Goal: Task Accomplishment & Management: Manage account settings

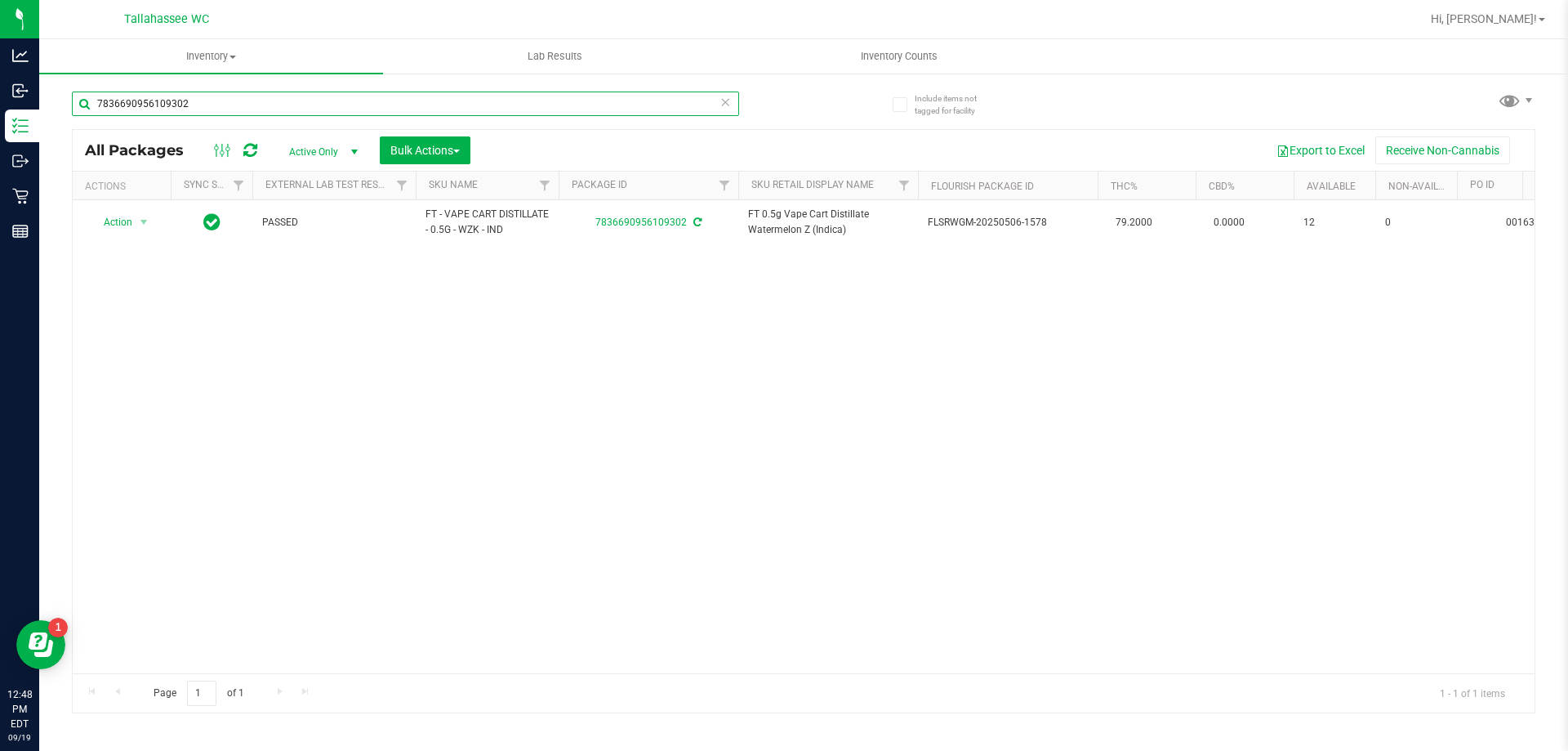
click at [273, 105] on input "7836690956109302" at bounding box center [406, 104] width 667 height 25
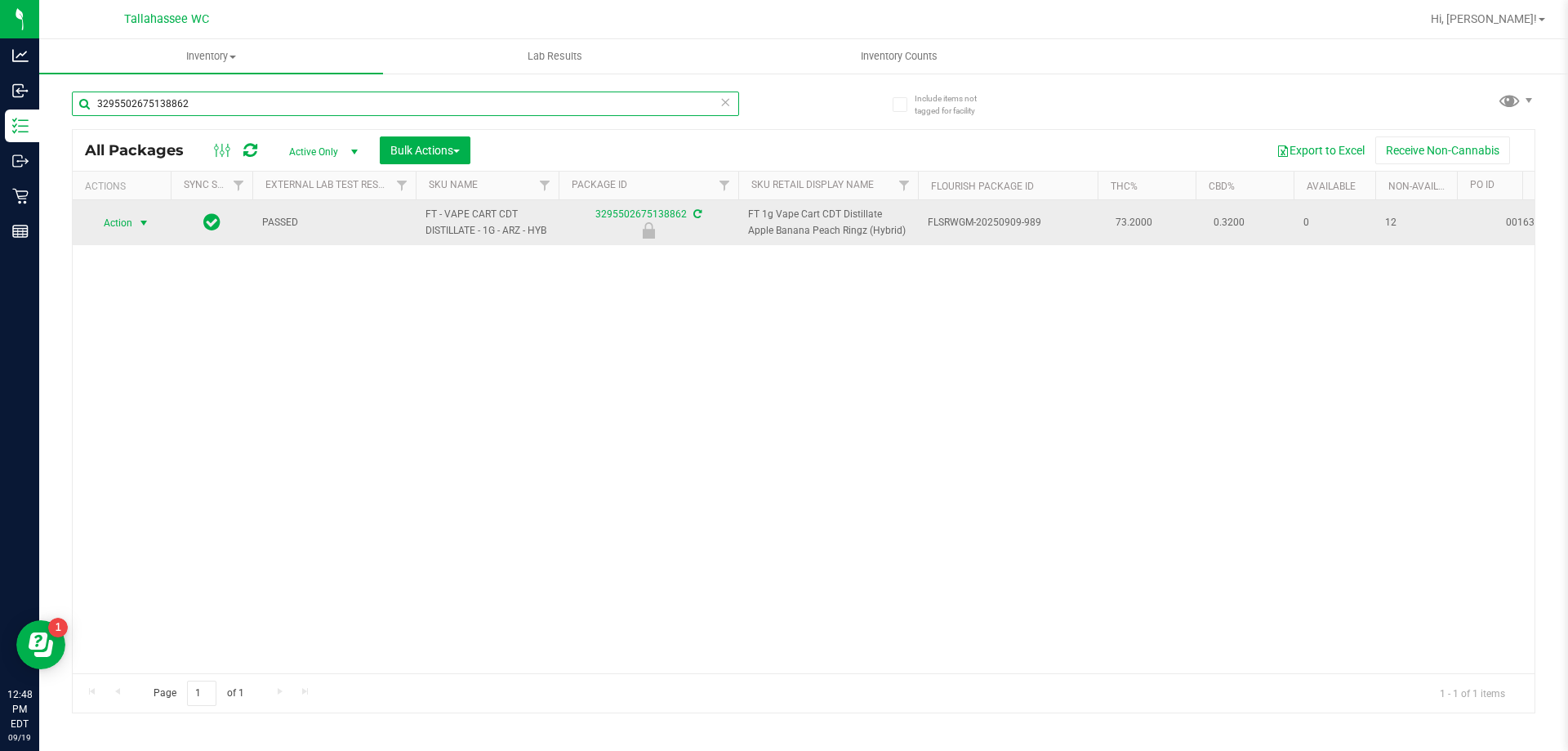
type input "3295502675138862"
click at [146, 224] on span "select" at bounding box center [144, 223] width 13 height 13
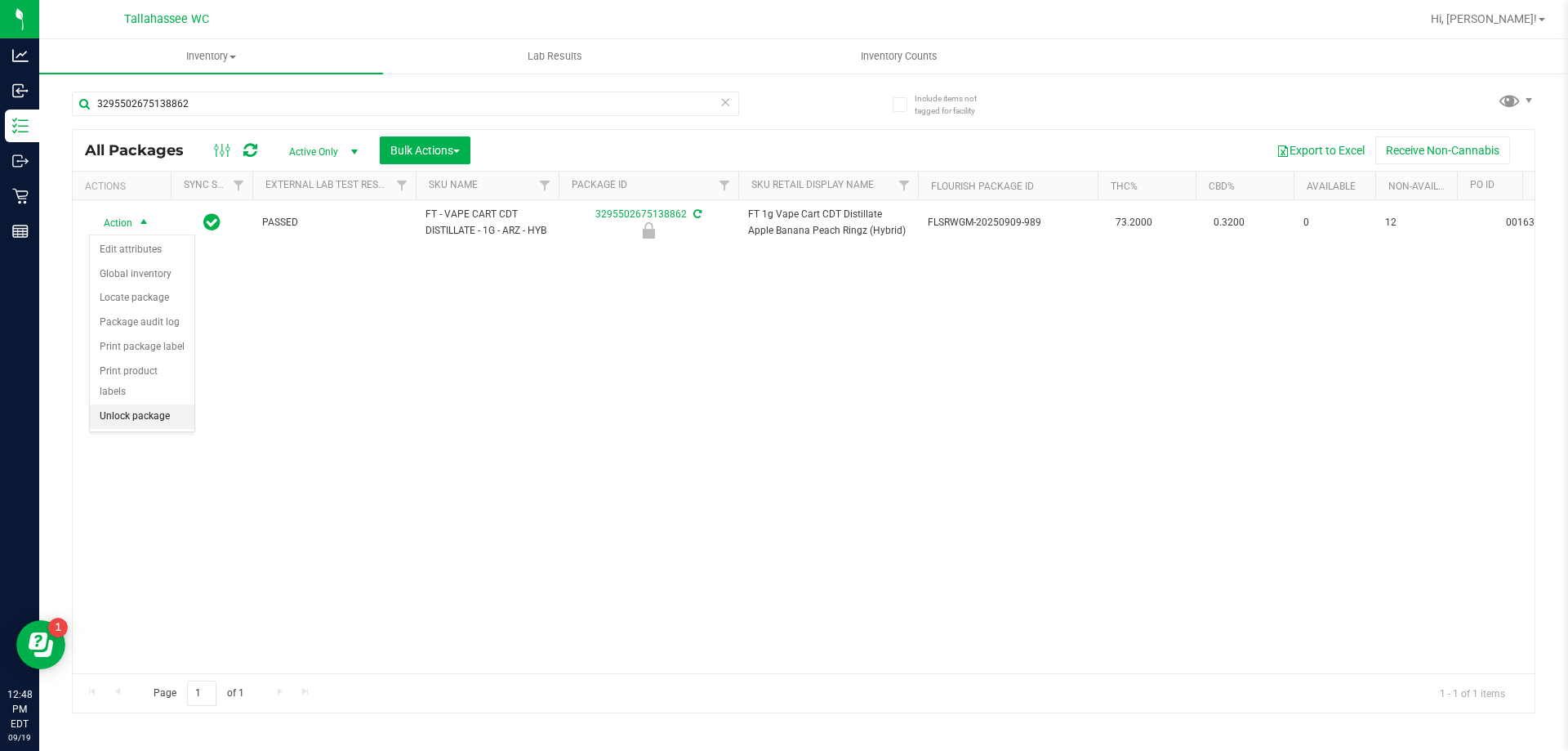
click at [166, 404] on li "Unlock package" at bounding box center [142, 416] width 104 height 25
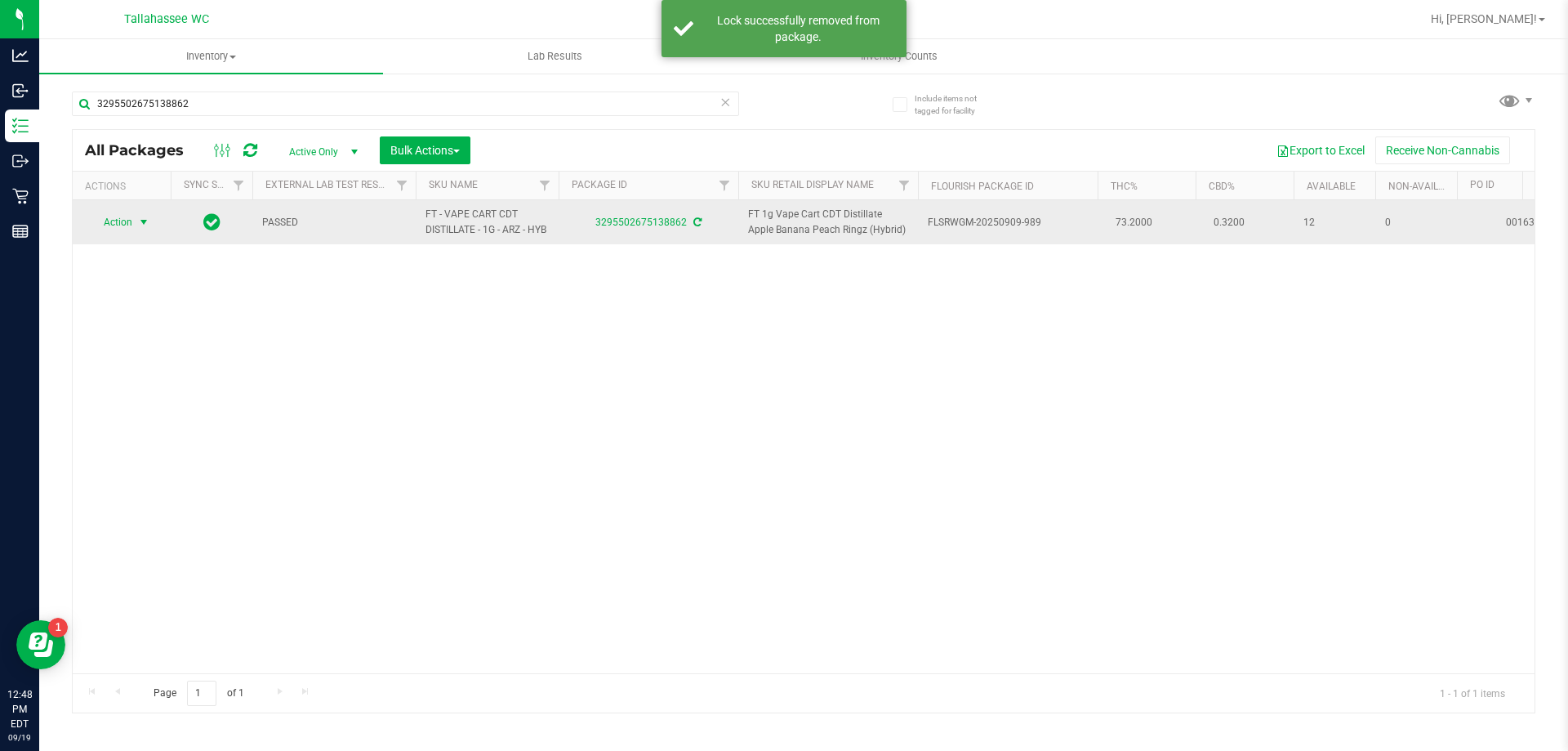
click at [147, 228] on span "select" at bounding box center [144, 222] width 13 height 13
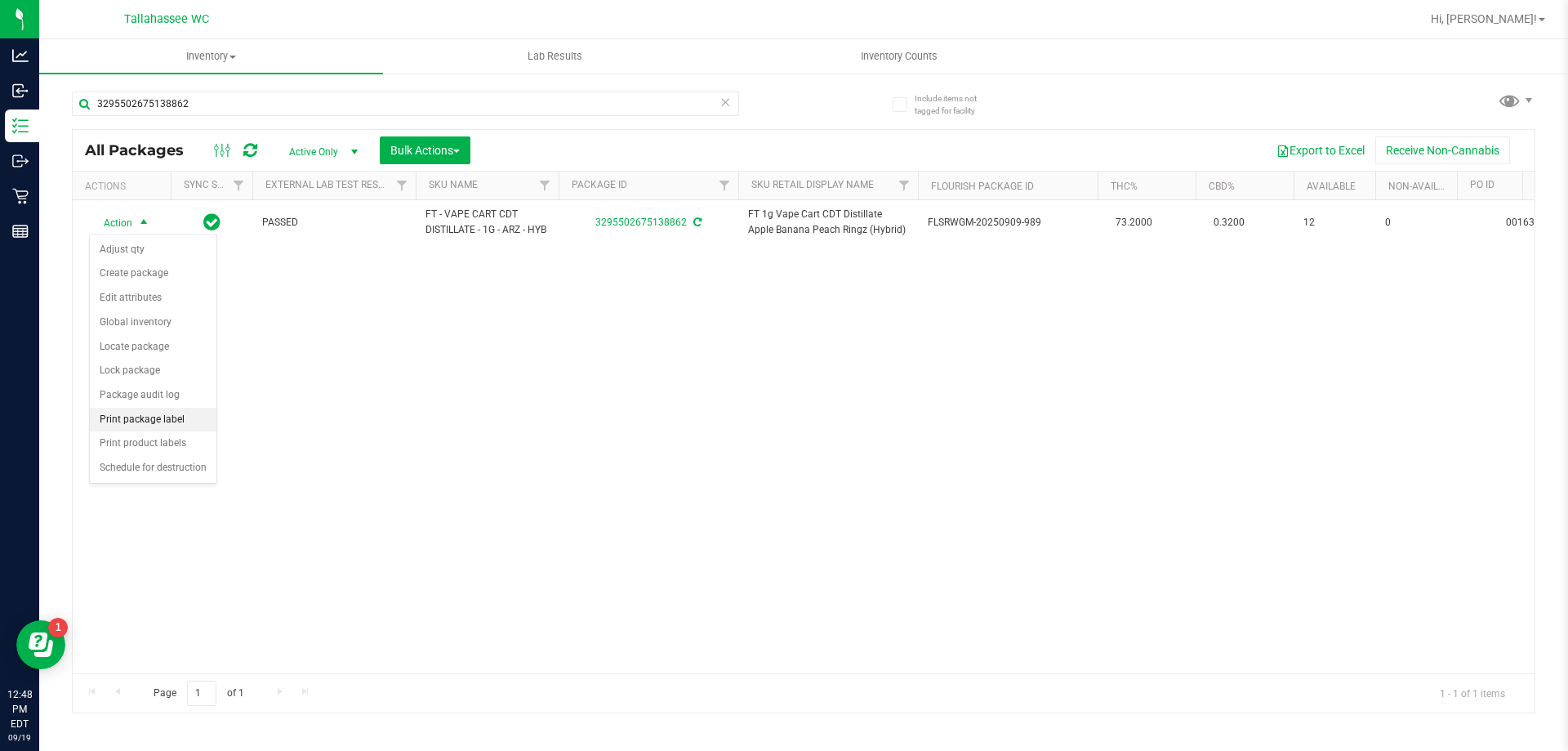
click at [187, 422] on li "Print package label" at bounding box center [153, 420] width 127 height 25
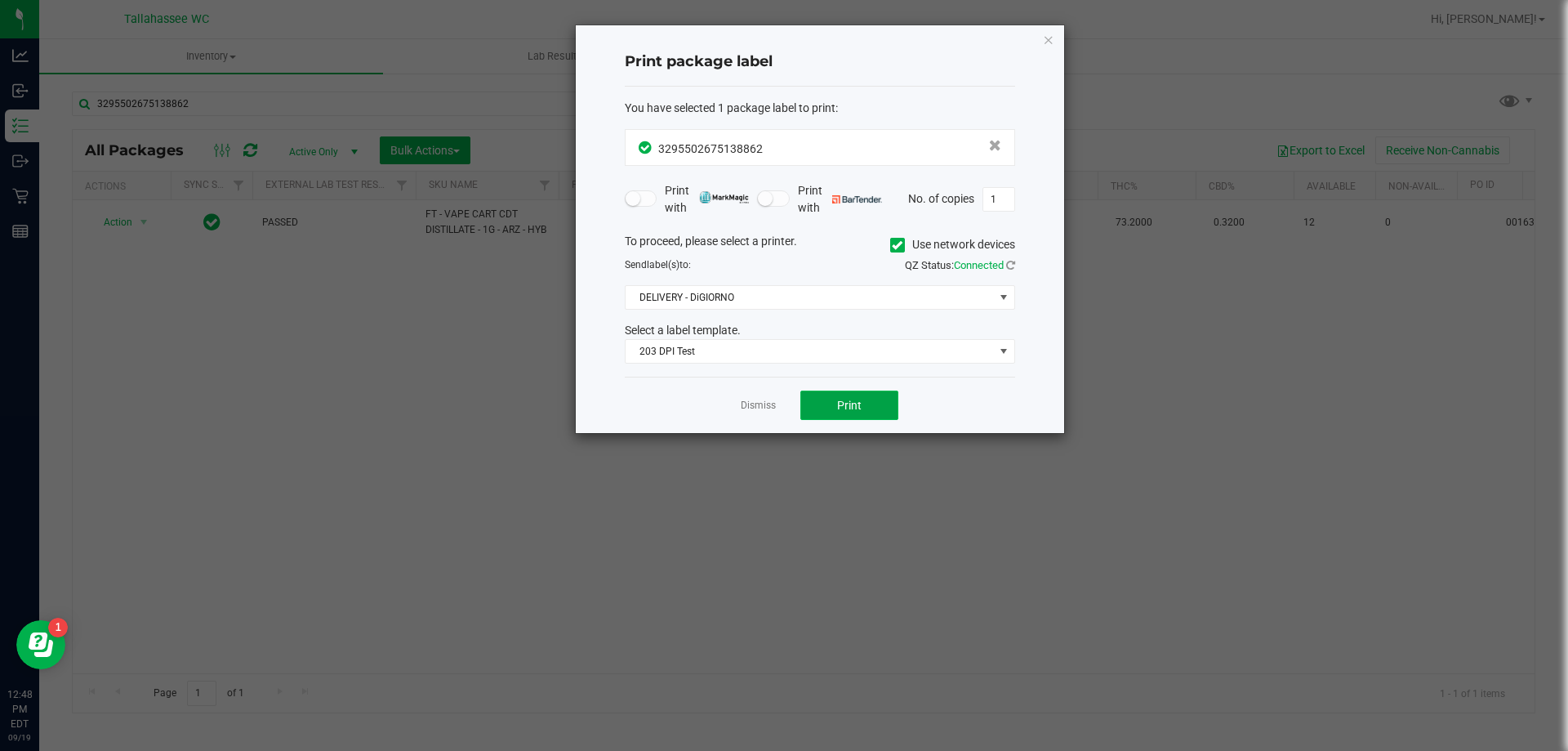
click at [834, 410] on button "Print" at bounding box center [849, 406] width 98 height 30
click at [817, 405] on button "Print" at bounding box center [849, 406] width 98 height 30
click at [761, 397] on app-cancel-button "Dismiss" at bounding box center [758, 405] width 35 height 17
click at [759, 406] on link "Dismiss" at bounding box center [758, 405] width 35 height 14
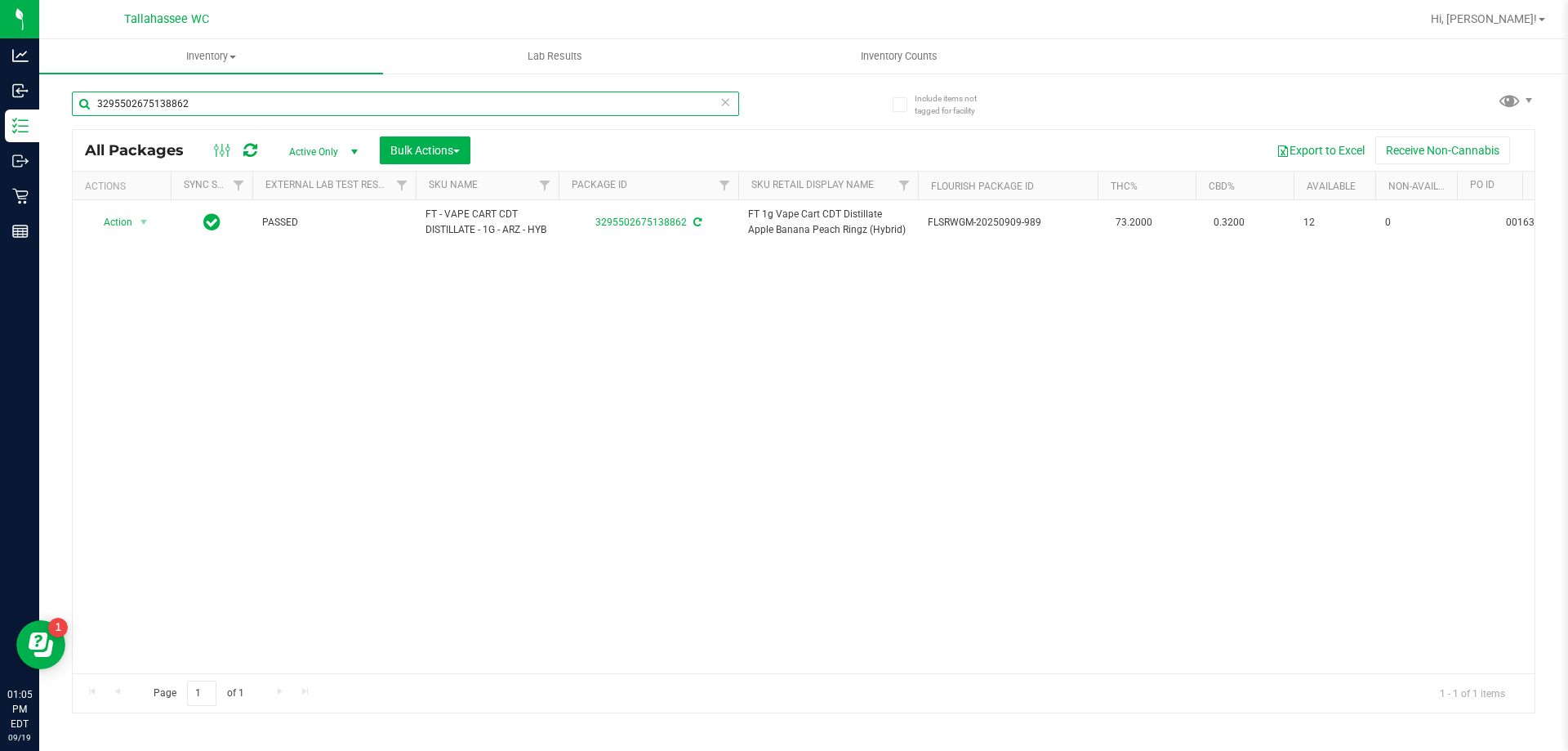
click at [397, 108] on input "3295502675138862" at bounding box center [406, 104] width 667 height 25
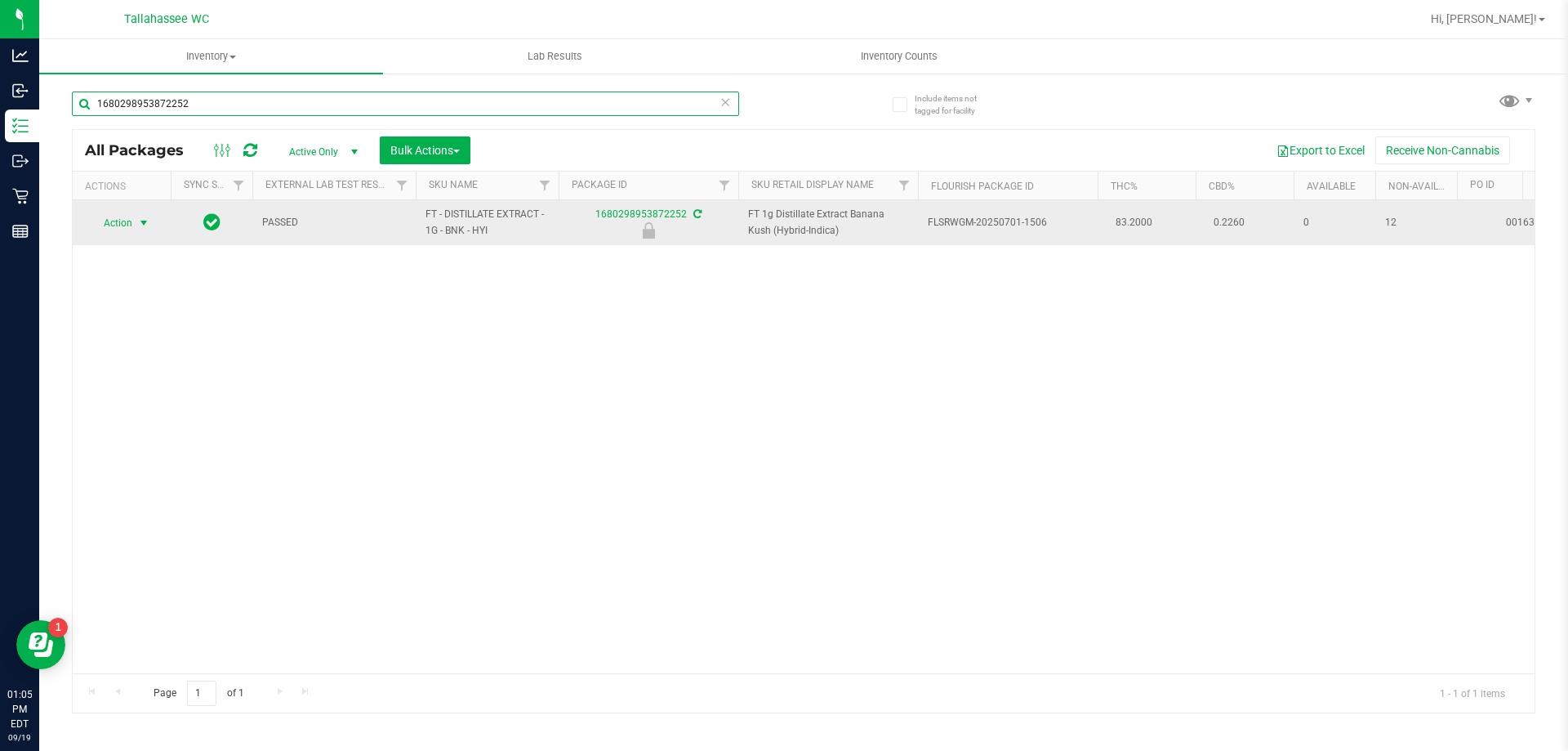
type input "1680298953872252"
click at [147, 224] on span "select" at bounding box center [144, 223] width 13 height 13
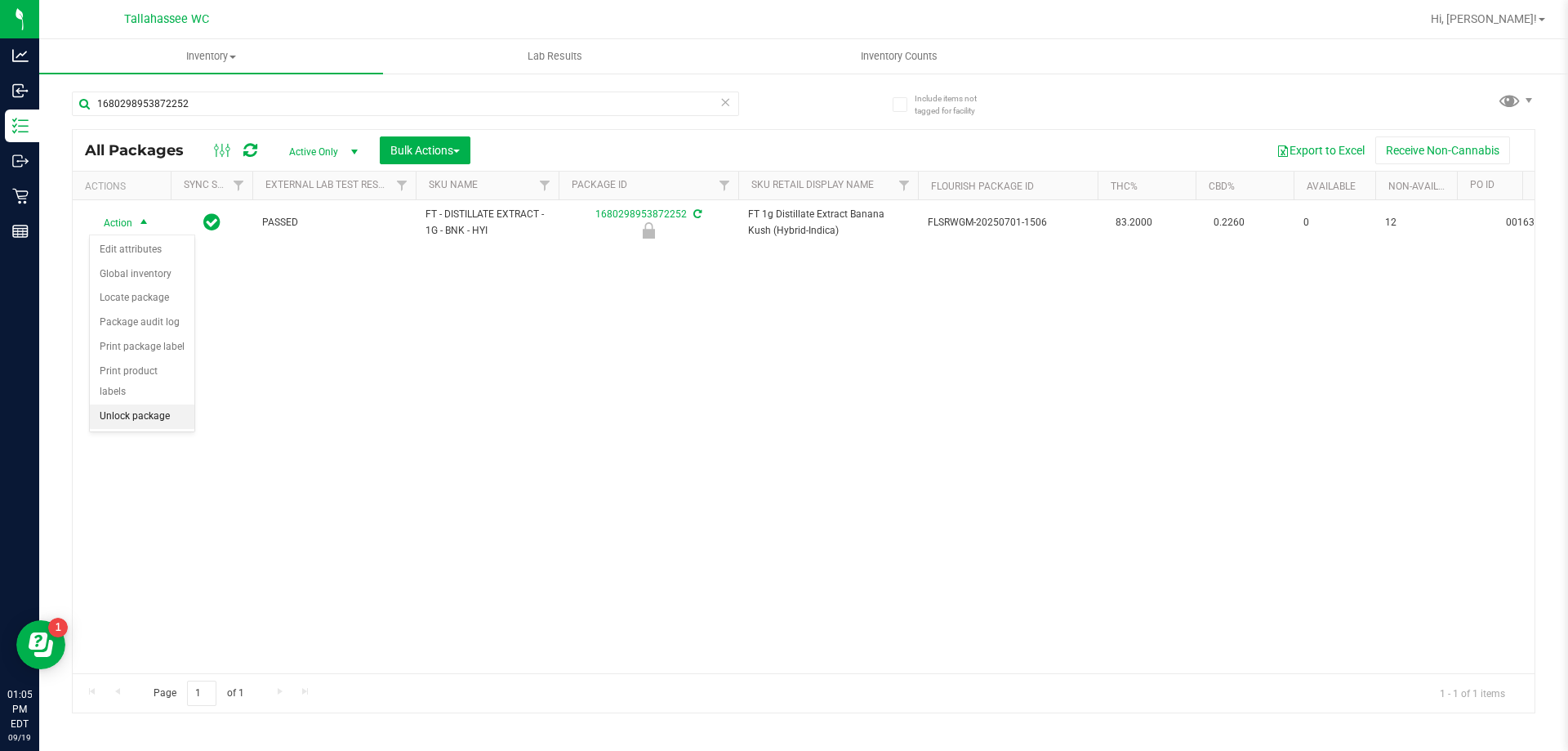
click at [176, 404] on li "Unlock package" at bounding box center [142, 416] width 104 height 25
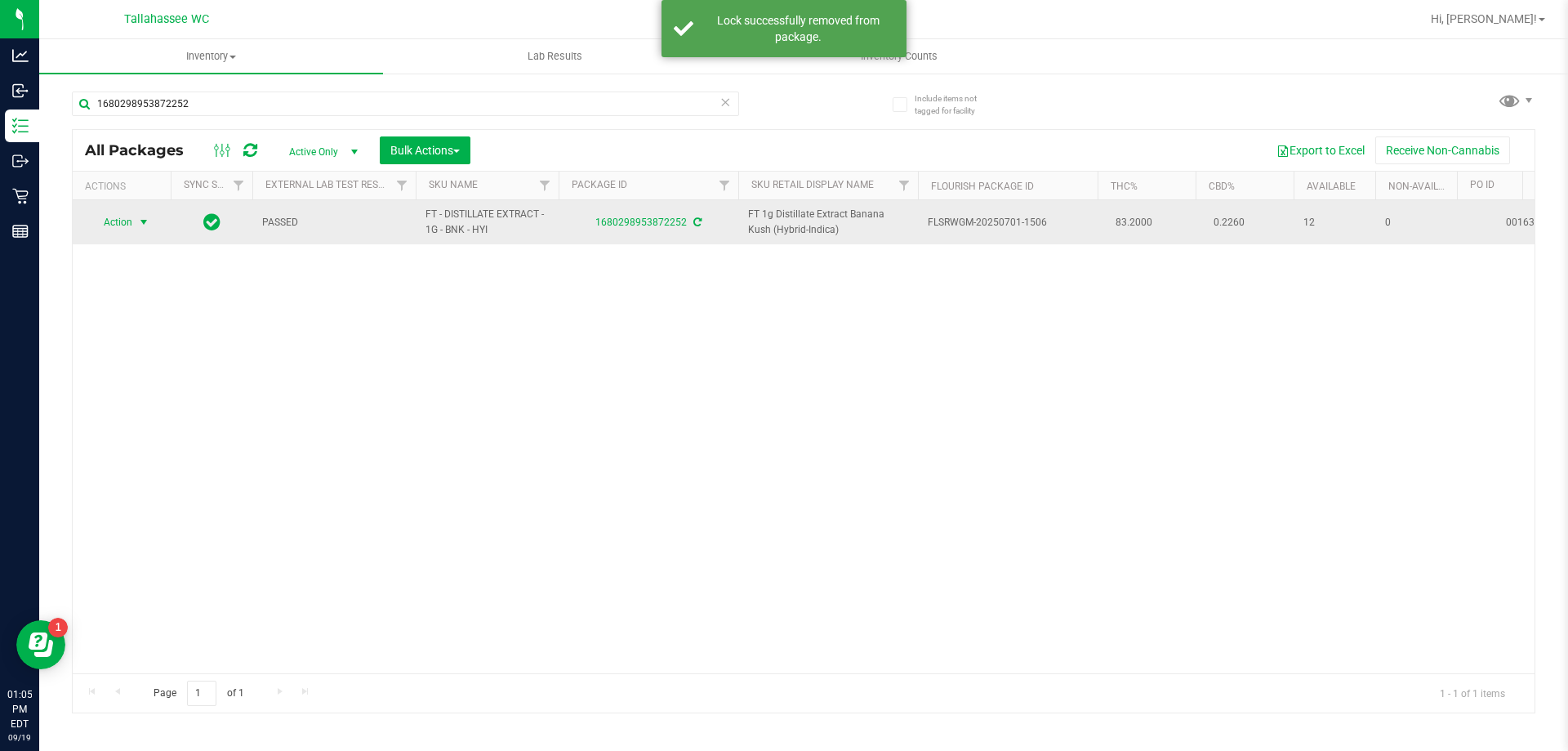
click at [142, 225] on span "select" at bounding box center [144, 222] width 13 height 13
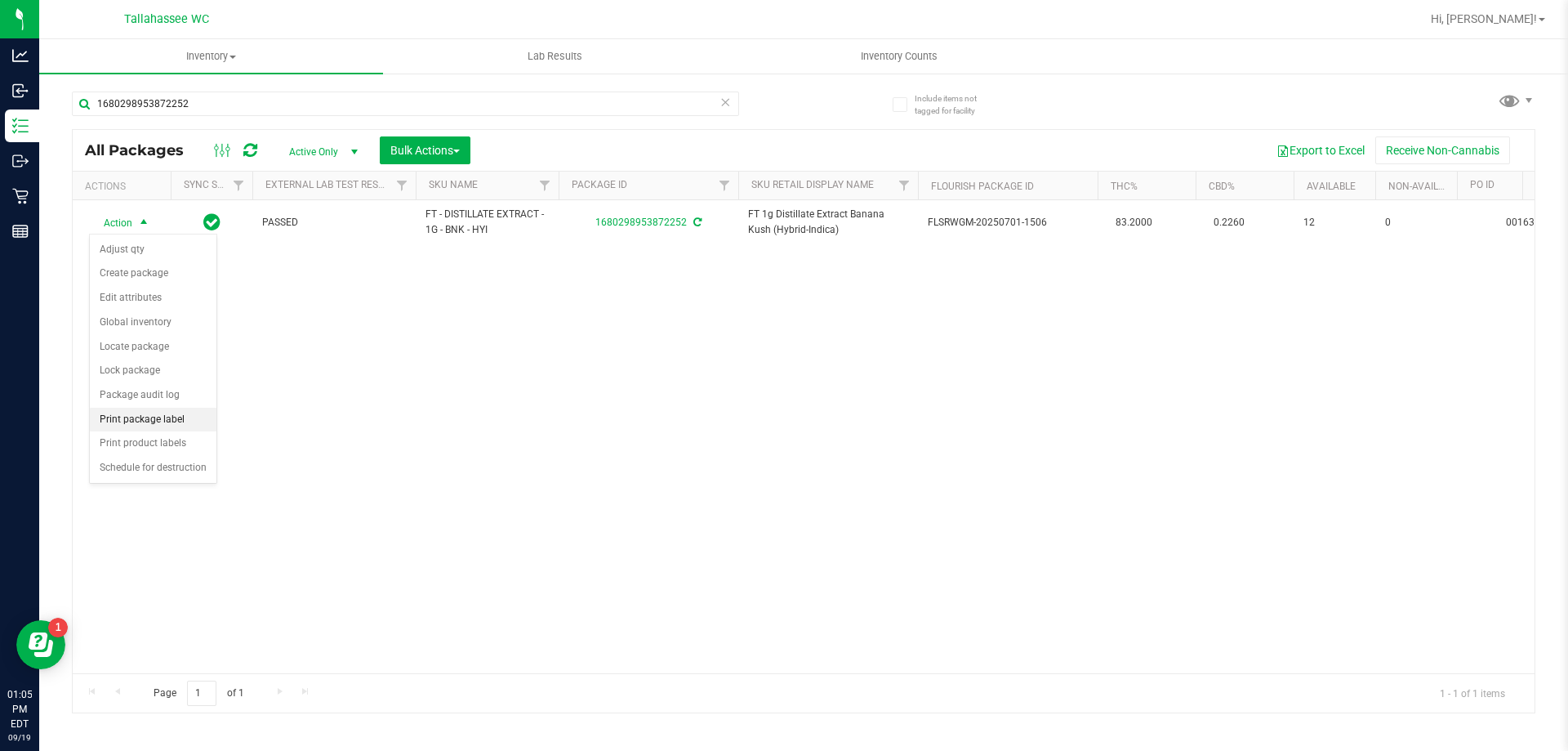
drag, startPoint x: 174, startPoint y: 412, endPoint x: 187, endPoint y: 410, distance: 13.2
click at [175, 412] on li "Print package label" at bounding box center [153, 420] width 127 height 25
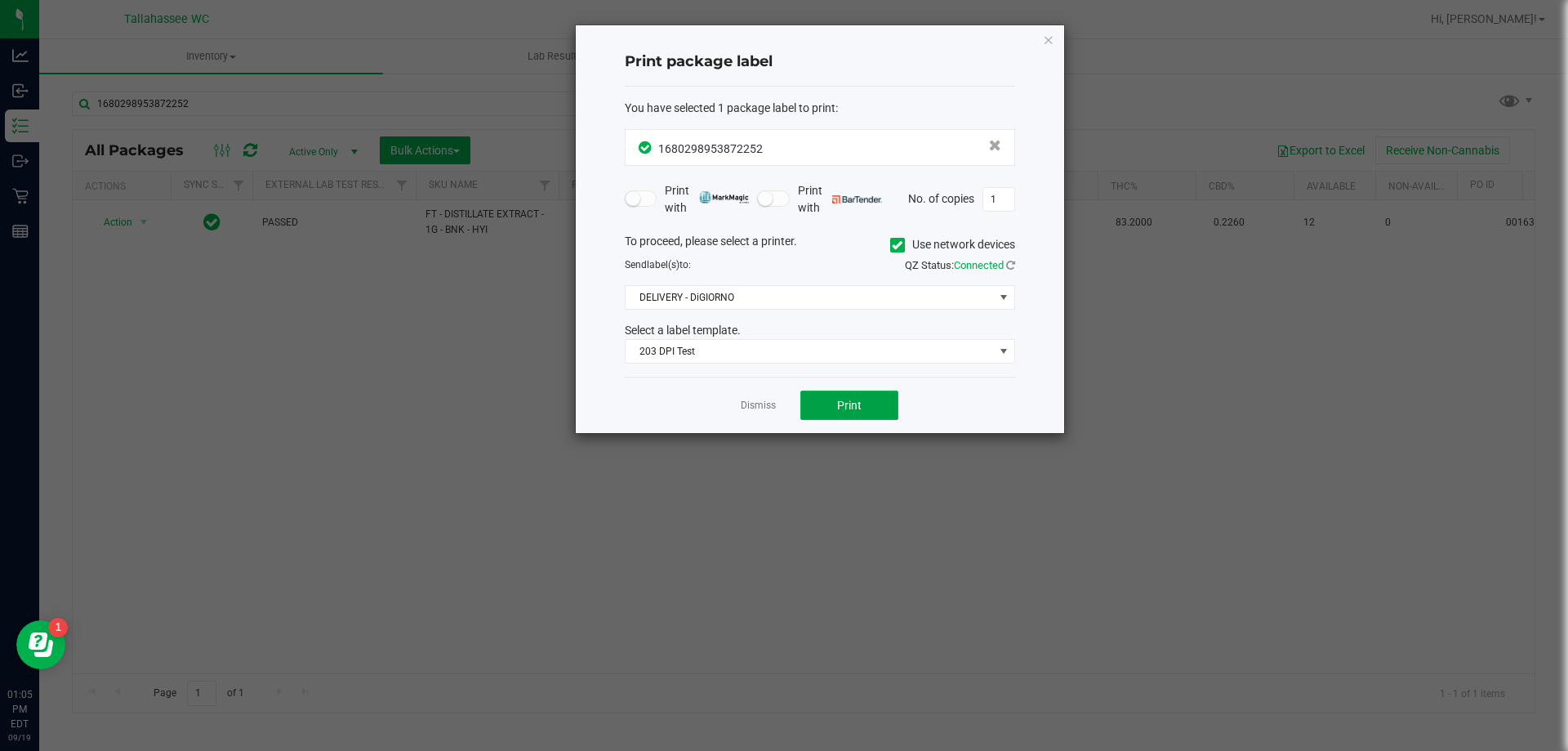
click at [837, 402] on span "Print" at bounding box center [849, 405] width 25 height 13
click at [753, 408] on link "Dismiss" at bounding box center [758, 405] width 35 height 14
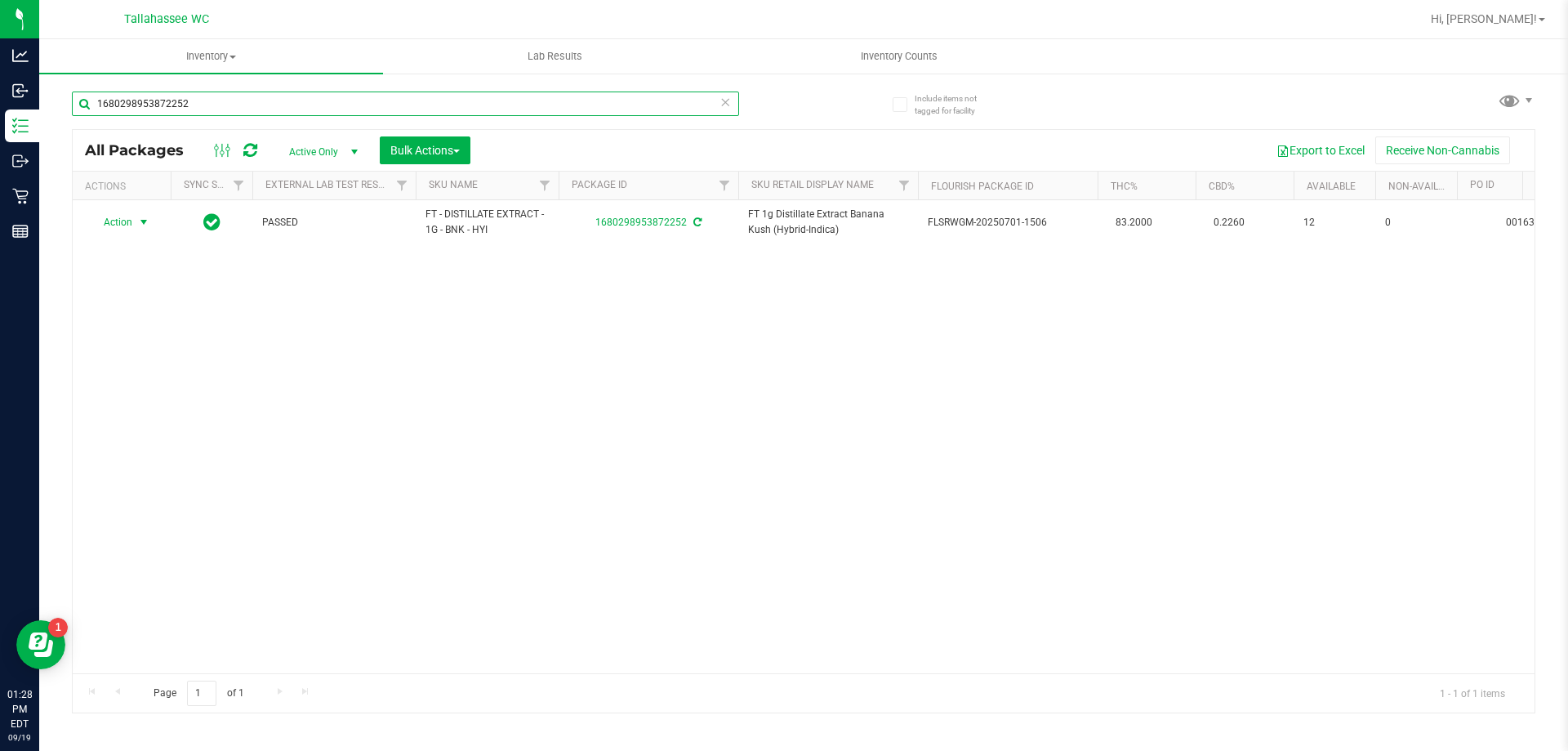
click at [231, 103] on input "1680298953872252" at bounding box center [406, 104] width 667 height 25
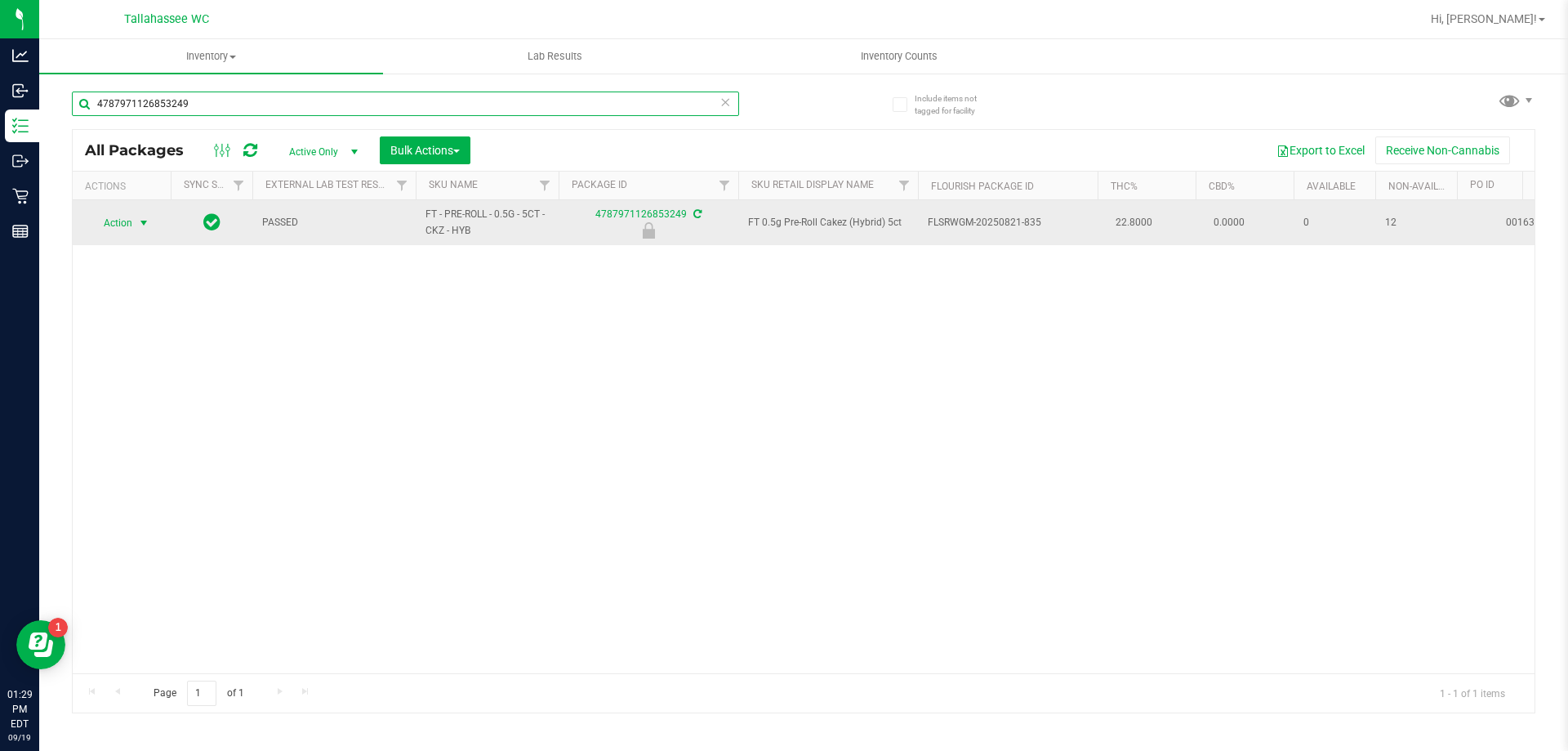
type input "4787971126853249"
click at [144, 220] on span "select" at bounding box center [144, 223] width 13 height 13
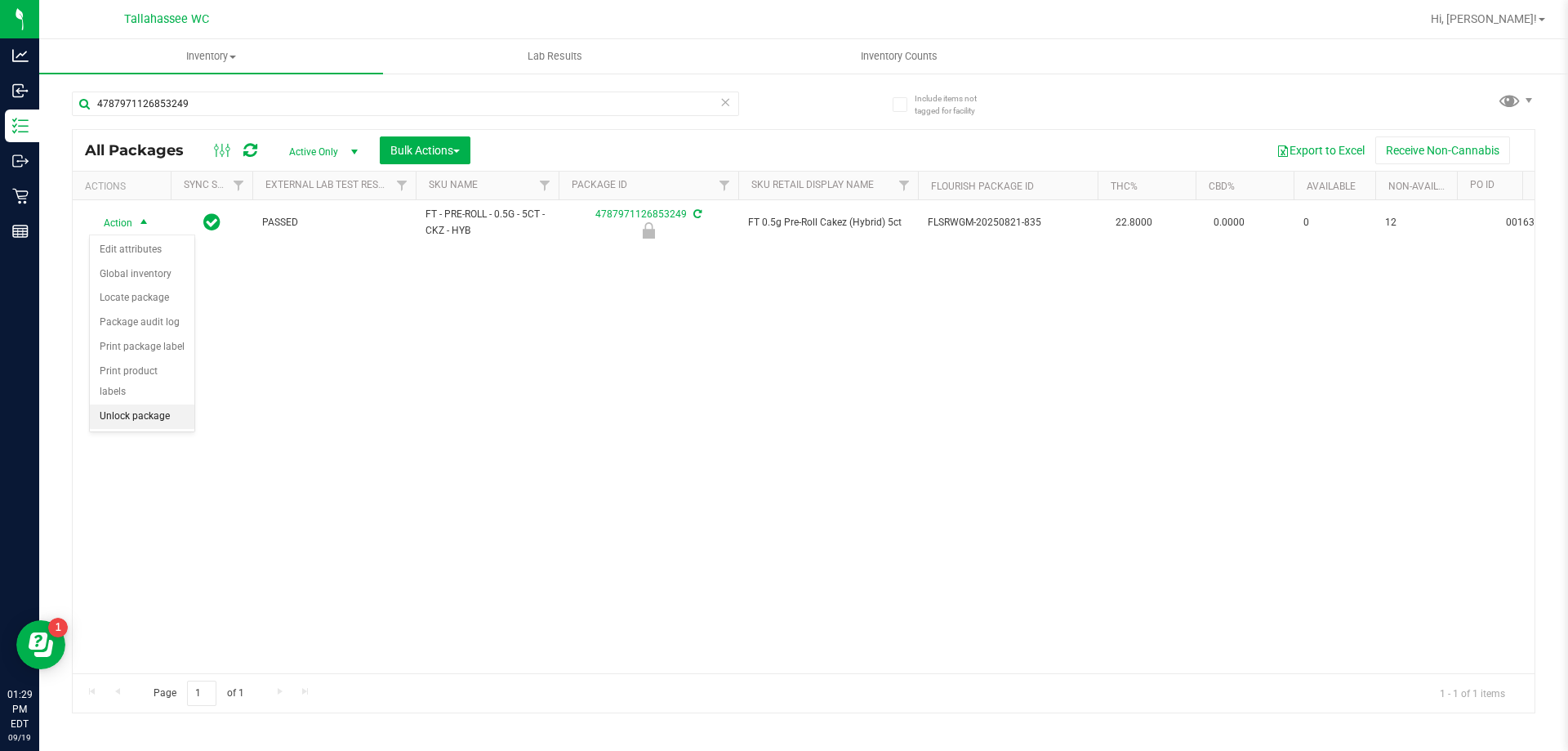
click at [136, 404] on li "Unlock package" at bounding box center [142, 416] width 104 height 25
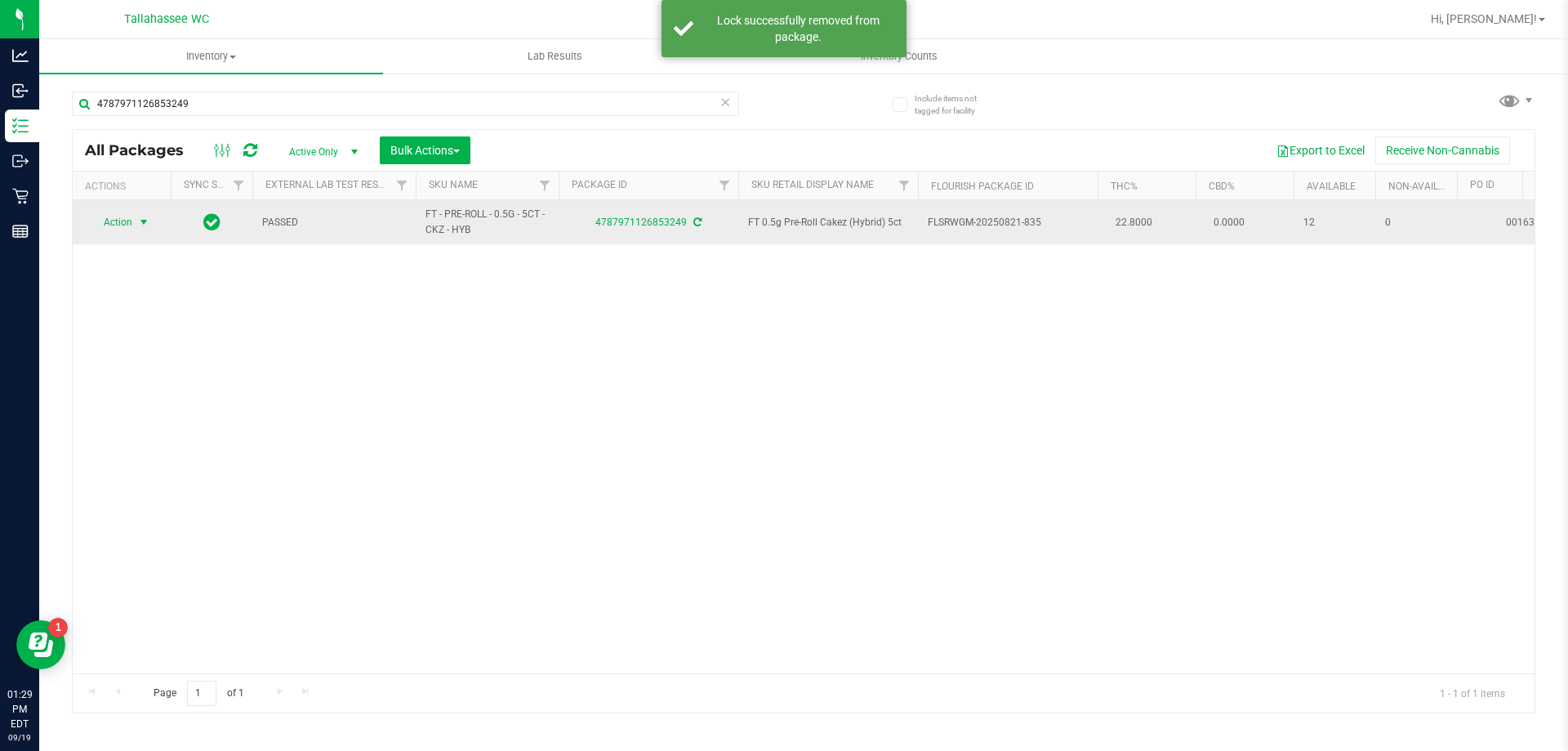
click at [141, 224] on span "select" at bounding box center [144, 222] width 13 height 13
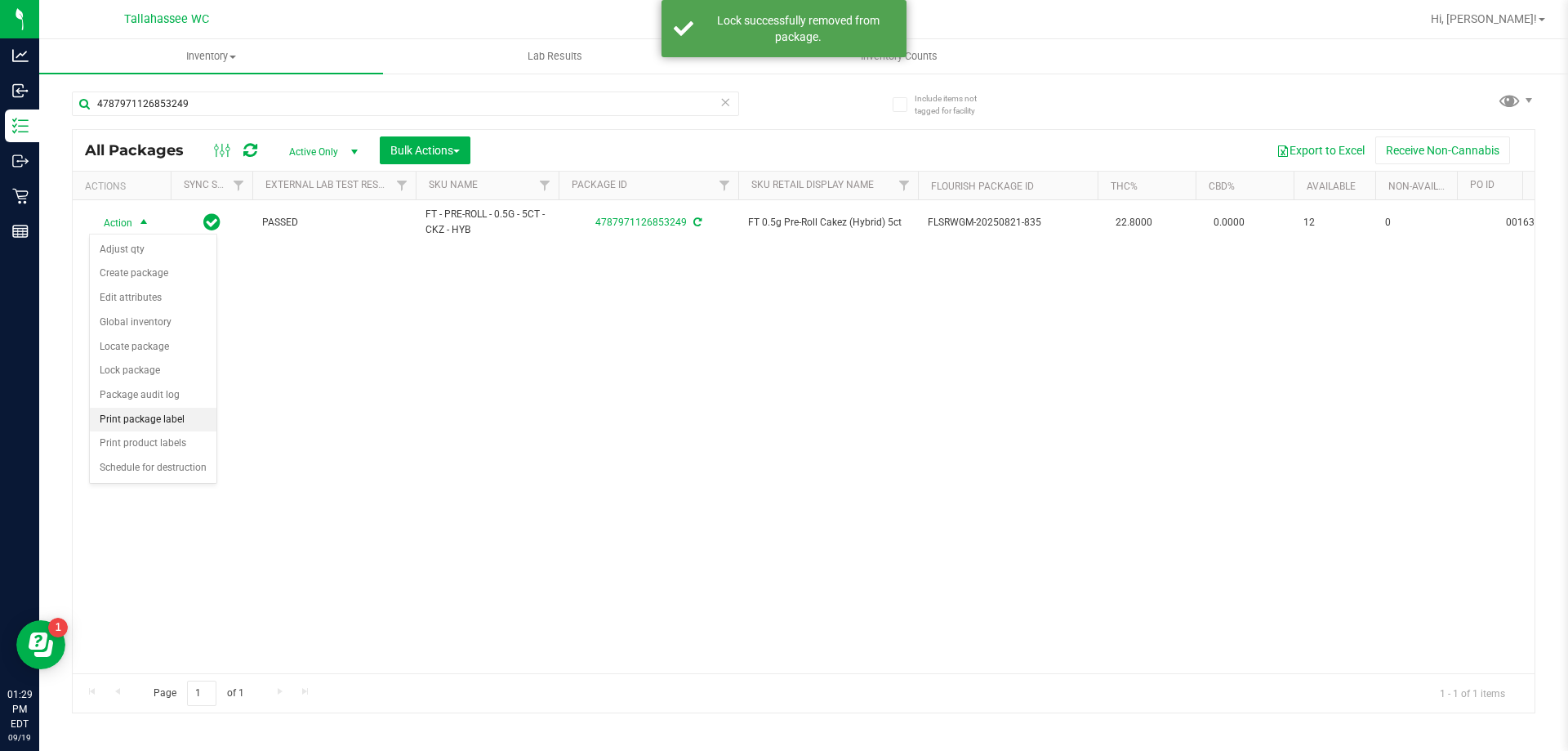
click at [174, 421] on li "Print package label" at bounding box center [153, 420] width 127 height 25
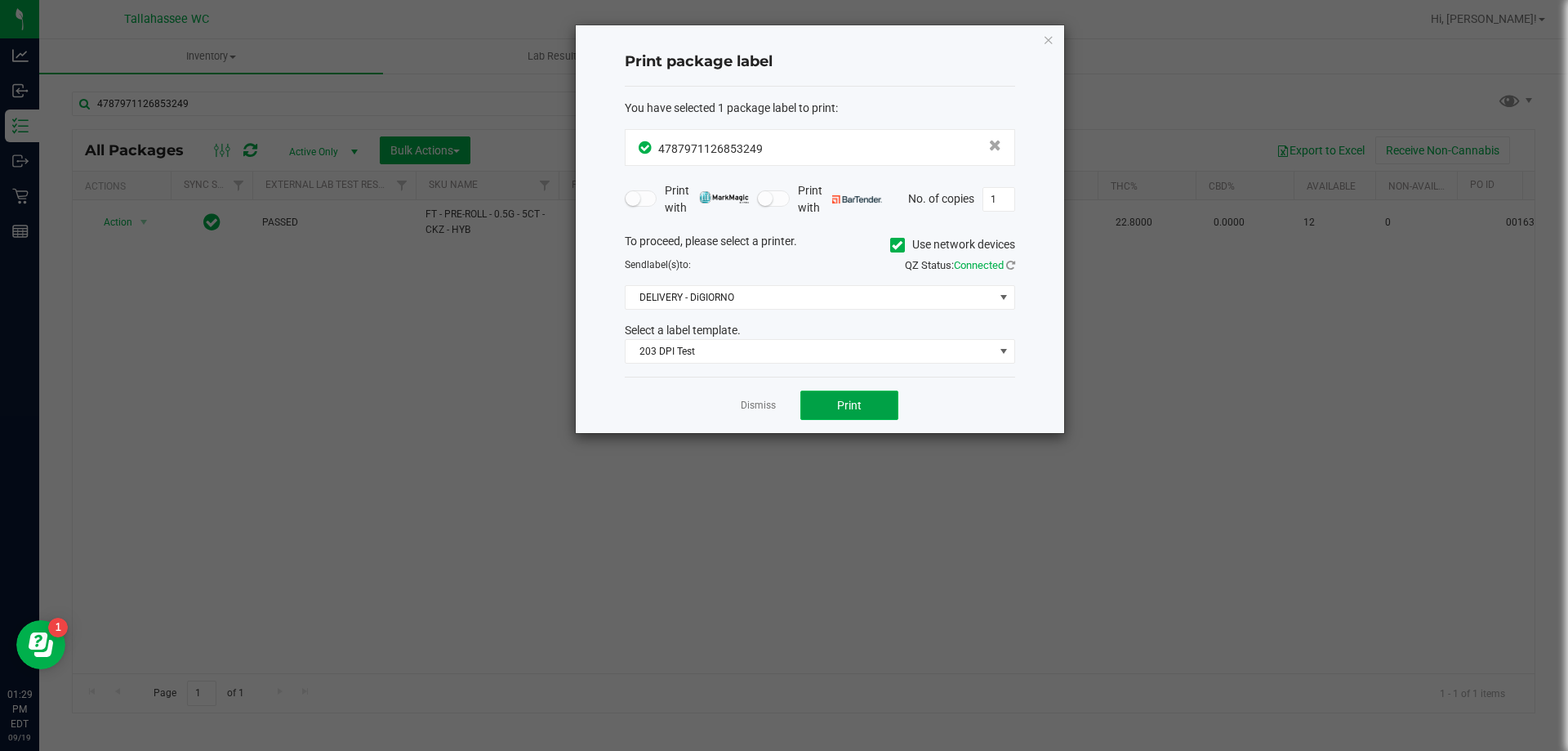
click at [850, 412] on button "Print" at bounding box center [849, 406] width 98 height 30
click at [758, 410] on link "Dismiss" at bounding box center [758, 405] width 35 height 14
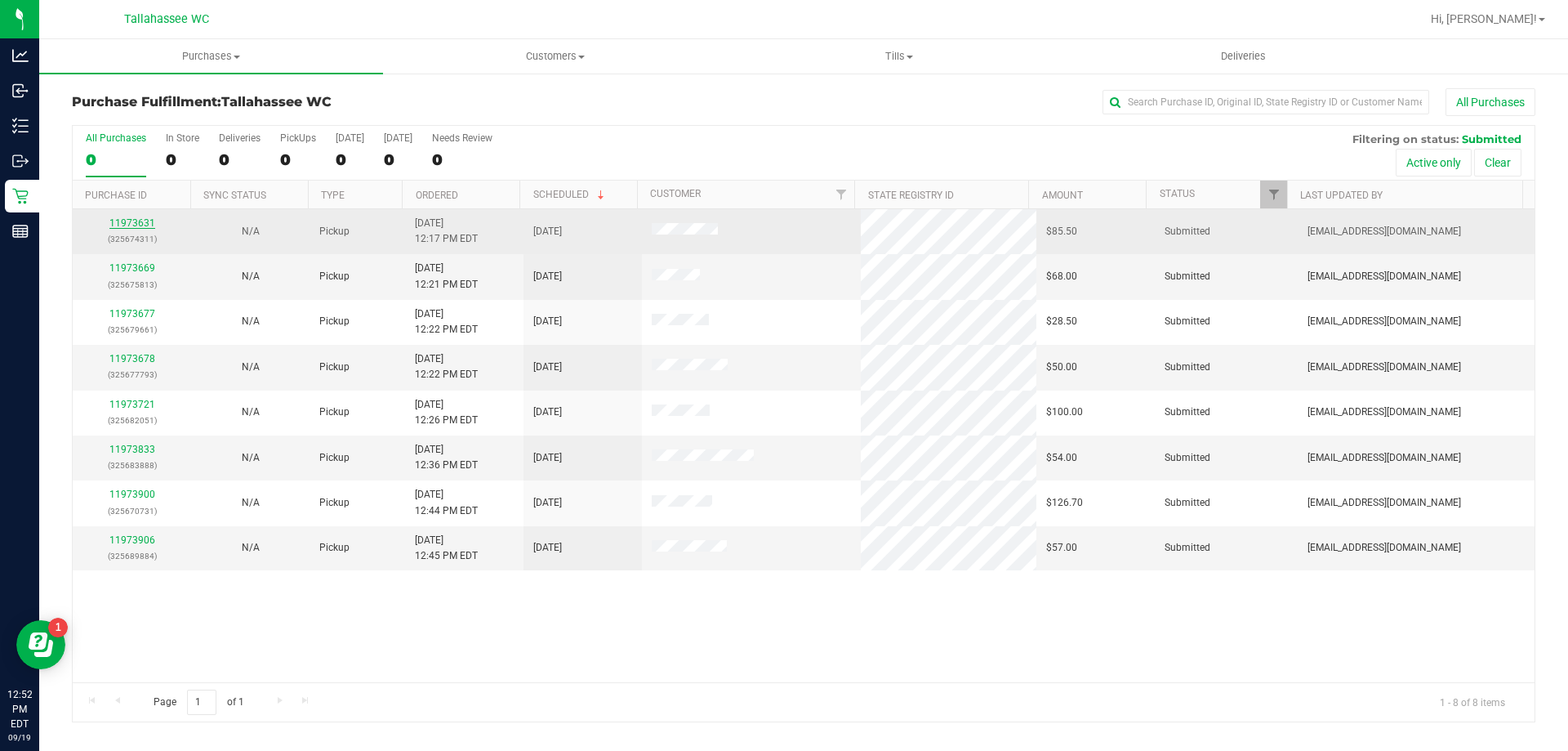
click at [143, 220] on link "11973631" at bounding box center [132, 223] width 46 height 12
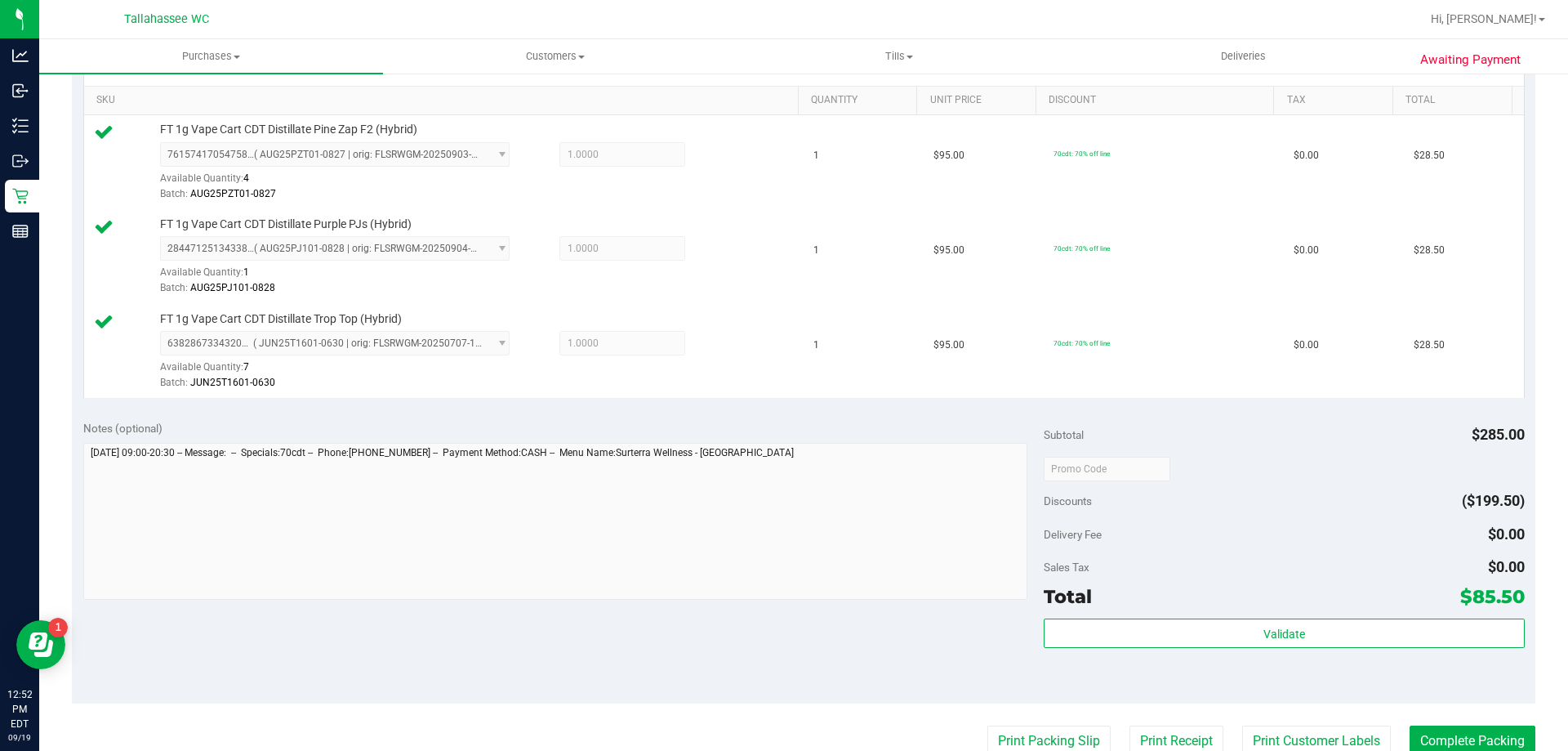
scroll to position [572, 0]
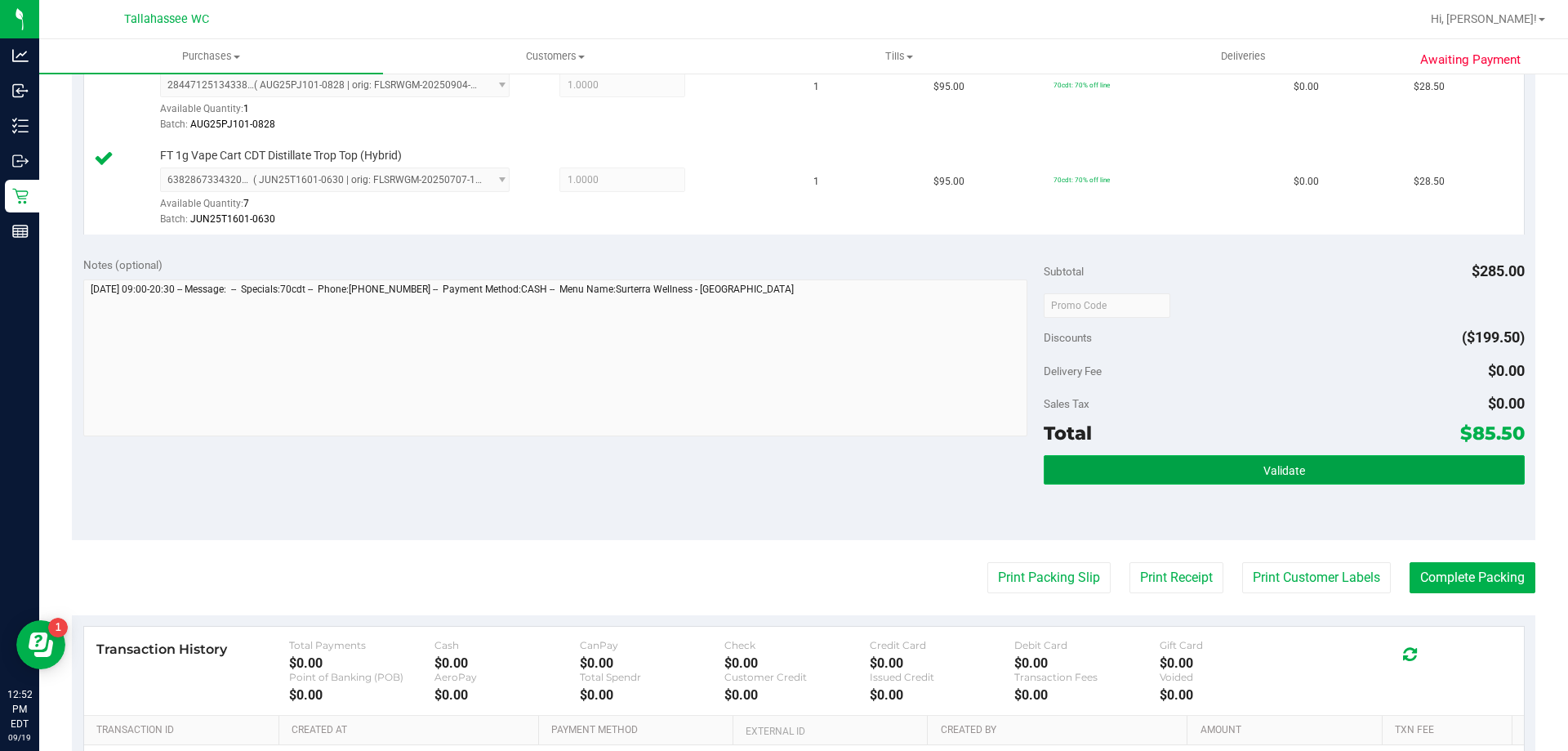
click at [1044, 469] on button "Validate" at bounding box center [1284, 470] width 480 height 30
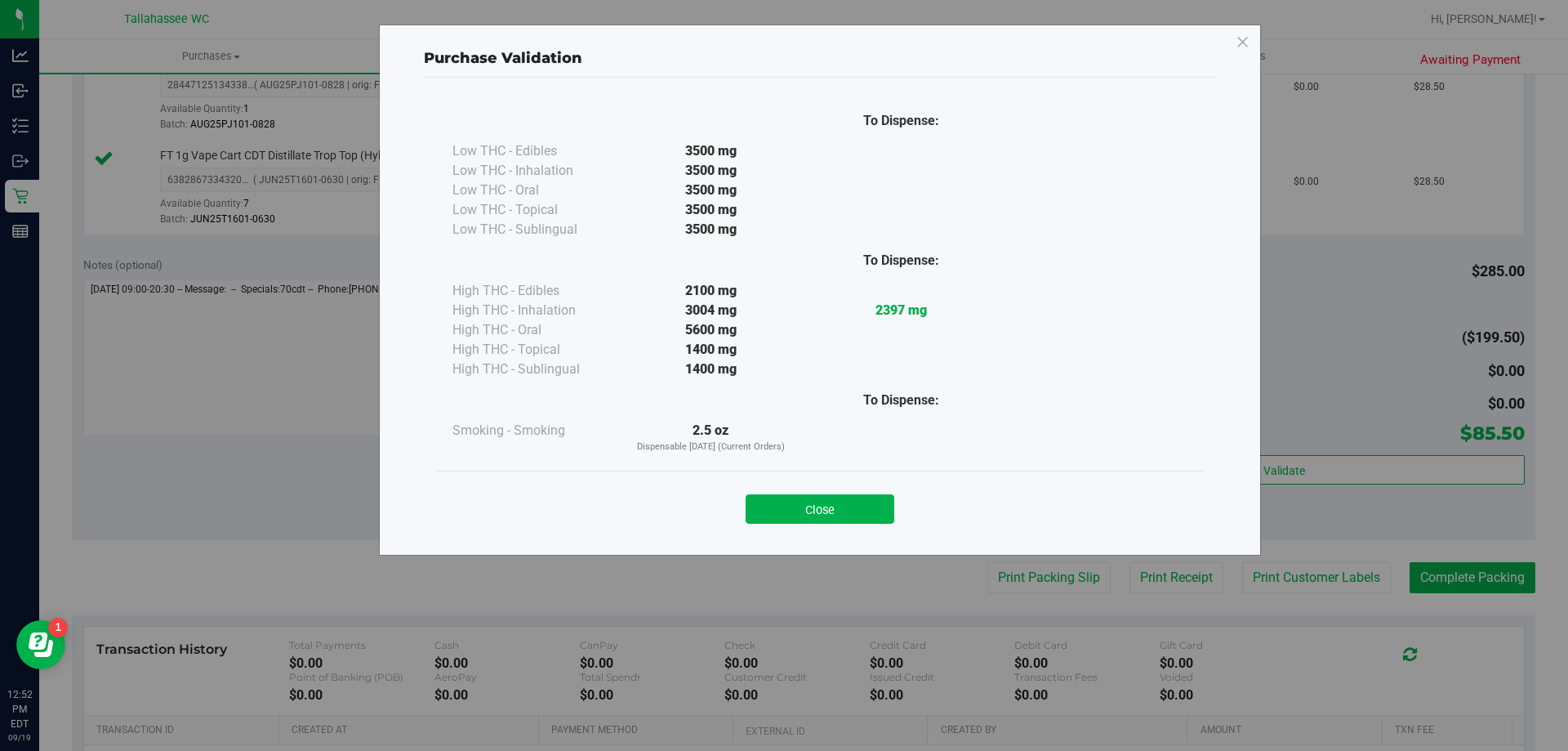
drag, startPoint x: 849, startPoint y: 519, endPoint x: 947, endPoint y: 522, distance: 98.0
click at [850, 519] on button "Close" at bounding box center [820, 509] width 149 height 30
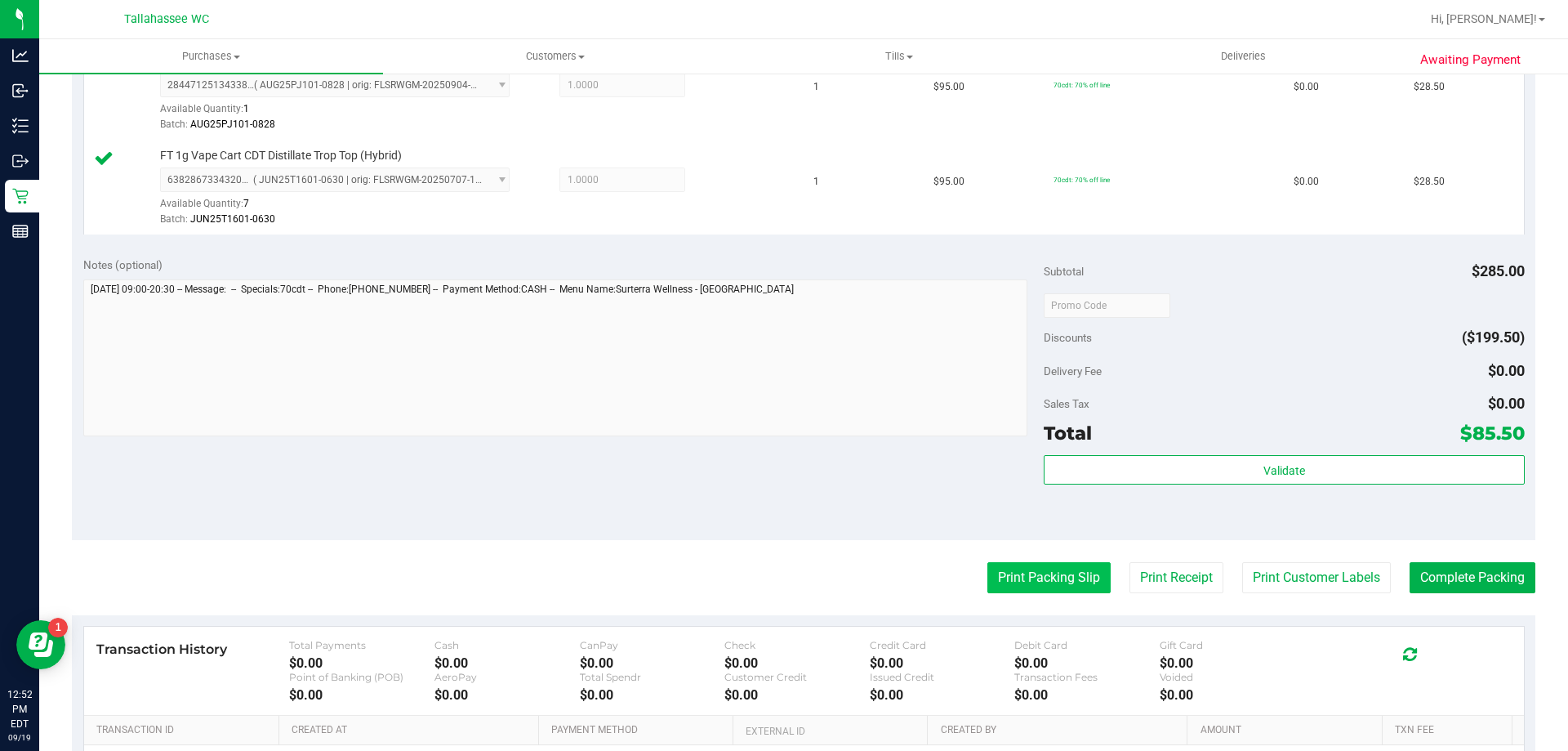
click at [1042, 573] on button "Print Packing Slip" at bounding box center [1049, 577] width 123 height 31
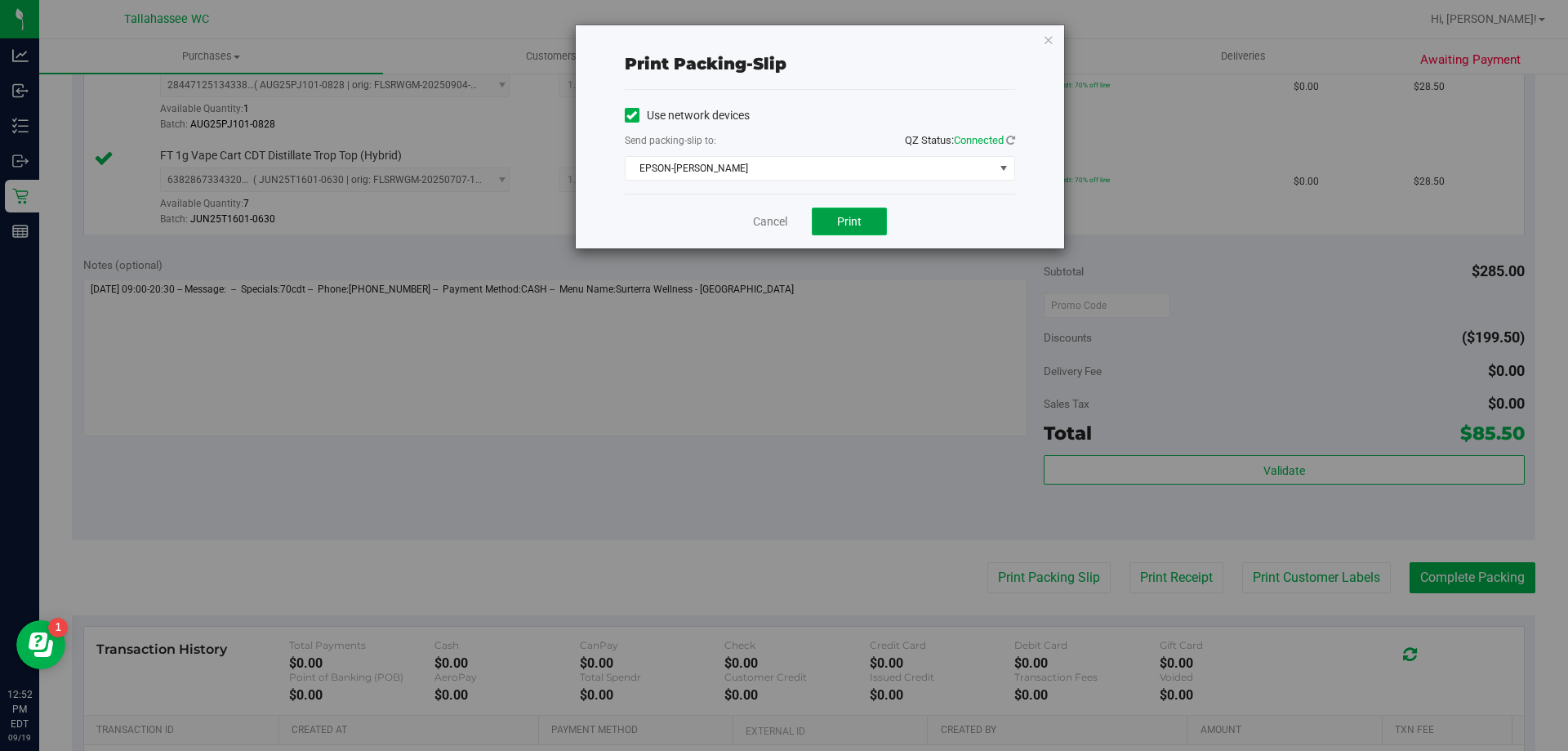
click at [853, 220] on span "Print" at bounding box center [849, 221] width 25 height 13
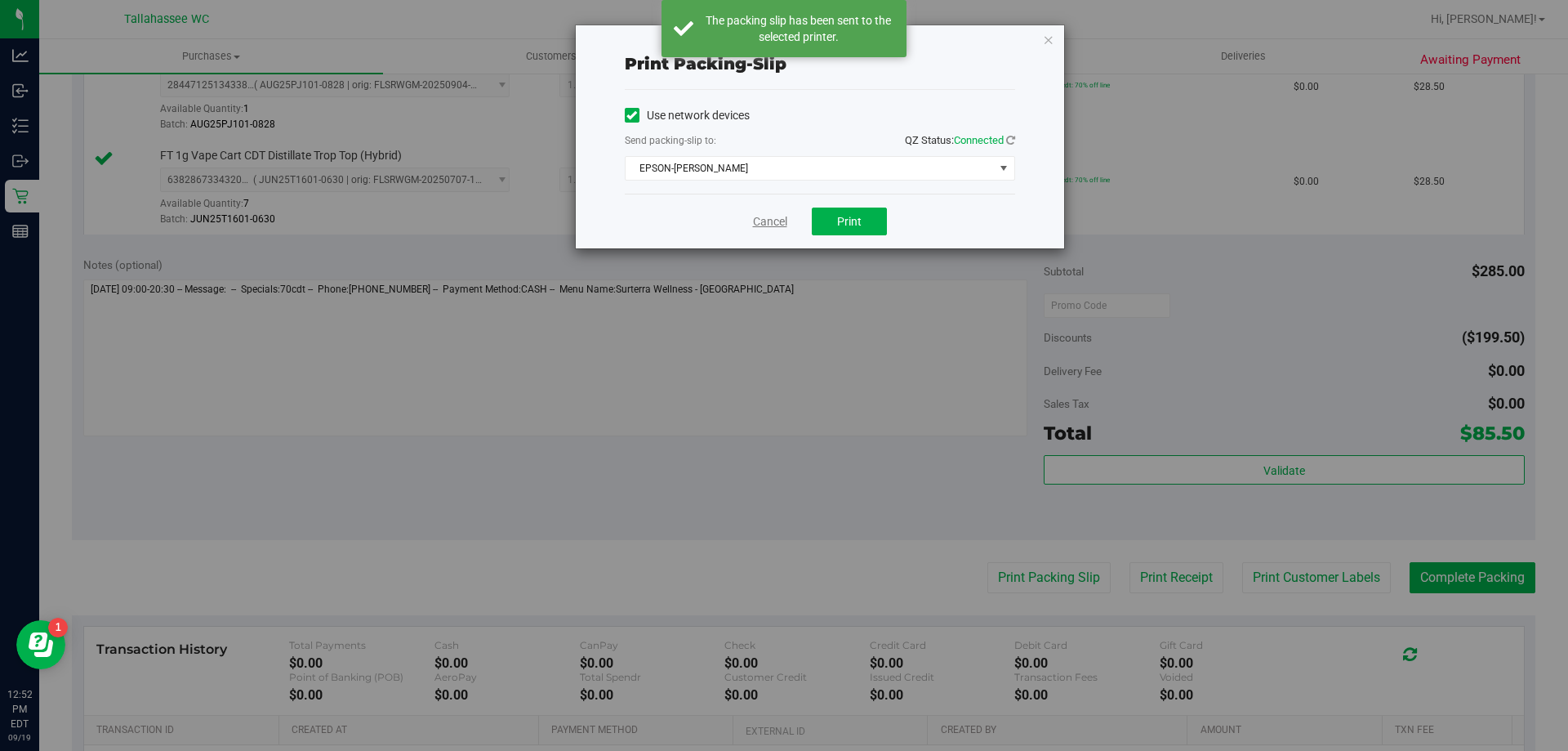
click at [771, 223] on link "Cancel" at bounding box center [770, 221] width 34 height 17
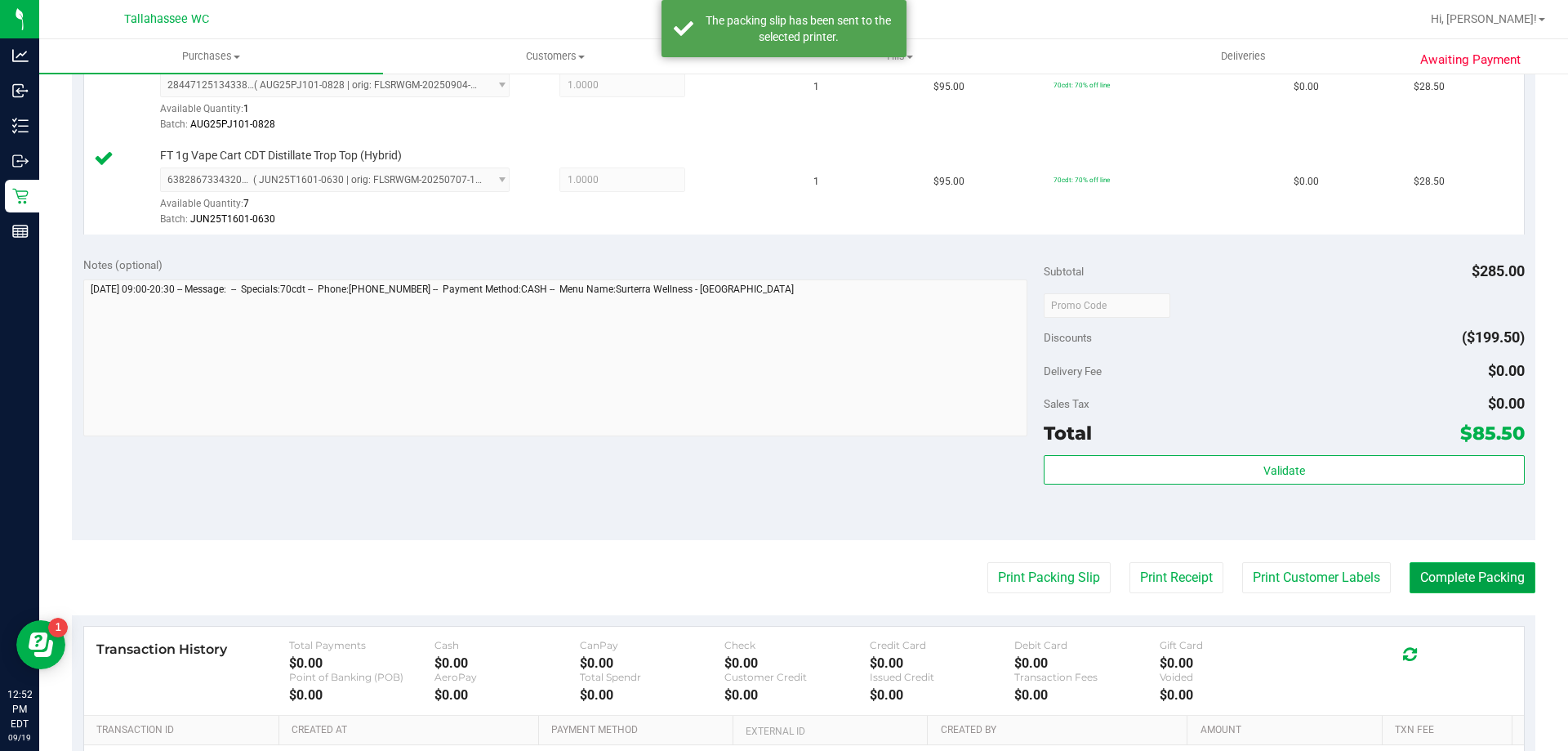
click at [1437, 582] on button "Complete Packing" at bounding box center [1473, 577] width 126 height 31
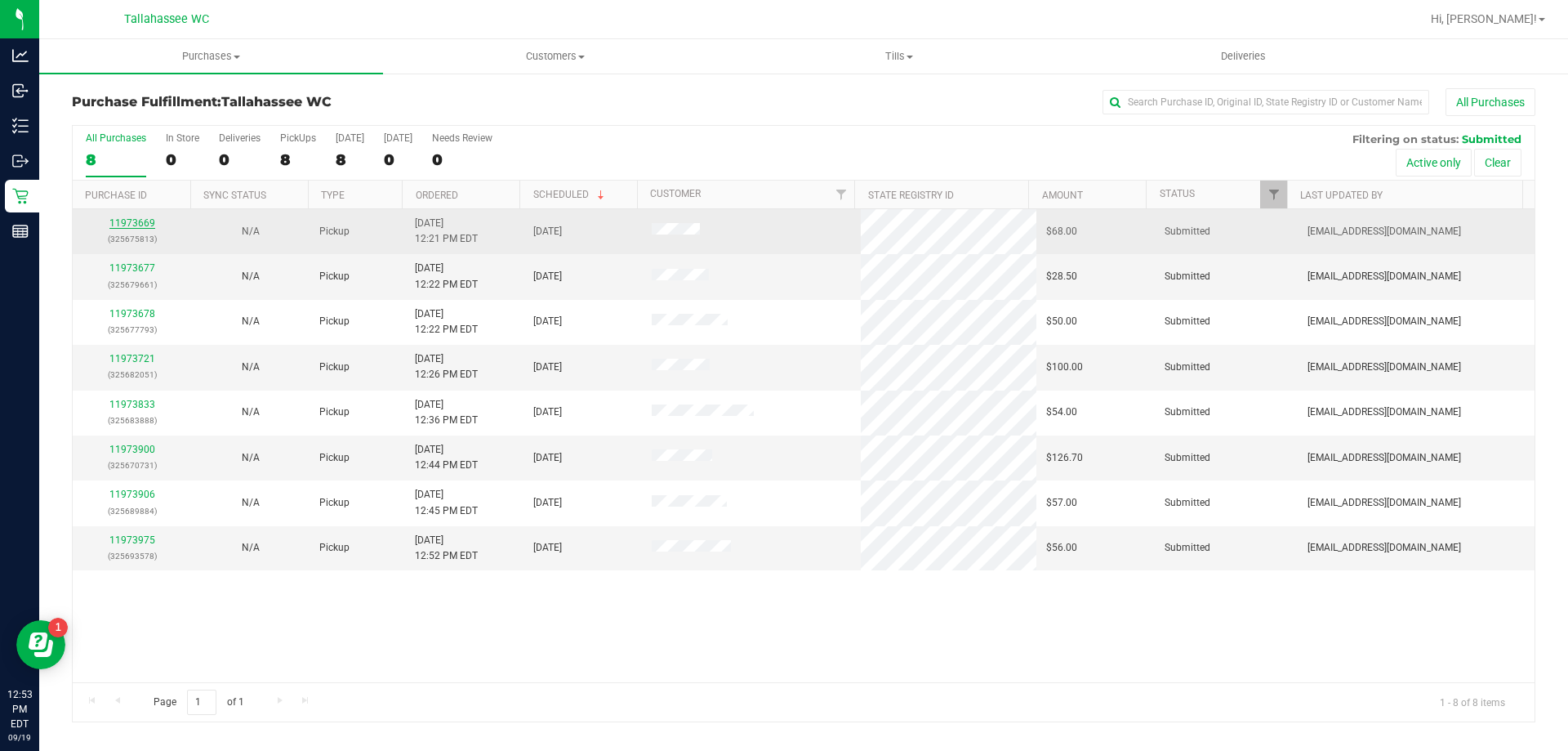
click at [142, 219] on link "11973669" at bounding box center [132, 223] width 46 height 12
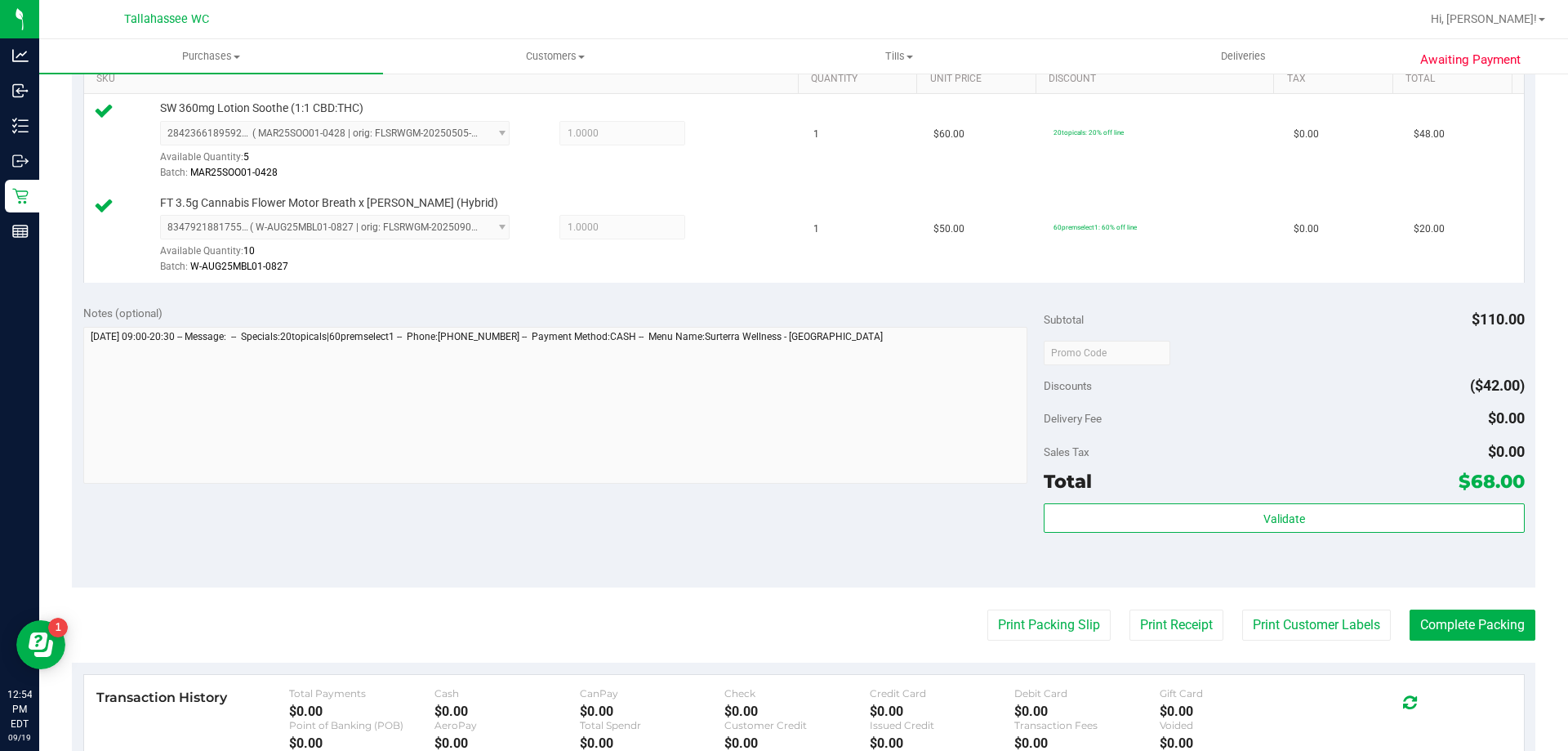
scroll to position [490, 0]
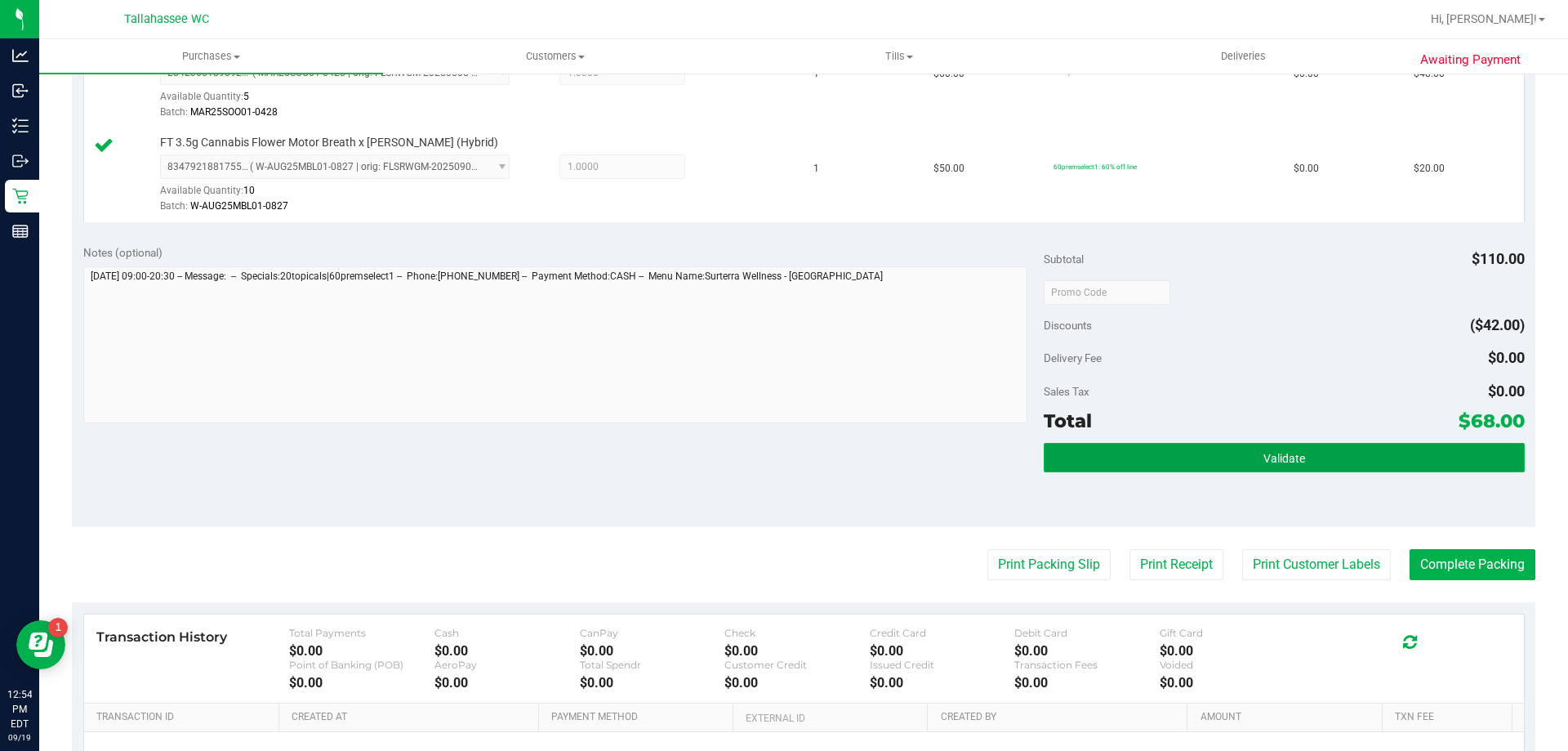
click at [1071, 464] on button "Validate" at bounding box center [1284, 458] width 480 height 30
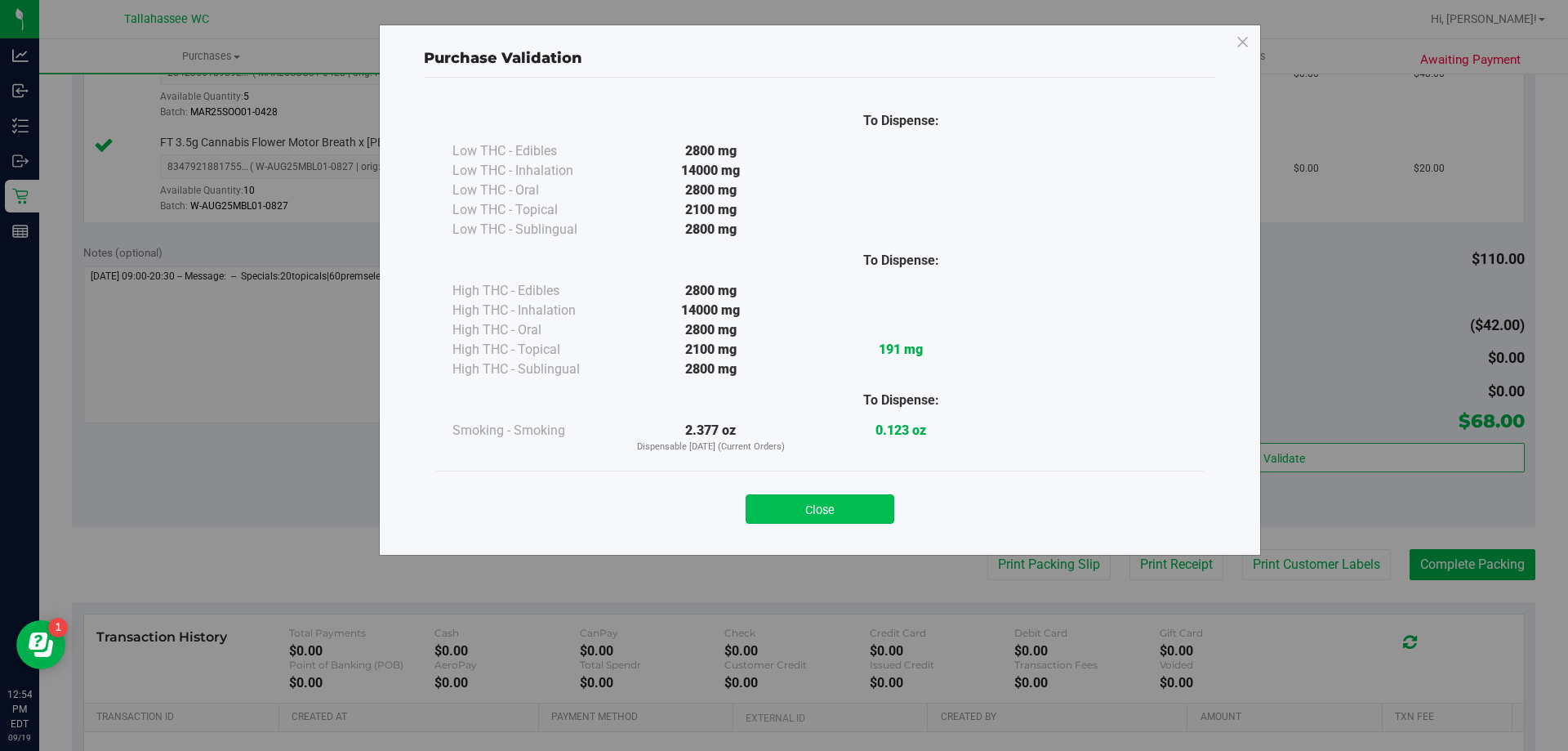
drag, startPoint x: 805, startPoint y: 503, endPoint x: 822, endPoint y: 509, distance: 18.0
click at [805, 503] on button "Close" at bounding box center [820, 509] width 149 height 30
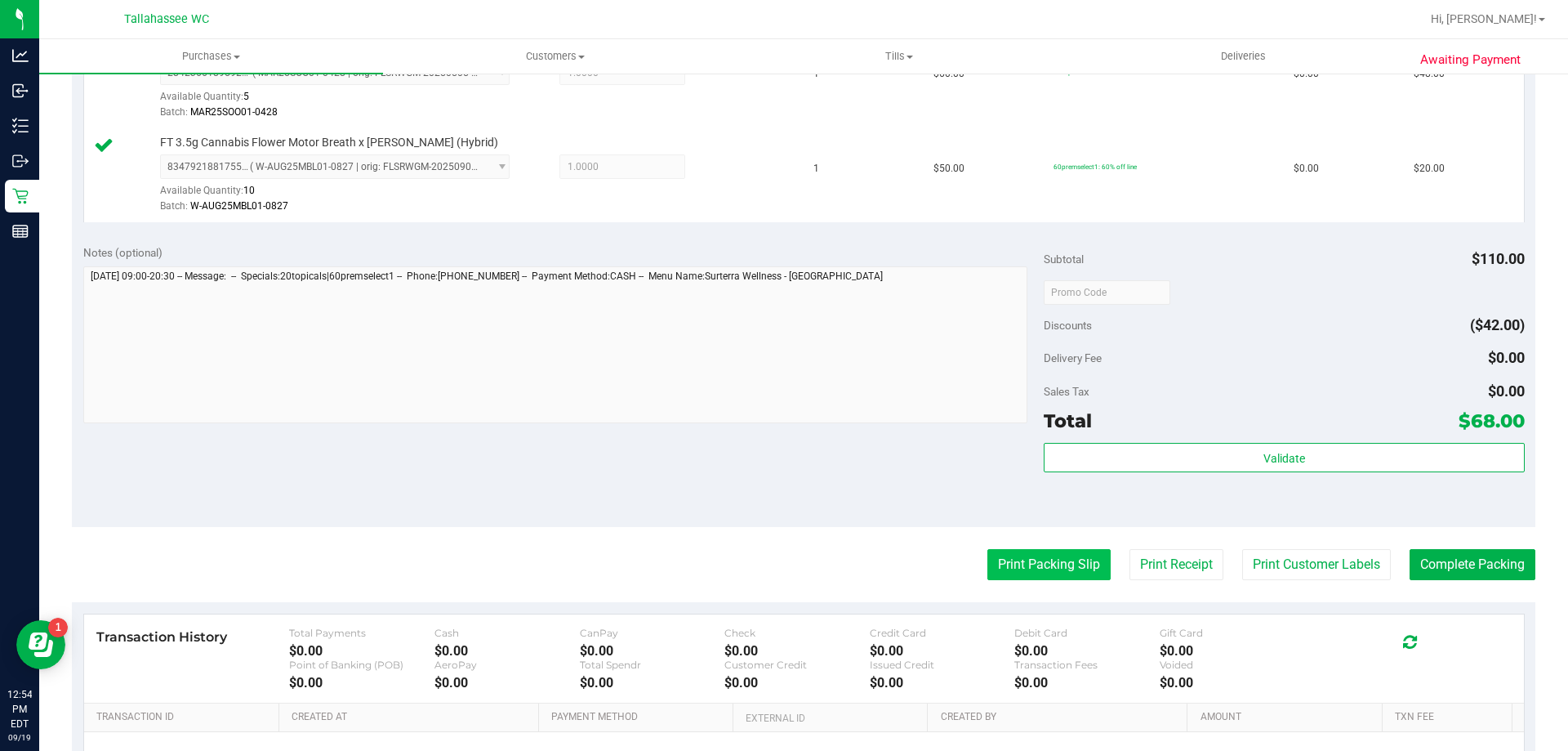
click at [1004, 562] on button "Print Packing Slip" at bounding box center [1049, 564] width 123 height 31
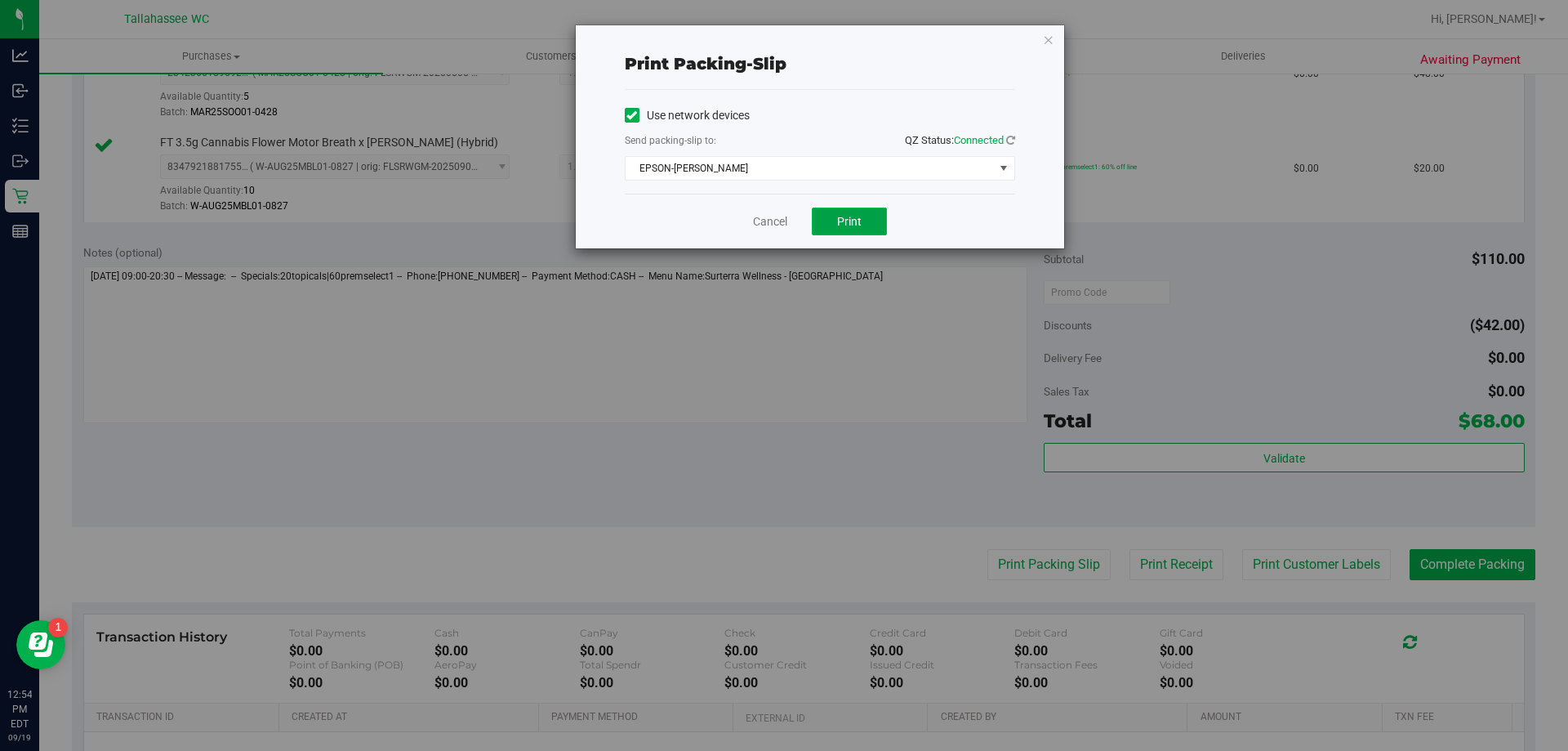
click at [849, 225] on span "Print" at bounding box center [849, 221] width 25 height 13
click at [762, 227] on link "Cancel" at bounding box center [770, 221] width 34 height 17
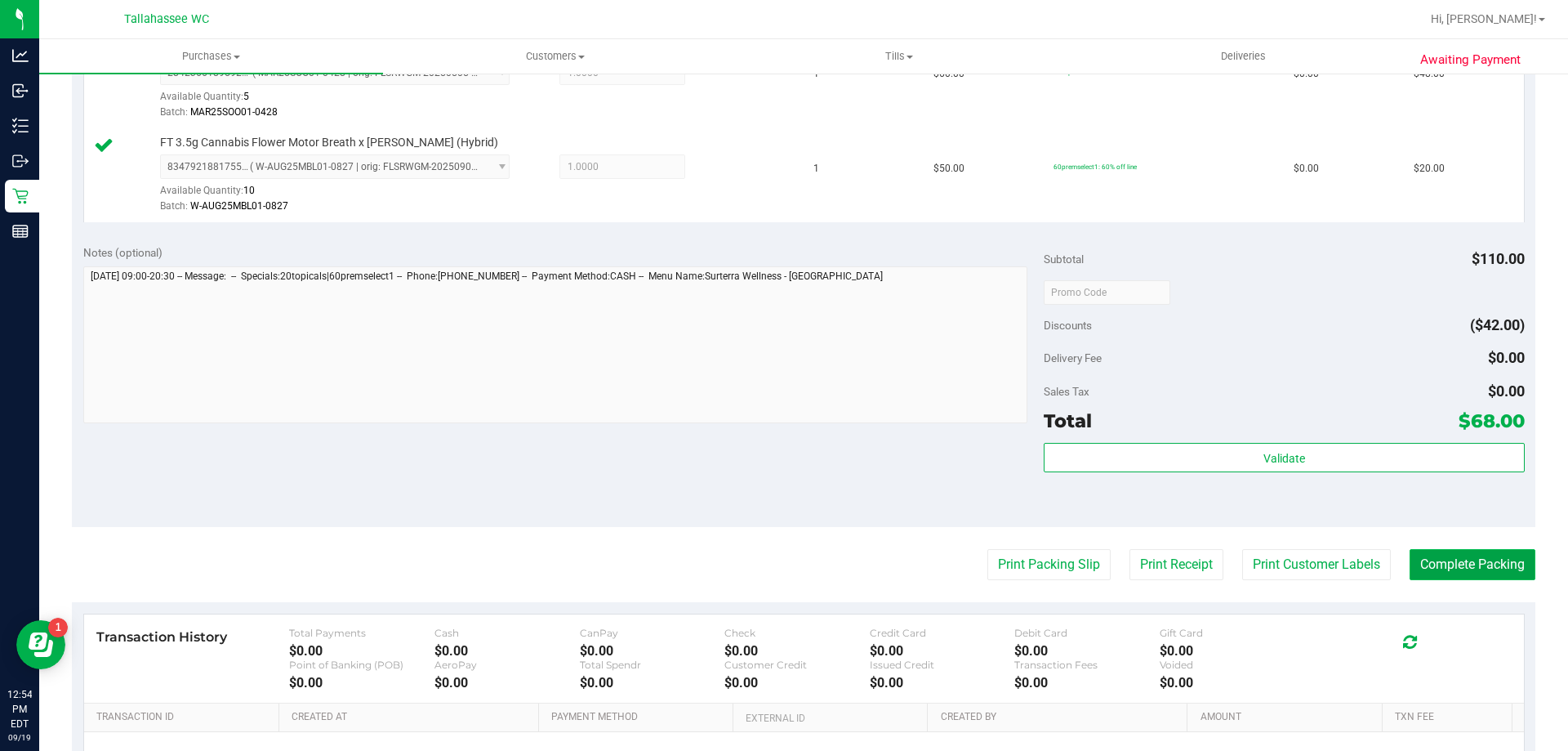
click at [1479, 567] on button "Complete Packing" at bounding box center [1473, 564] width 126 height 31
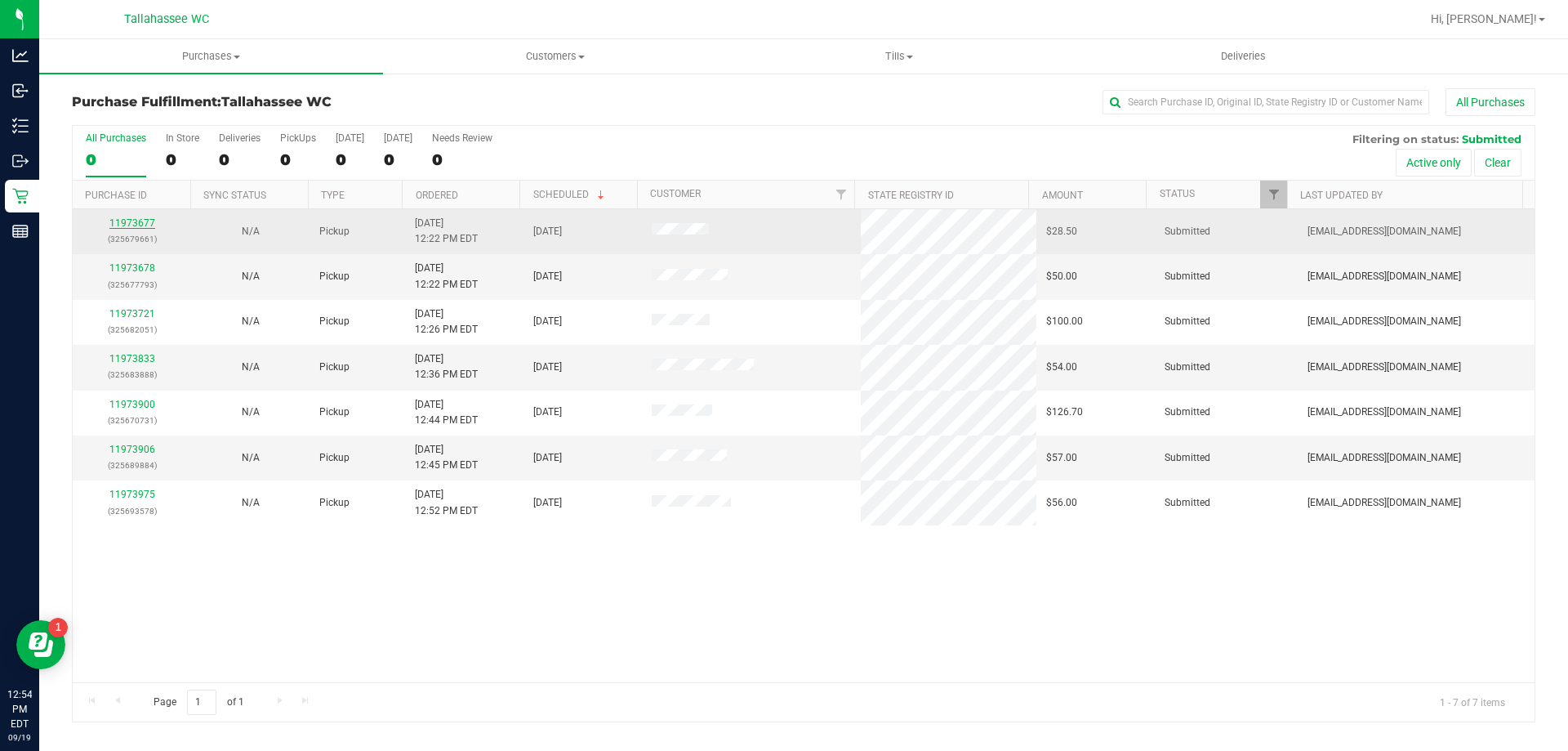
click at [136, 223] on link "11973677" at bounding box center [132, 223] width 46 height 12
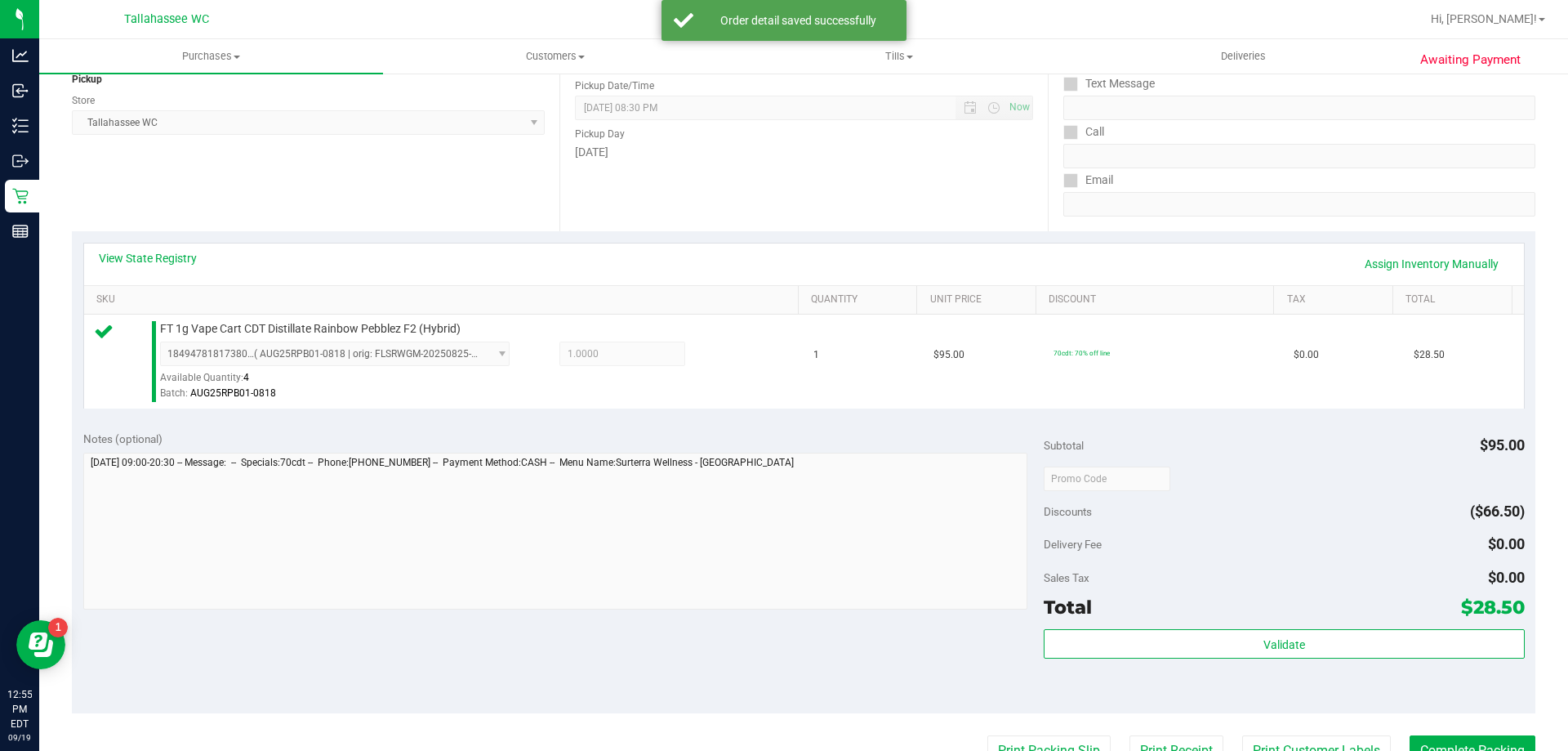
scroll to position [327, 0]
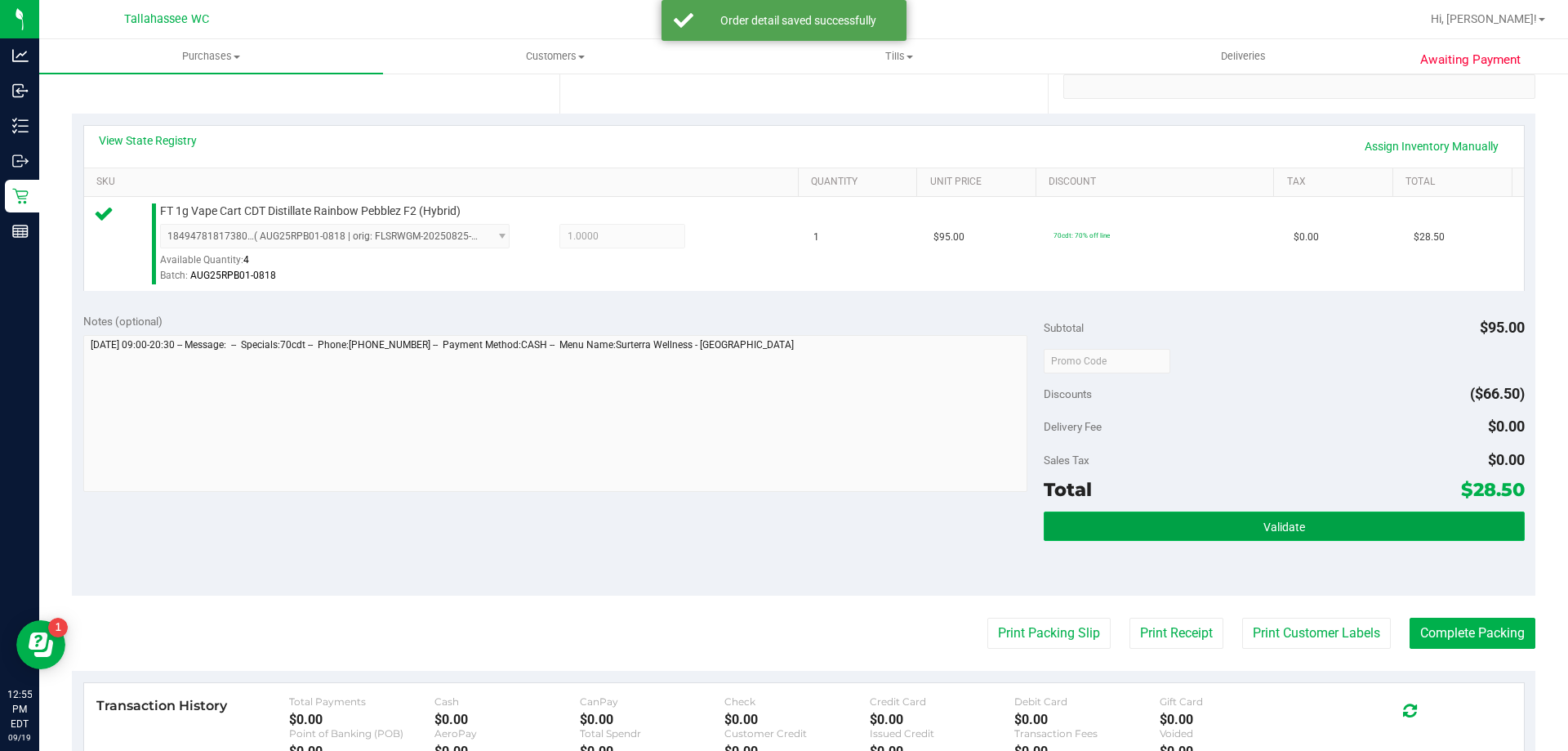
click at [1144, 516] on button "Validate" at bounding box center [1284, 527] width 480 height 30
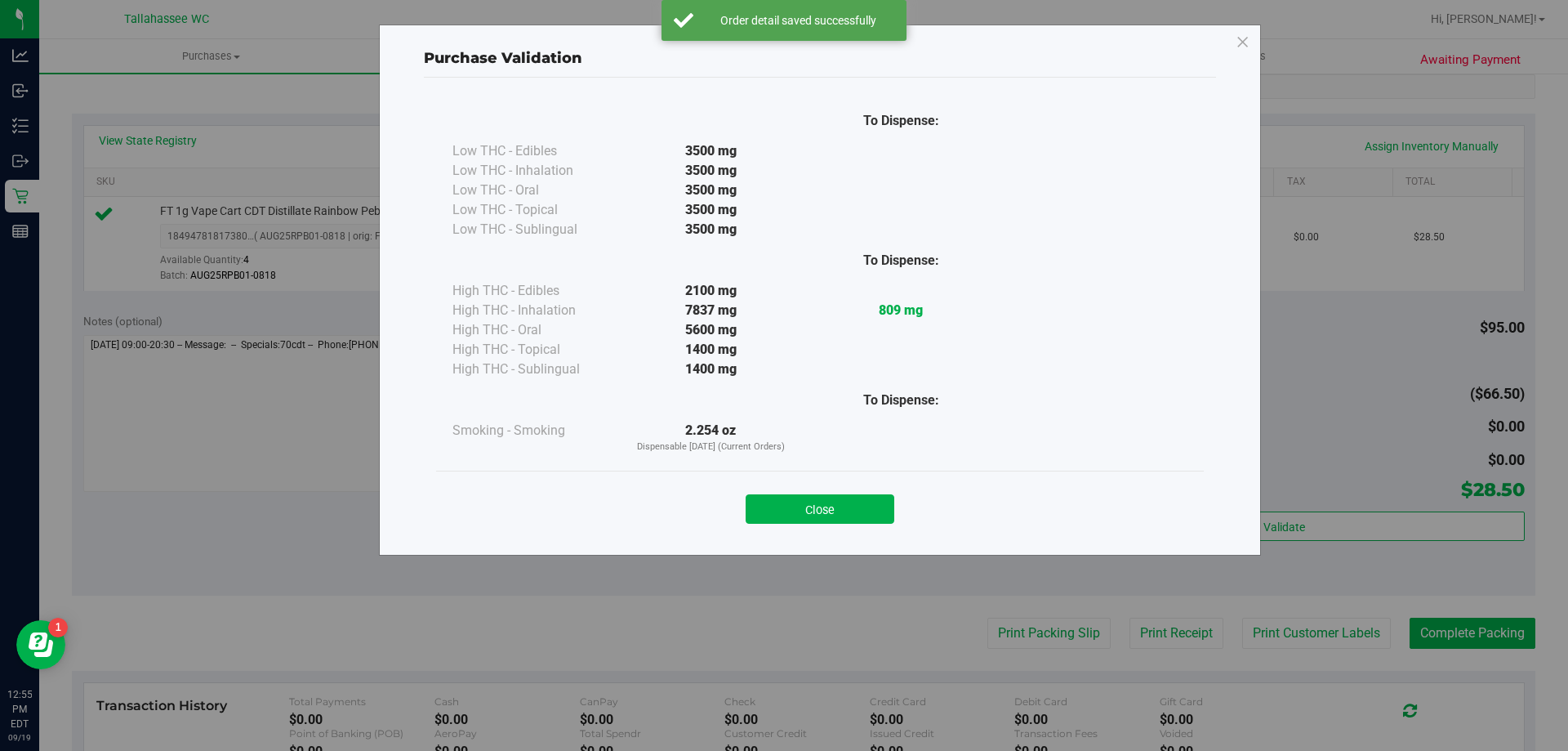
click at [878, 503] on button "Close" at bounding box center [820, 509] width 149 height 30
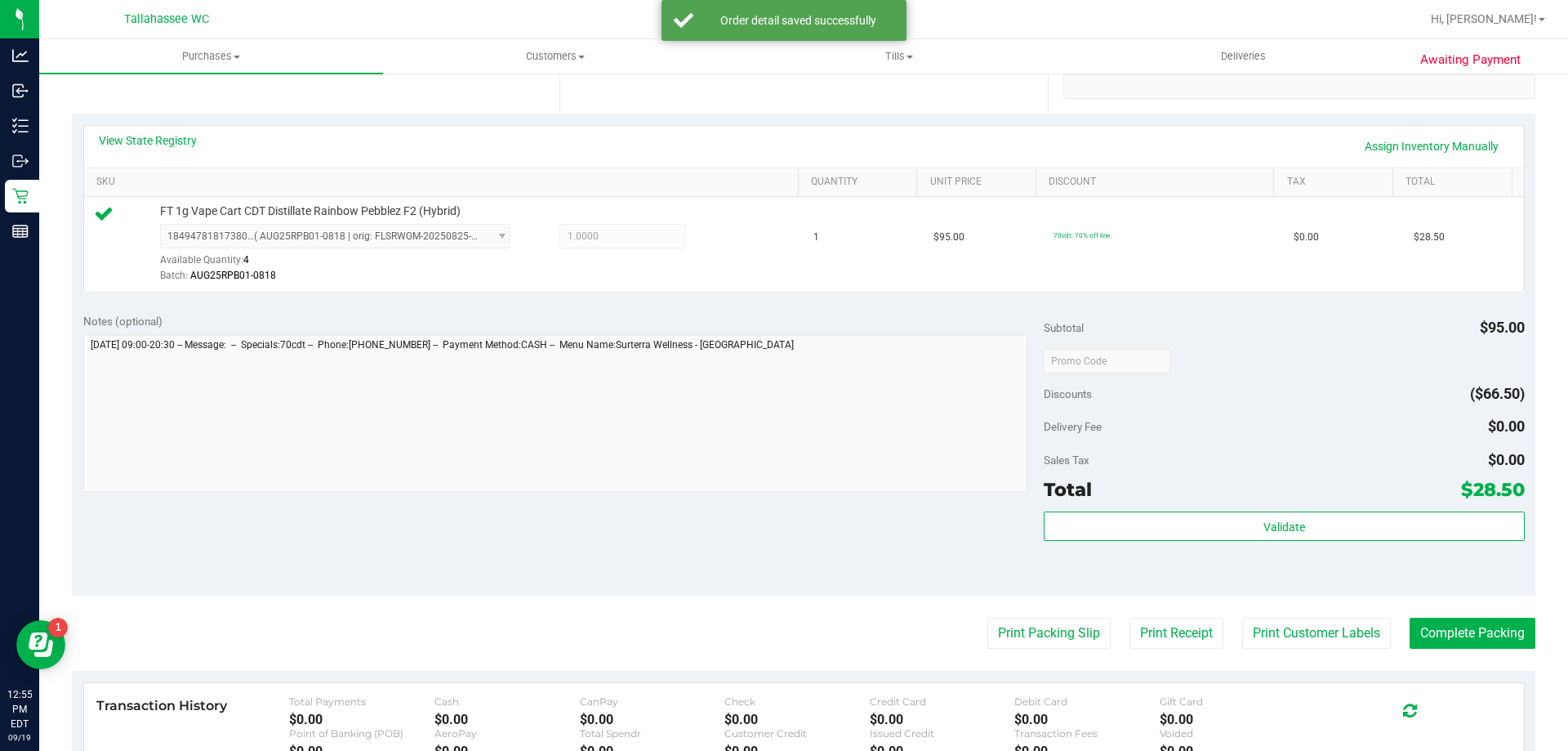
click at [1022, 649] on purchase-details "Back Edit Purchase Cancel Purchase View Profile # 11973677 BioTrack ID: - Submi…" at bounding box center [804, 368] width 1464 height 1215
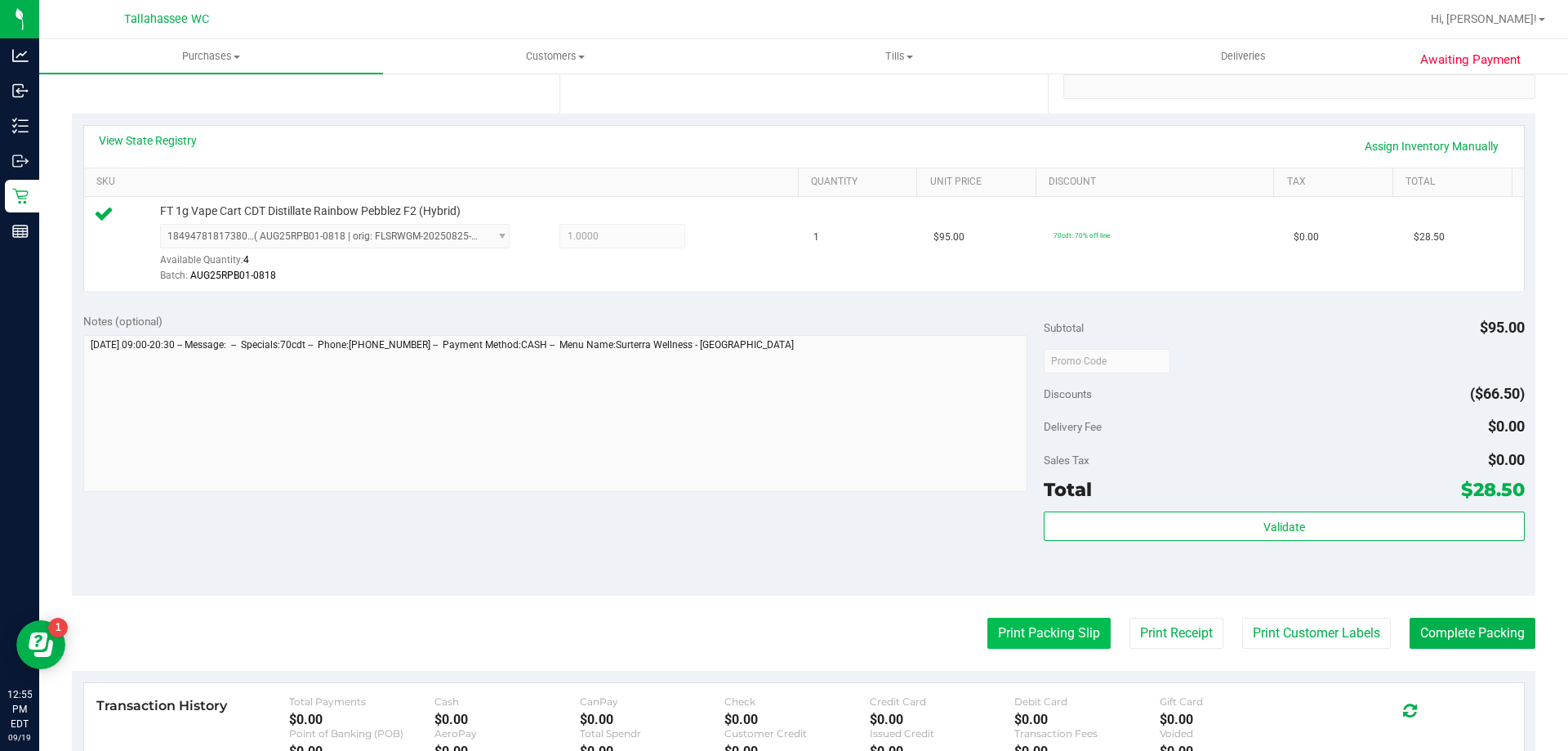
click at [1020, 632] on button "Print Packing Slip" at bounding box center [1049, 633] width 123 height 31
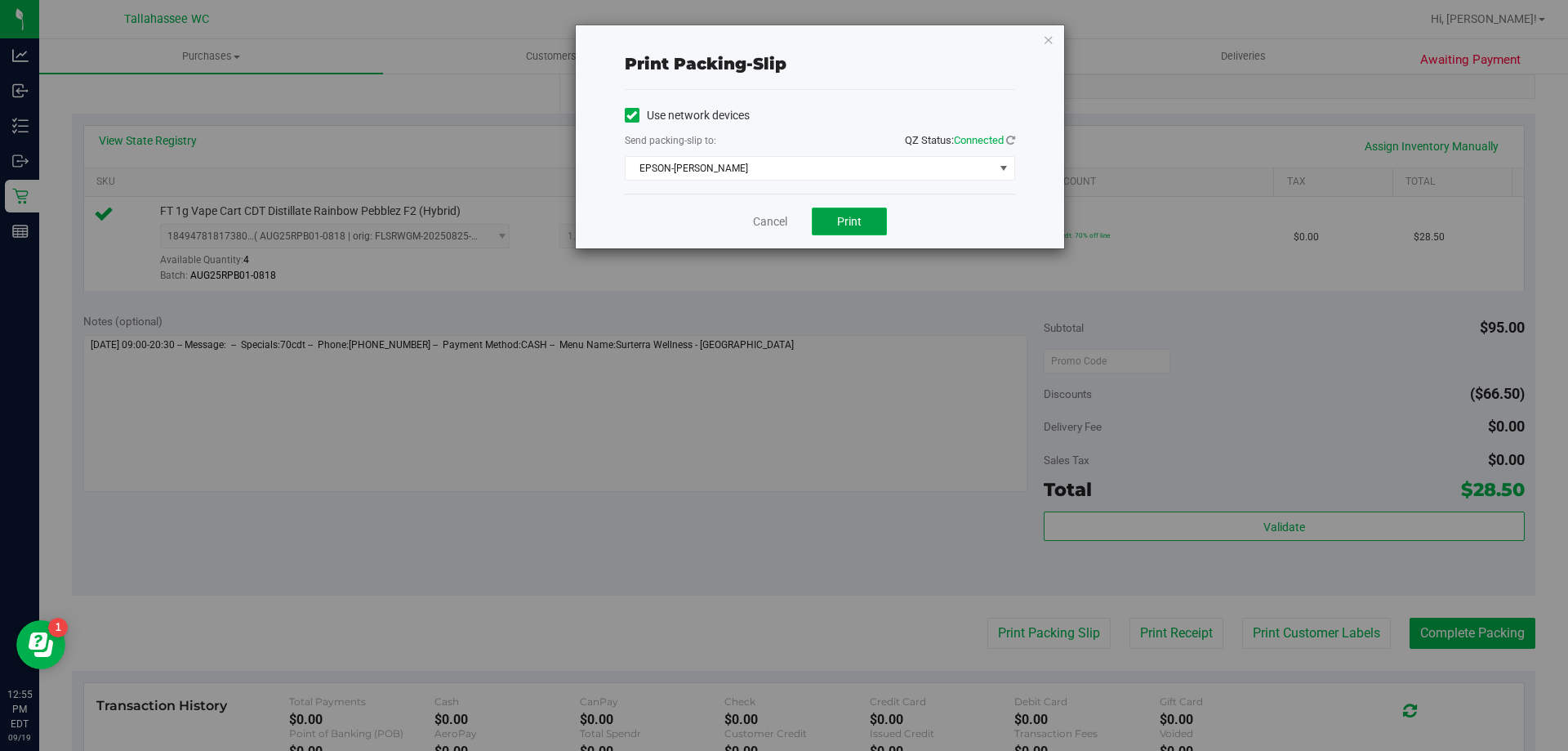
click at [853, 224] on span "Print" at bounding box center [849, 221] width 25 height 13
click at [771, 217] on link "Cancel" at bounding box center [770, 221] width 34 height 17
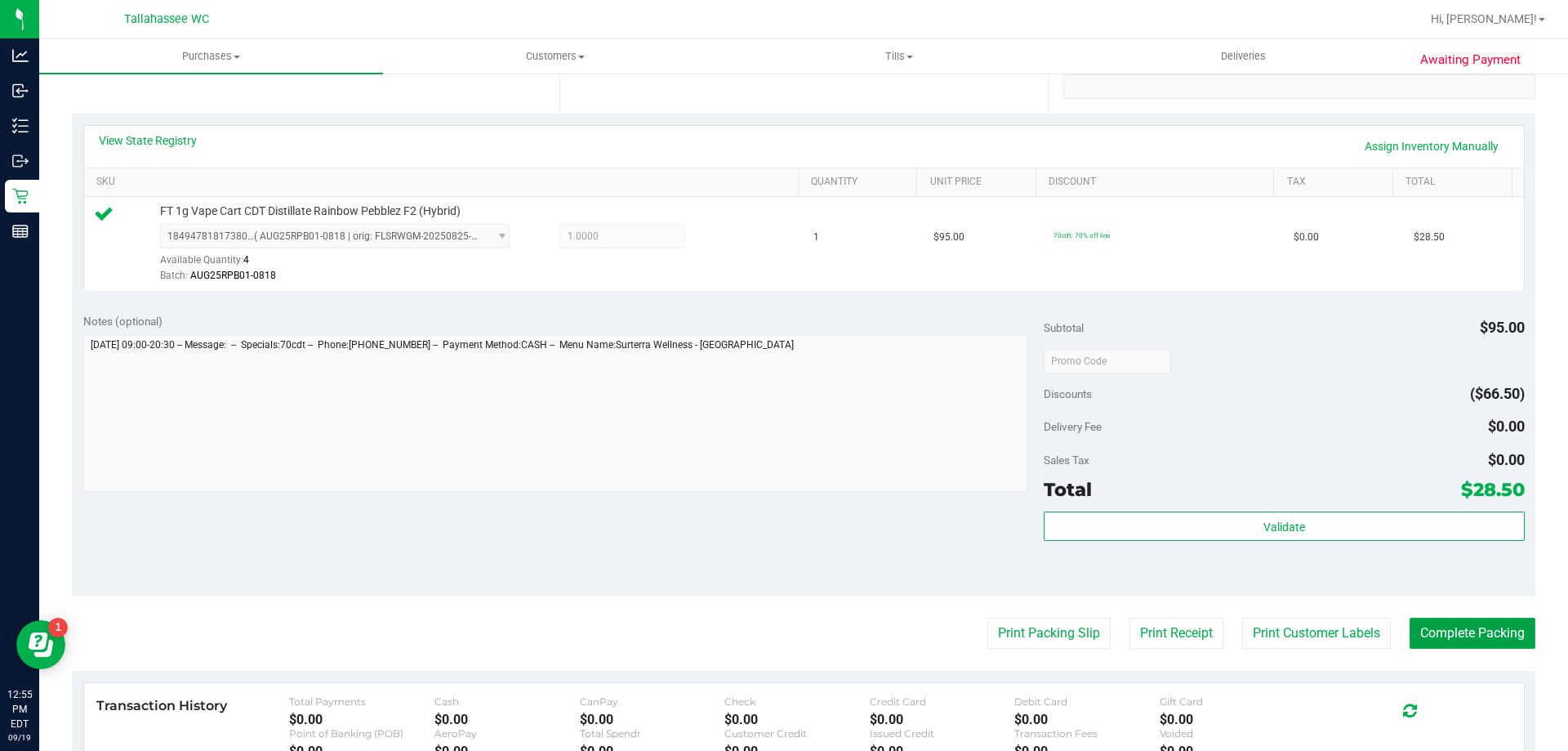
click at [1503, 635] on button "Complete Packing" at bounding box center [1473, 633] width 126 height 31
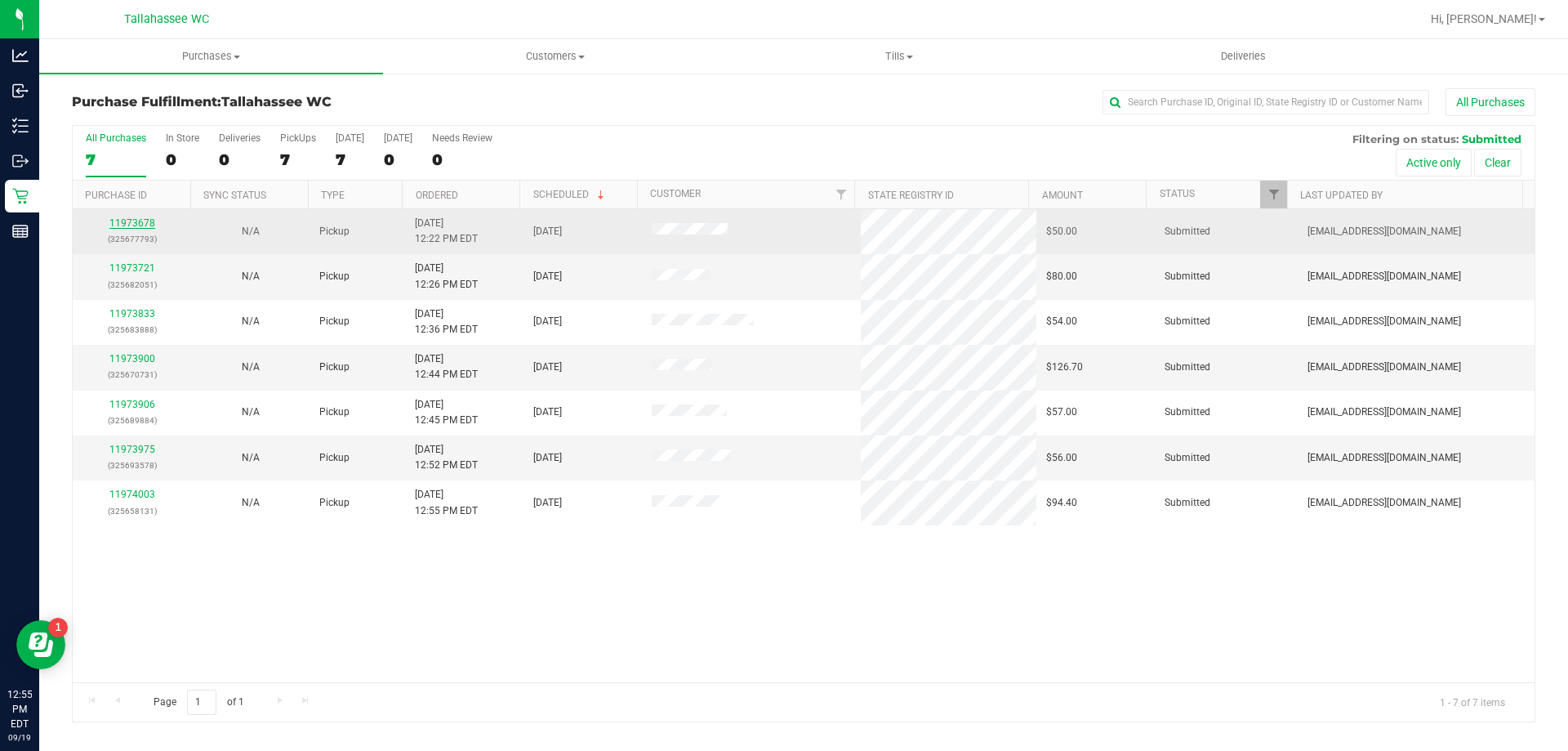
click at [140, 226] on link "11973678" at bounding box center [132, 223] width 46 height 12
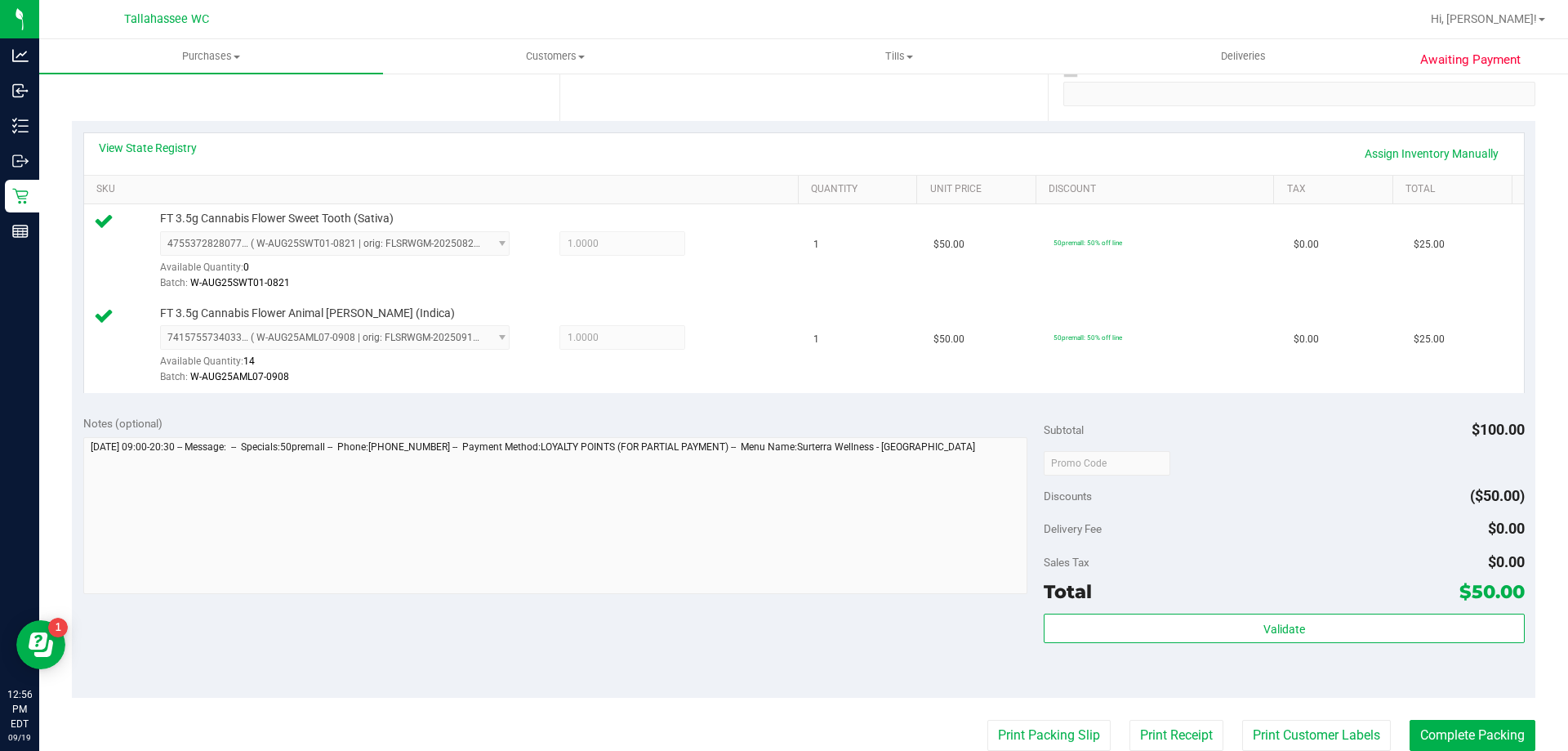
scroll to position [408, 0]
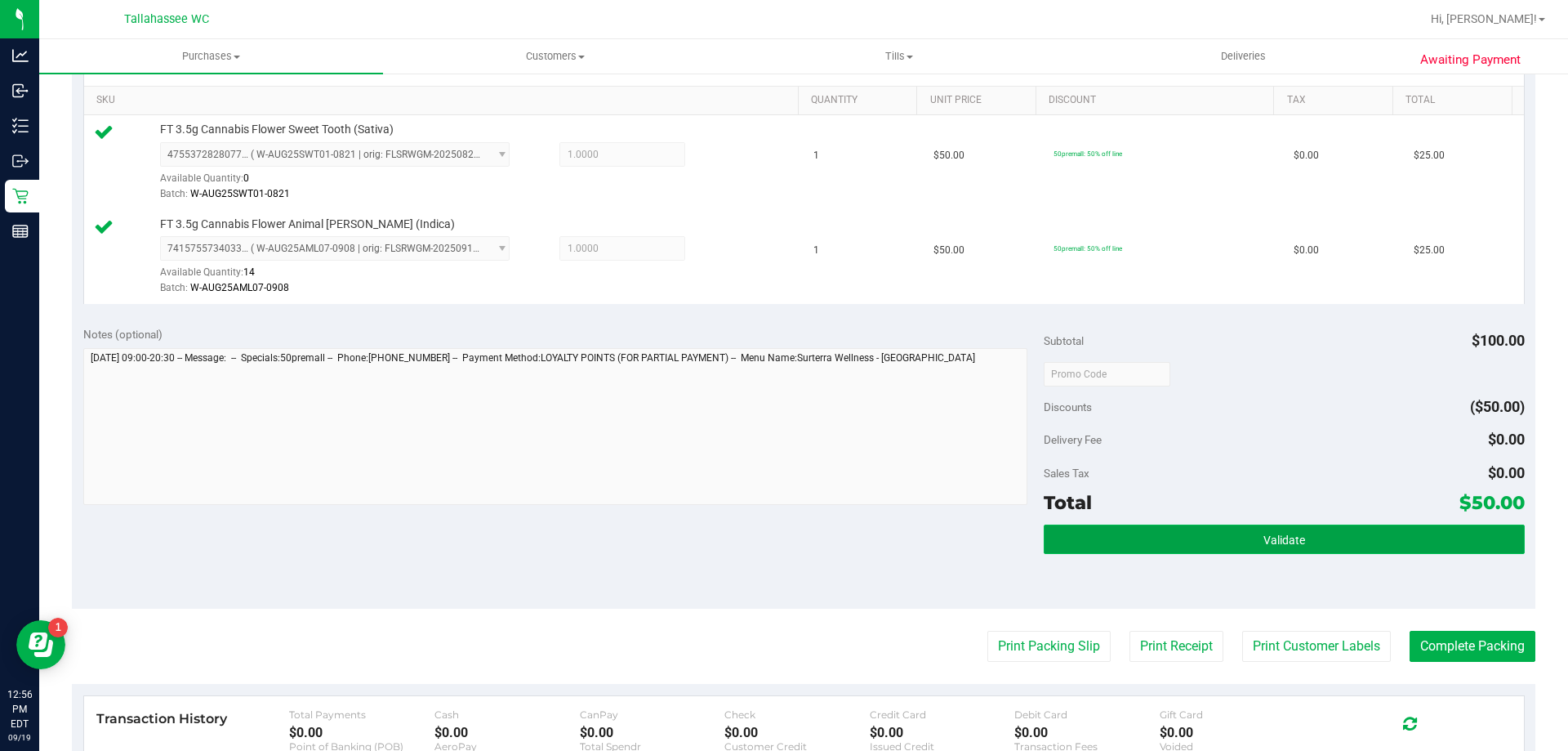
click at [1137, 547] on button "Validate" at bounding box center [1284, 539] width 480 height 30
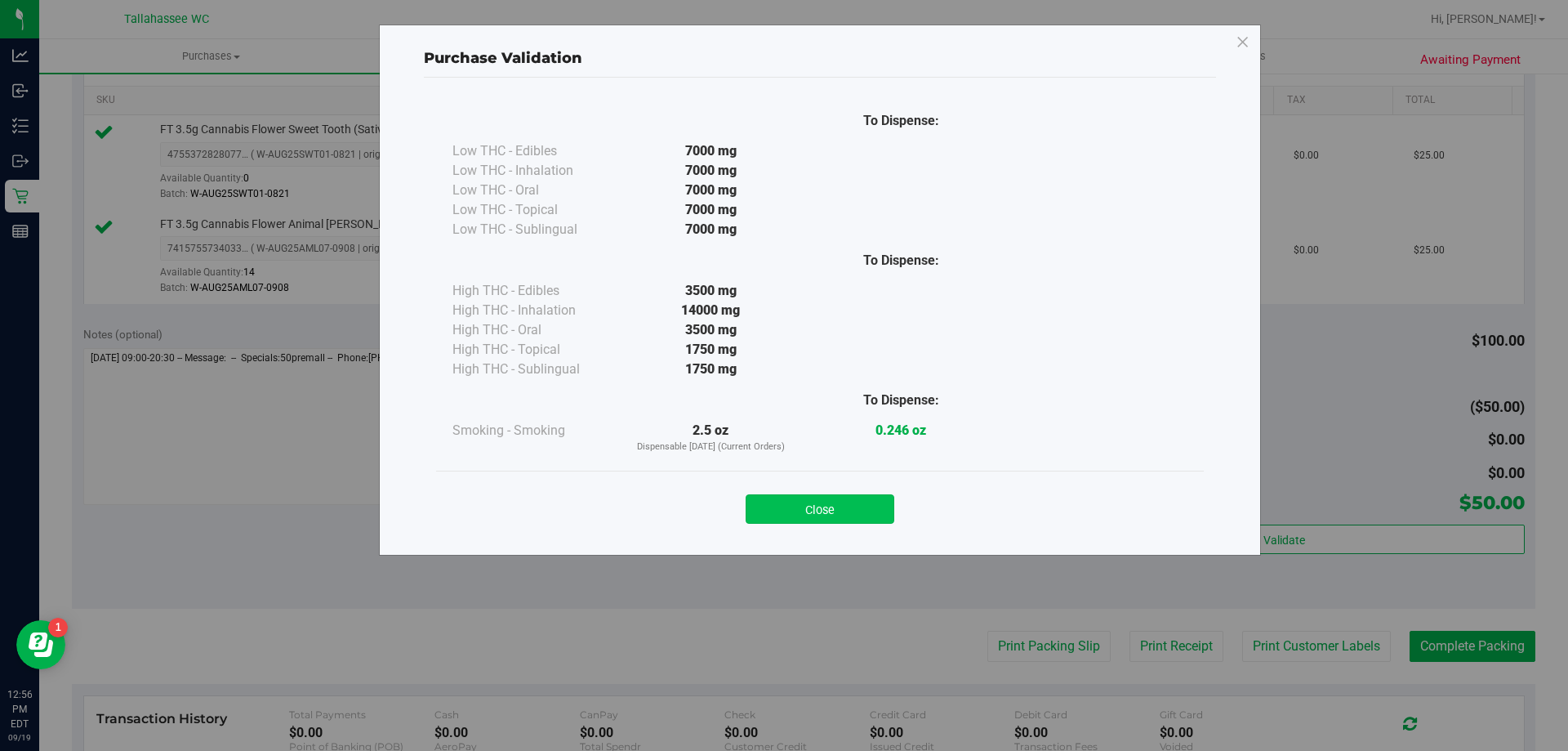
click at [813, 499] on button "Close" at bounding box center [820, 509] width 149 height 30
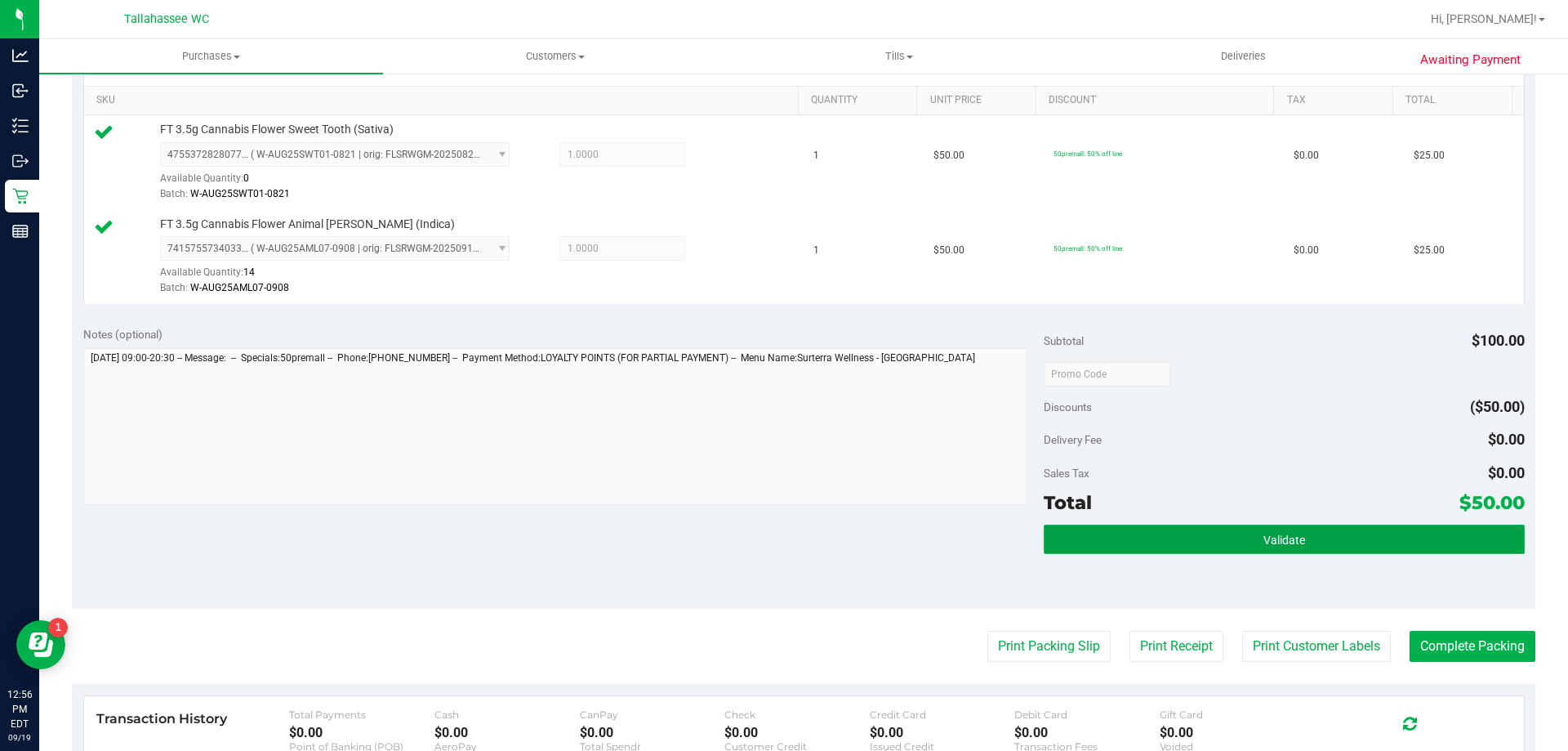
click at [1138, 542] on button "Validate" at bounding box center [1284, 539] width 480 height 30
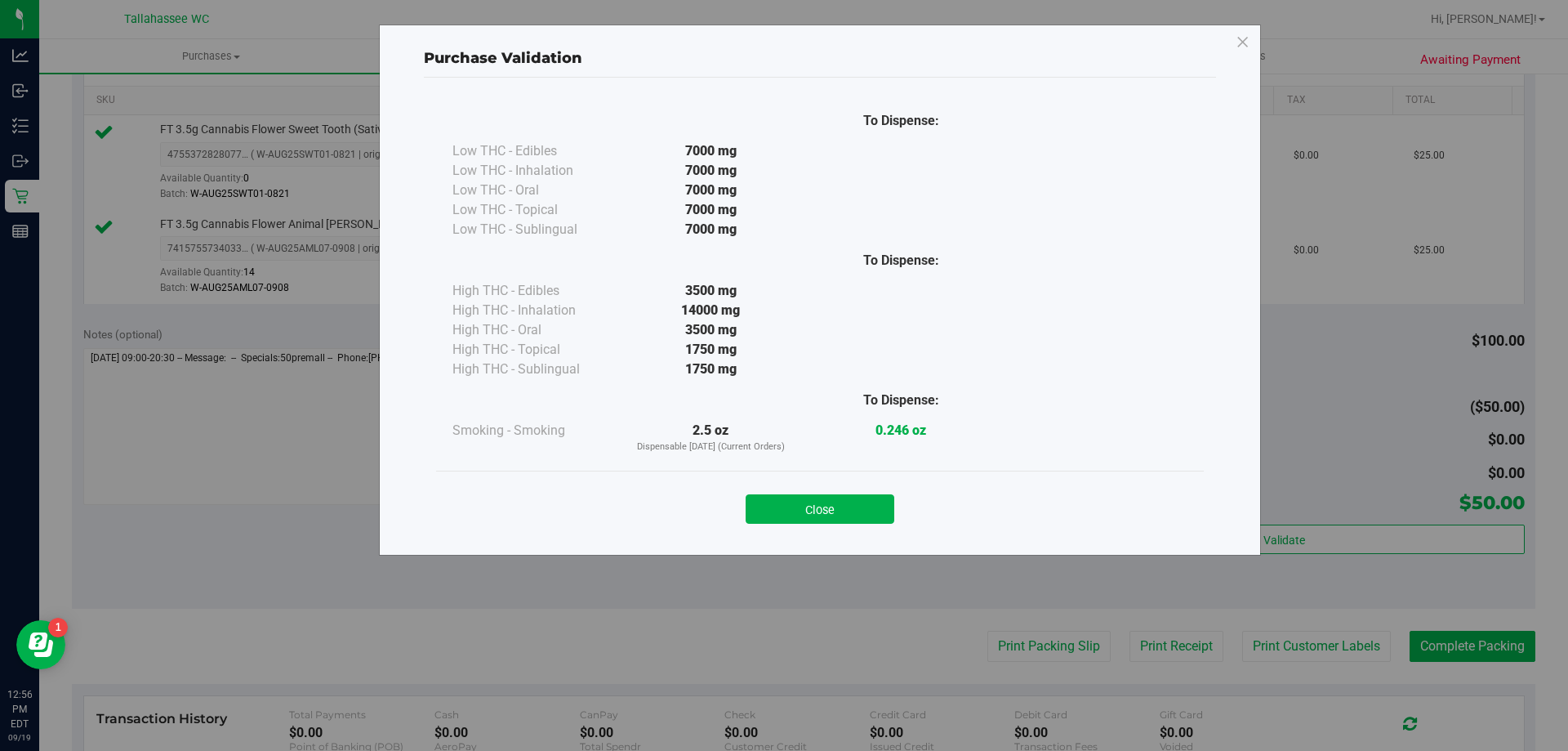
click at [801, 516] on button "Close" at bounding box center [820, 509] width 149 height 30
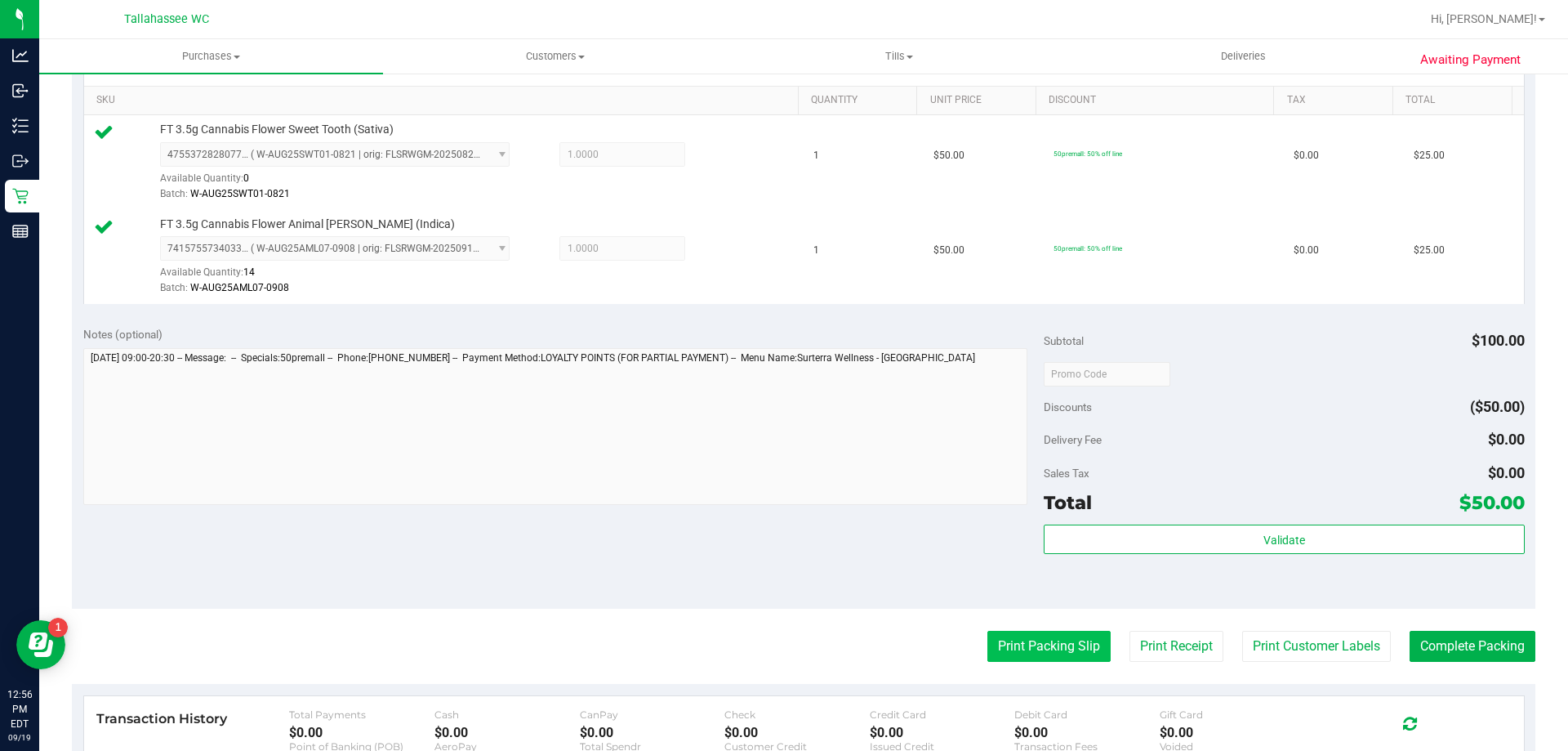
click at [1069, 642] on button "Print Packing Slip" at bounding box center [1049, 646] width 123 height 31
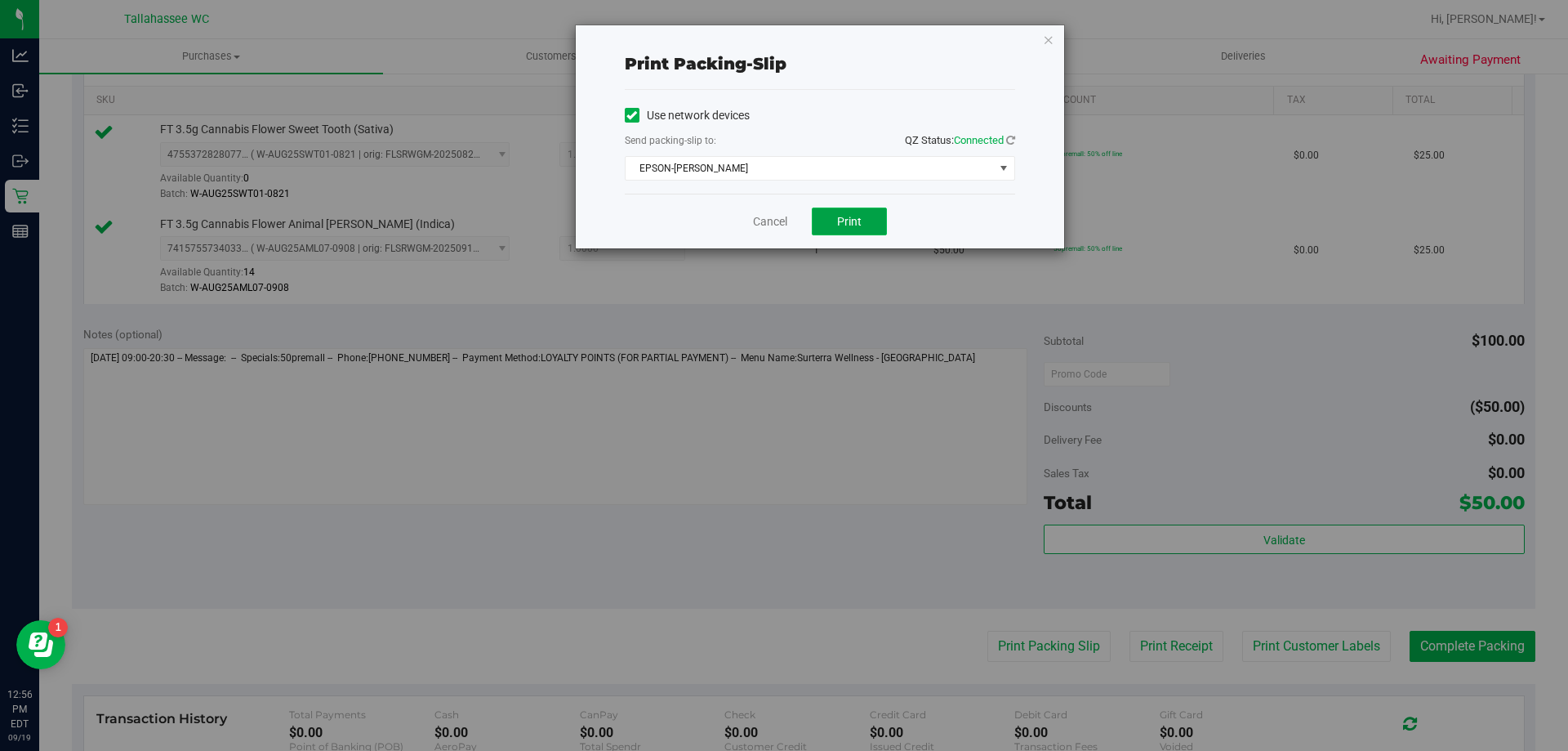
click at [835, 214] on button "Print" at bounding box center [849, 222] width 75 height 28
click at [767, 222] on link "Cancel" at bounding box center [770, 221] width 34 height 17
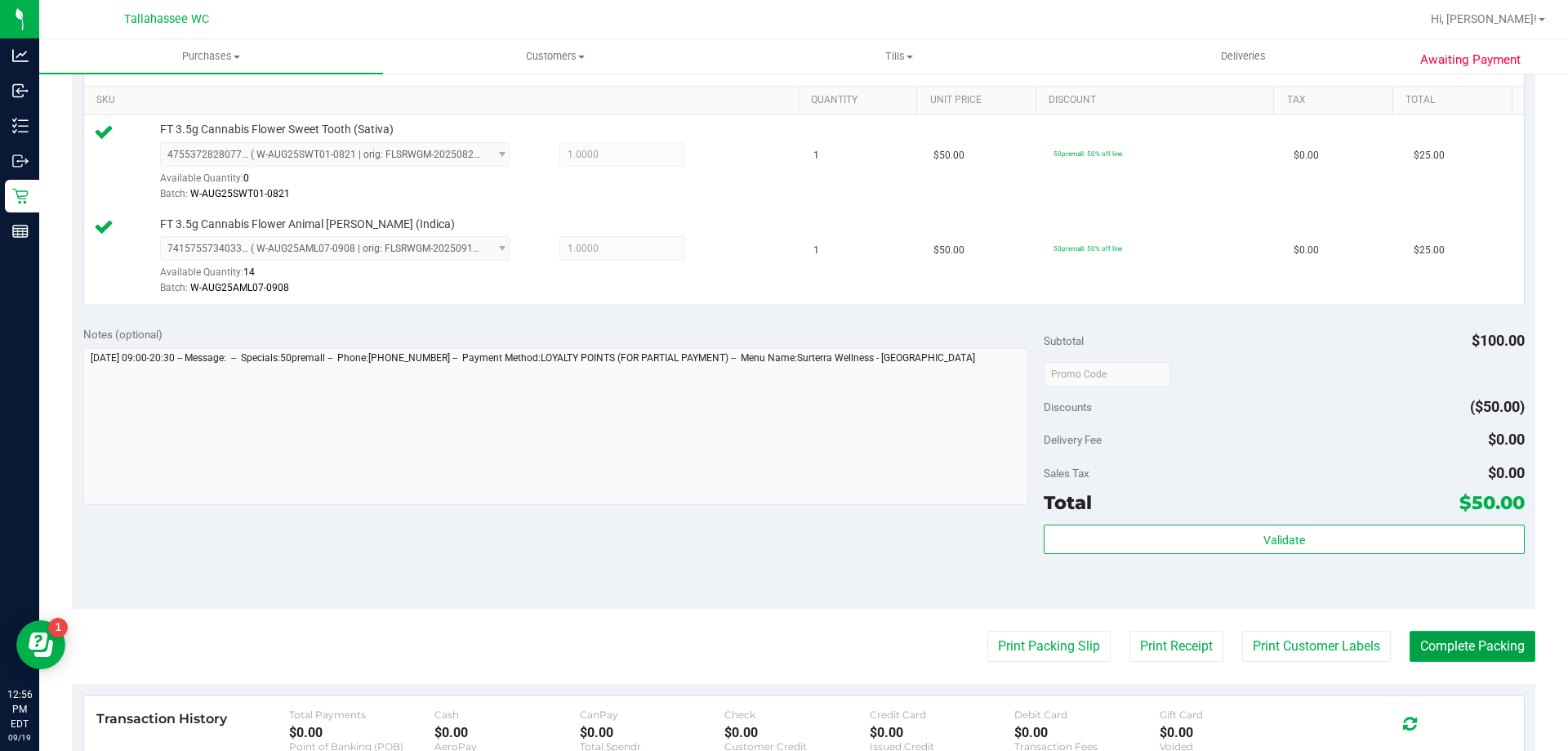
click at [1444, 647] on button "Complete Packing" at bounding box center [1473, 646] width 126 height 31
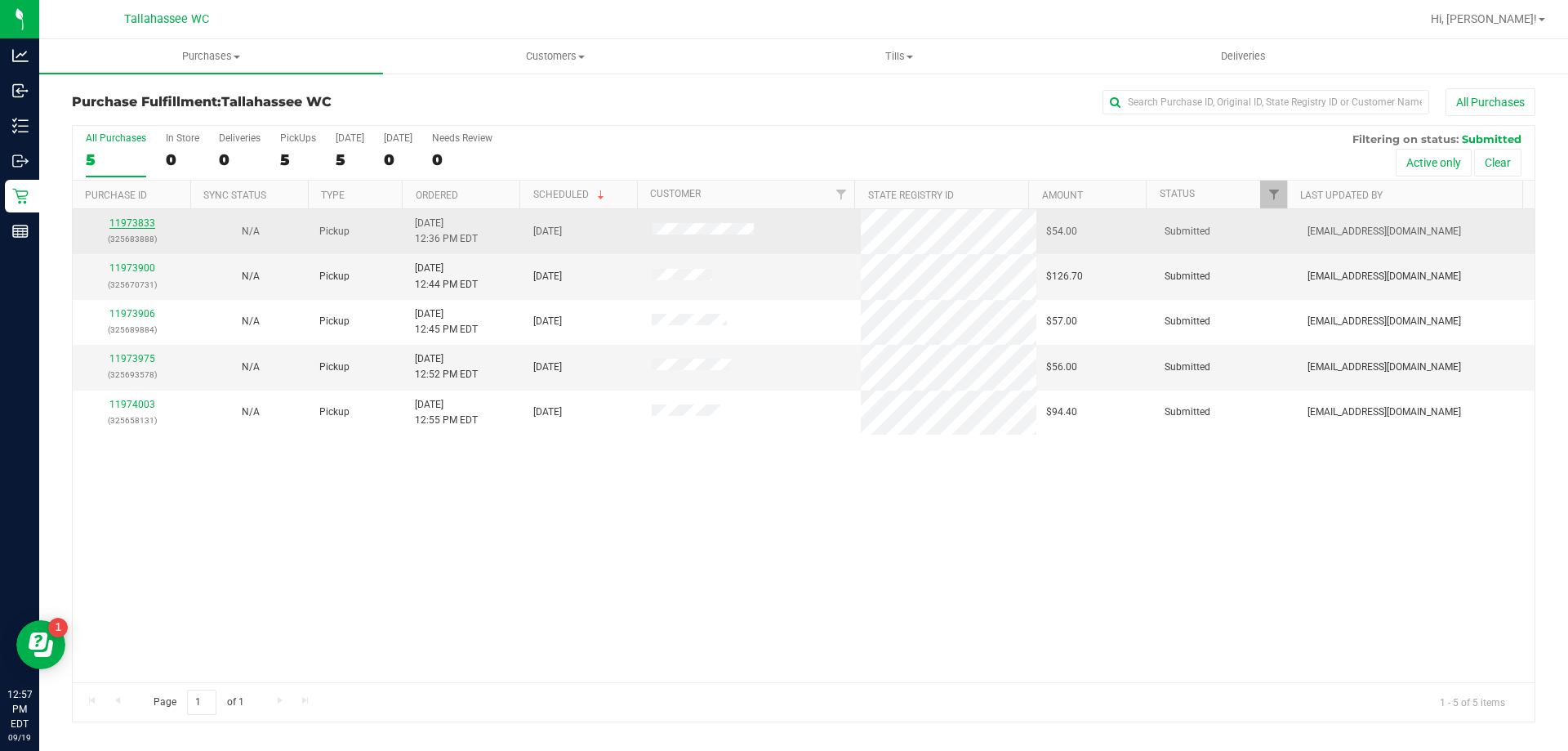
click at [146, 219] on link "11973833" at bounding box center [132, 223] width 46 height 12
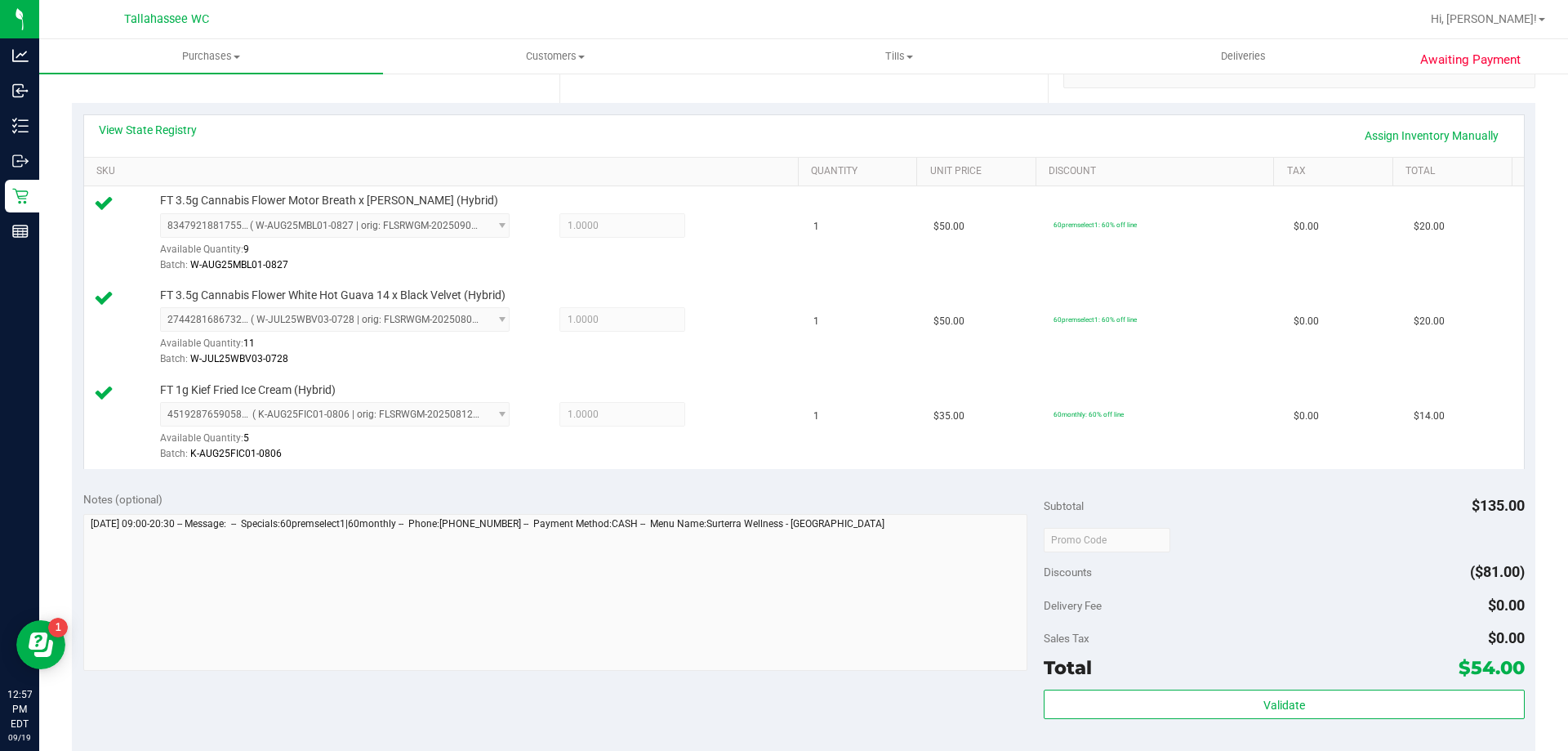
scroll to position [408, 0]
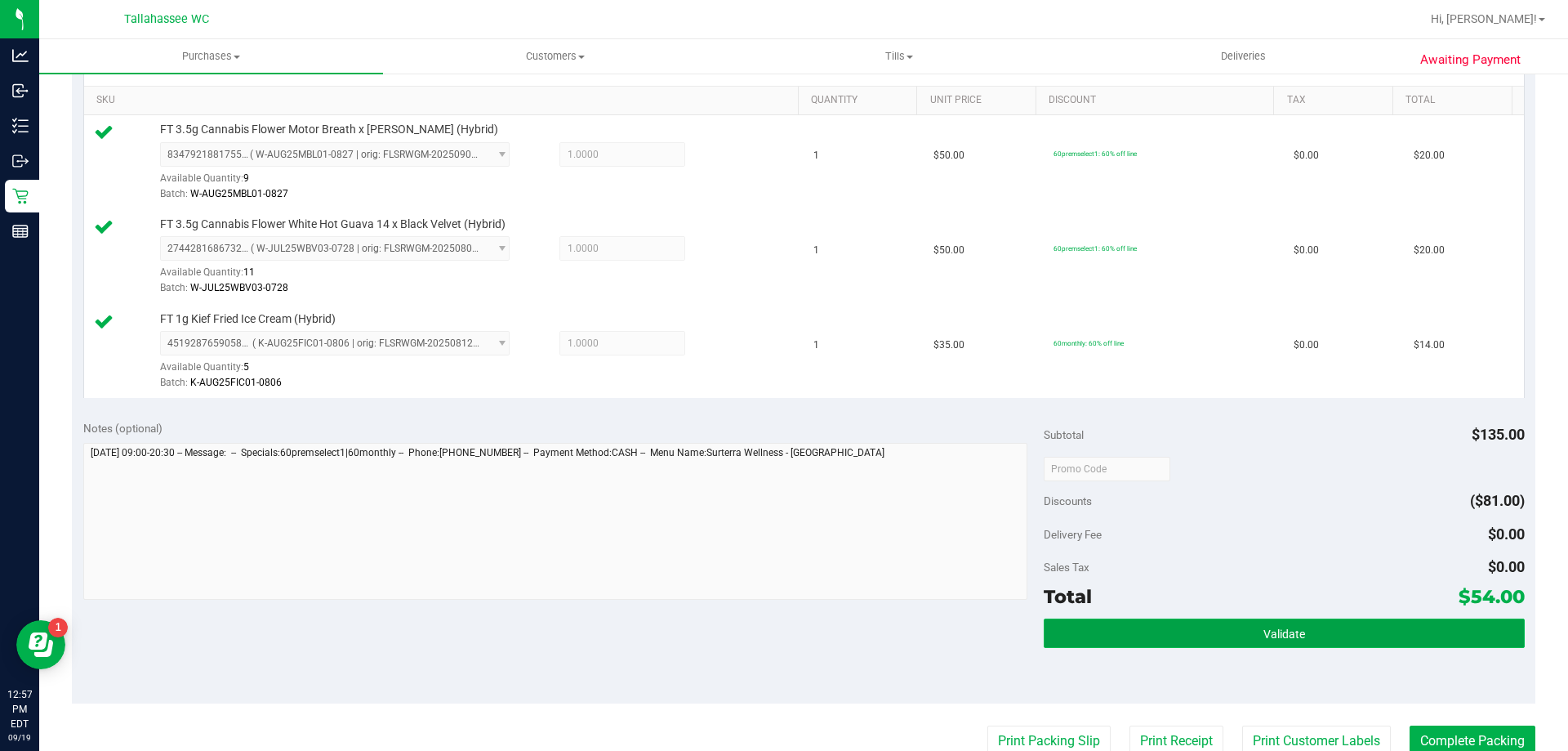
click at [1142, 642] on button "Validate" at bounding box center [1284, 633] width 480 height 30
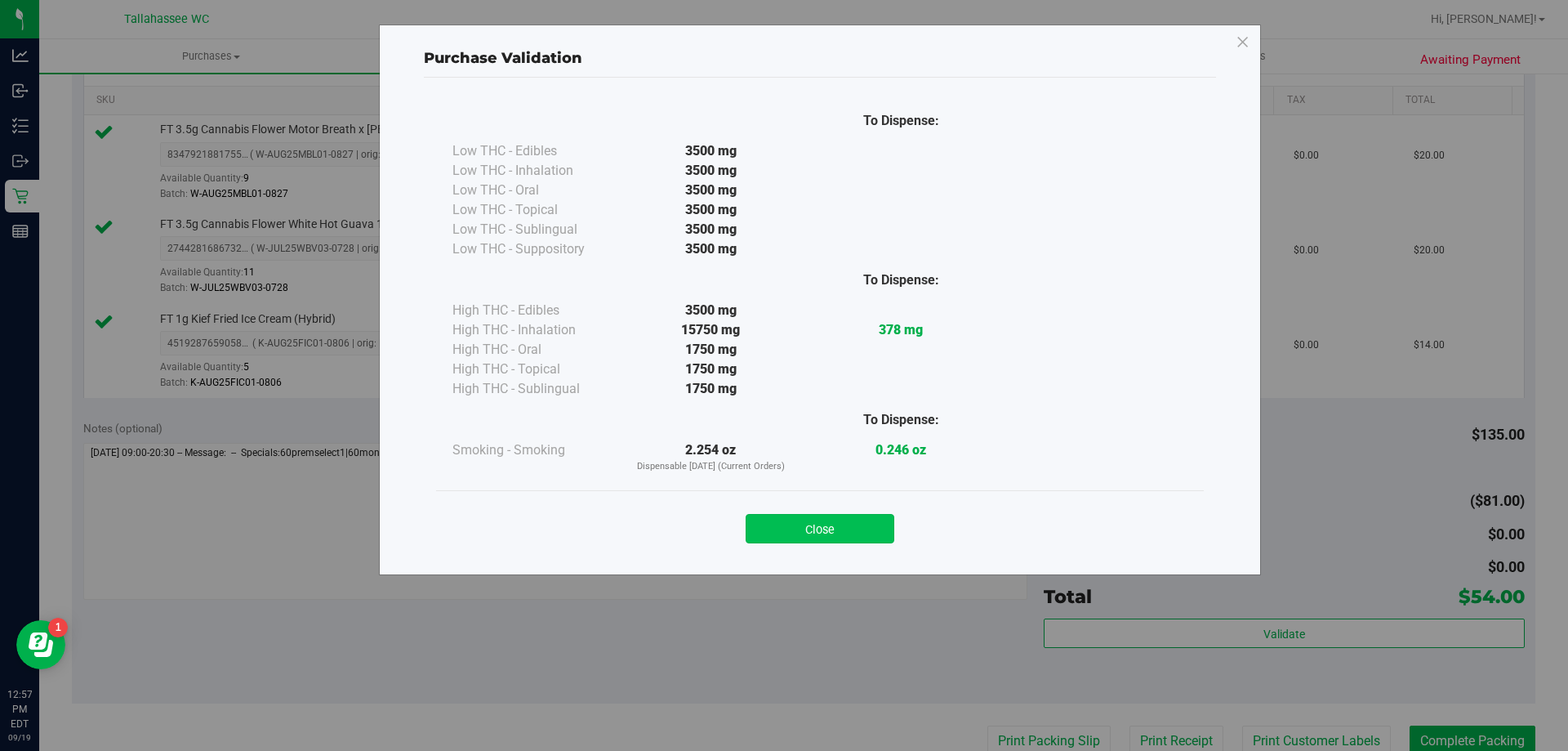
click at [830, 521] on button "Close" at bounding box center [820, 529] width 149 height 30
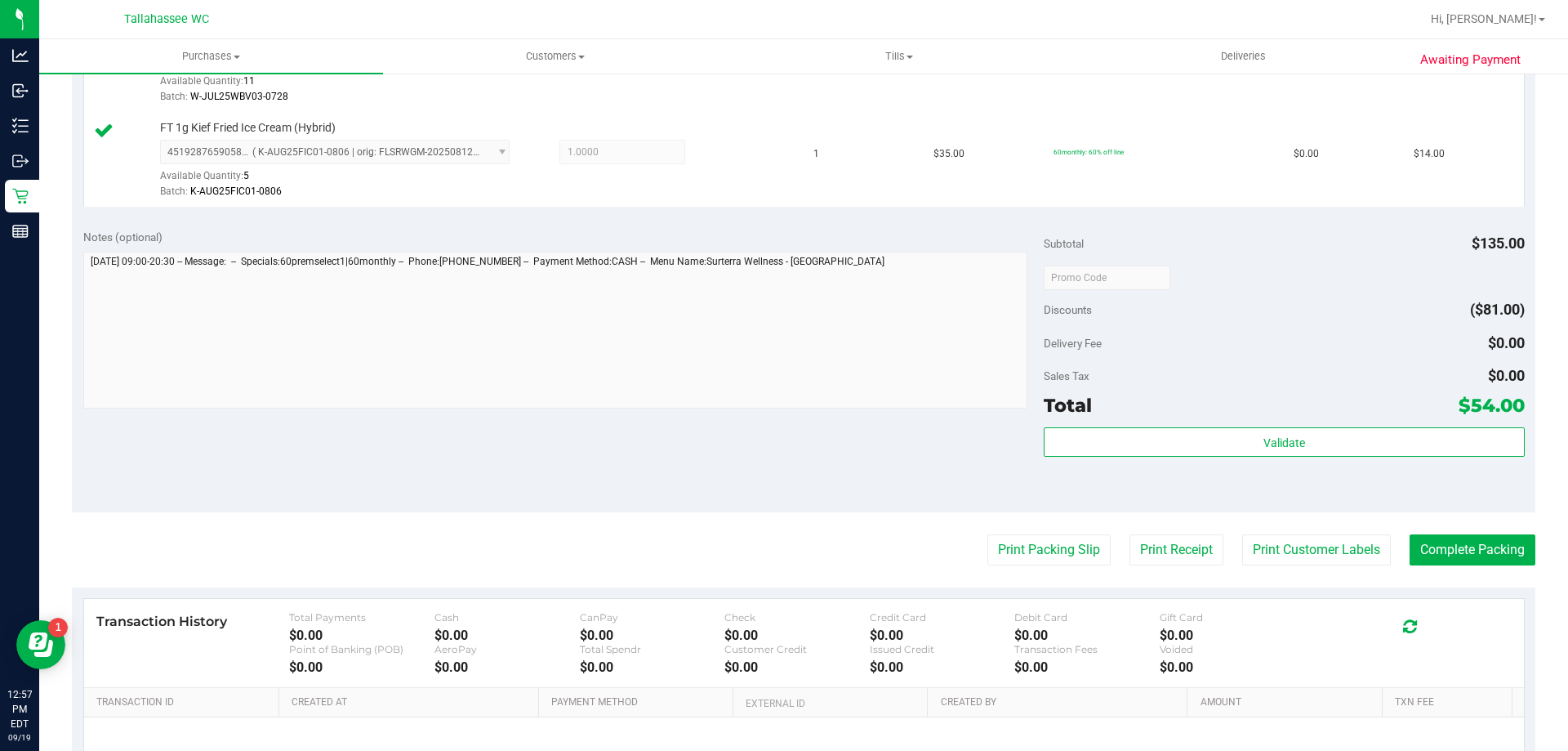
scroll to position [653, 0]
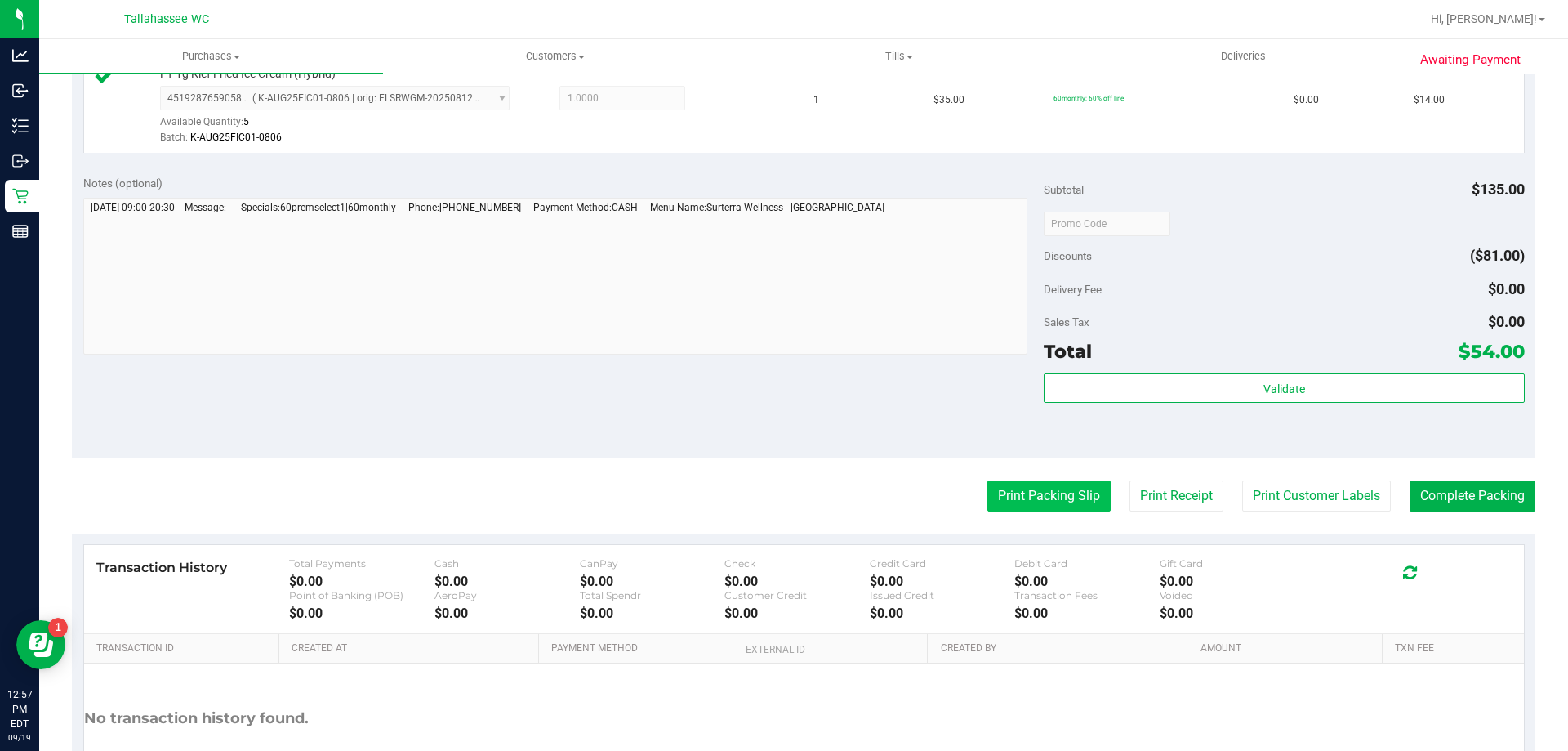
click at [1010, 506] on button "Print Packing Slip" at bounding box center [1049, 495] width 123 height 31
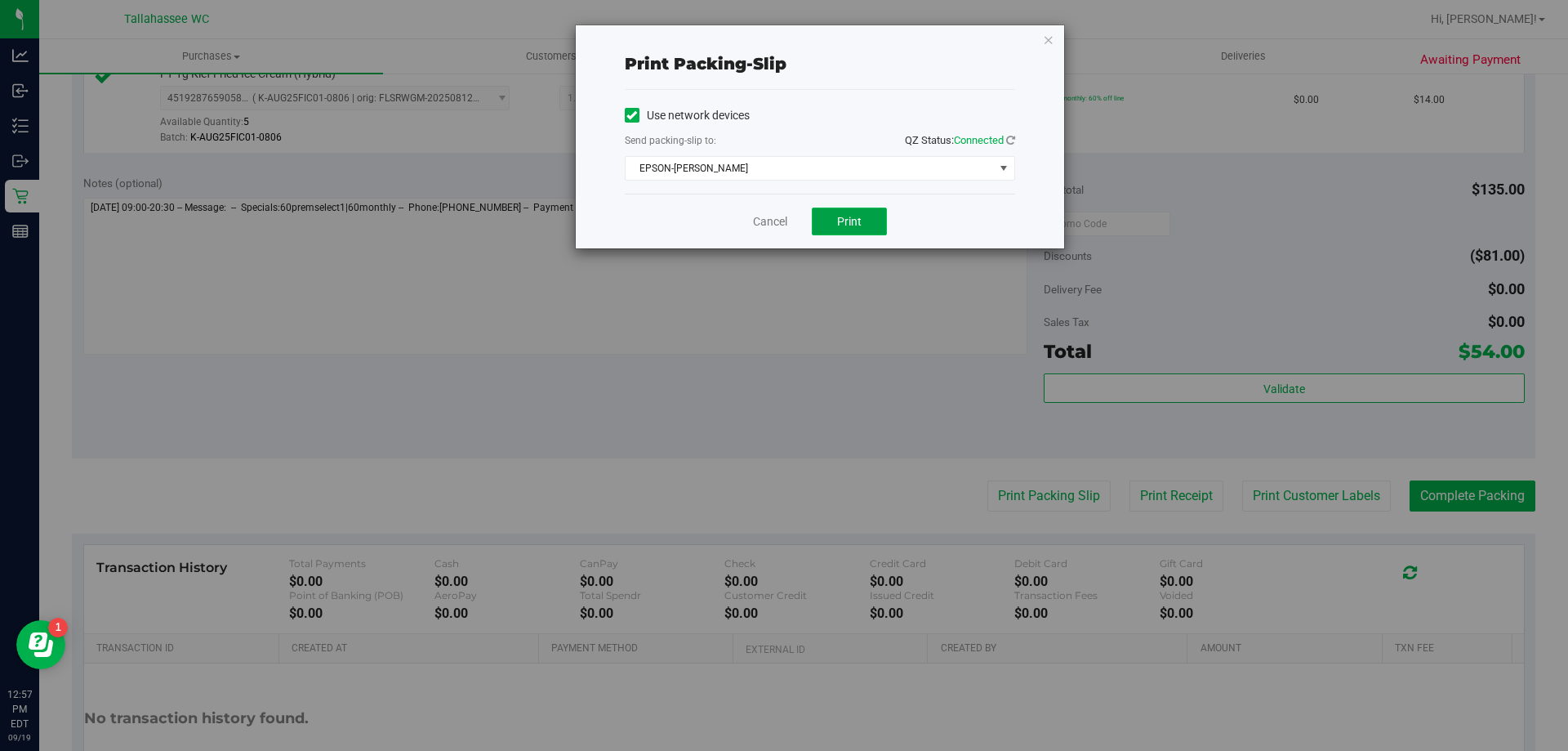
click at [863, 227] on button "Print" at bounding box center [849, 222] width 75 height 28
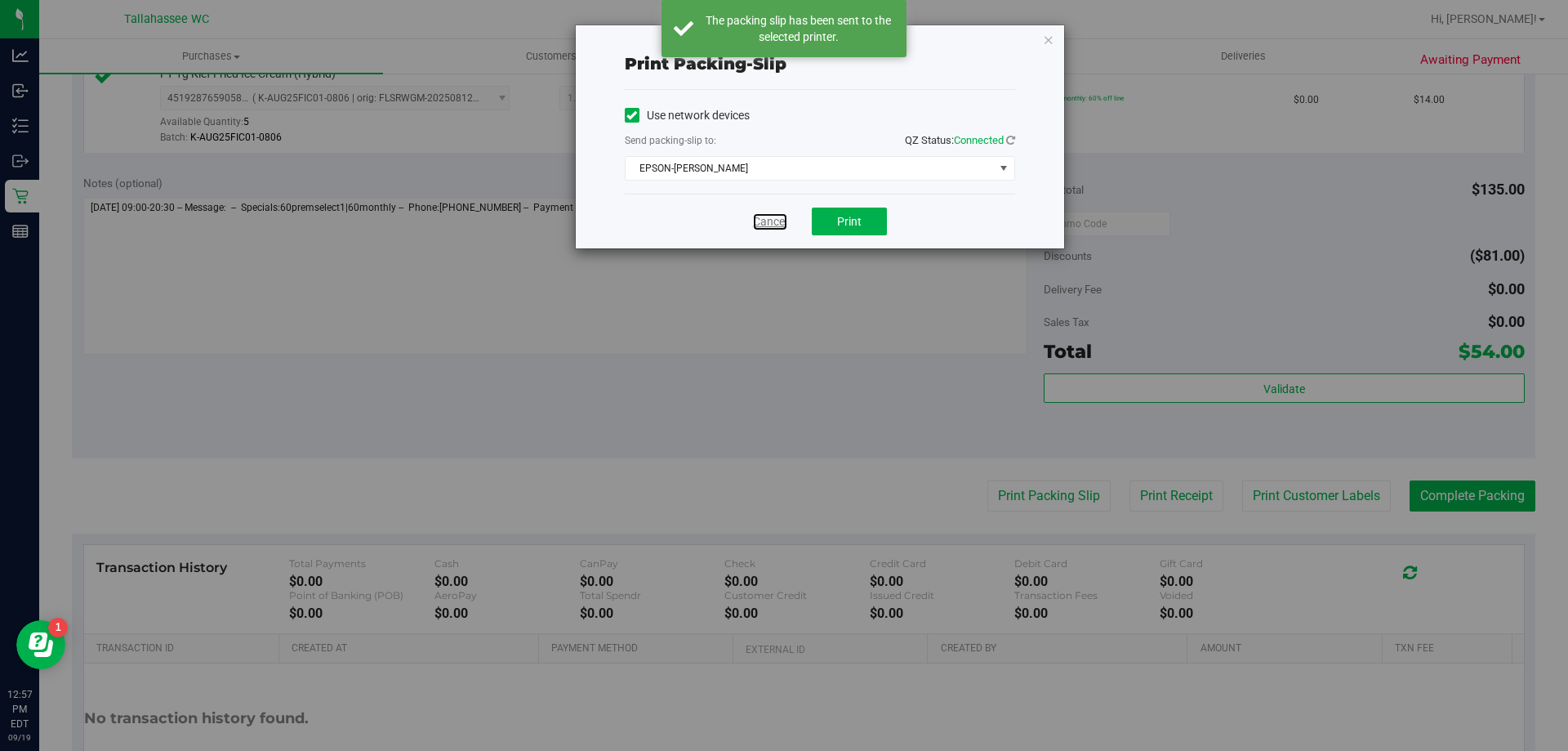
click at [762, 225] on link "Cancel" at bounding box center [770, 221] width 34 height 17
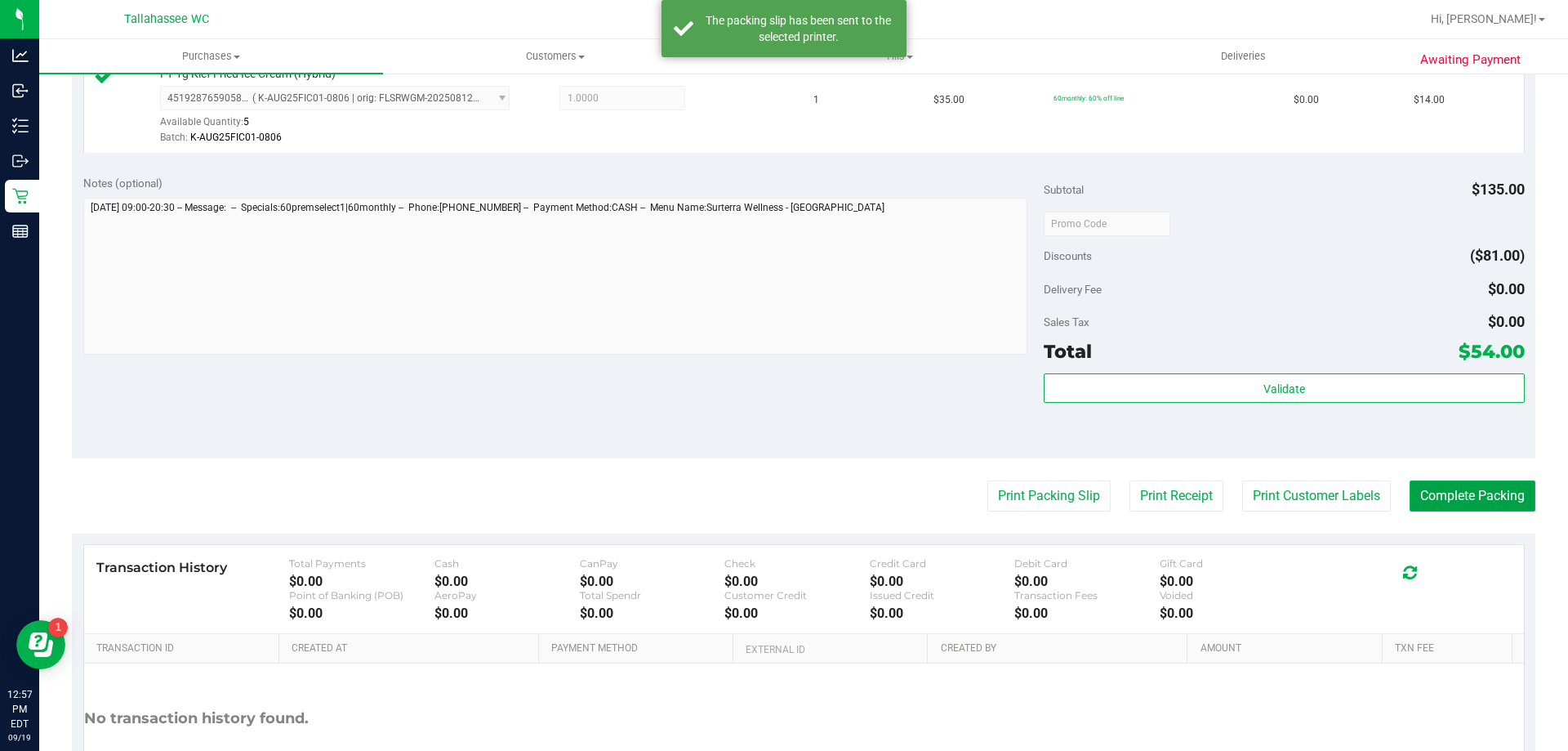
click at [1416, 497] on button "Complete Packing" at bounding box center [1473, 495] width 126 height 31
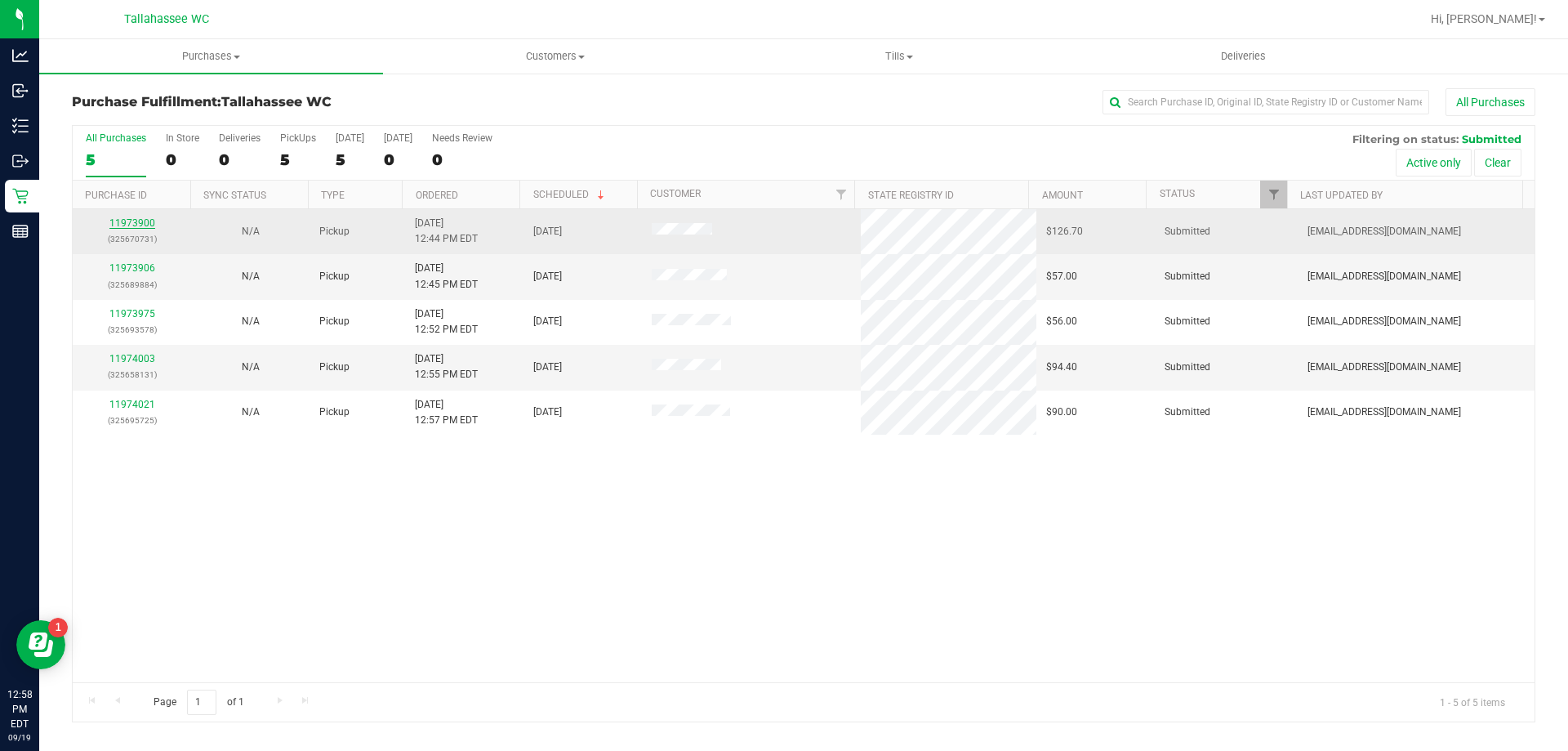
click at [138, 221] on link "11973900" at bounding box center [132, 223] width 46 height 12
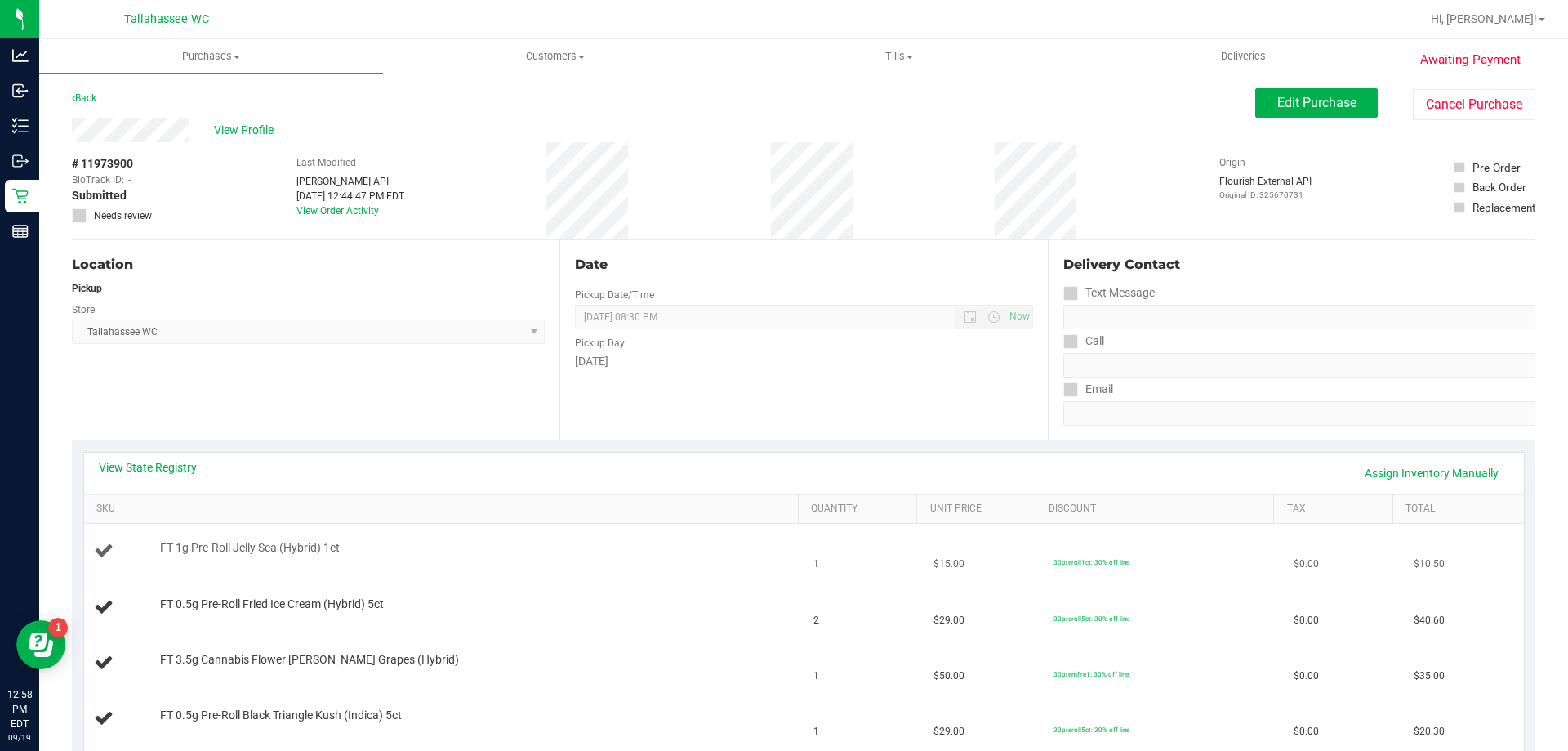
scroll to position [163, 0]
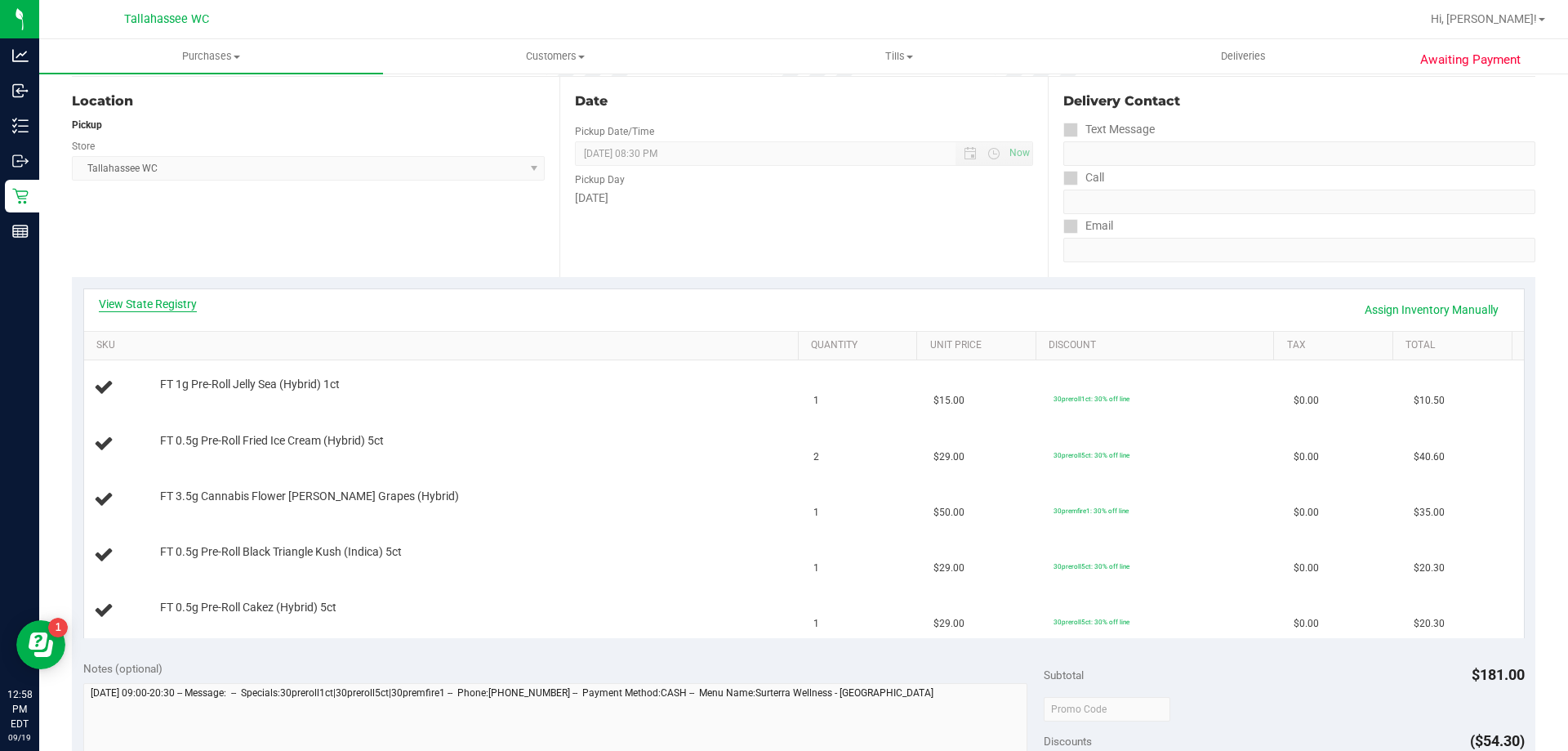
click at [191, 310] on link "View State Registry" at bounding box center [147, 304] width 98 height 17
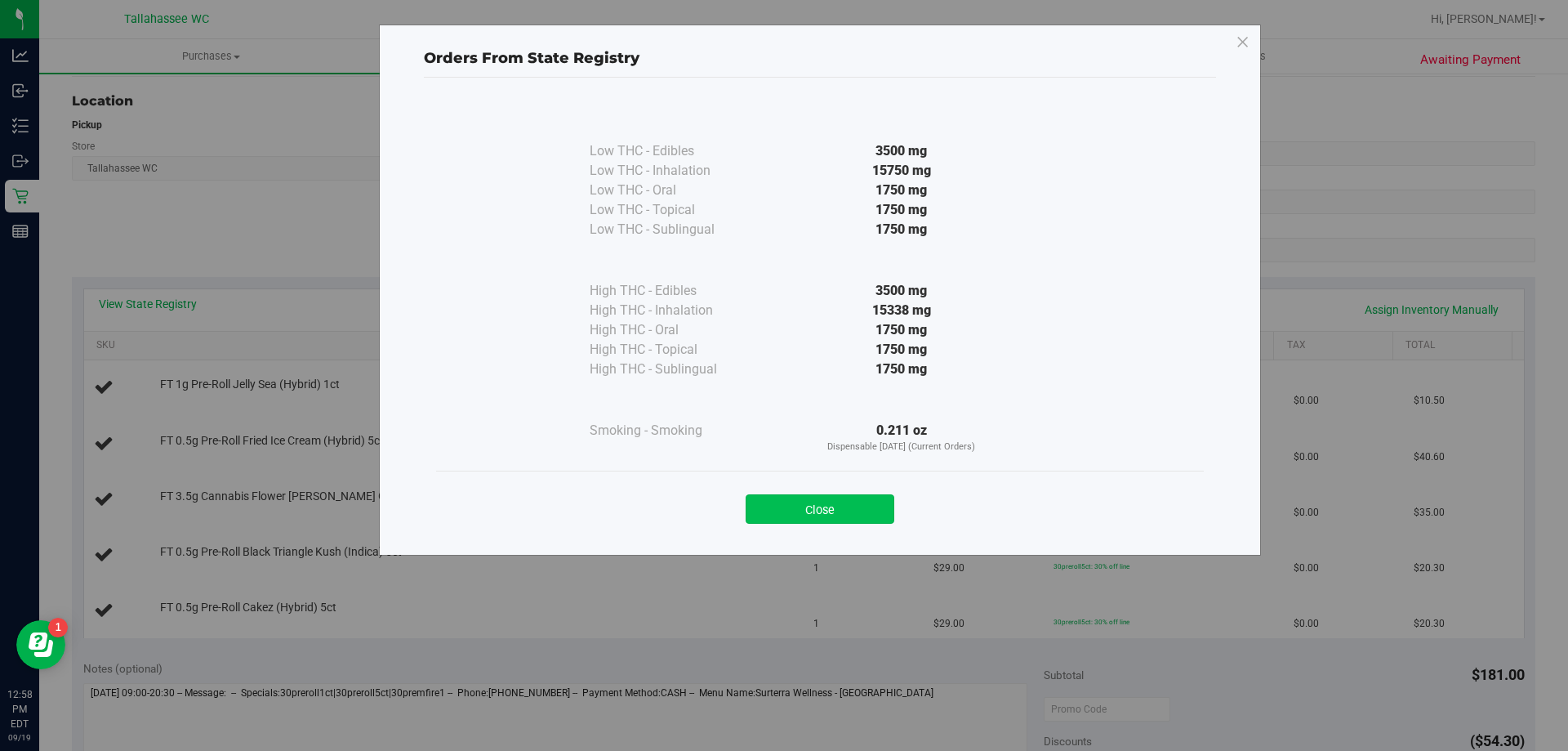
click at [798, 501] on button "Close" at bounding box center [820, 509] width 149 height 30
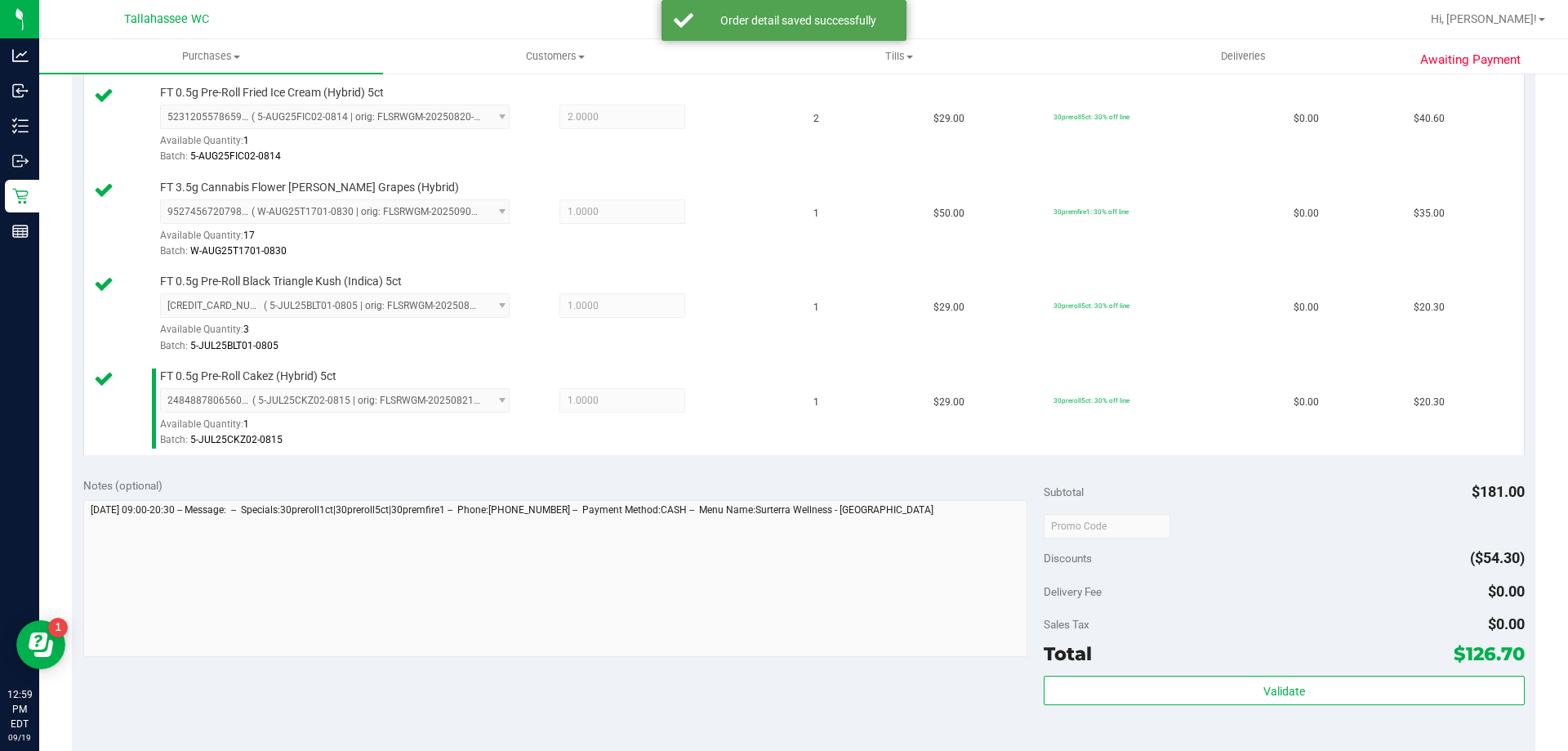
scroll to position [653, 0]
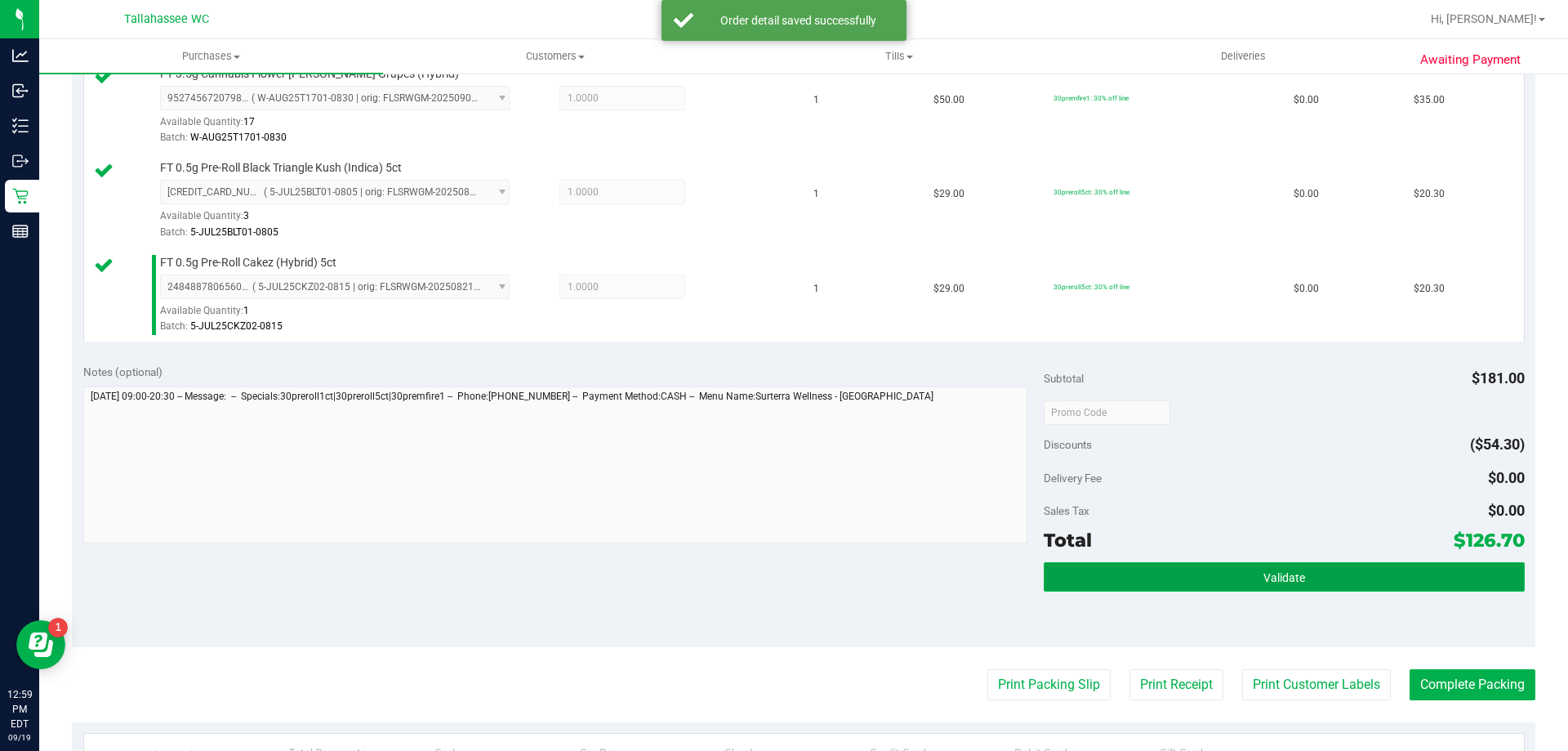
click at [1148, 585] on button "Validate" at bounding box center [1284, 577] width 480 height 30
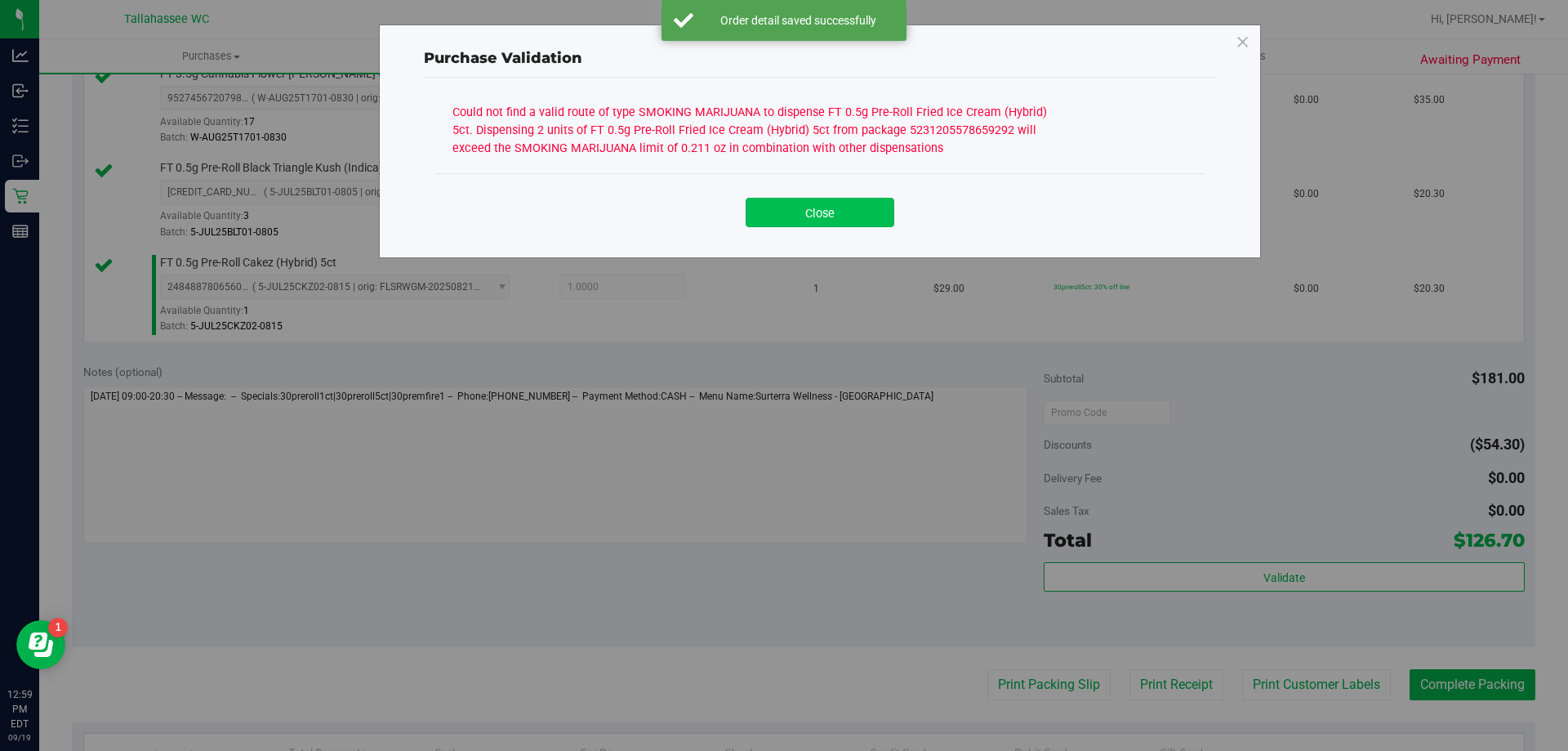
click at [845, 209] on button "Close" at bounding box center [820, 213] width 149 height 30
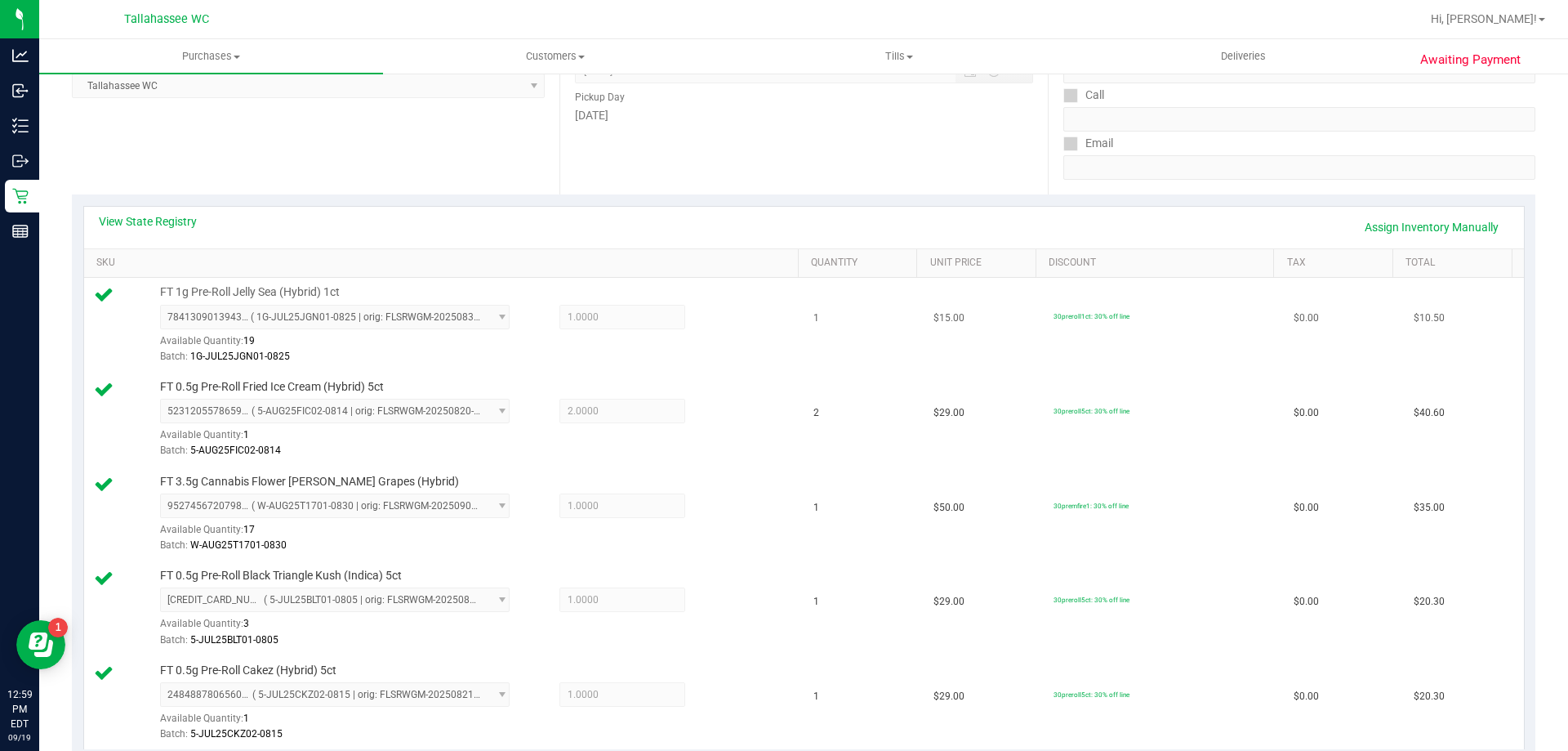
scroll to position [245, 0]
click at [1377, 233] on link "Assign Inventory Manually" at bounding box center [1431, 228] width 155 height 28
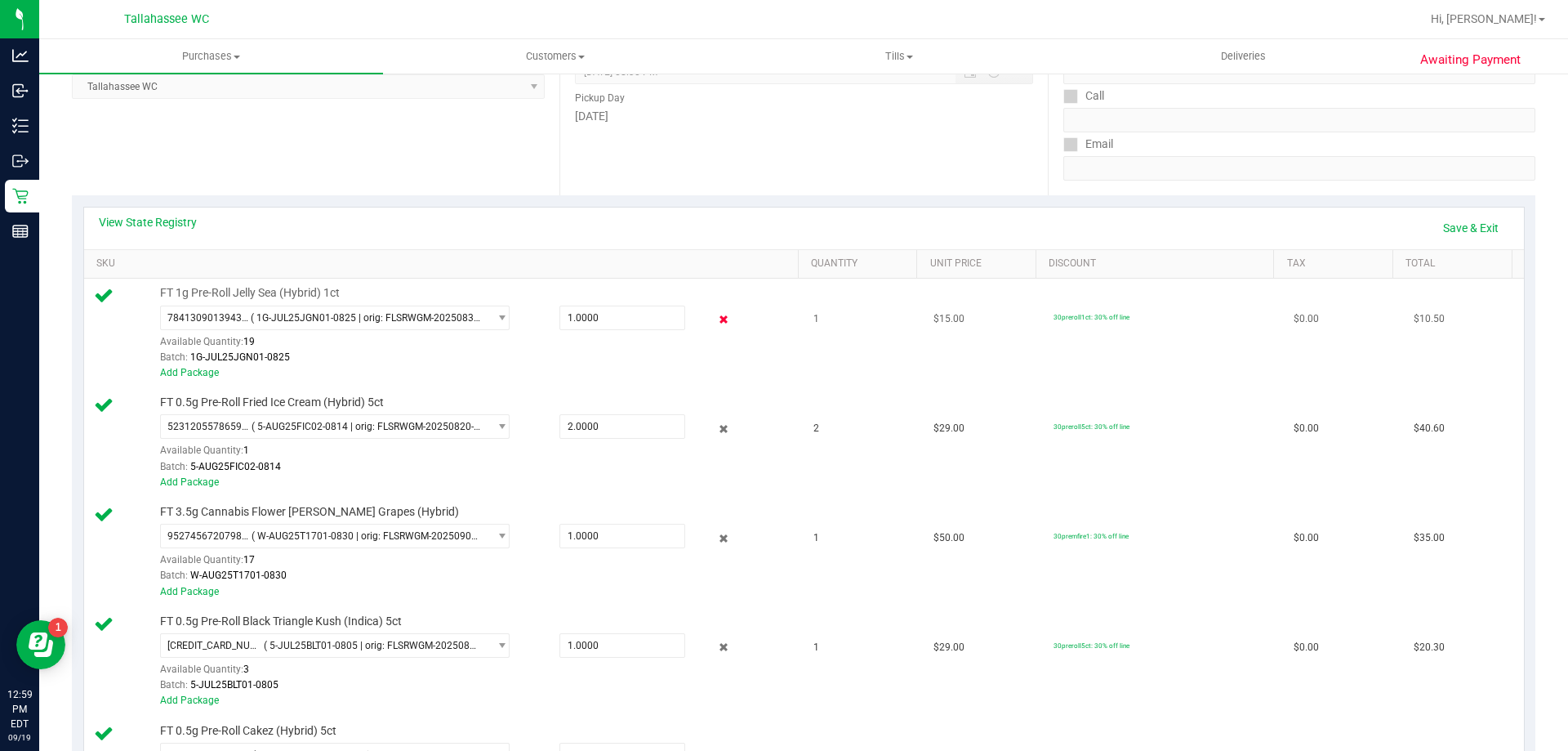
click at [715, 321] on icon at bounding box center [724, 320] width 17 height 19
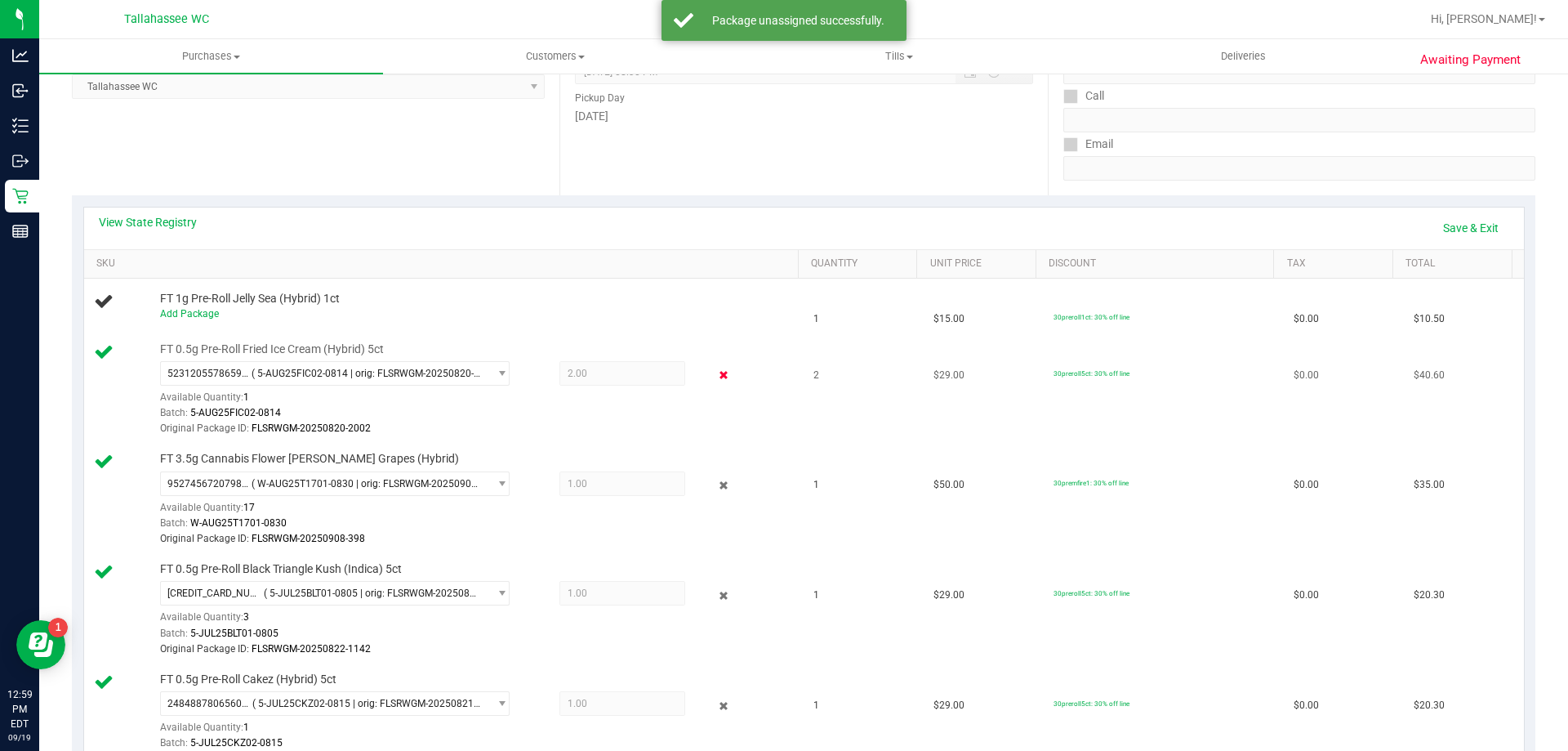
click at [715, 379] on icon at bounding box center [724, 375] width 17 height 19
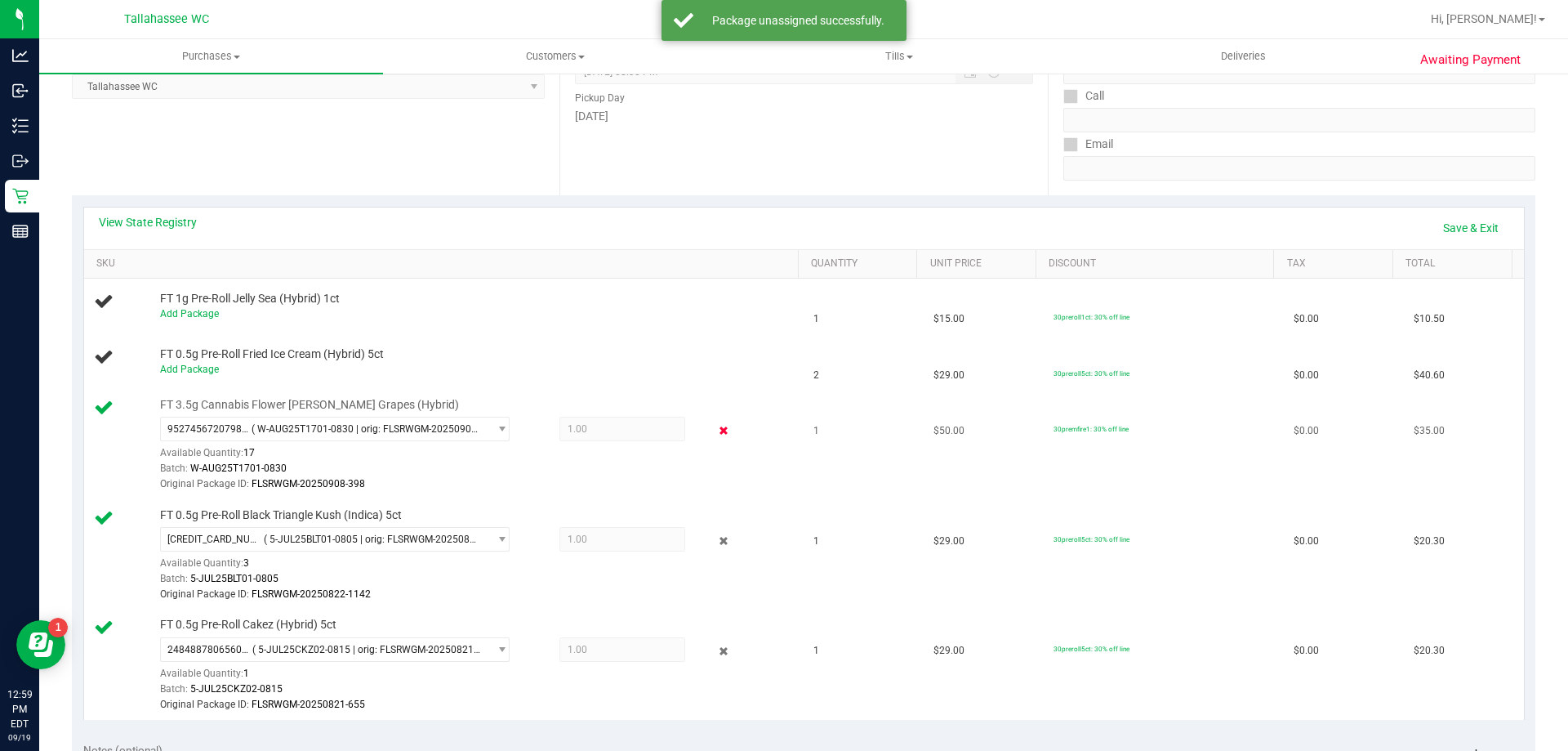
click at [717, 431] on icon at bounding box center [724, 431] width 17 height 19
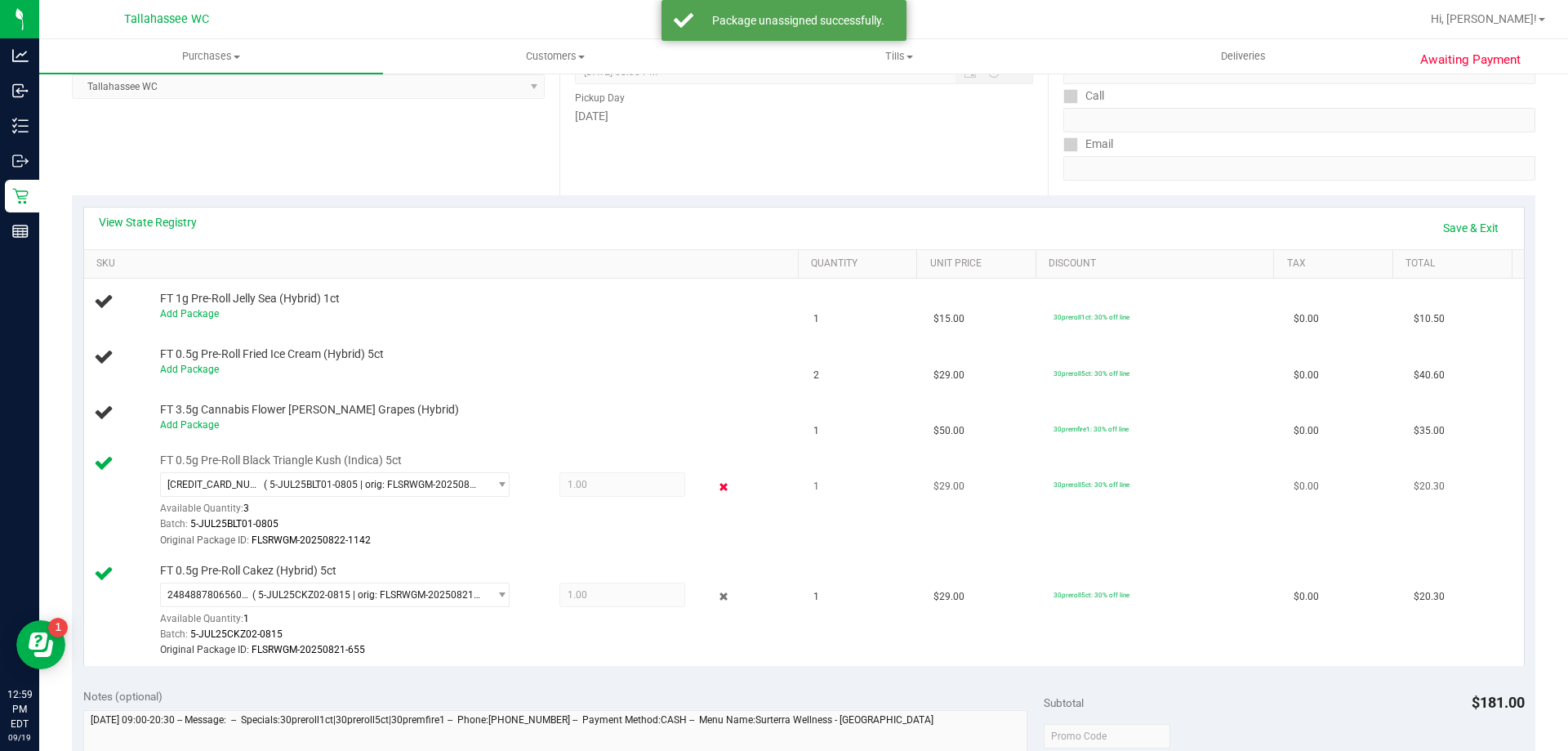
click at [717, 485] on icon at bounding box center [724, 486] width 17 height 19
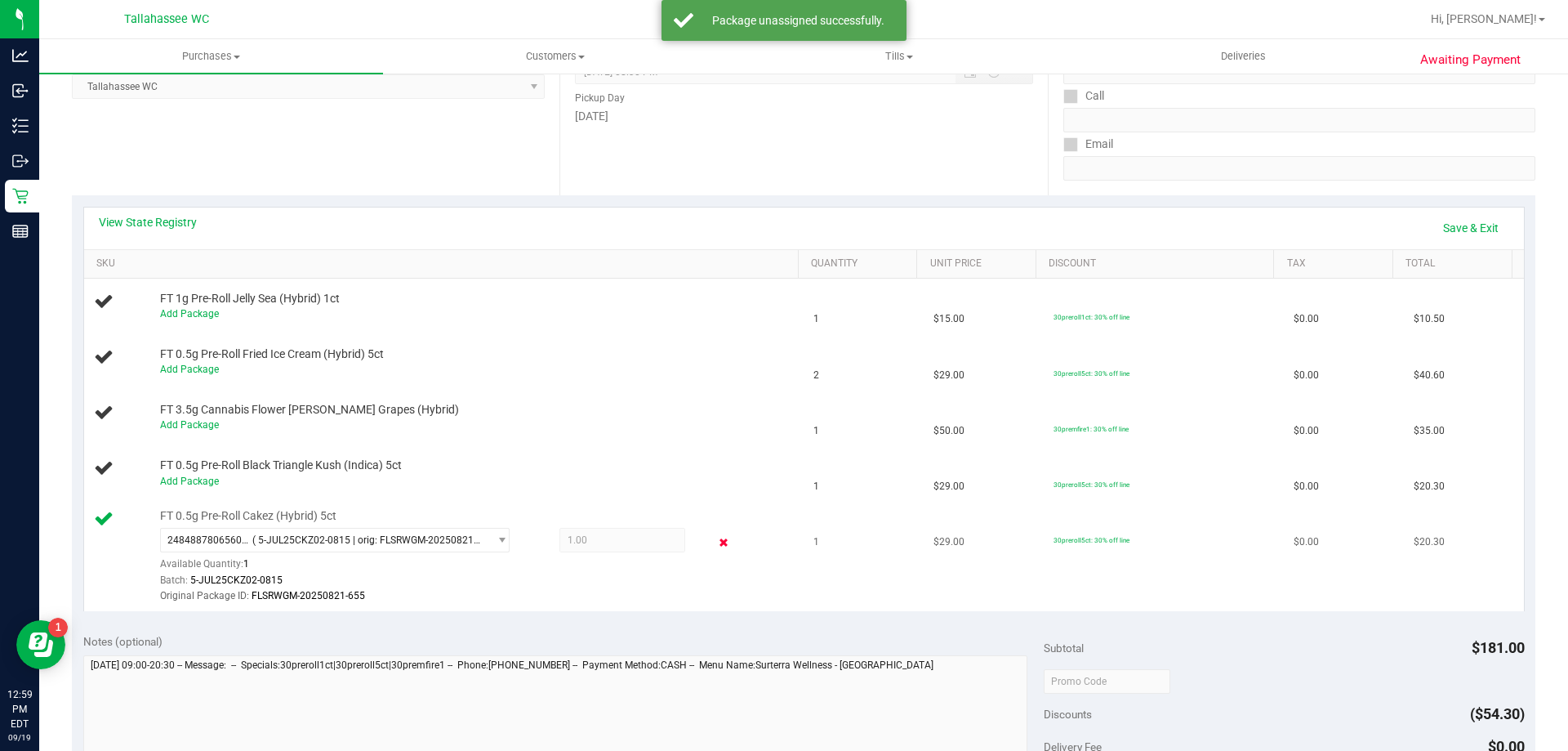
click at [715, 545] on icon at bounding box center [724, 542] width 17 height 19
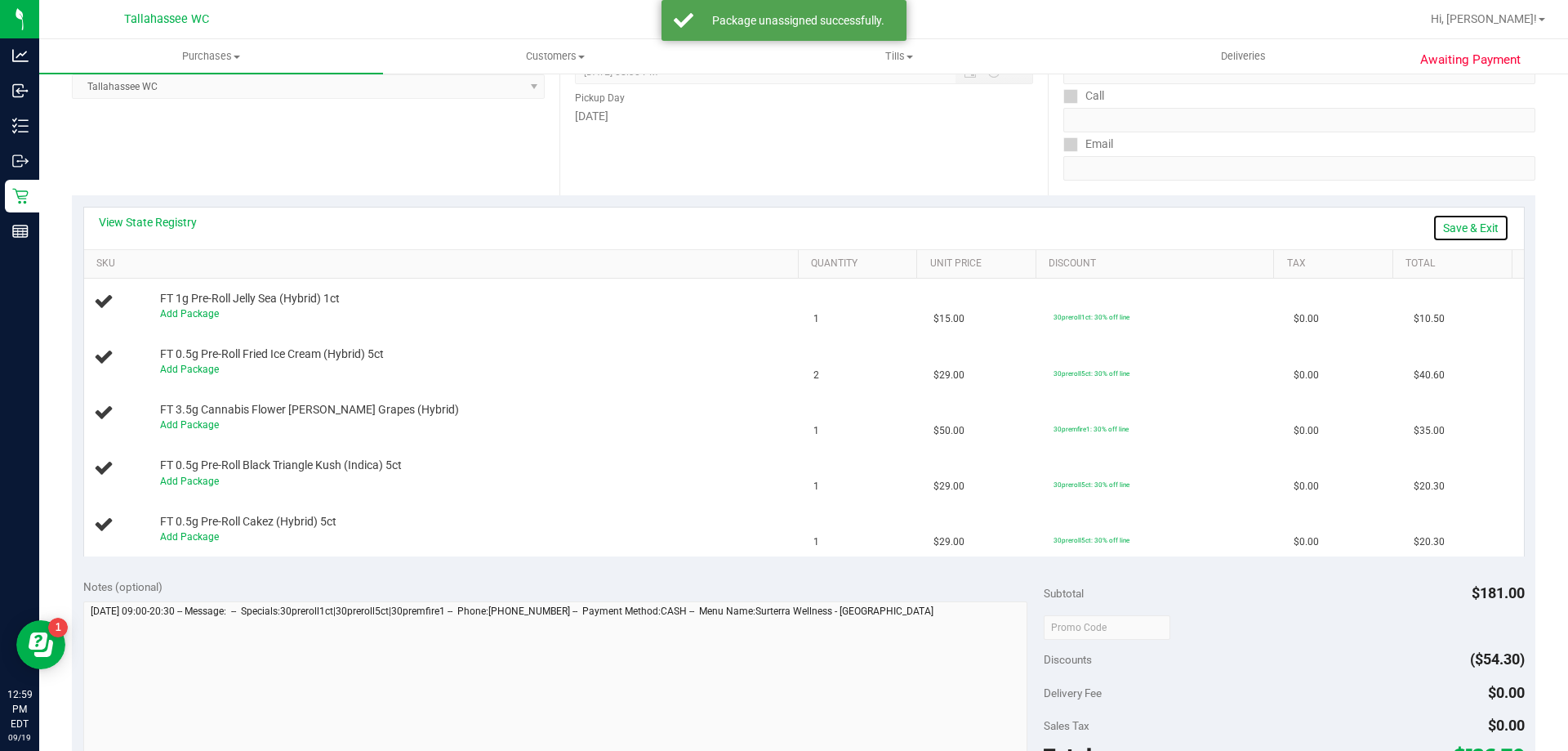
click at [1443, 225] on link "Save & Exit" at bounding box center [1470, 228] width 77 height 28
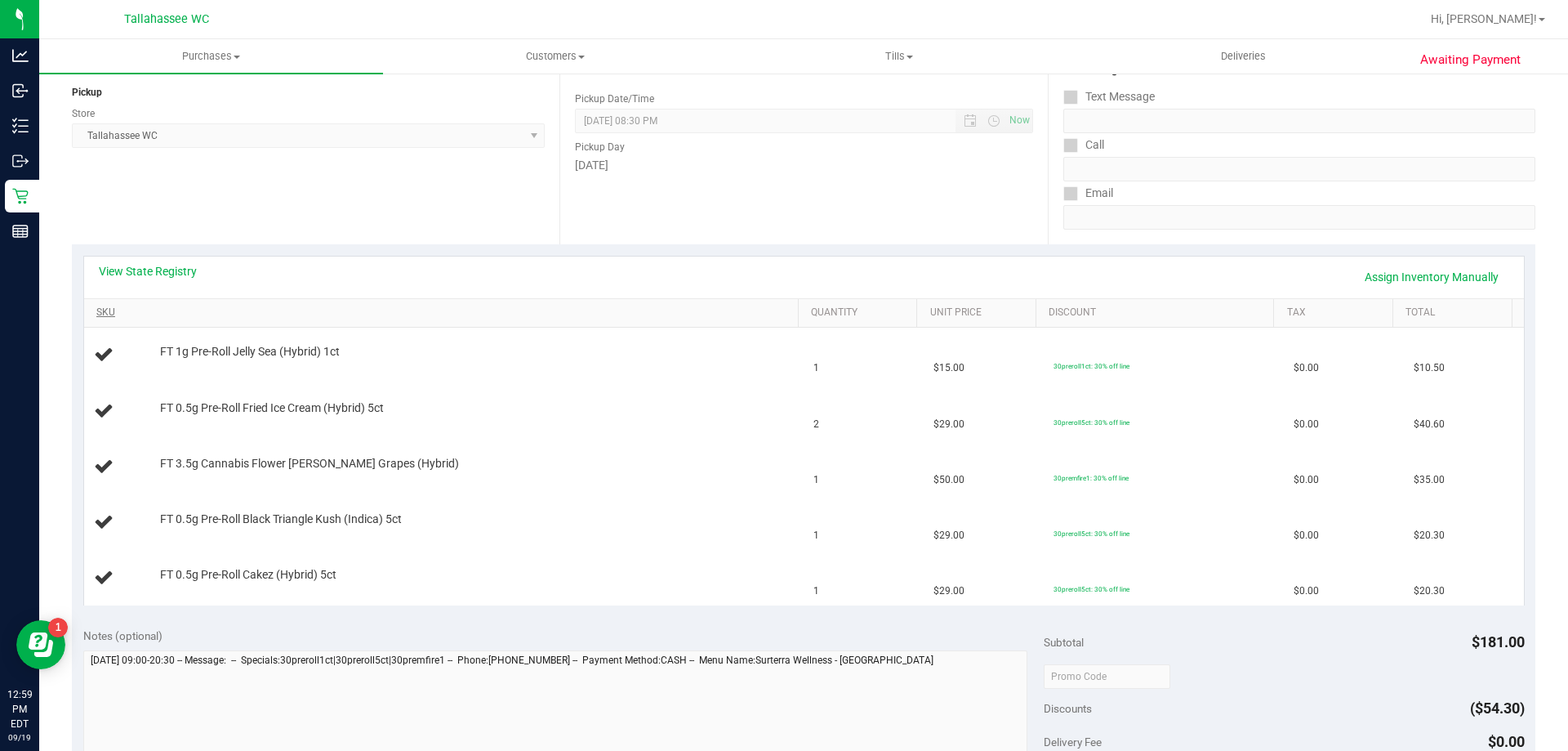
scroll to position [0, 0]
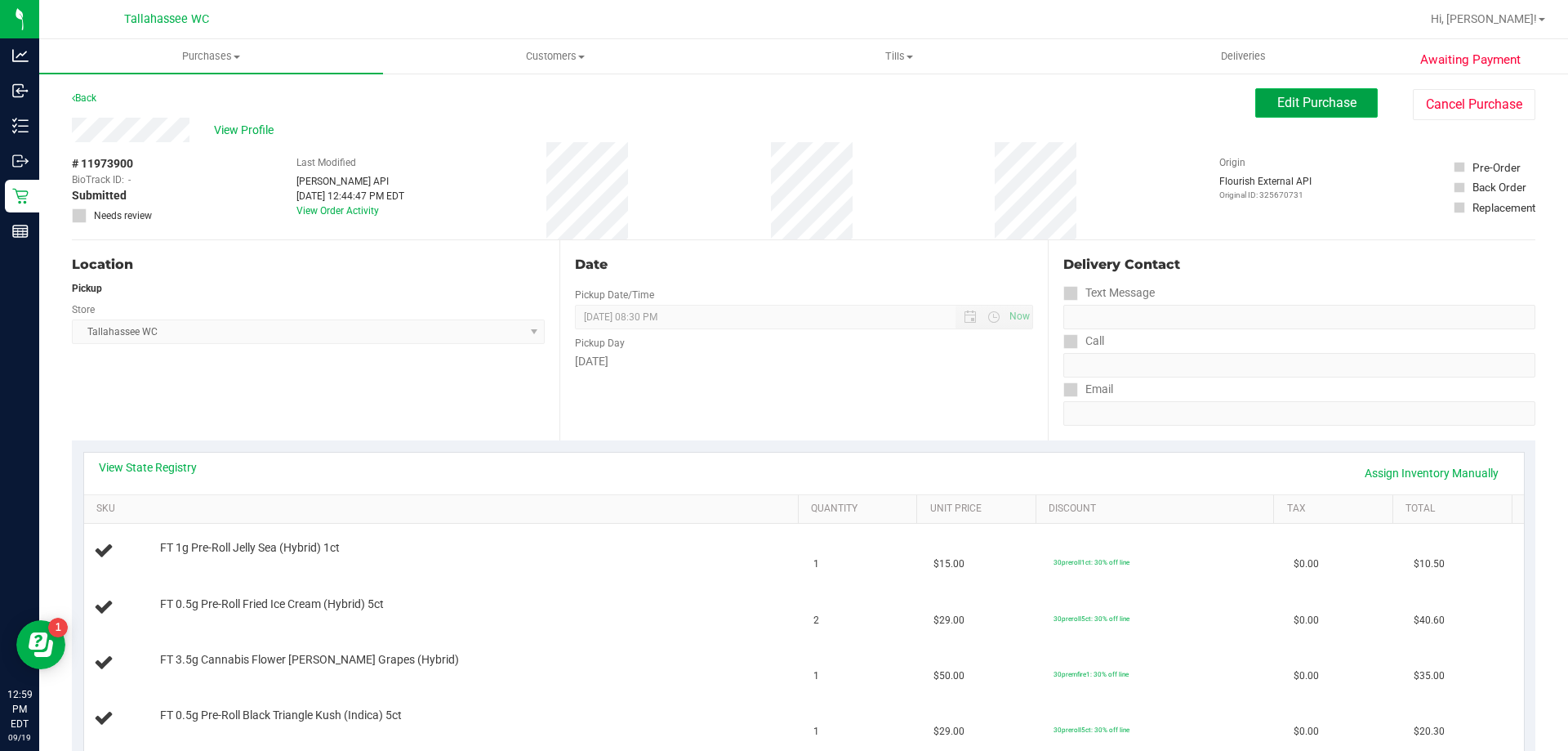
click at [1303, 111] on button "Edit Purchase" at bounding box center [1316, 104] width 123 height 30
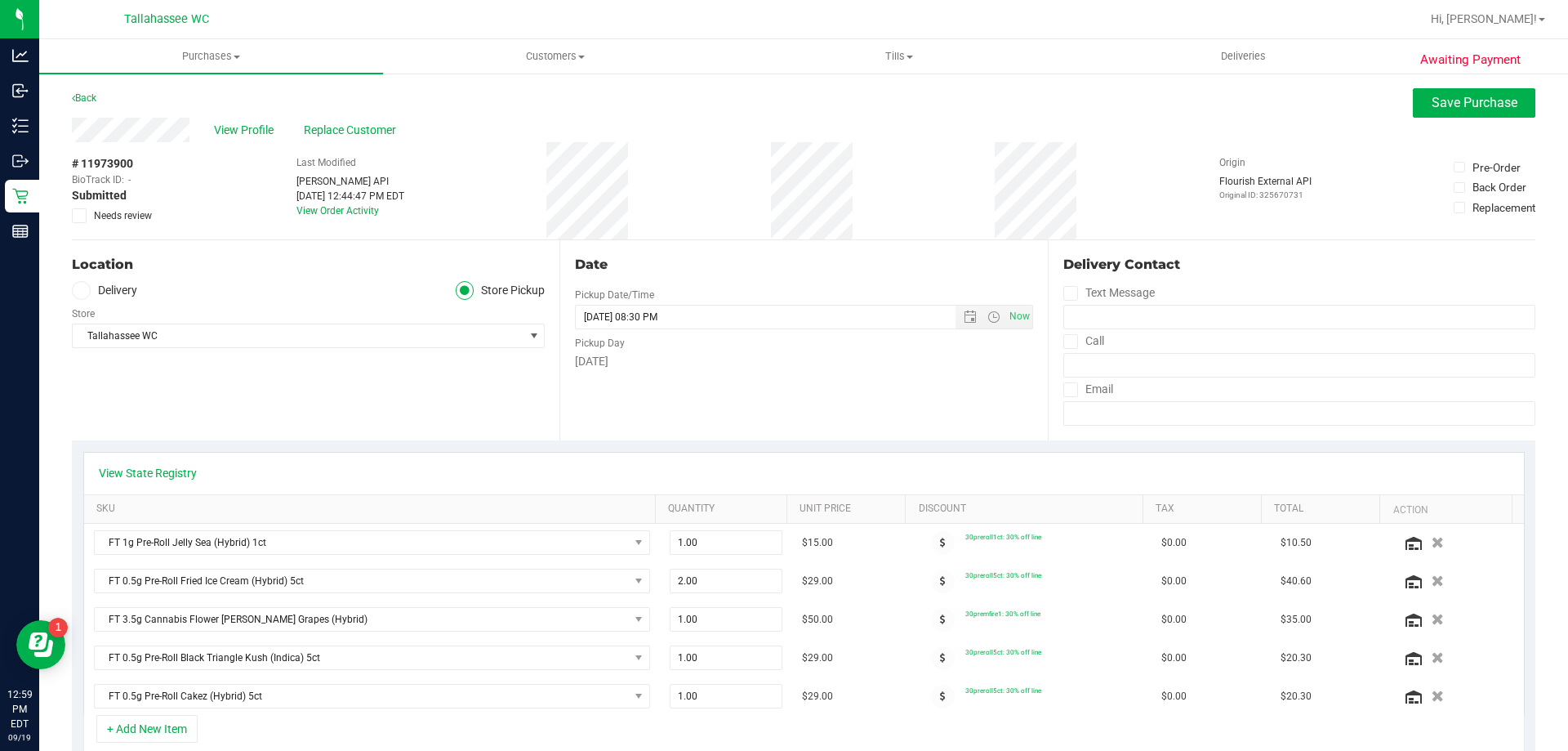
click at [79, 215] on icon at bounding box center [79, 215] width 11 height 0
click at [0, 0] on input "Needs review" at bounding box center [0, 0] width 0 height 0
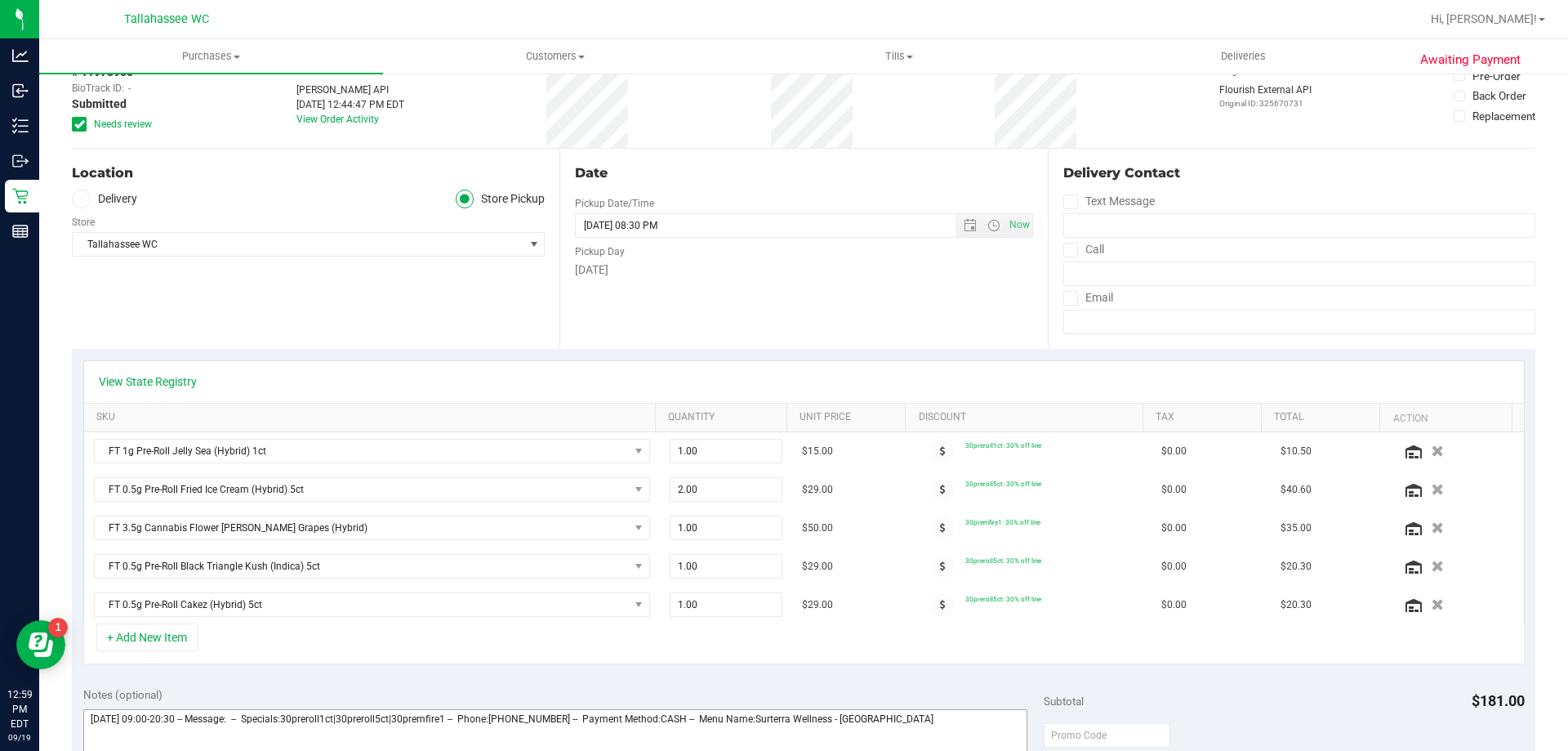
scroll to position [245, 0]
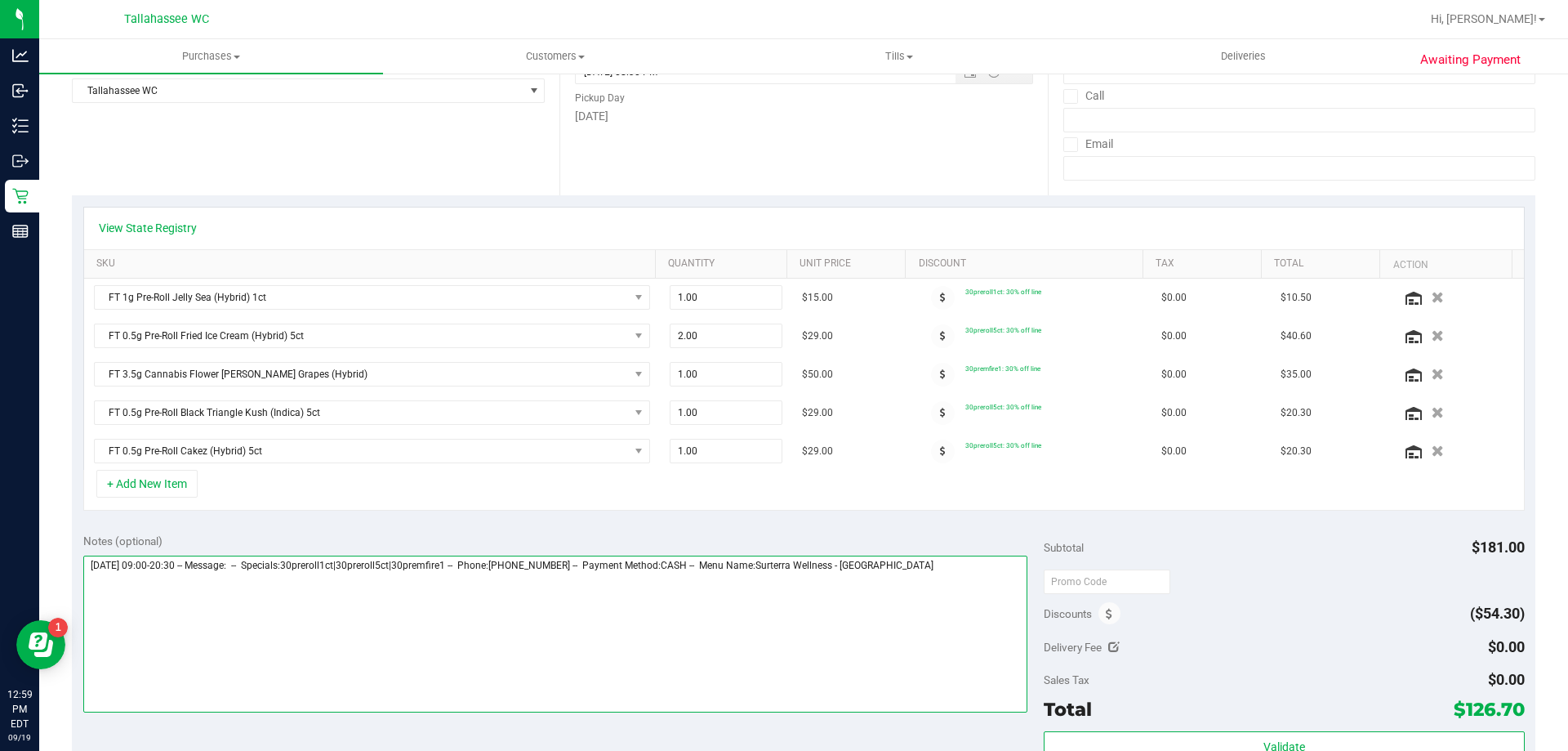
click at [925, 571] on textarea at bounding box center [556, 633] width 945 height 156
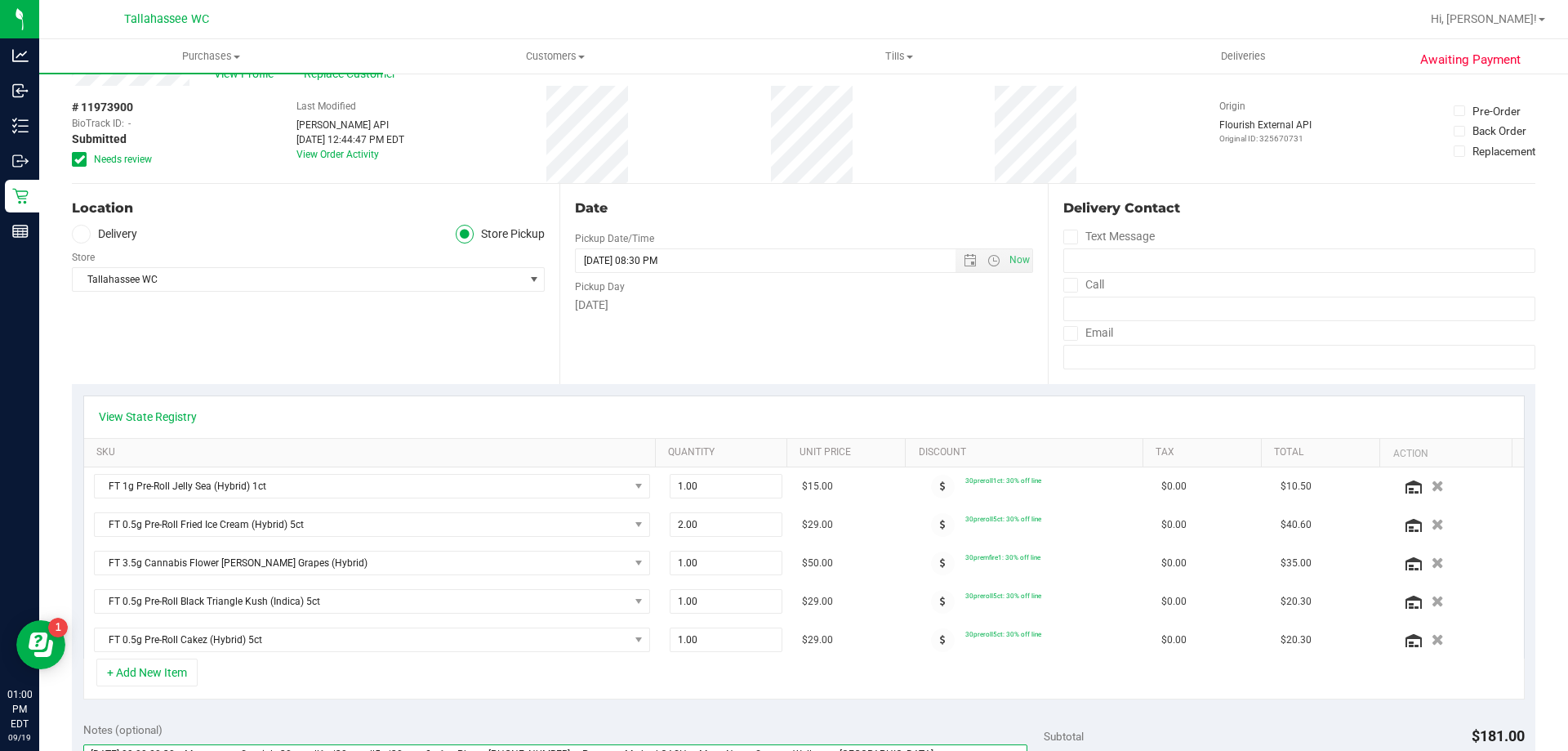
scroll to position [0, 0]
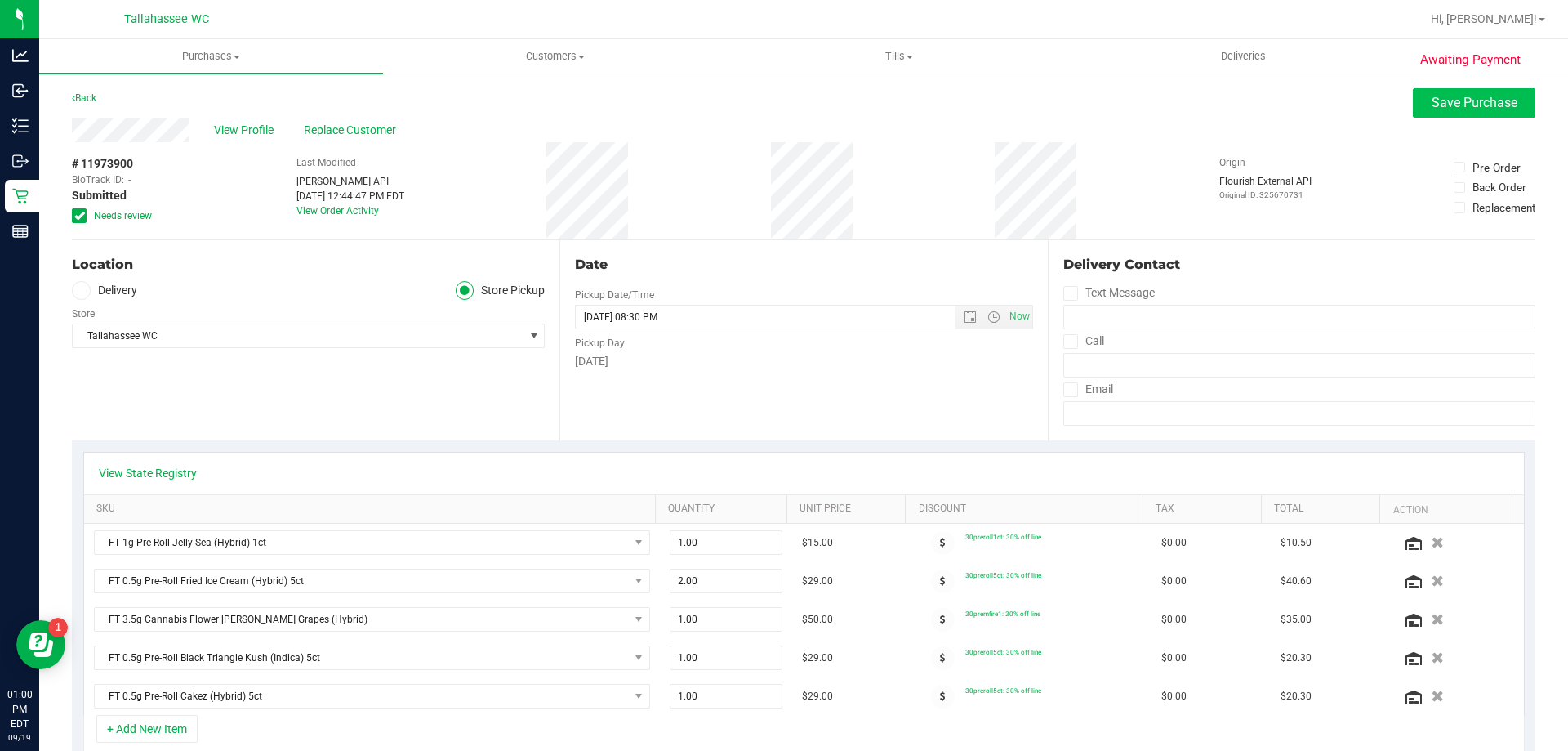
type textarea "Friday 09/19/2025 09:00-20:30 -- Message: -- Specials:30preroll1ct|30preroll5ct…"
click at [1431, 104] on span "Save Purchase" at bounding box center [1474, 102] width 86 height 16
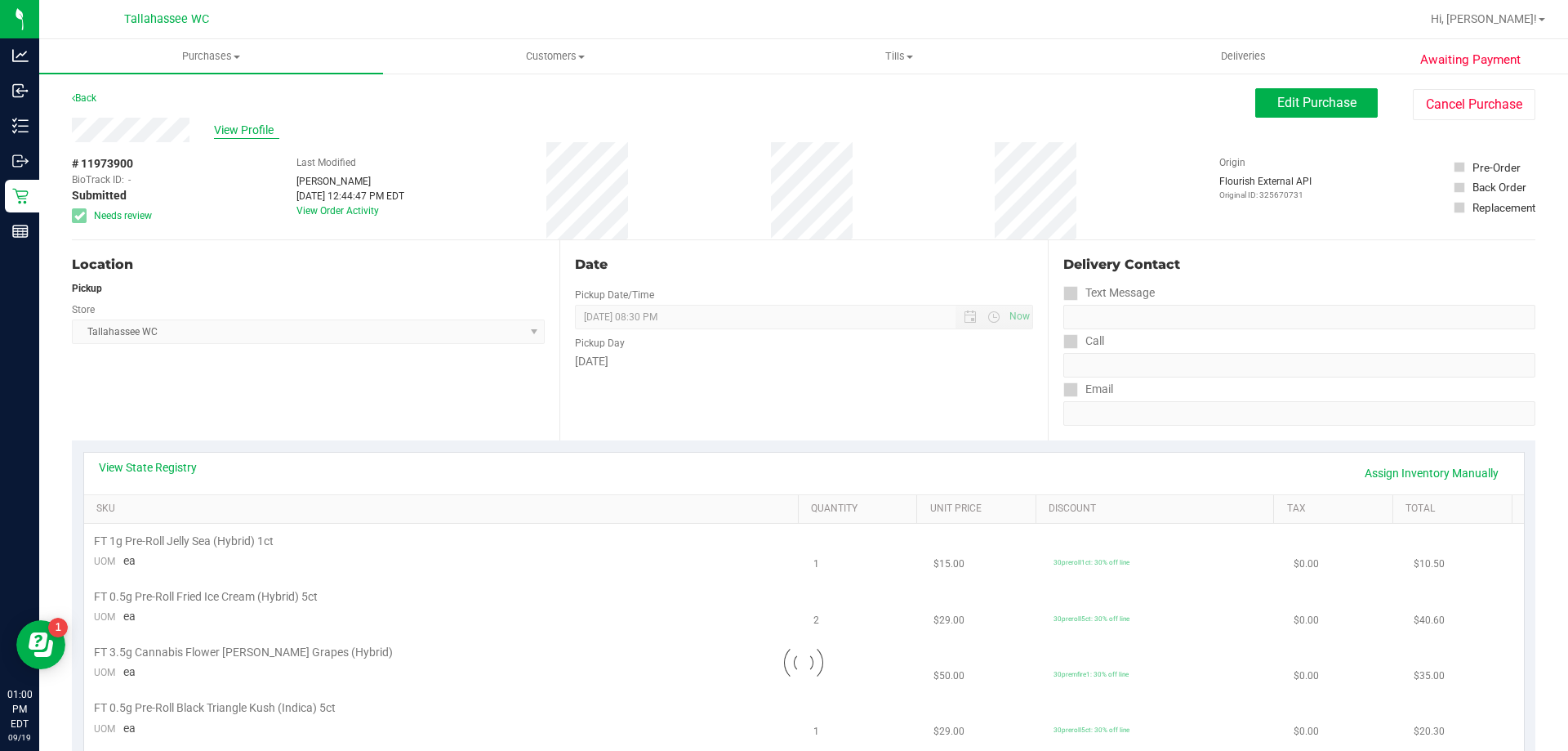
click at [260, 132] on span "View Profile" at bounding box center [246, 130] width 65 height 17
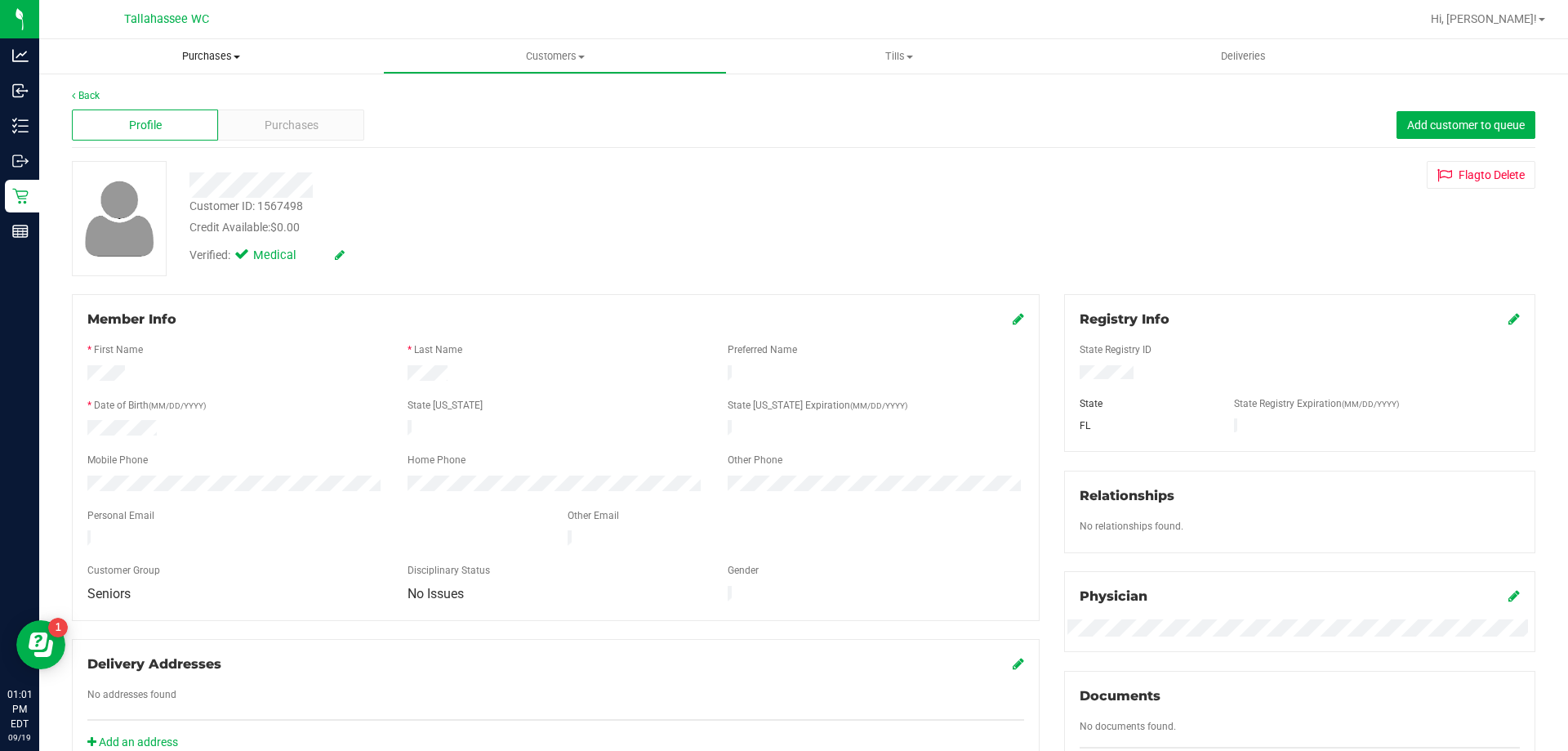
click at [213, 55] on span "Purchases" at bounding box center [210, 56] width 344 height 15
click at [243, 123] on li "Fulfillment" at bounding box center [210, 118] width 344 height 20
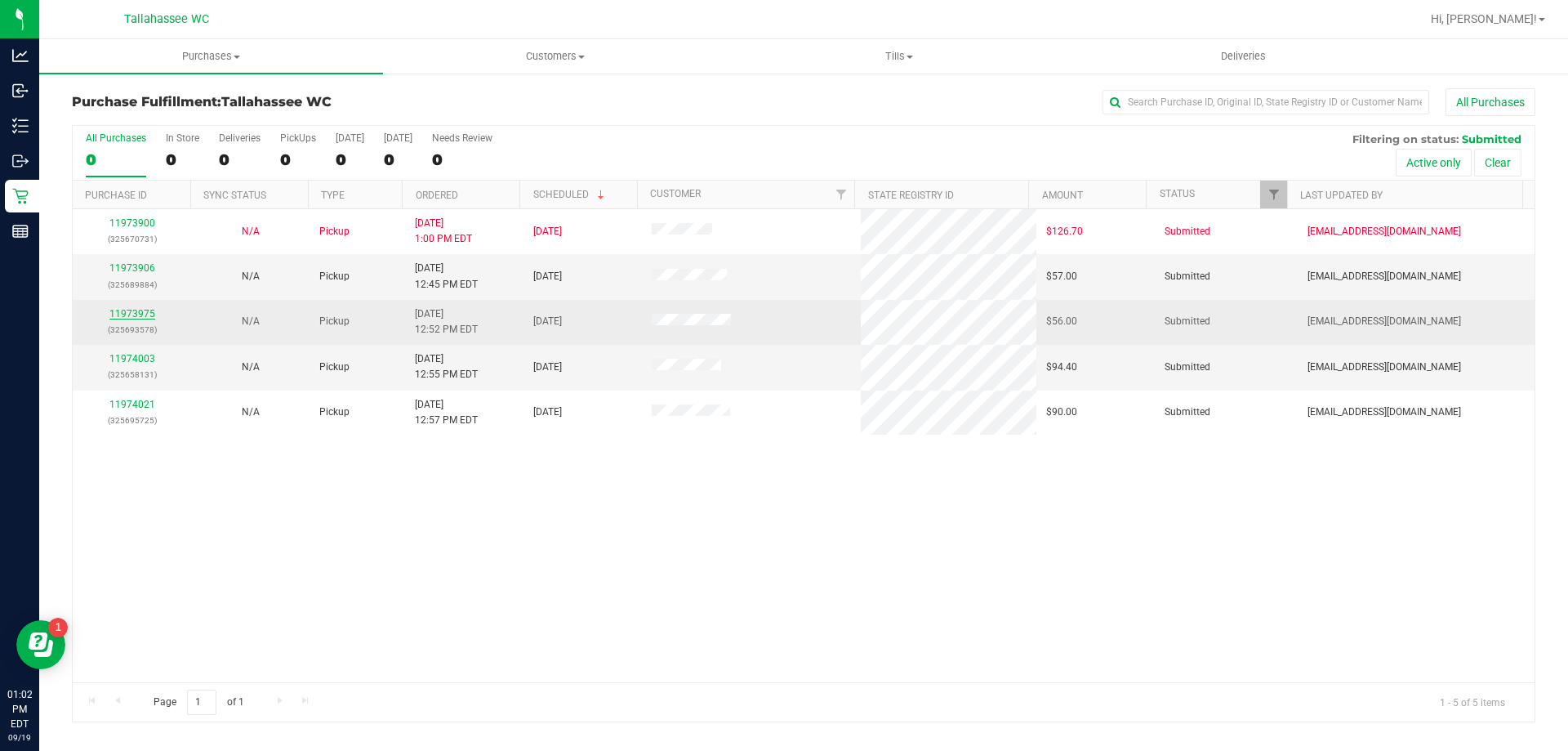
click at [137, 314] on link "11973975" at bounding box center [132, 314] width 46 height 12
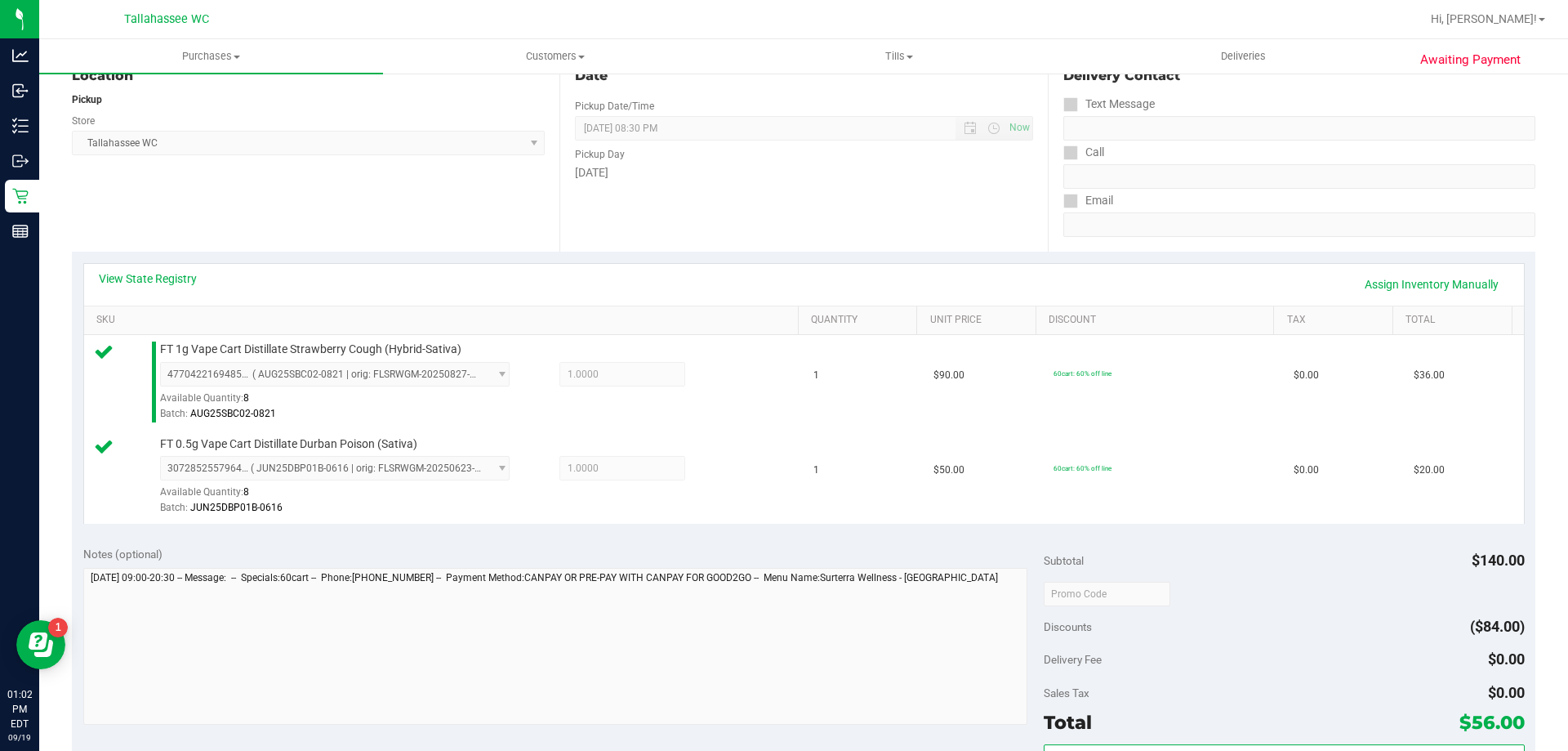
scroll to position [245, 0]
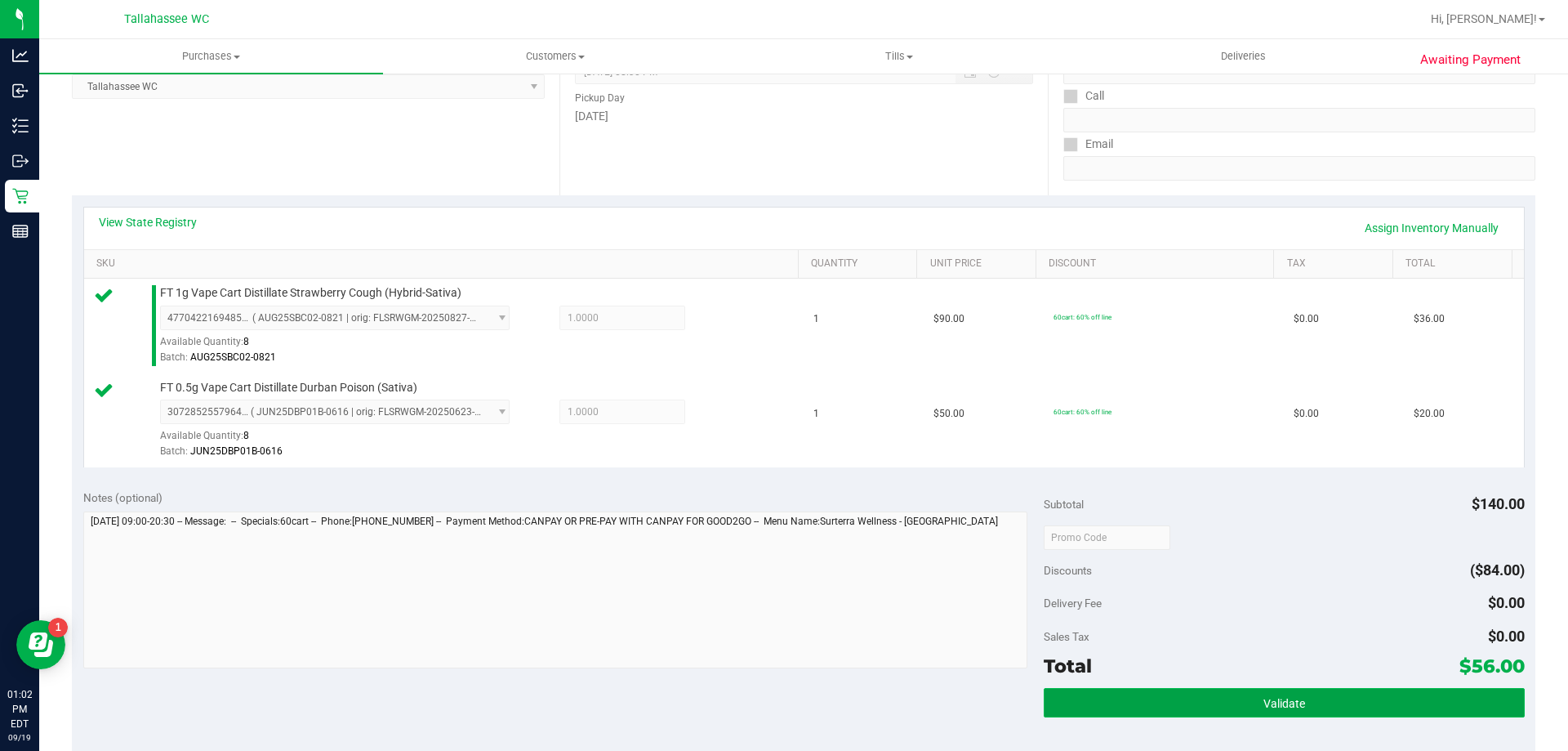
click at [1063, 705] on button "Validate" at bounding box center [1284, 703] width 480 height 30
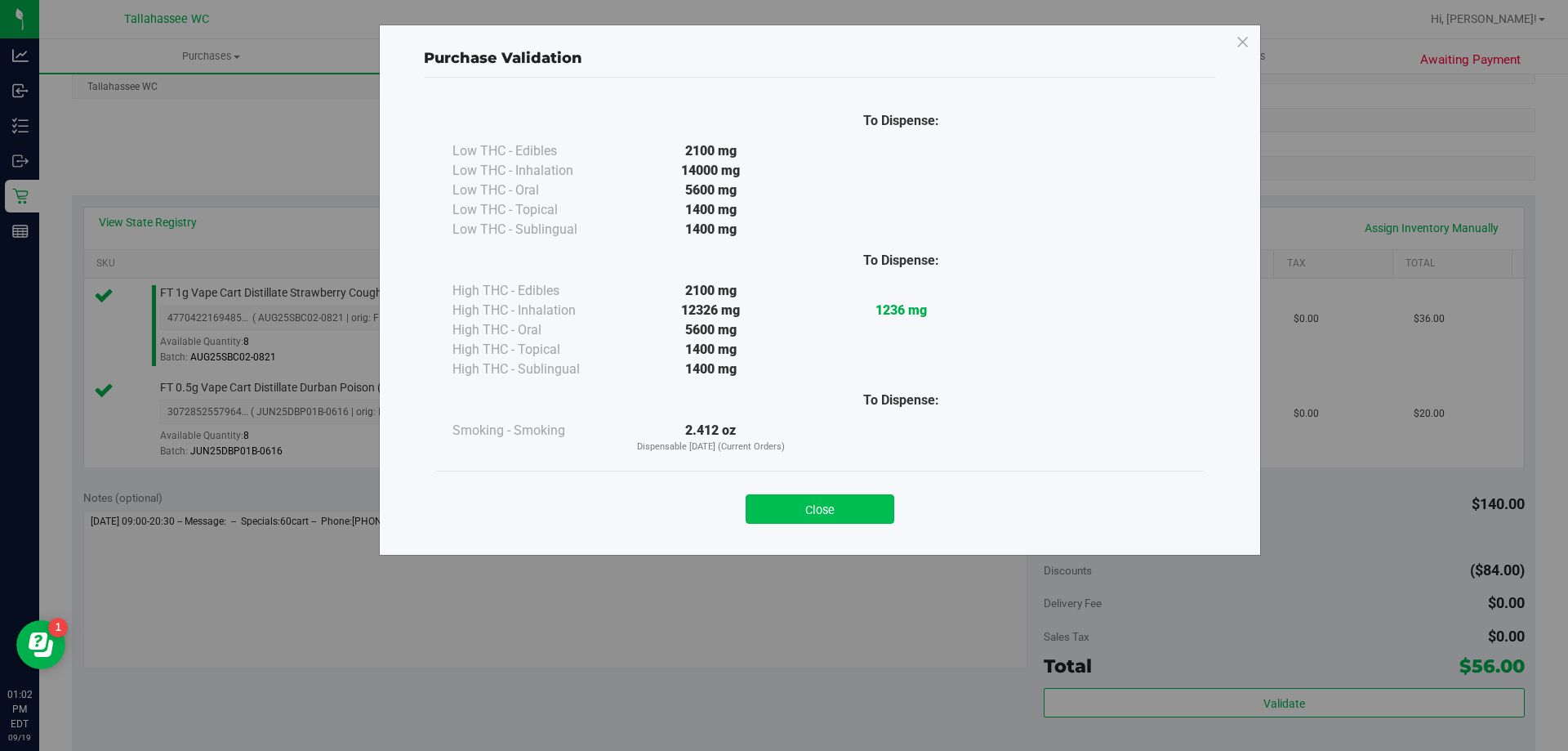
click at [792, 508] on button "Close" at bounding box center [820, 509] width 149 height 30
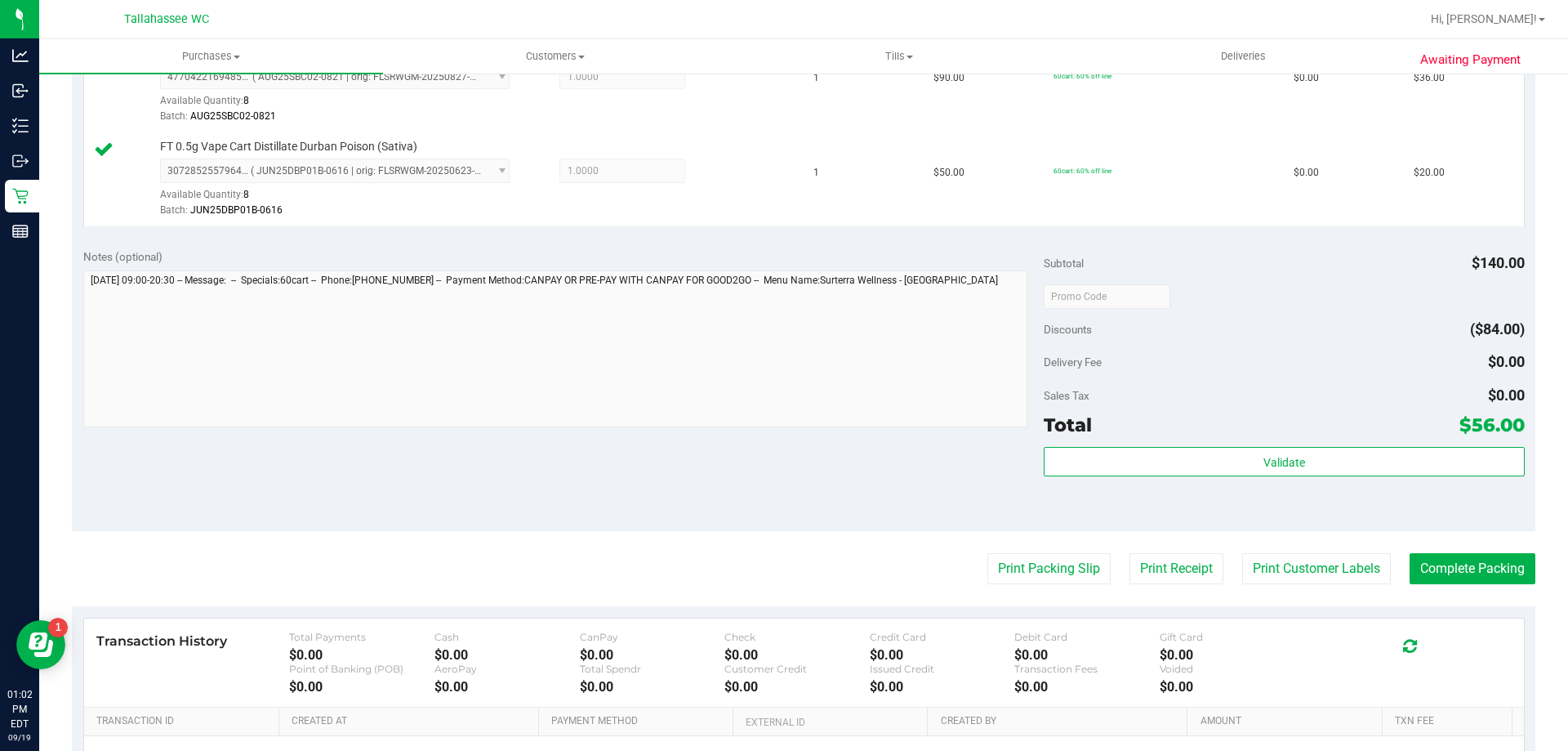
scroll to position [490, 0]
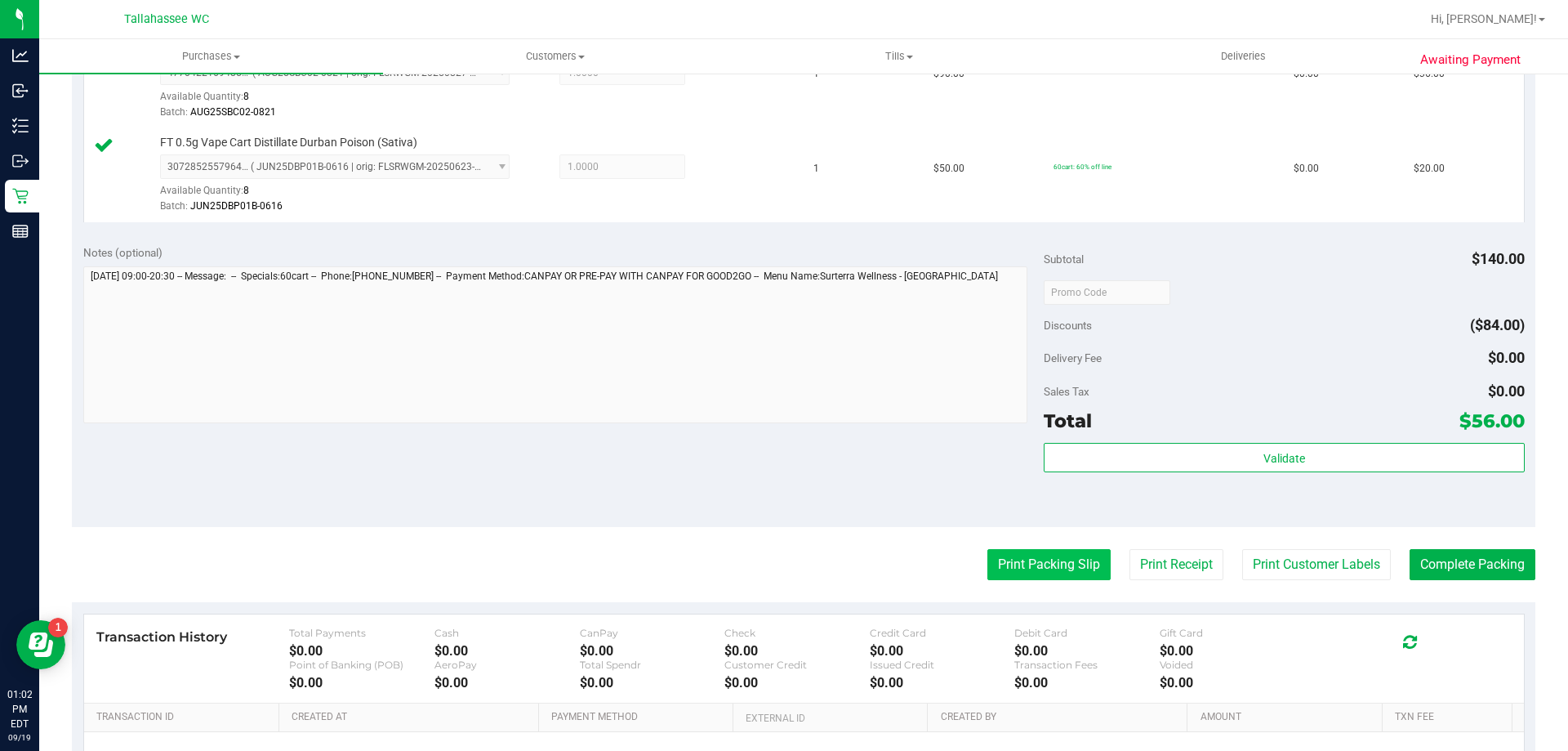
click at [1041, 562] on button "Print Packing Slip" at bounding box center [1049, 564] width 123 height 31
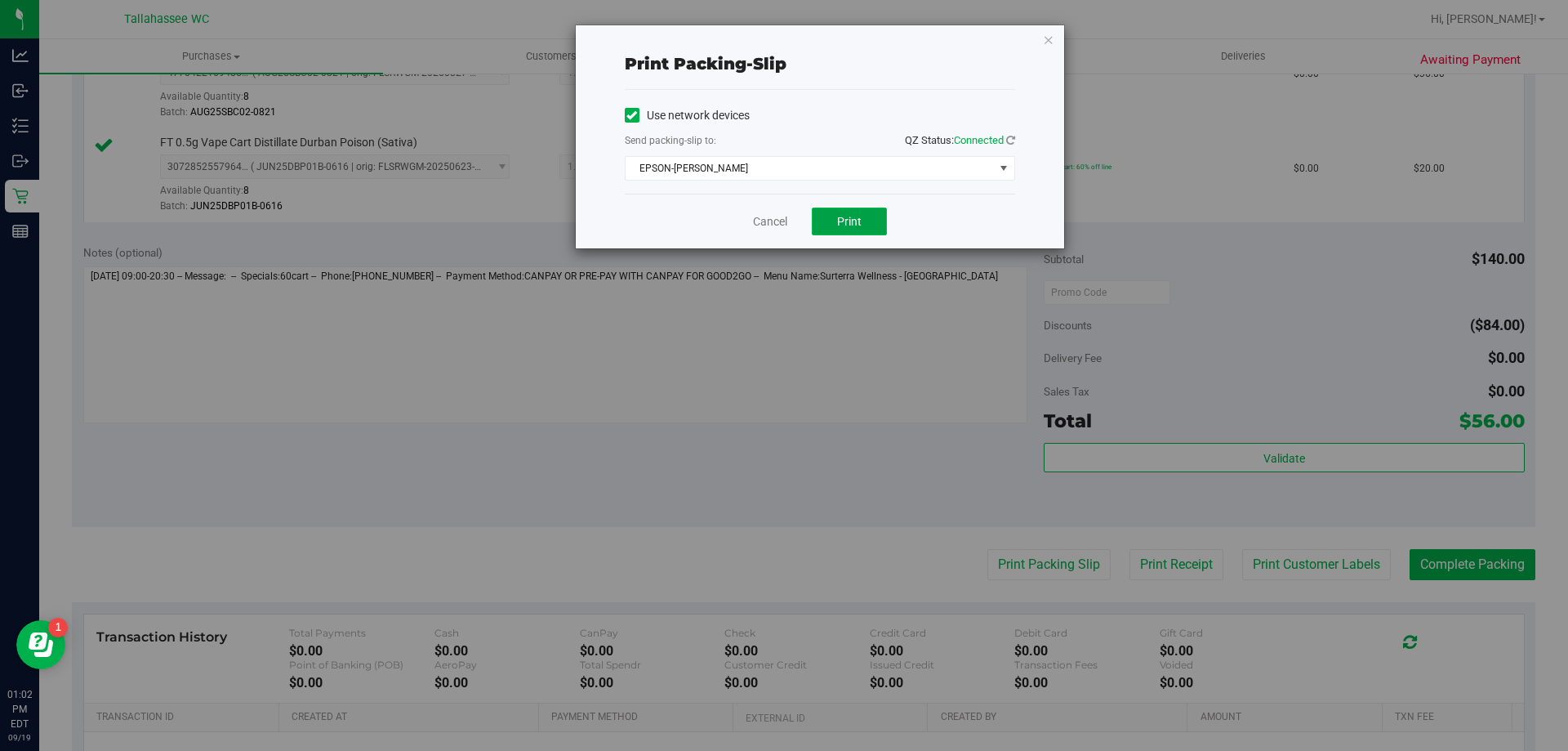
click at [863, 220] on button "Print" at bounding box center [849, 222] width 75 height 28
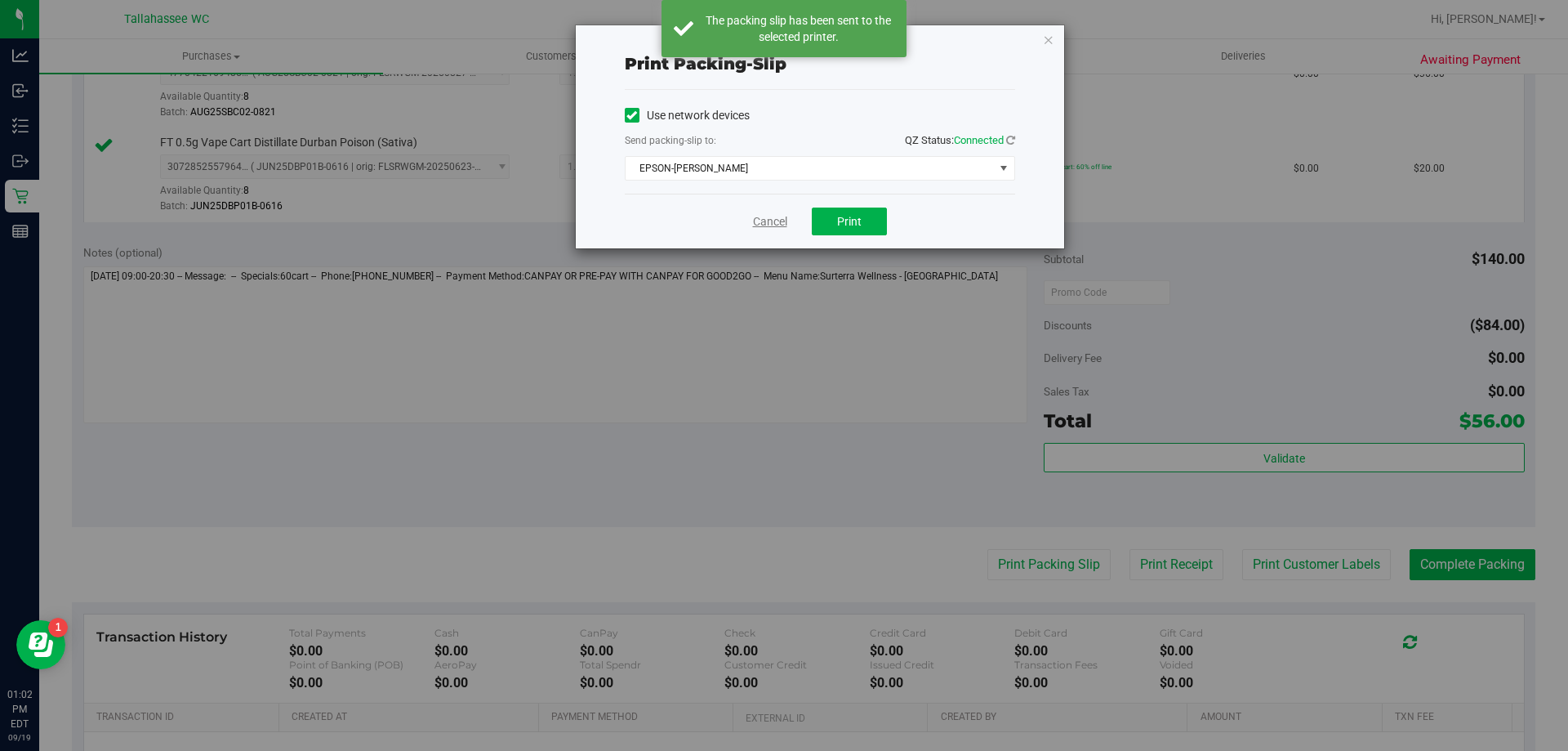
click at [770, 221] on link "Cancel" at bounding box center [770, 221] width 34 height 17
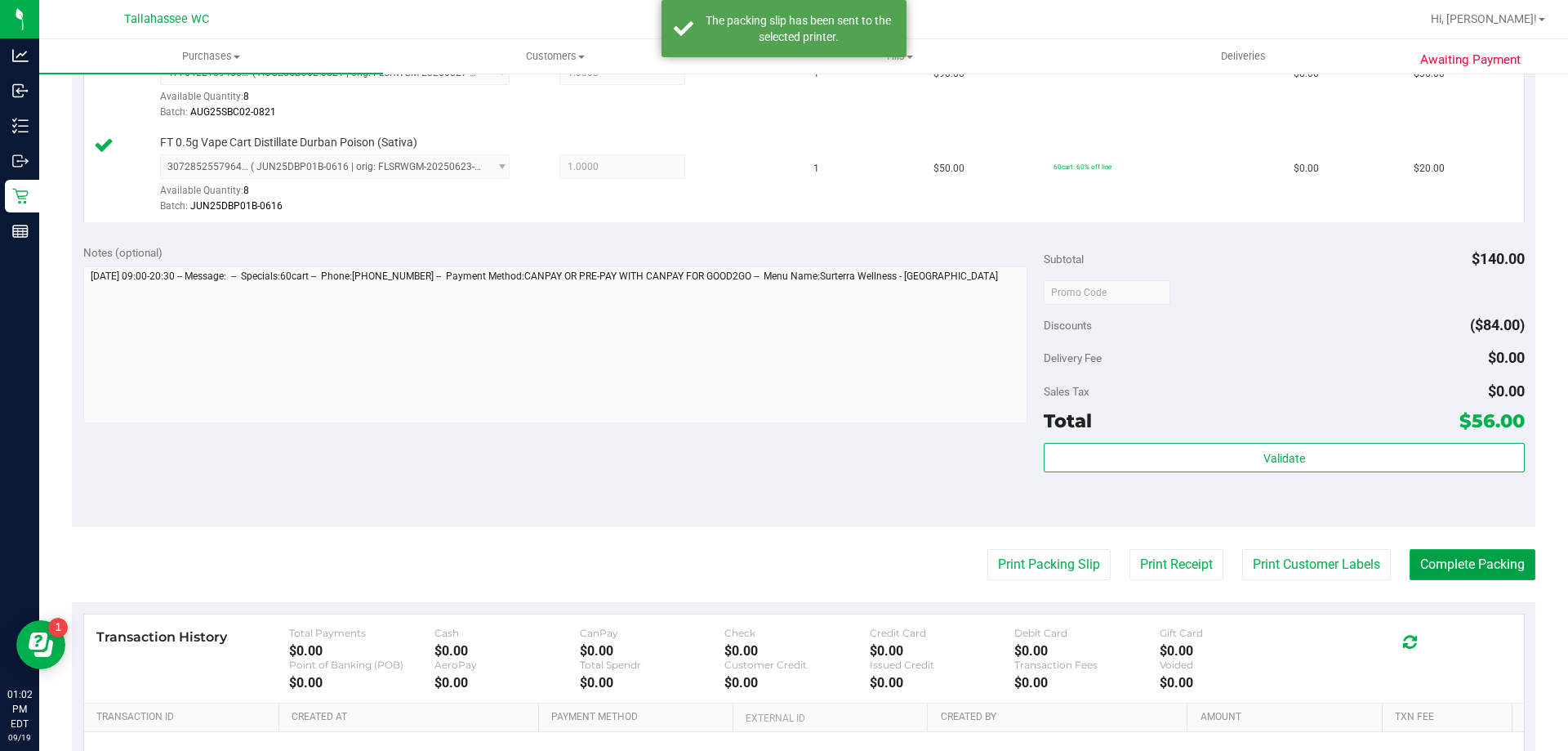
click at [1497, 572] on button "Complete Packing" at bounding box center [1473, 564] width 126 height 31
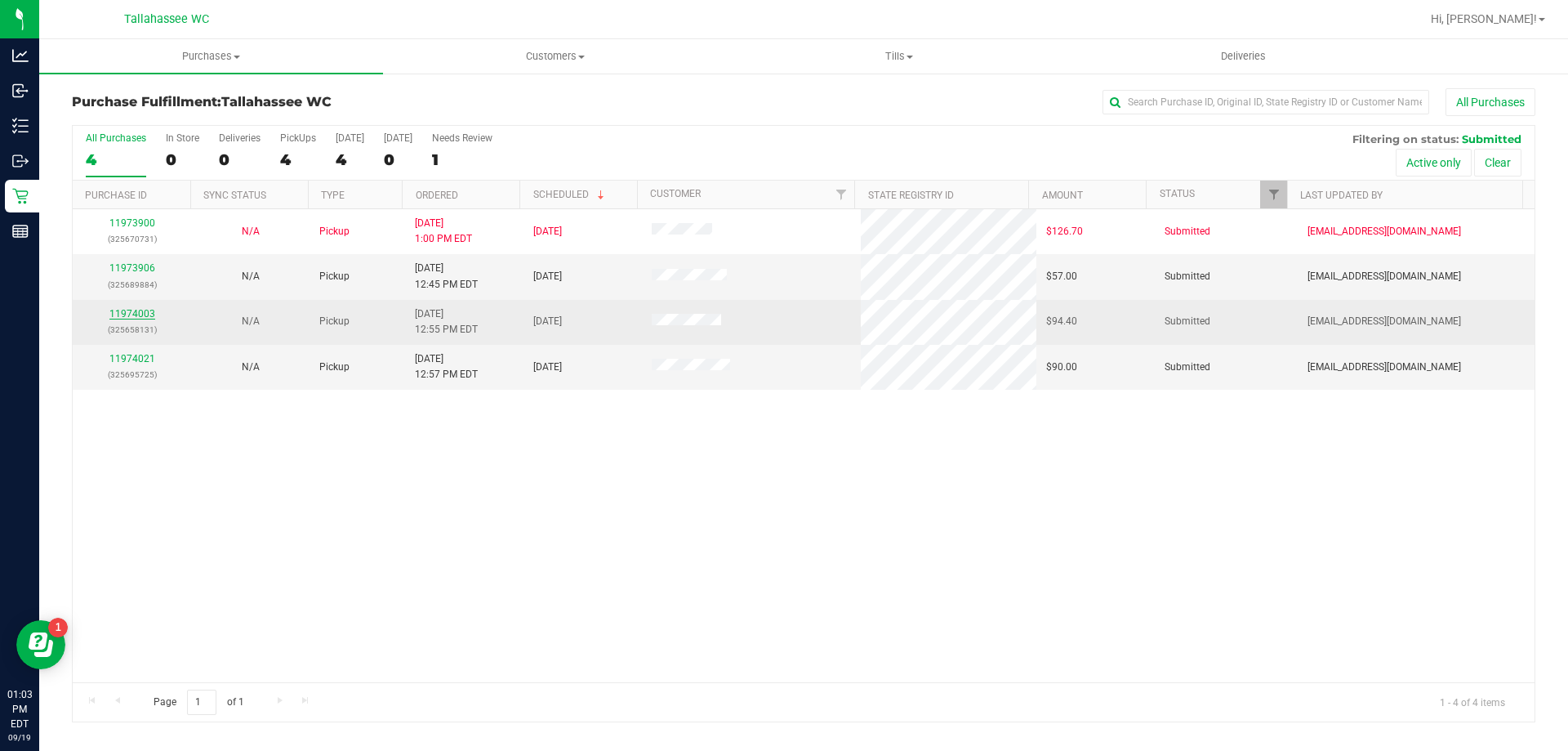
click at [136, 311] on link "11974003" at bounding box center [132, 314] width 46 height 12
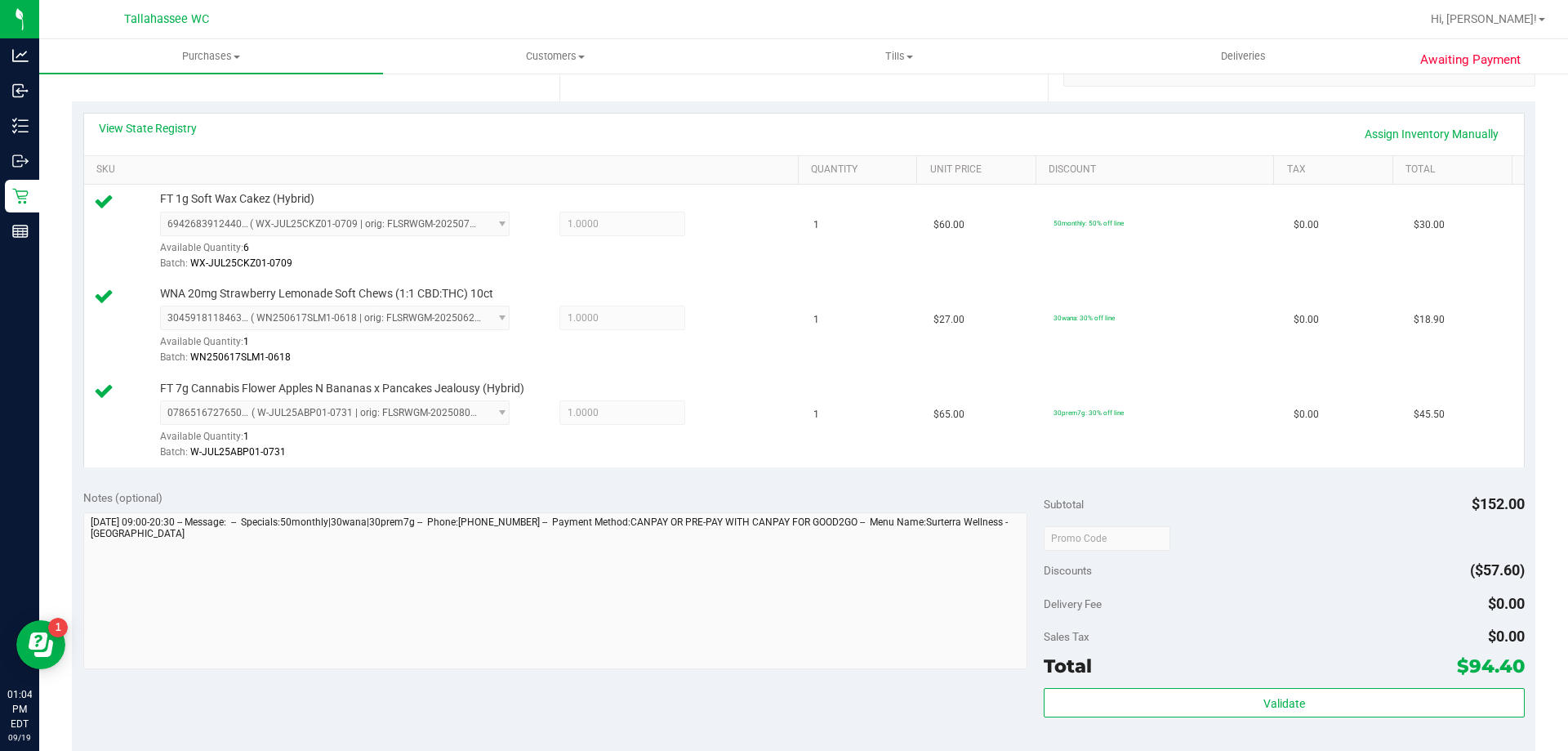
scroll to position [408, 0]
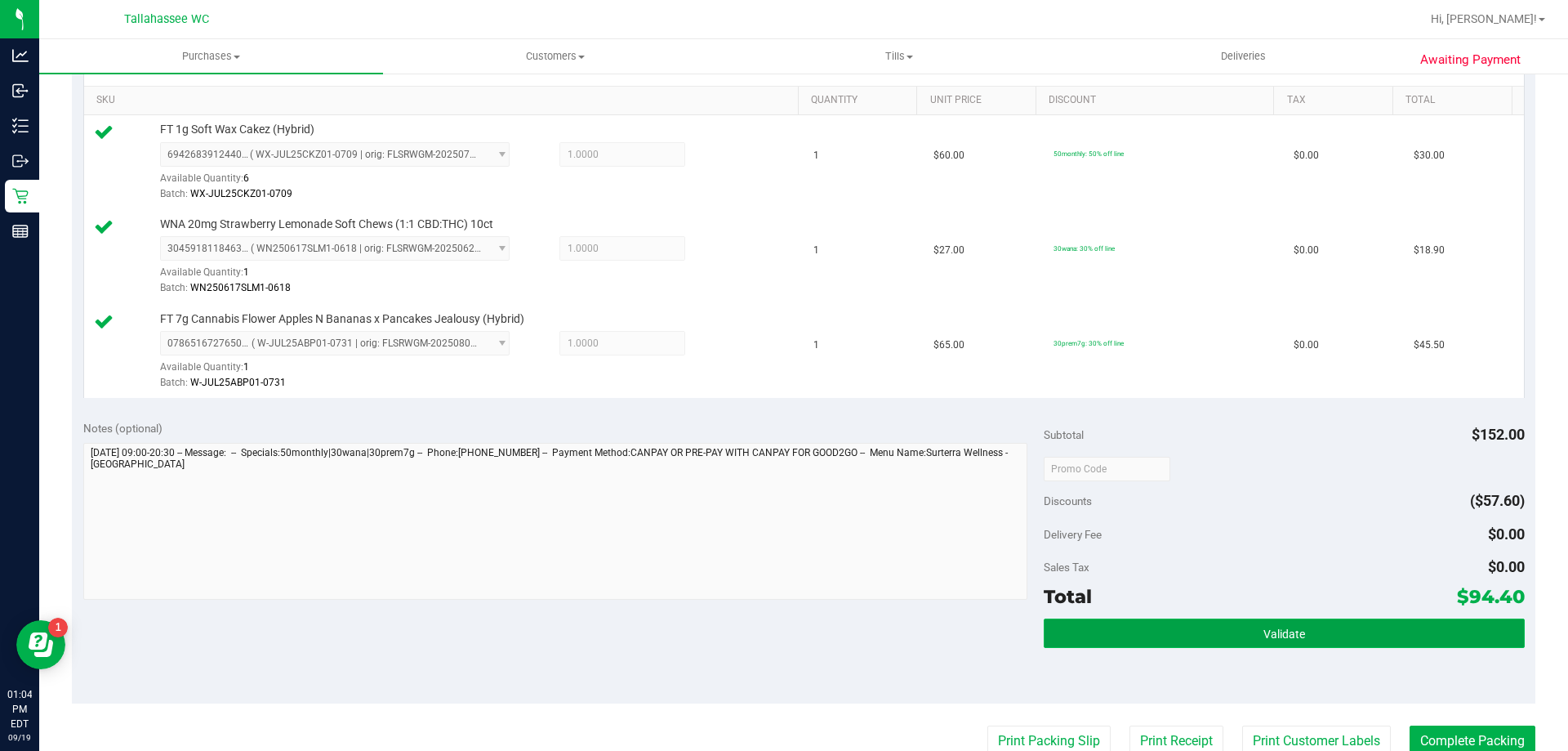
click at [1105, 645] on button "Validate" at bounding box center [1284, 633] width 480 height 30
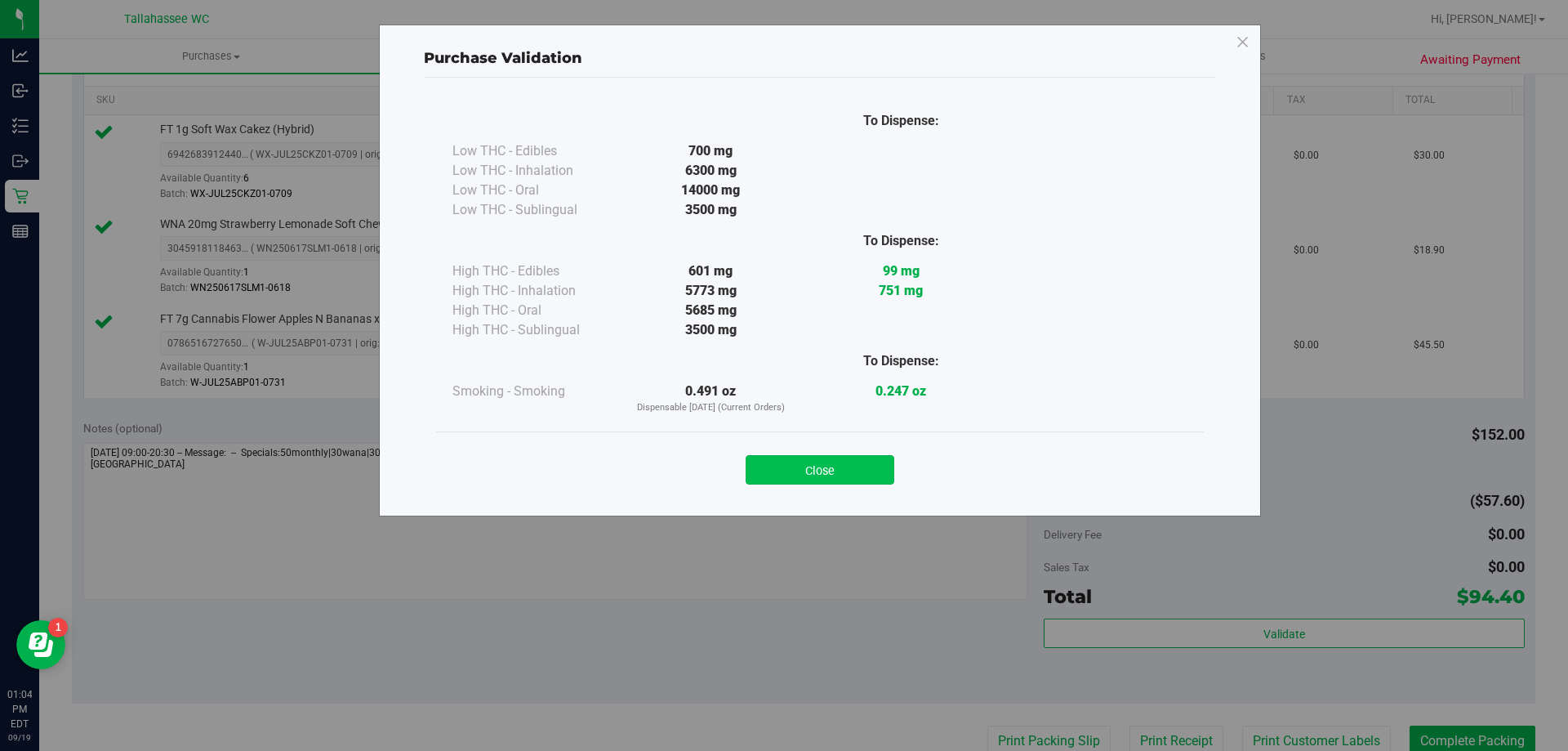
click at [844, 467] on button "Close" at bounding box center [820, 470] width 149 height 30
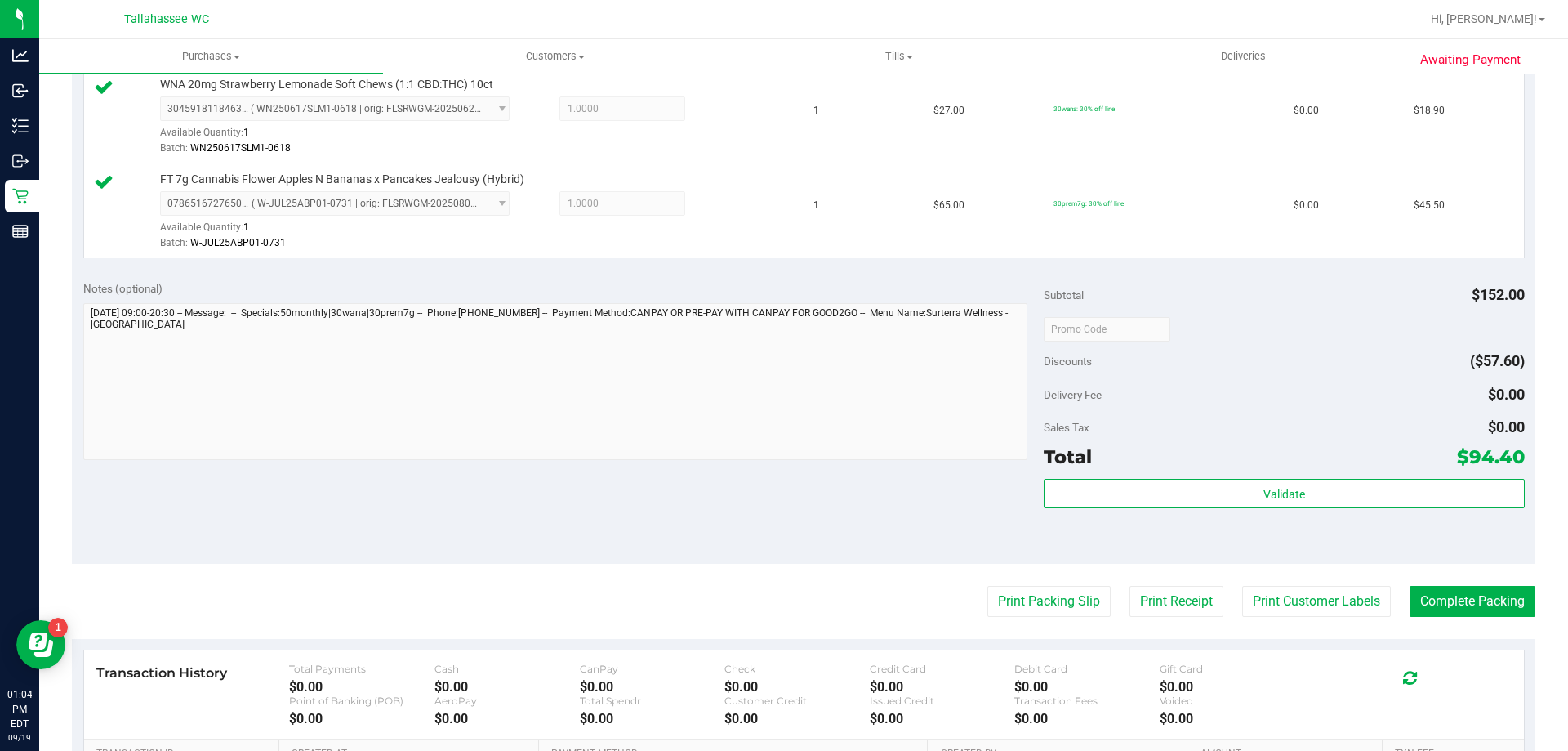
scroll to position [653, 0]
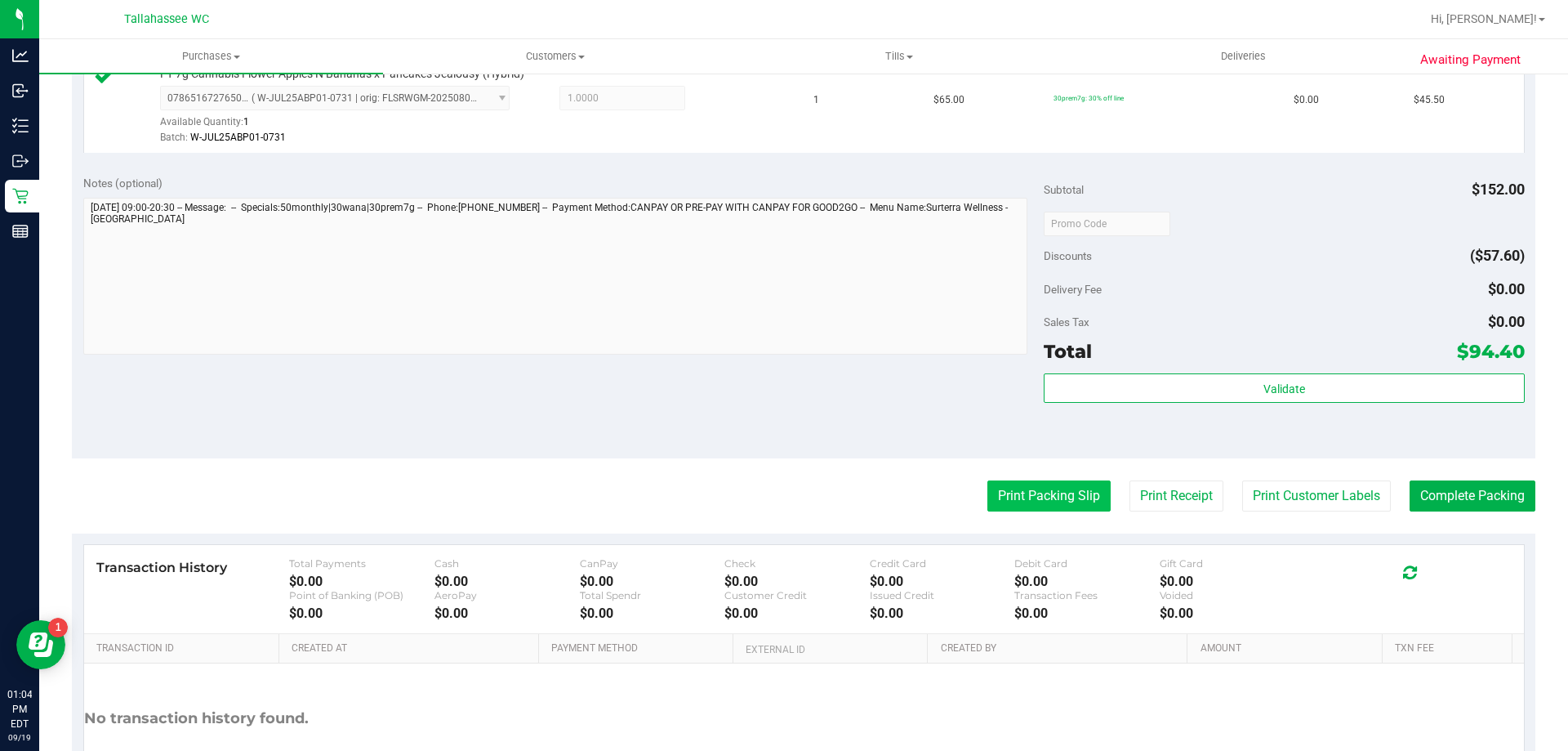
click at [1037, 505] on button "Print Packing Slip" at bounding box center [1049, 495] width 123 height 31
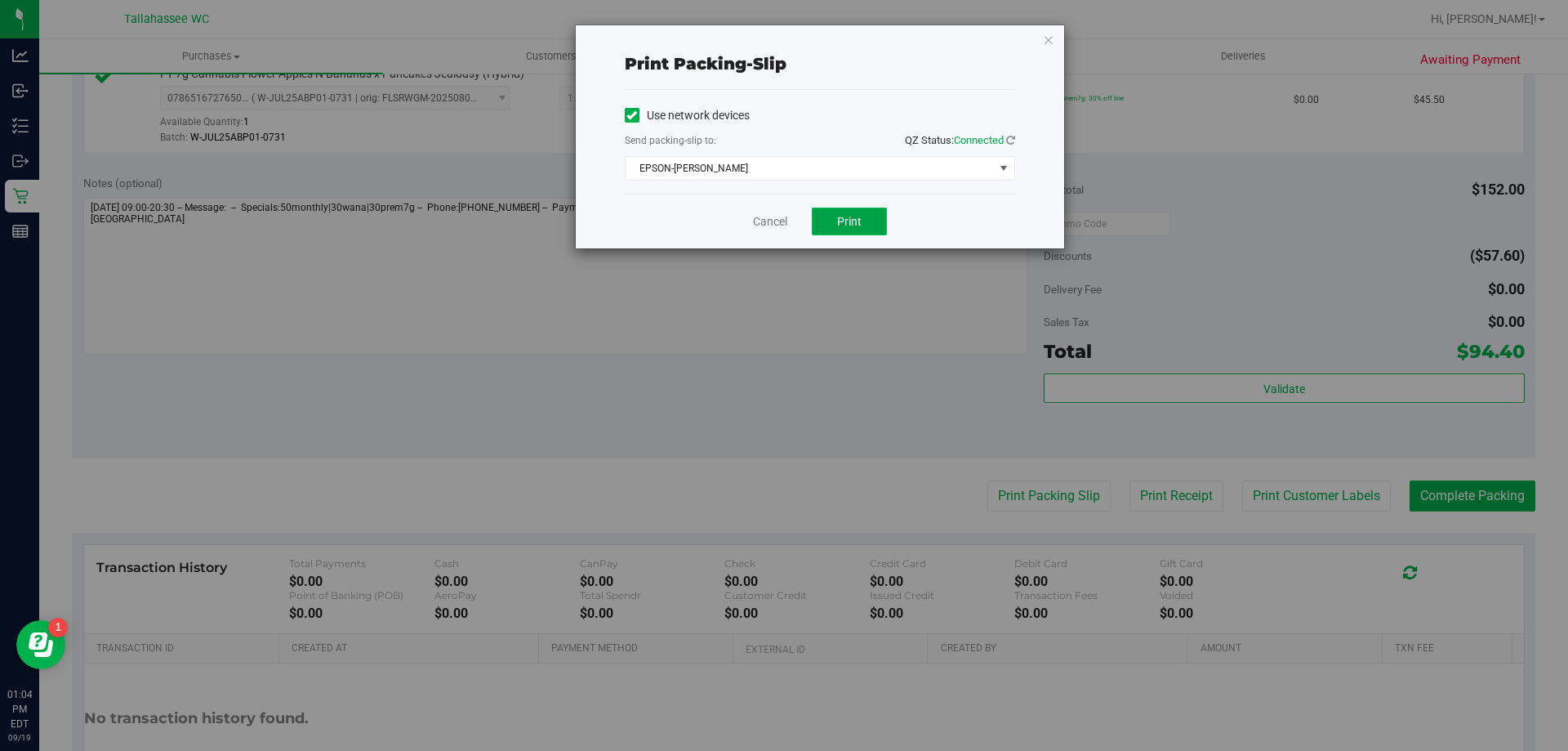
click at [855, 229] on button "Print" at bounding box center [849, 222] width 75 height 28
click at [763, 217] on link "Cancel" at bounding box center [770, 221] width 34 height 17
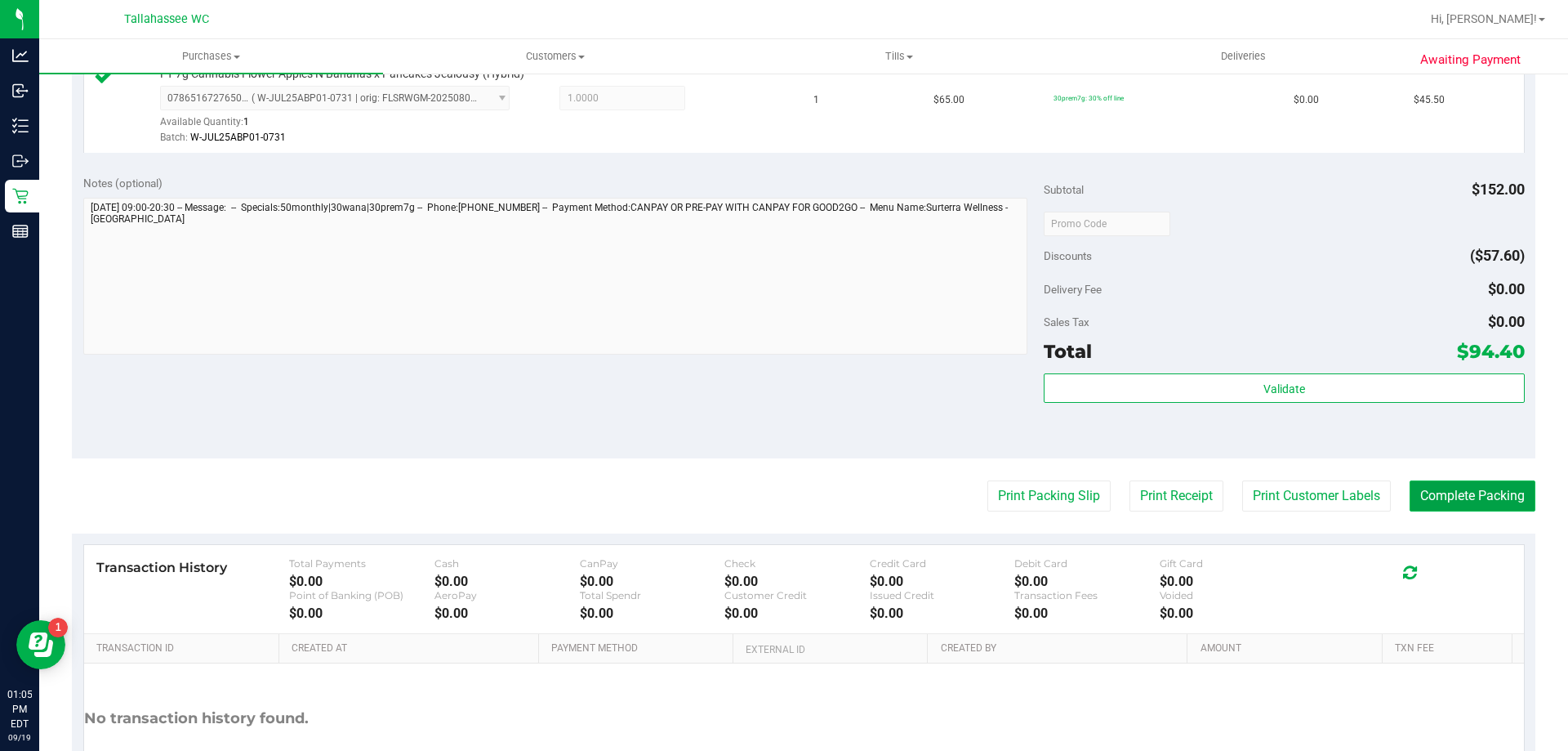
click at [1410, 490] on button "Complete Packing" at bounding box center [1473, 495] width 126 height 31
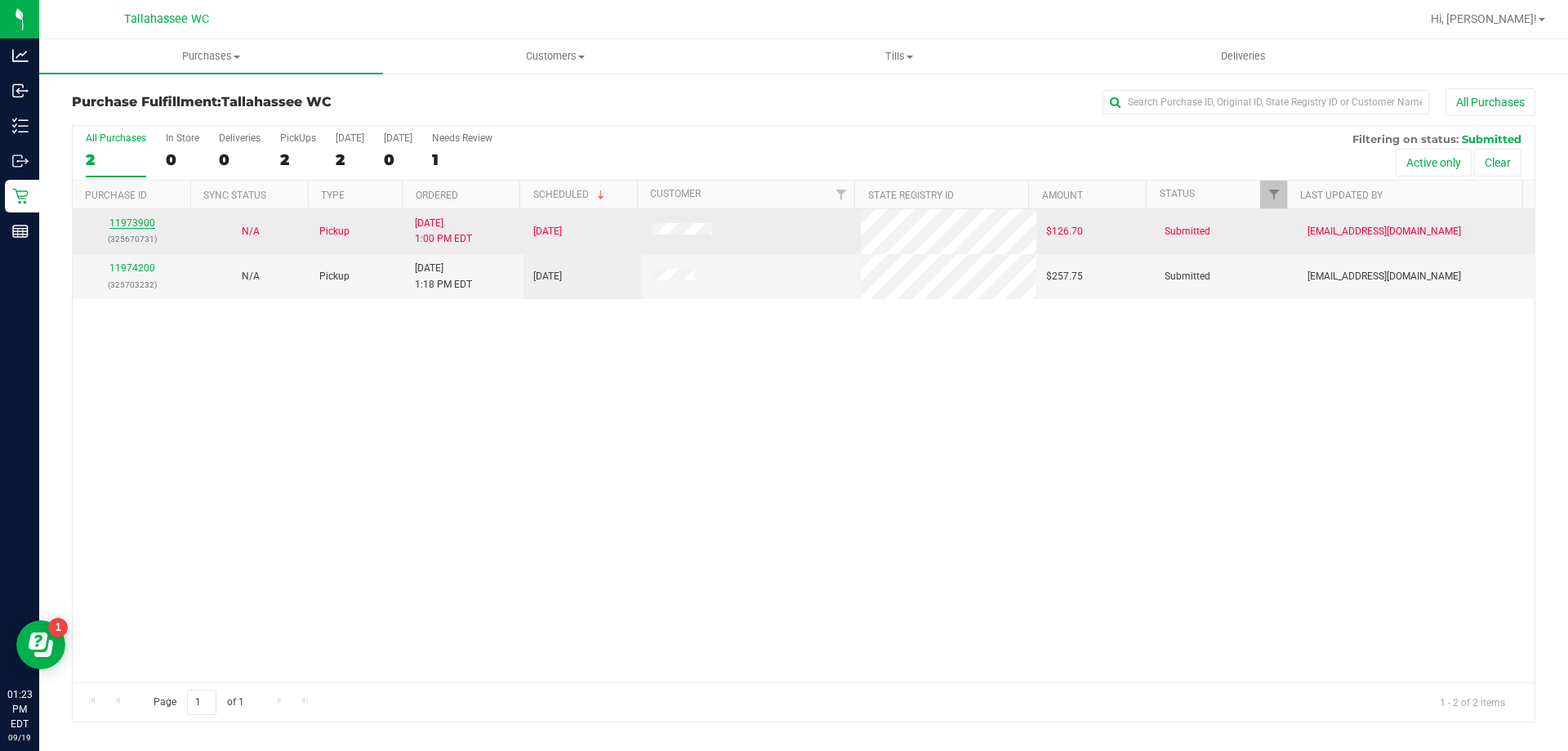
click at [126, 222] on link "11973900" at bounding box center [132, 223] width 46 height 12
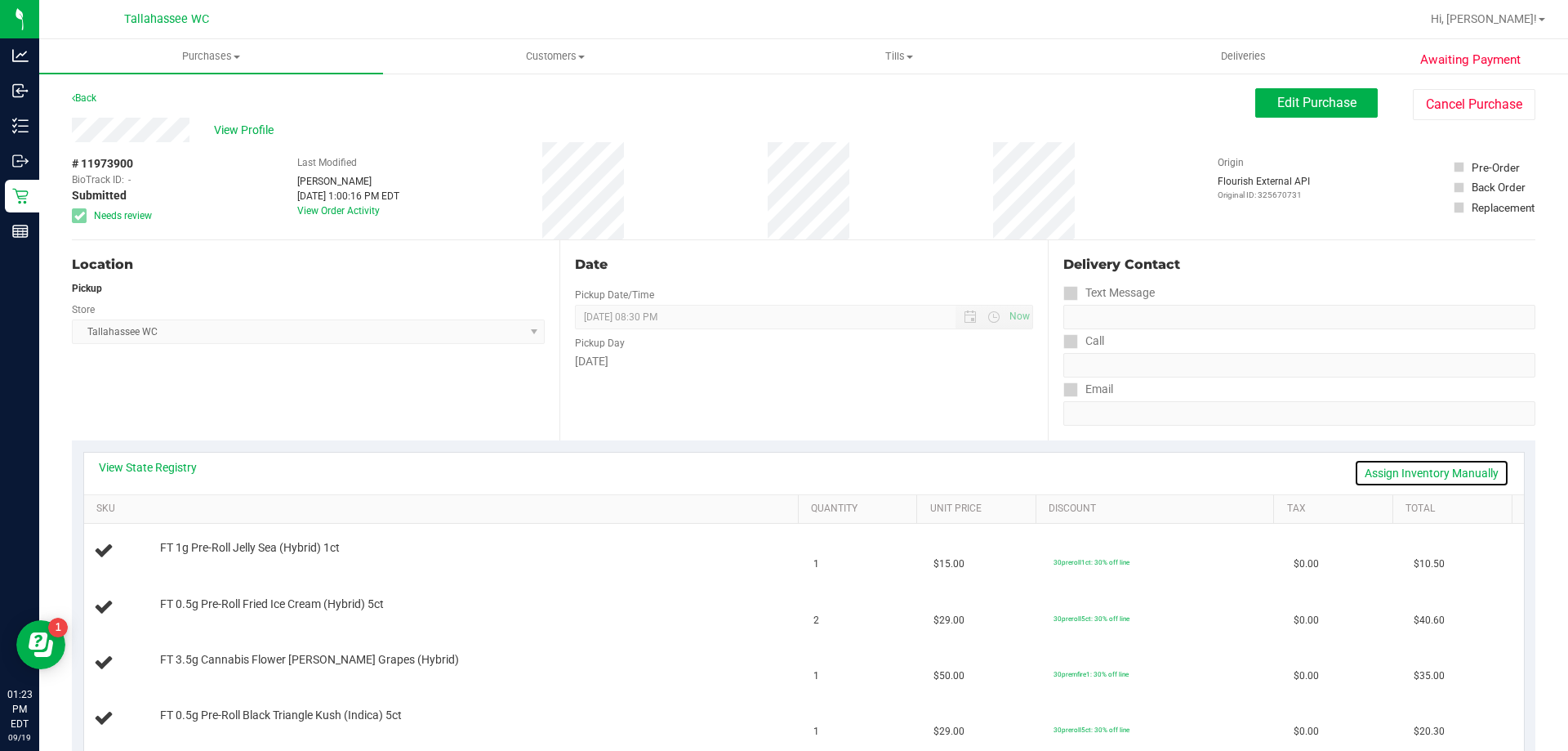
click at [1478, 474] on link "Assign Inventory Manually" at bounding box center [1431, 473] width 155 height 28
click at [1469, 469] on link "Save & Exit" at bounding box center [1470, 473] width 77 height 28
click at [1302, 110] on button "Edit Purchase" at bounding box center [1316, 104] width 123 height 30
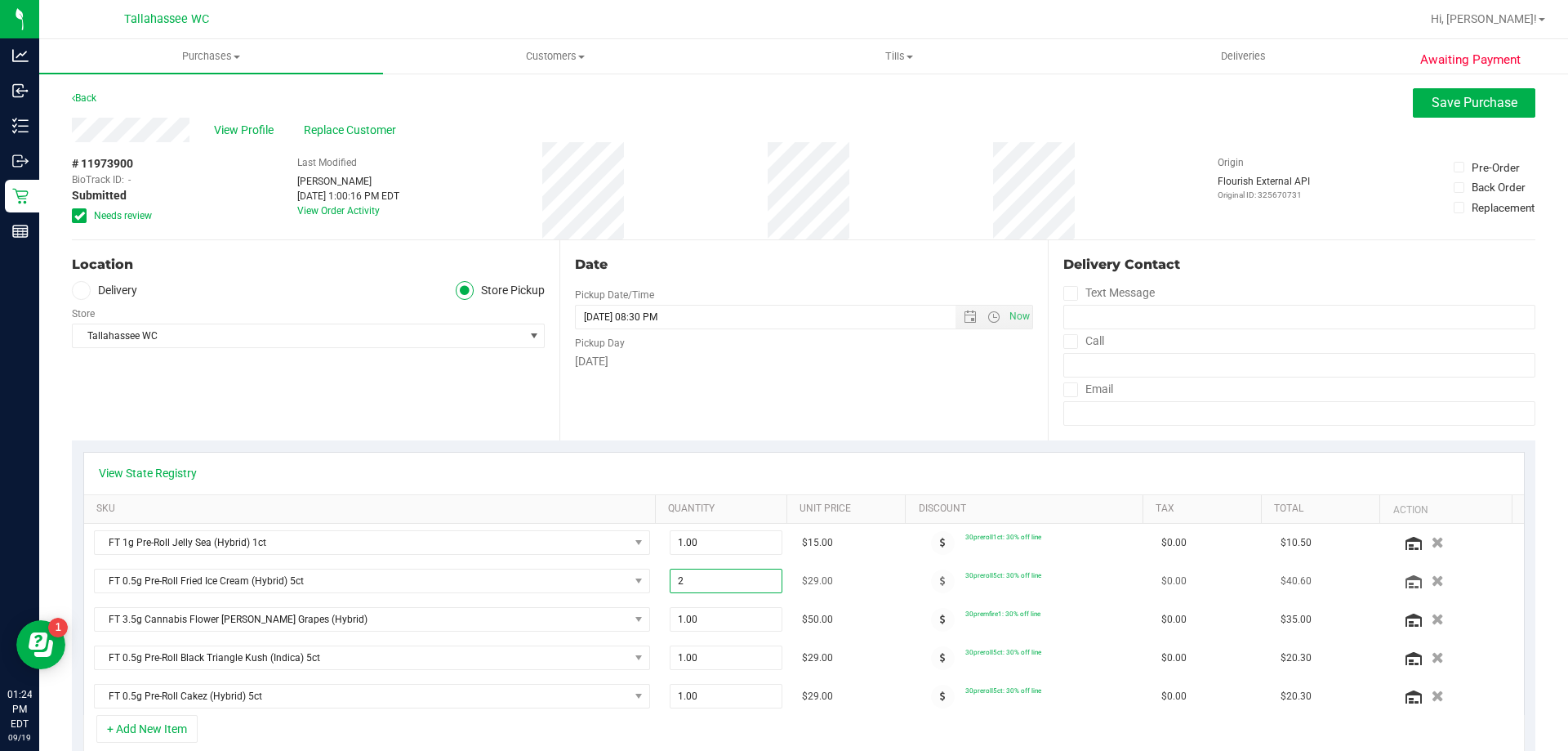
click at [751, 583] on span "2.00 2" at bounding box center [726, 581] width 113 height 25
type input "1"
type input "1.00"
click at [865, 652] on td "$29.00" at bounding box center [852, 657] width 119 height 38
click at [1431, 616] on icon "button" at bounding box center [1437, 619] width 14 height 12
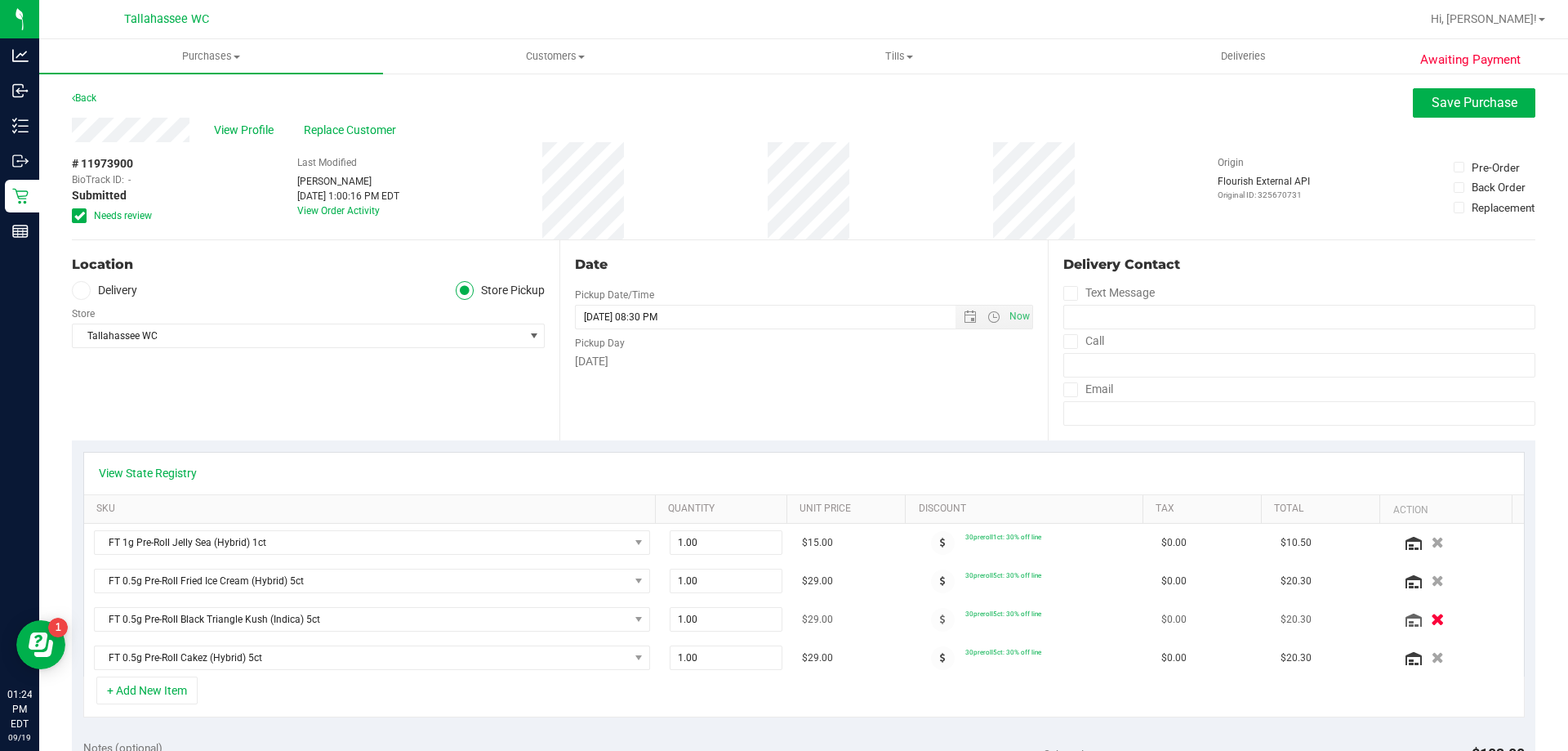
click at [1431, 626] on icon "button" at bounding box center [1437, 619] width 14 height 12
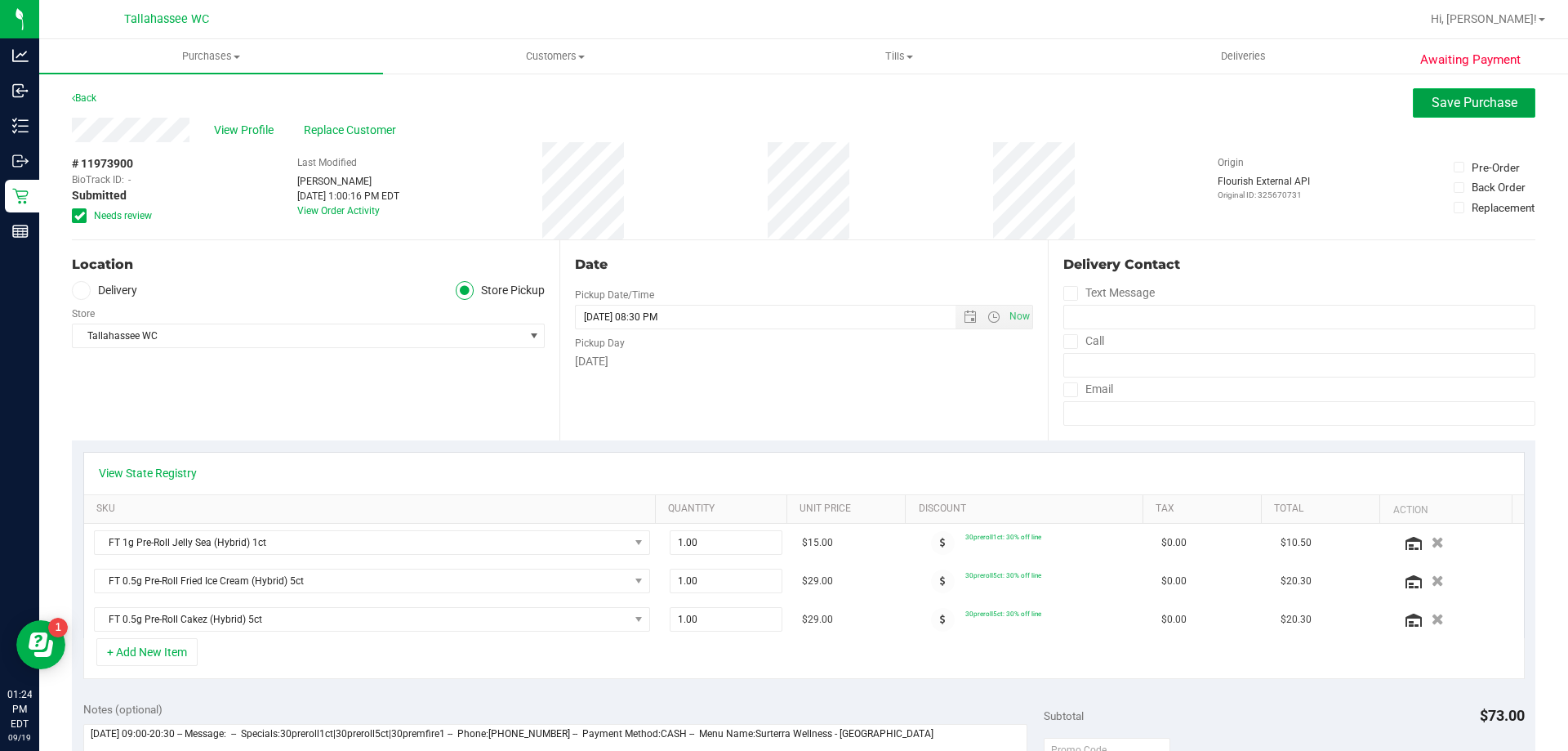
click at [1436, 107] on span "Save Purchase" at bounding box center [1474, 102] width 86 height 16
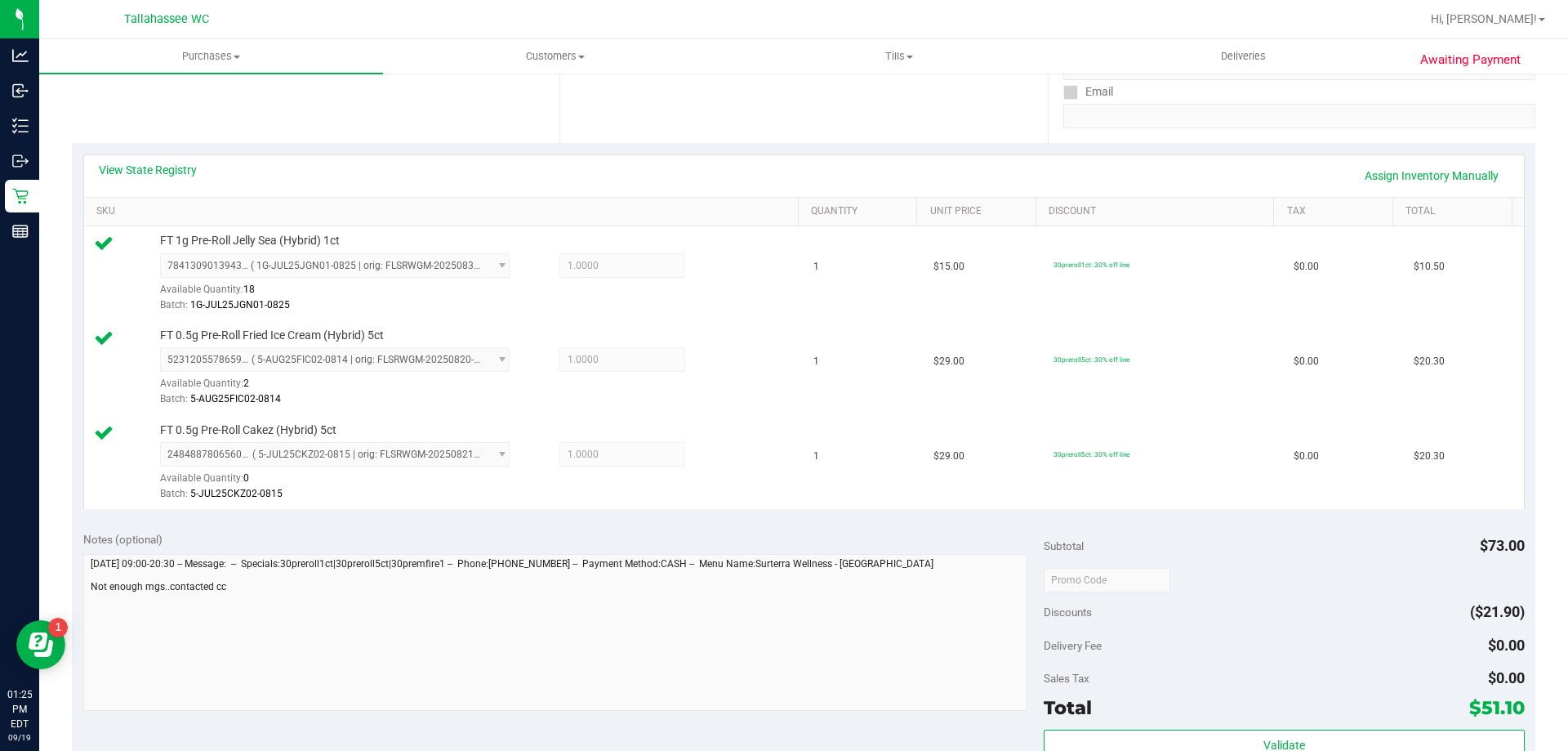
scroll to position [327, 0]
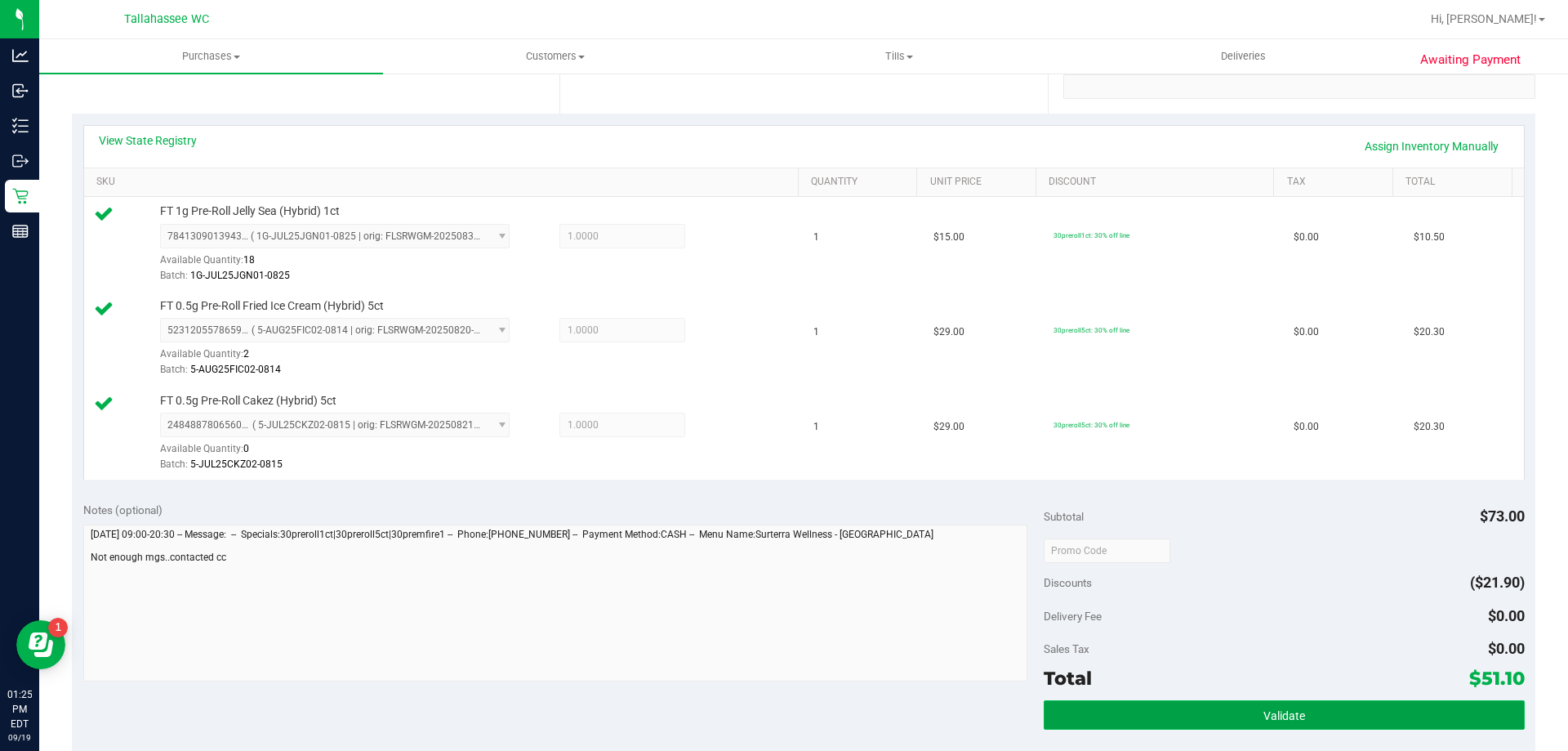
click at [1159, 712] on button "Validate" at bounding box center [1284, 715] width 480 height 30
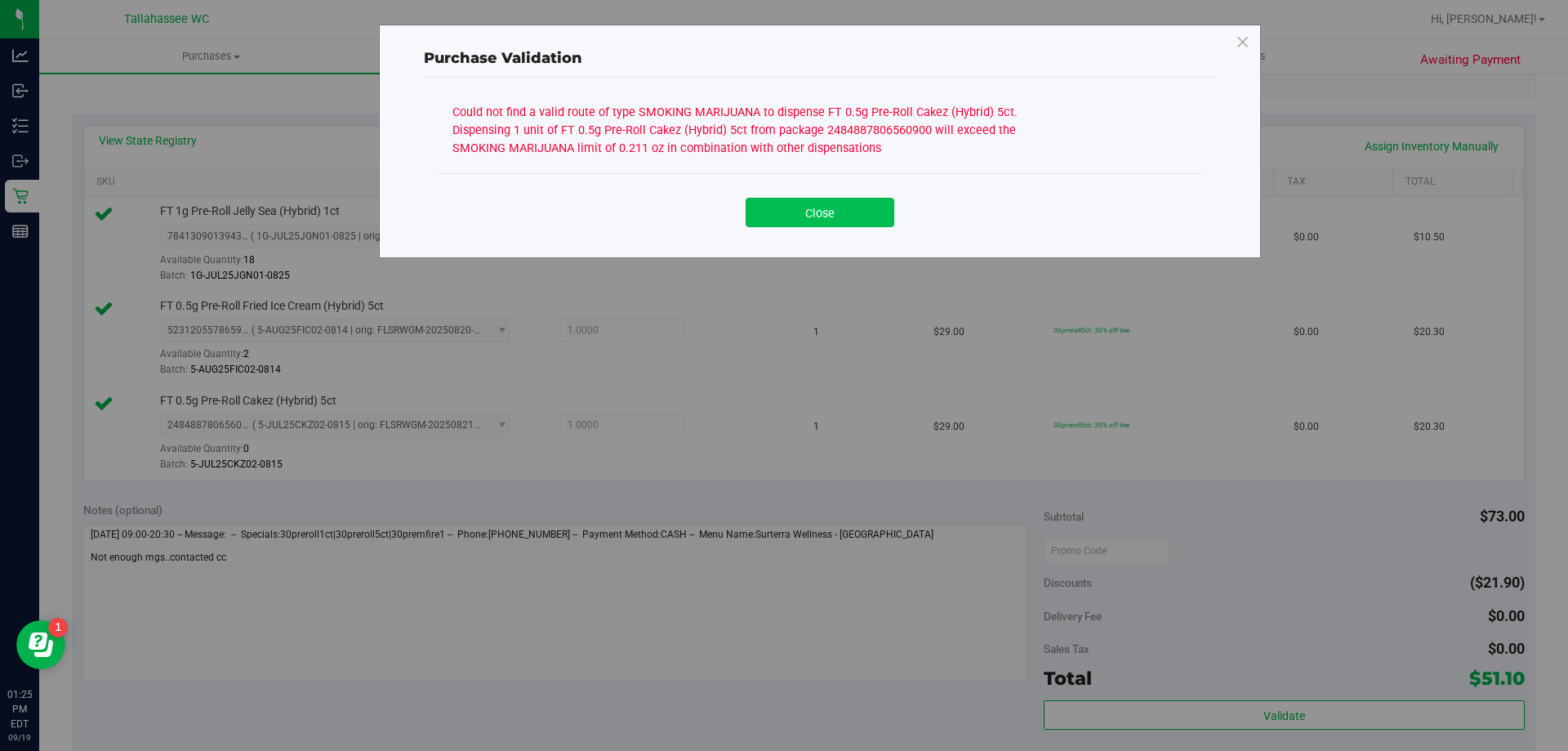
click at [792, 210] on button "Close" at bounding box center [820, 213] width 149 height 30
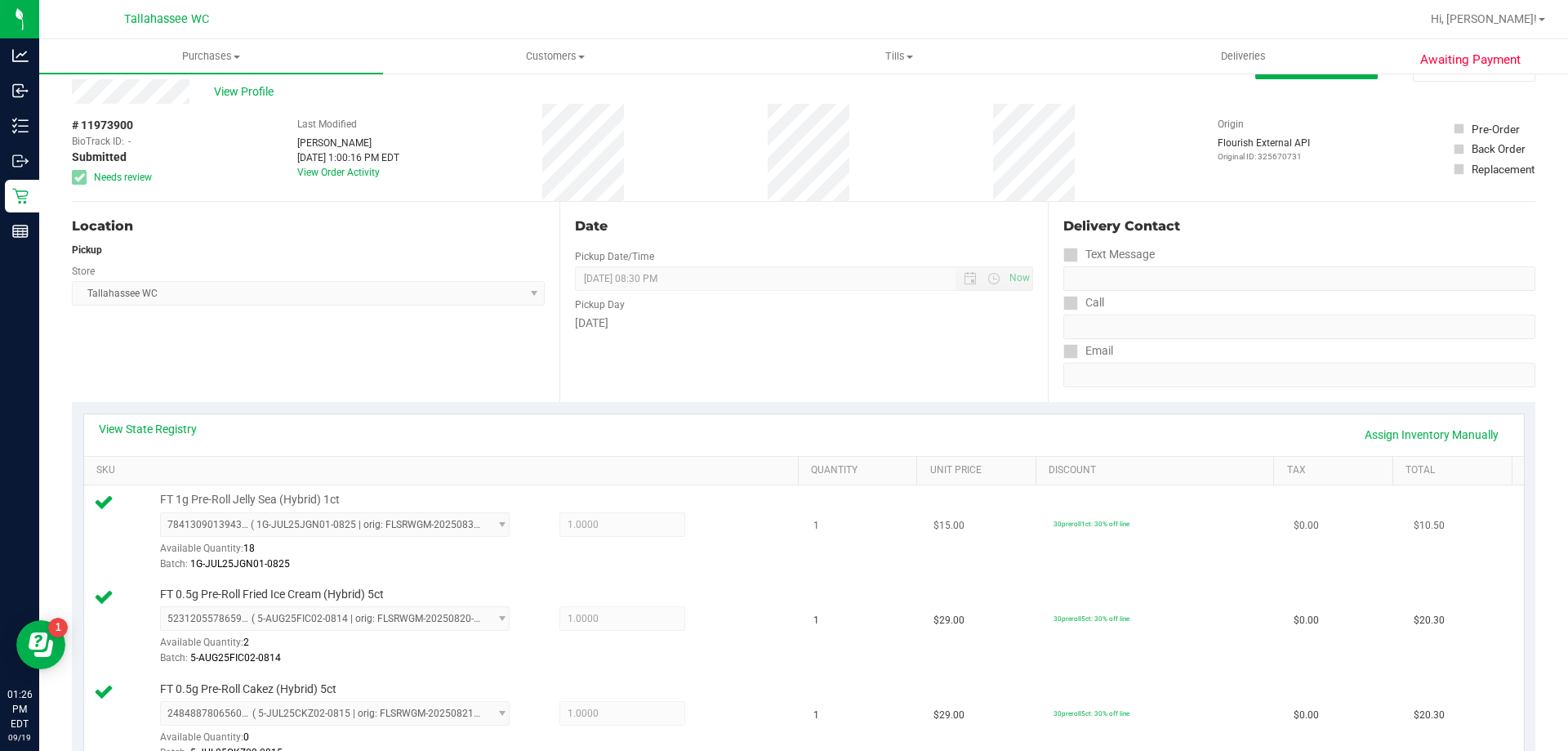
scroll to position [0, 0]
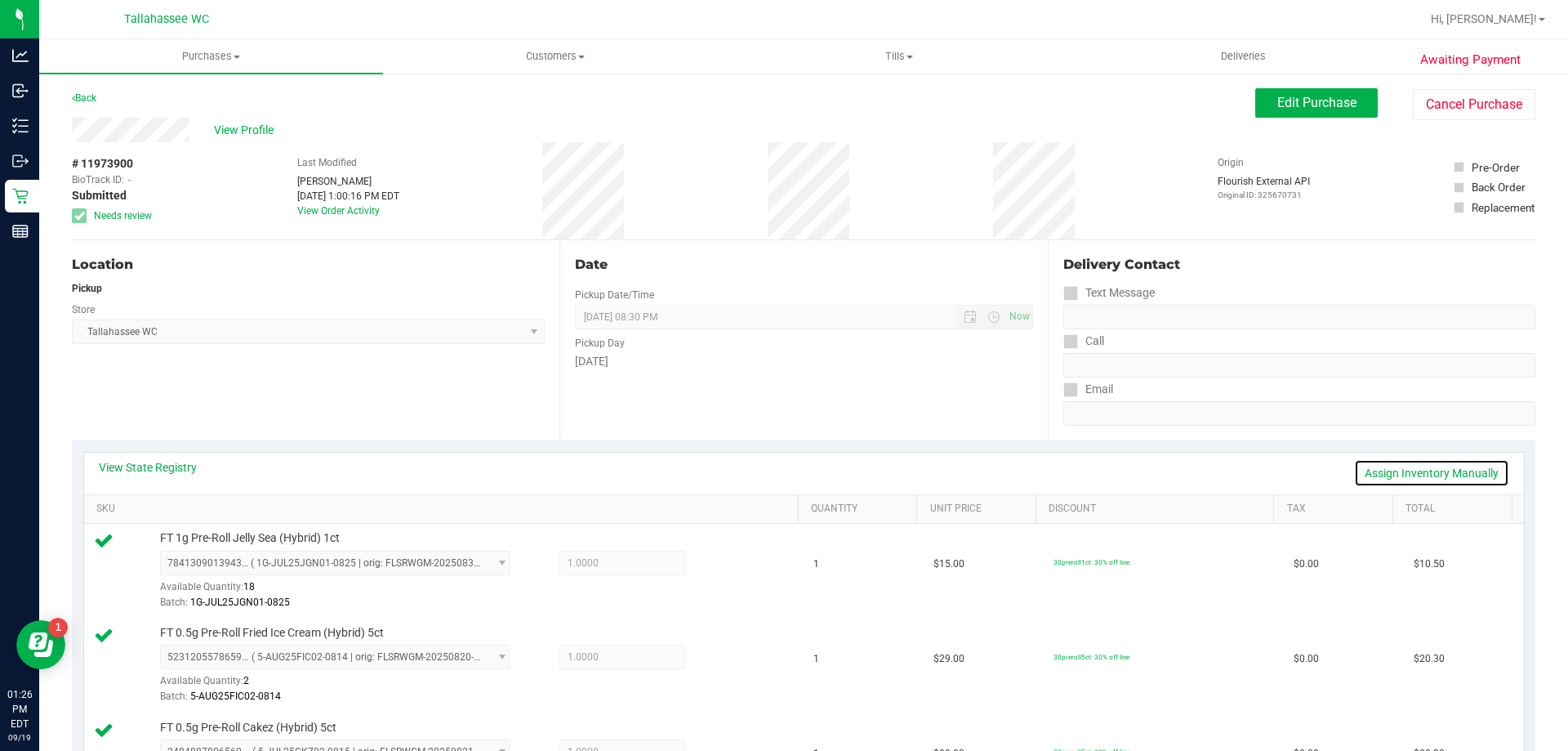
click at [1447, 466] on link "Assign Inventory Manually" at bounding box center [1431, 473] width 155 height 28
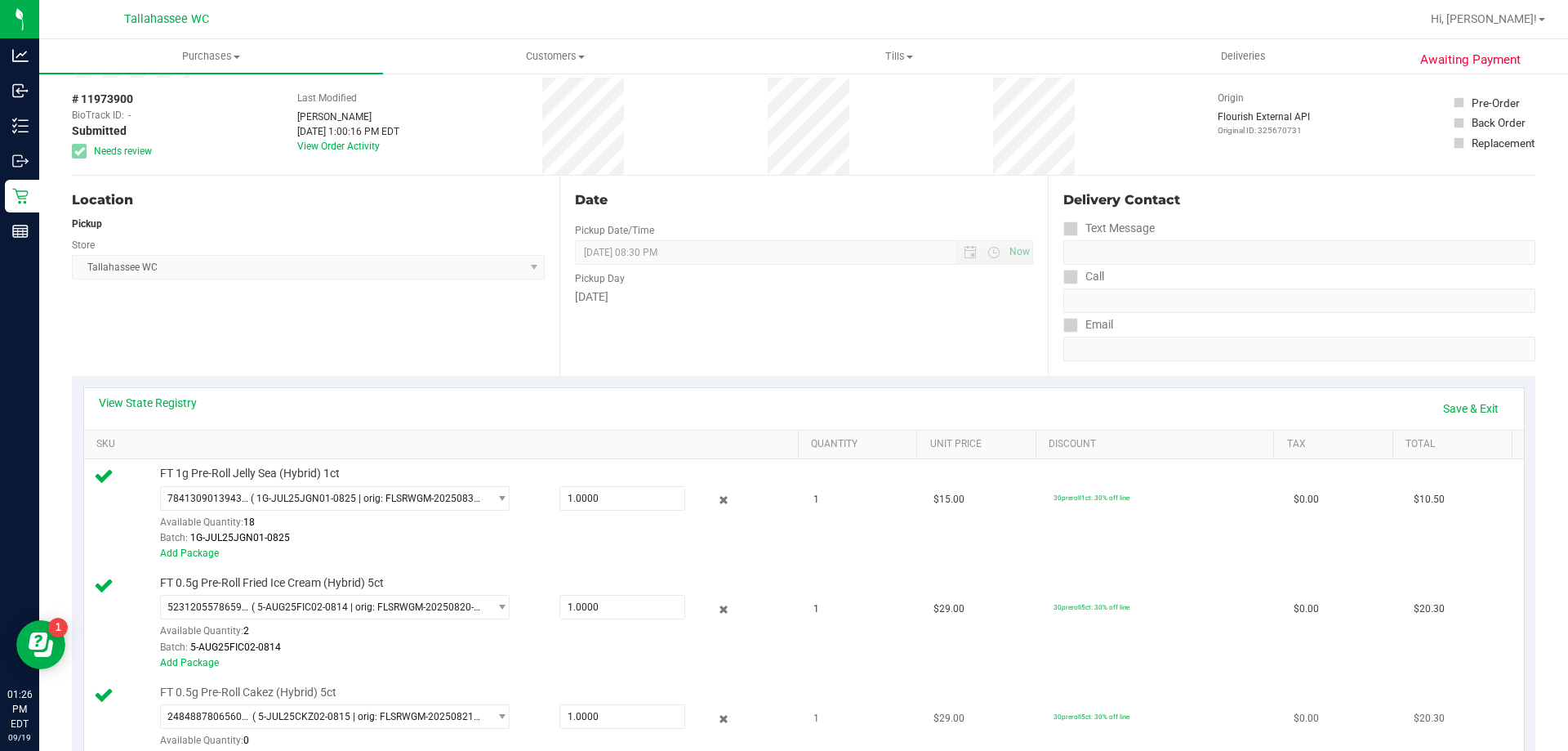
scroll to position [163, 0]
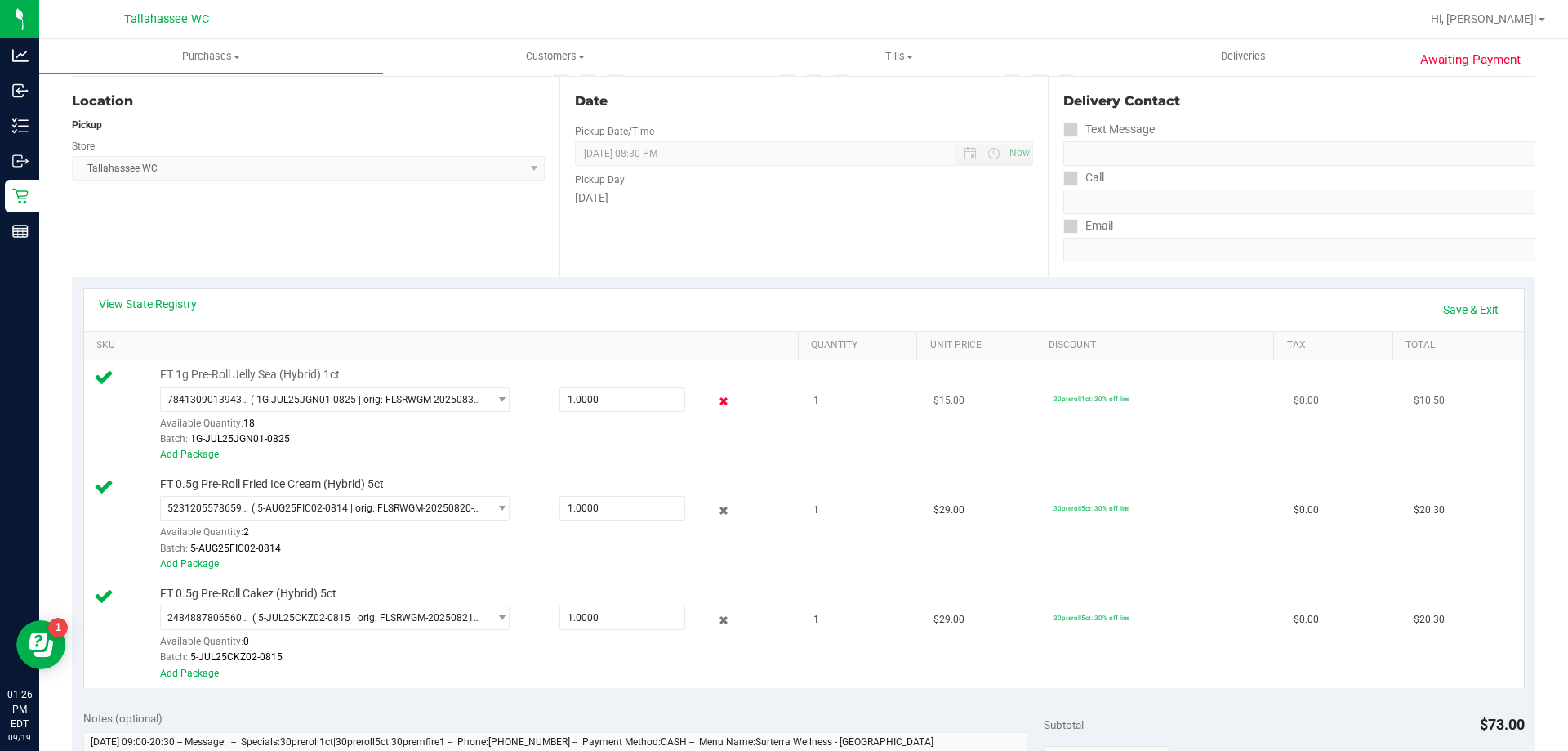
click at [715, 402] on icon at bounding box center [724, 402] width 17 height 19
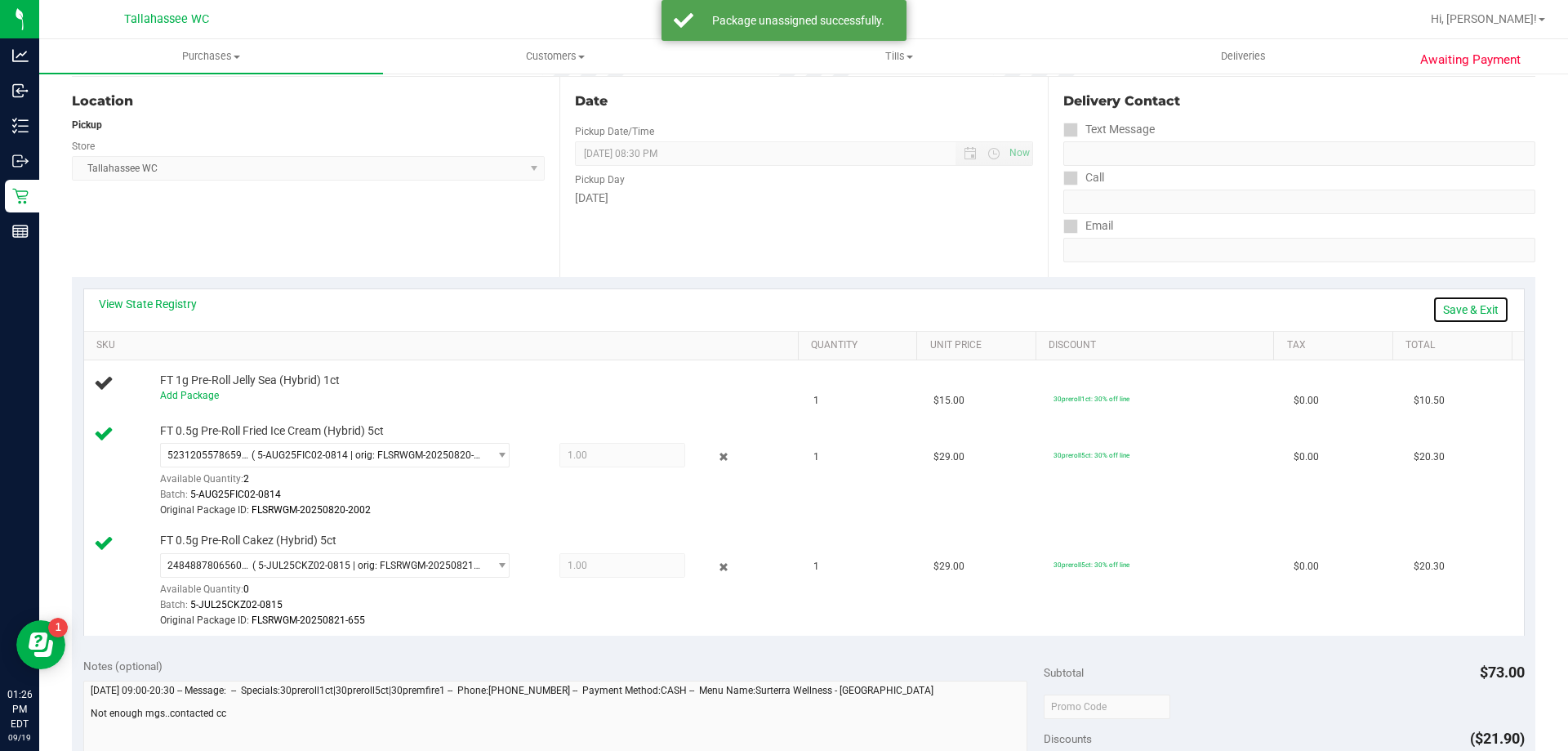
click at [1464, 311] on link "Save & Exit" at bounding box center [1470, 310] width 77 height 28
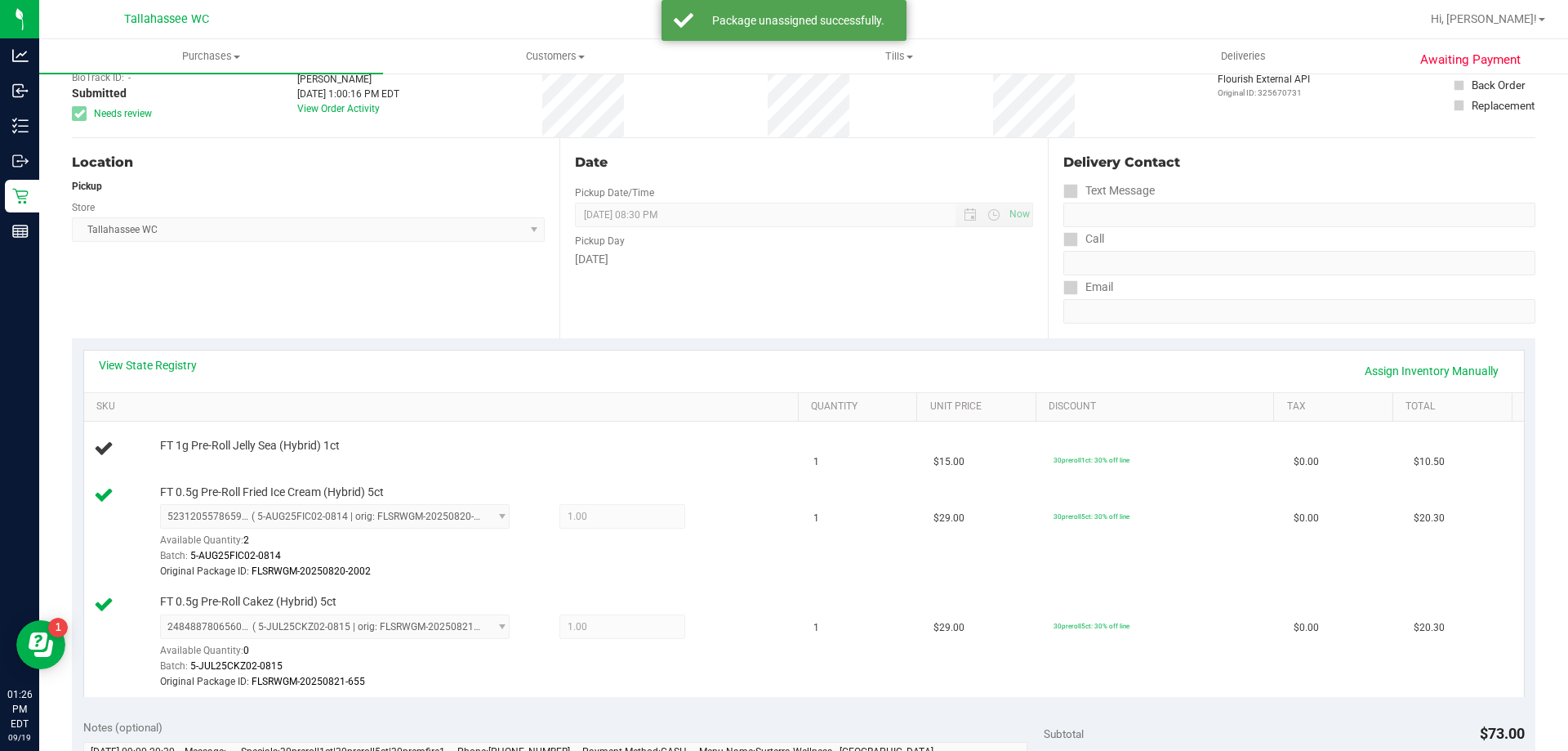
scroll to position [0, 0]
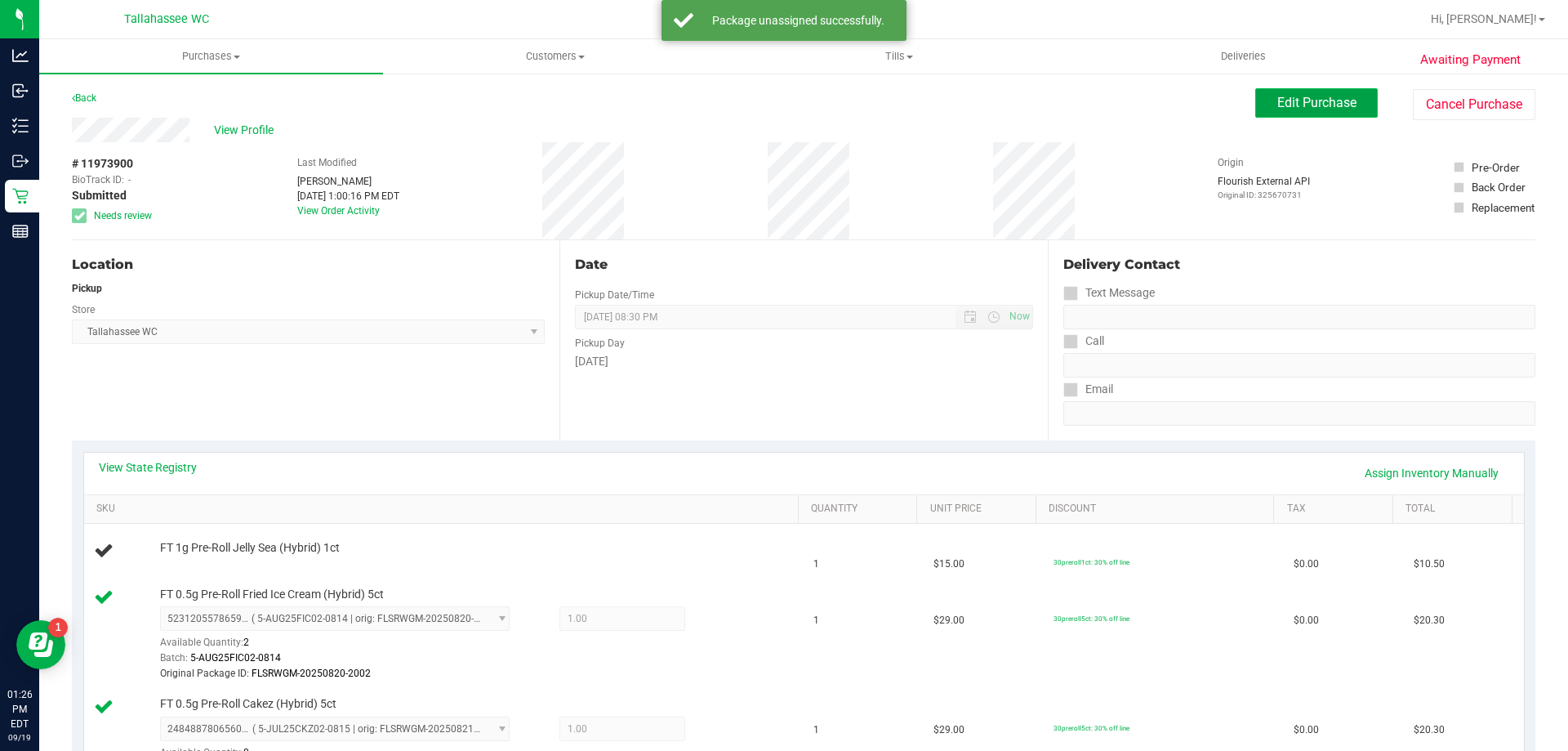
click at [1267, 113] on button "Edit Purchase" at bounding box center [1316, 104] width 123 height 30
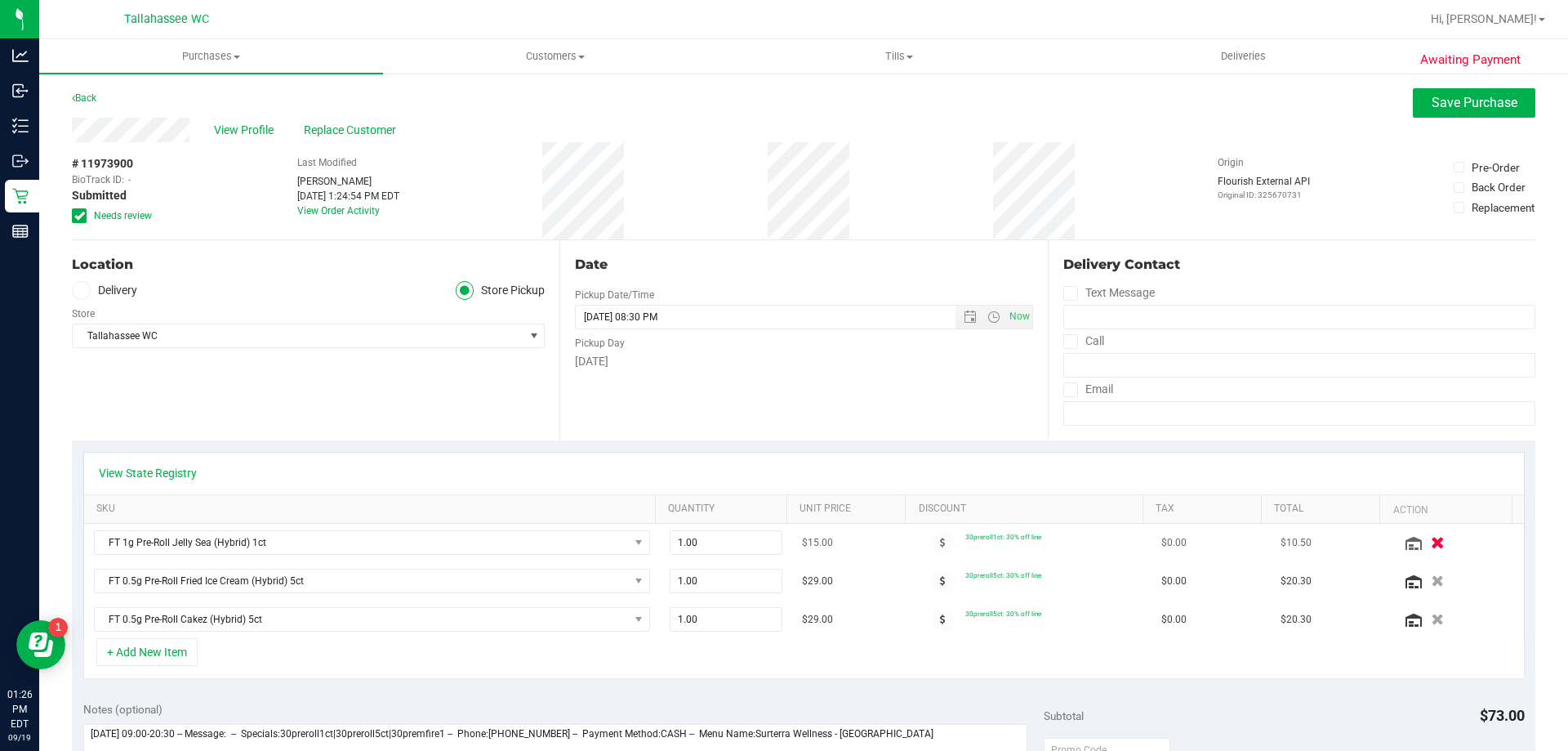
click at [1431, 544] on icon "button" at bounding box center [1437, 542] width 14 height 12
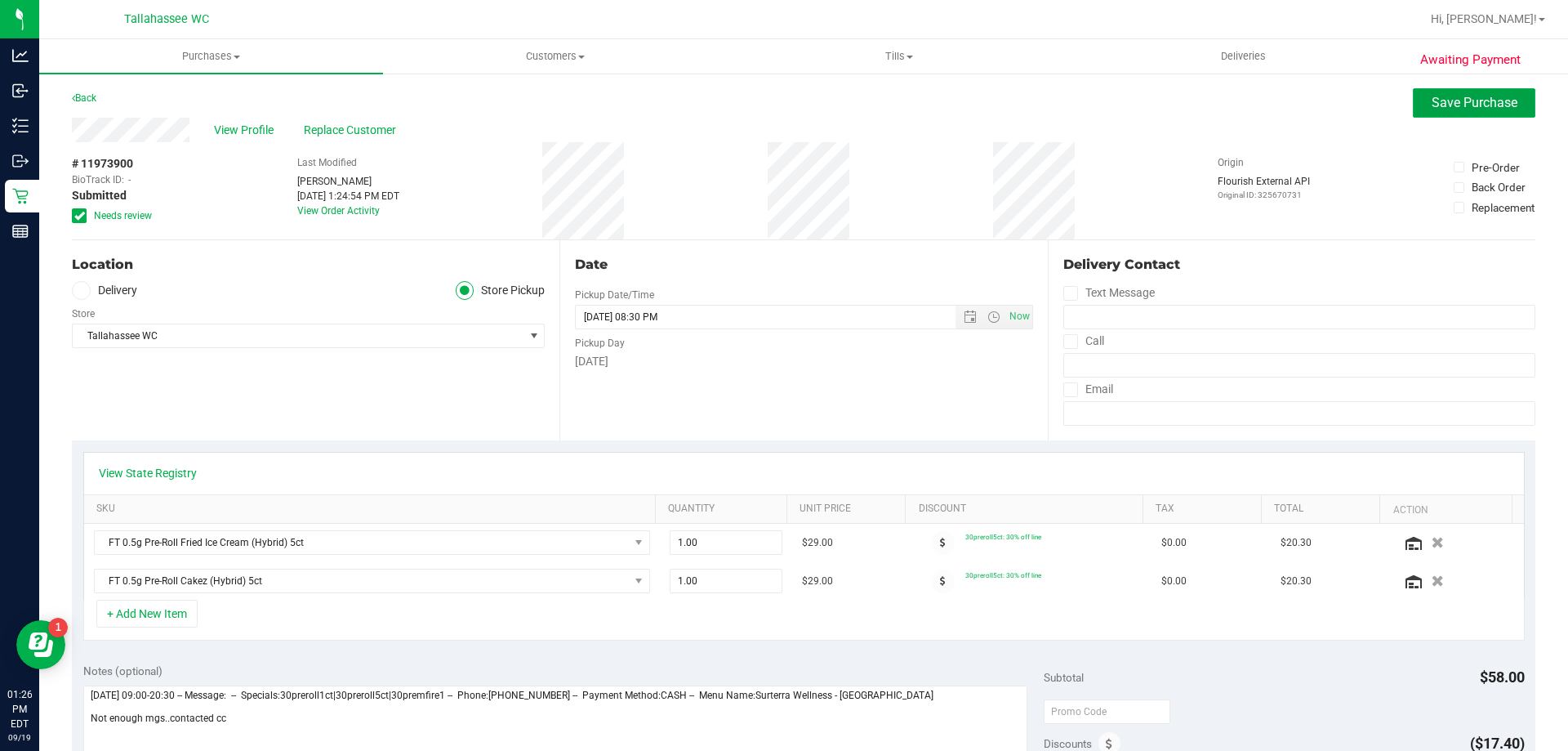
click at [1481, 97] on span "Save Purchase" at bounding box center [1474, 102] width 86 height 16
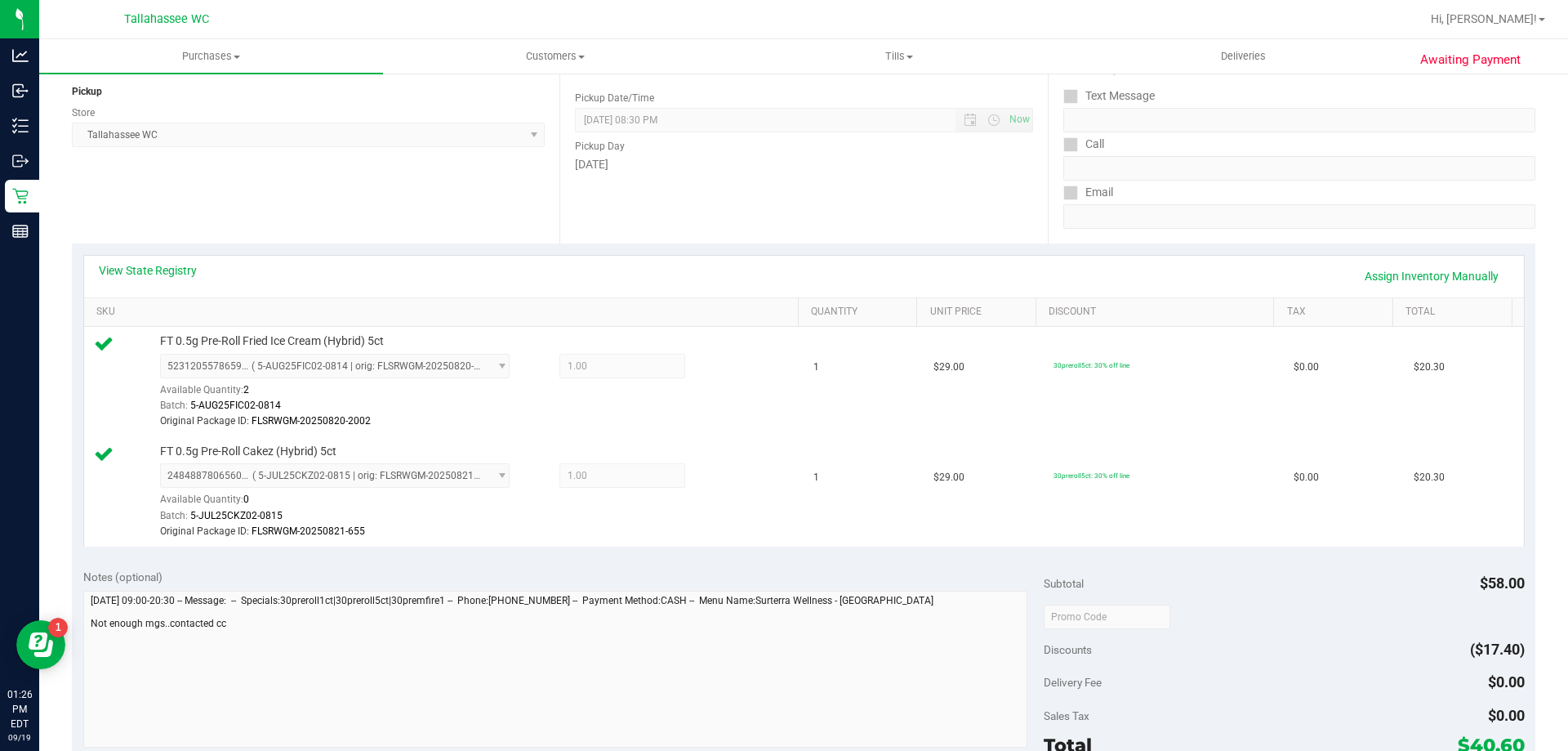
scroll to position [327, 0]
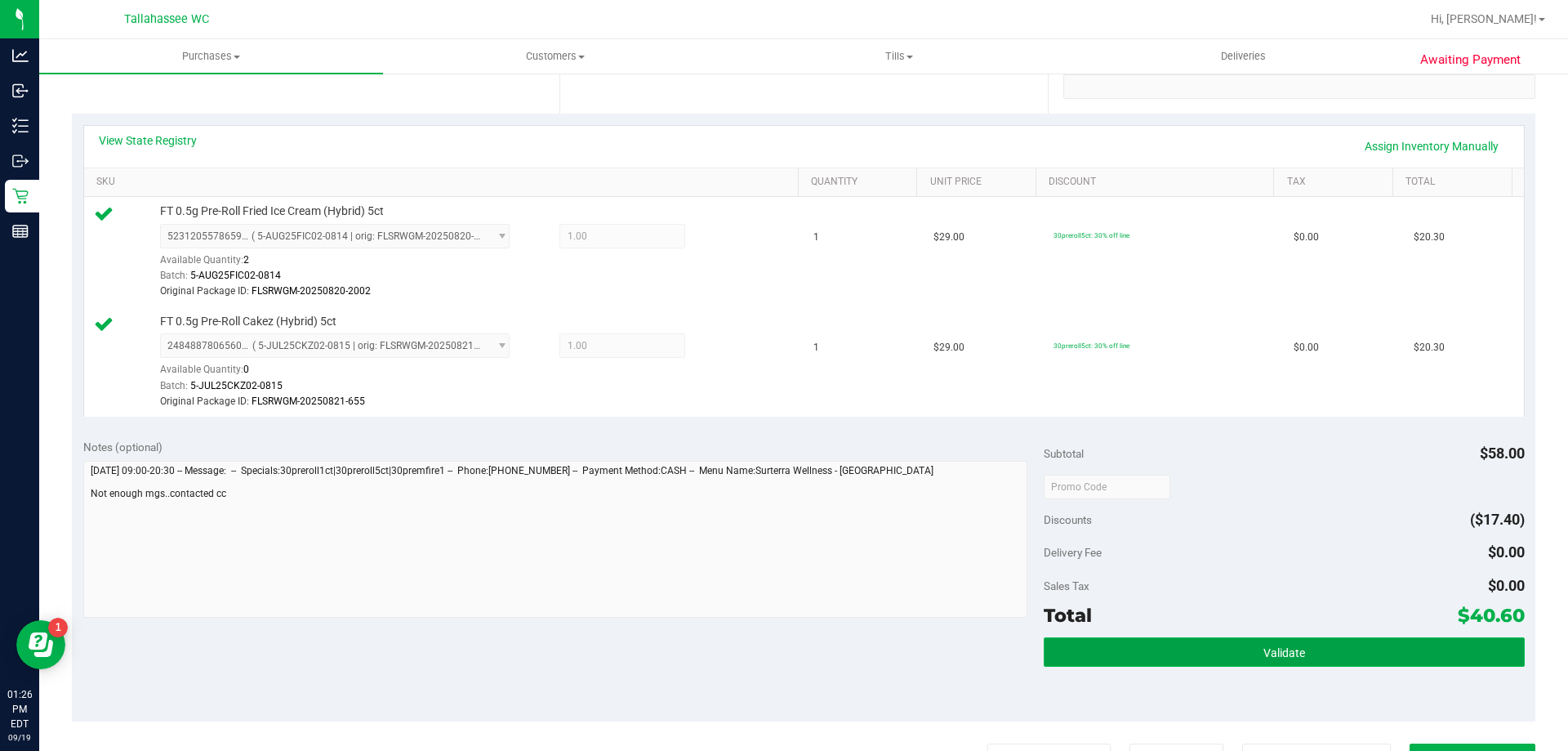
click at [1344, 651] on button "Validate" at bounding box center [1284, 652] width 480 height 30
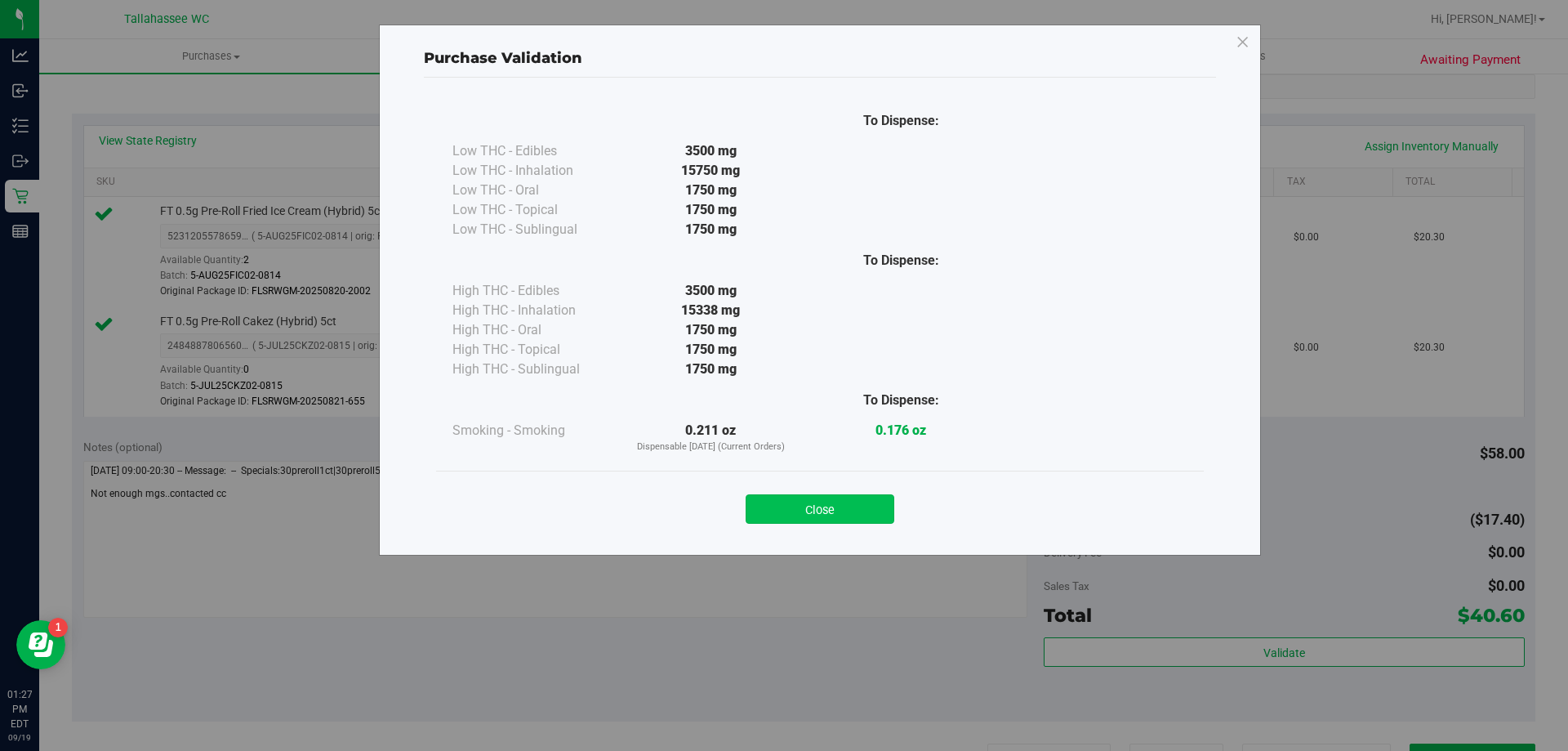
click at [850, 521] on button "Close" at bounding box center [820, 509] width 149 height 30
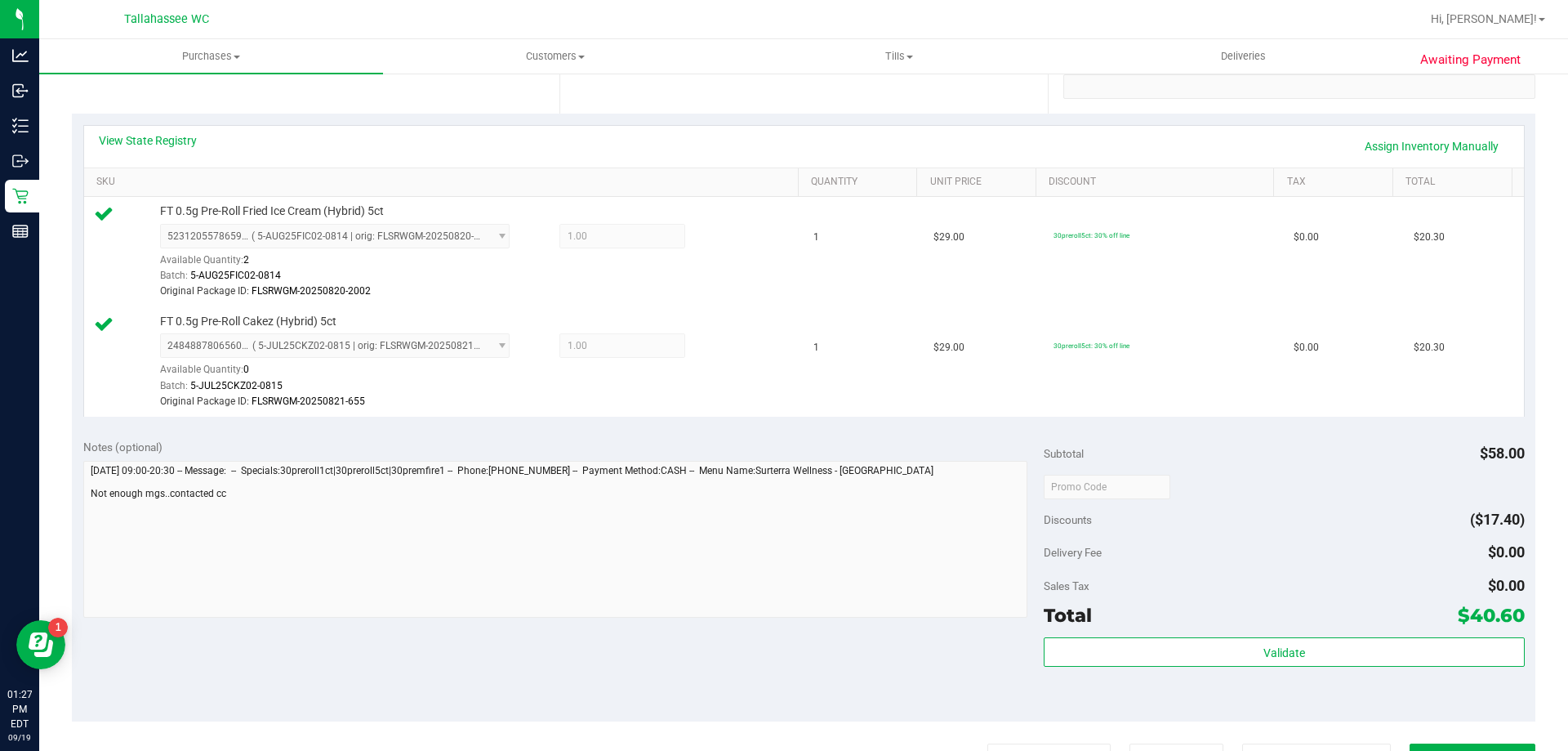
scroll to position [408, 0]
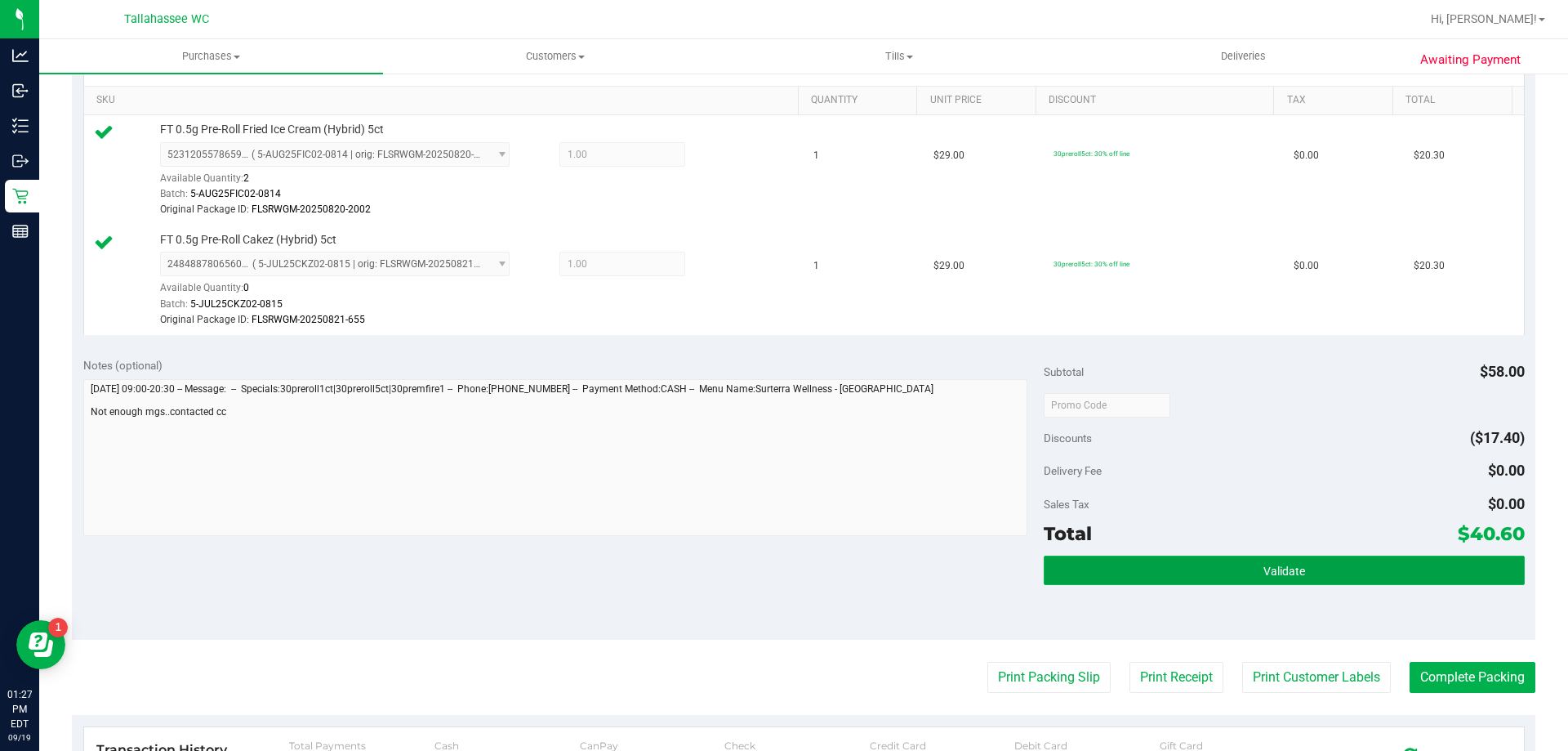
click at [1263, 565] on span "Validate" at bounding box center [1284, 571] width 41 height 13
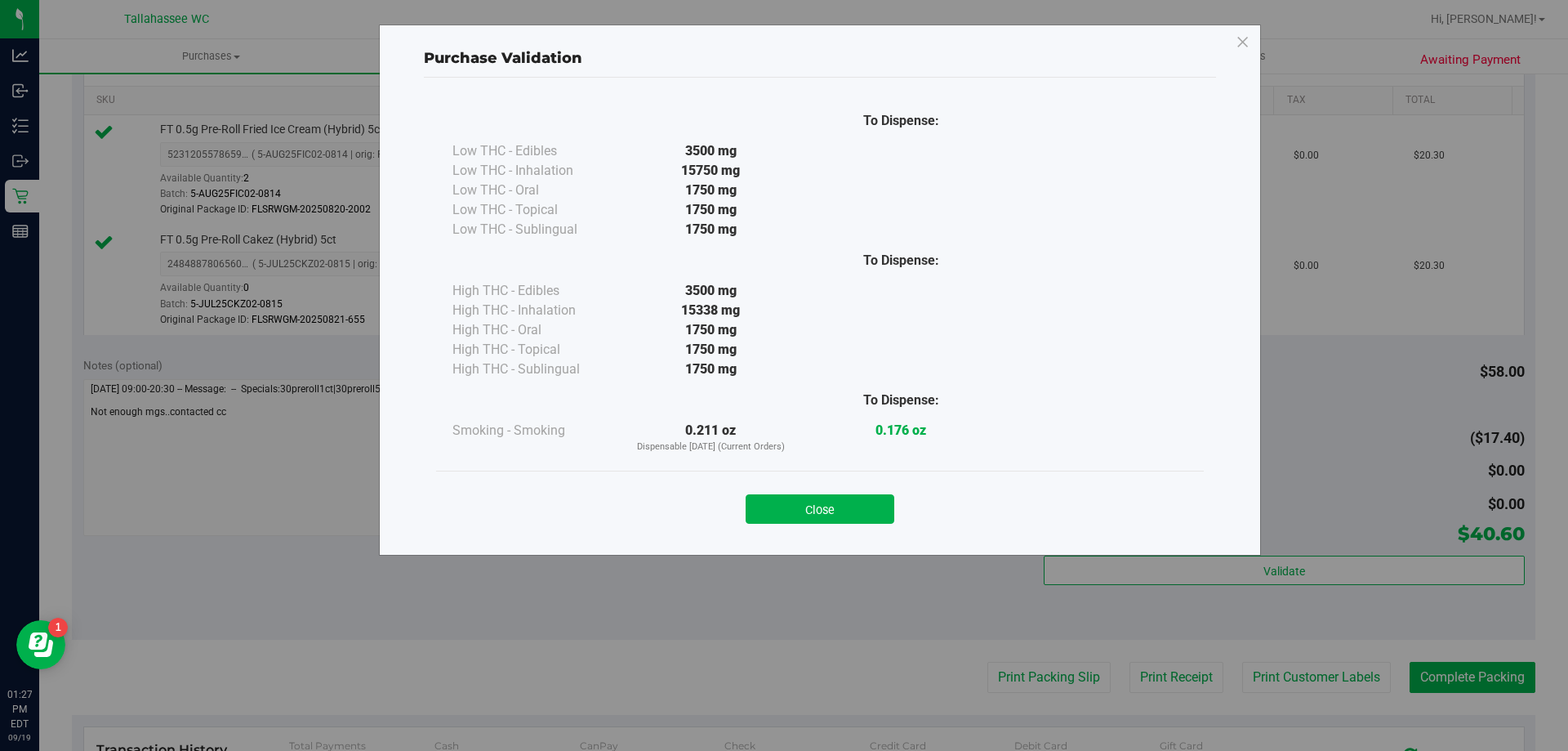
click at [828, 524] on div "Close" at bounding box center [820, 503] width 767 height 66
click at [837, 513] on button "Close" at bounding box center [820, 509] width 149 height 30
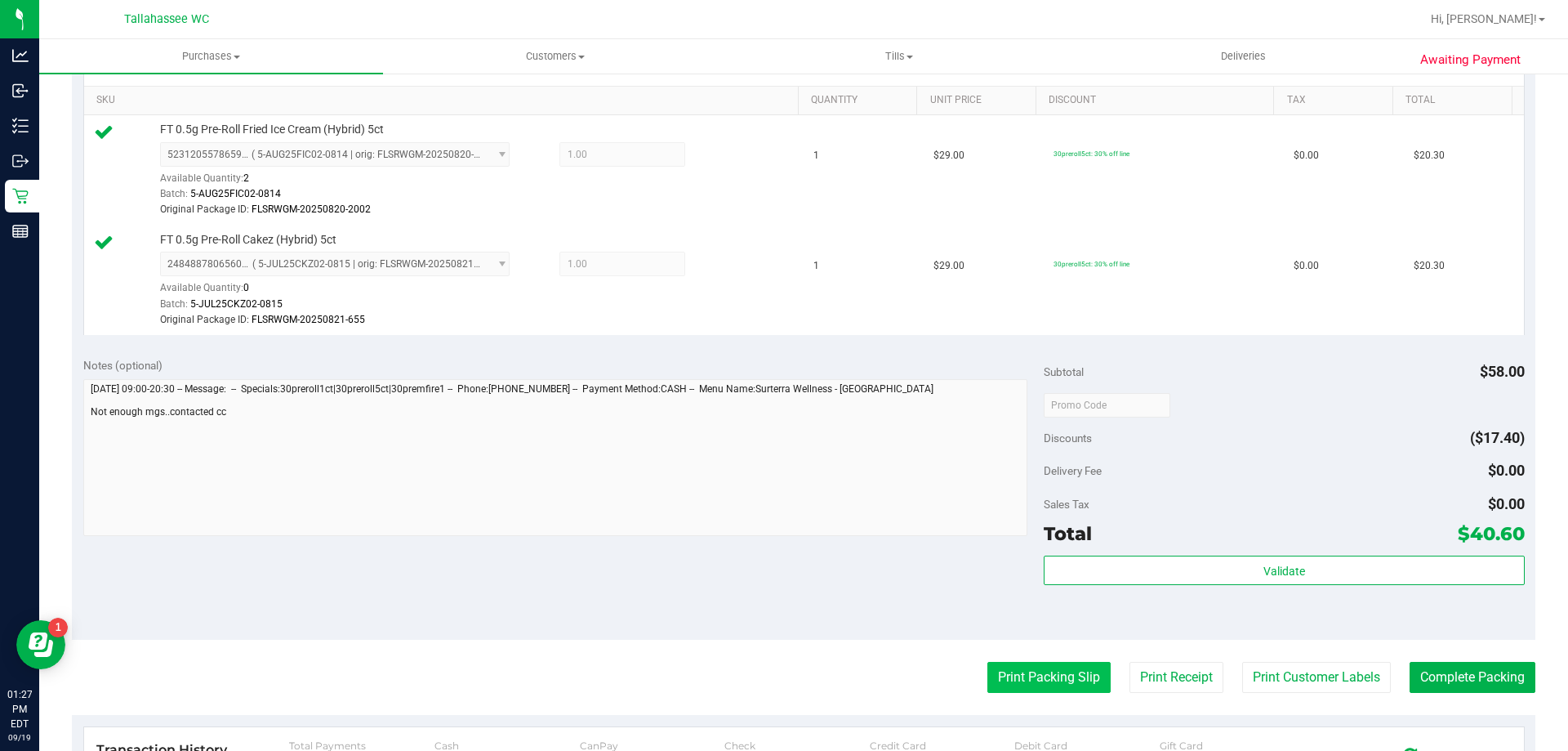
click at [1022, 670] on button "Print Packing Slip" at bounding box center [1049, 676] width 123 height 31
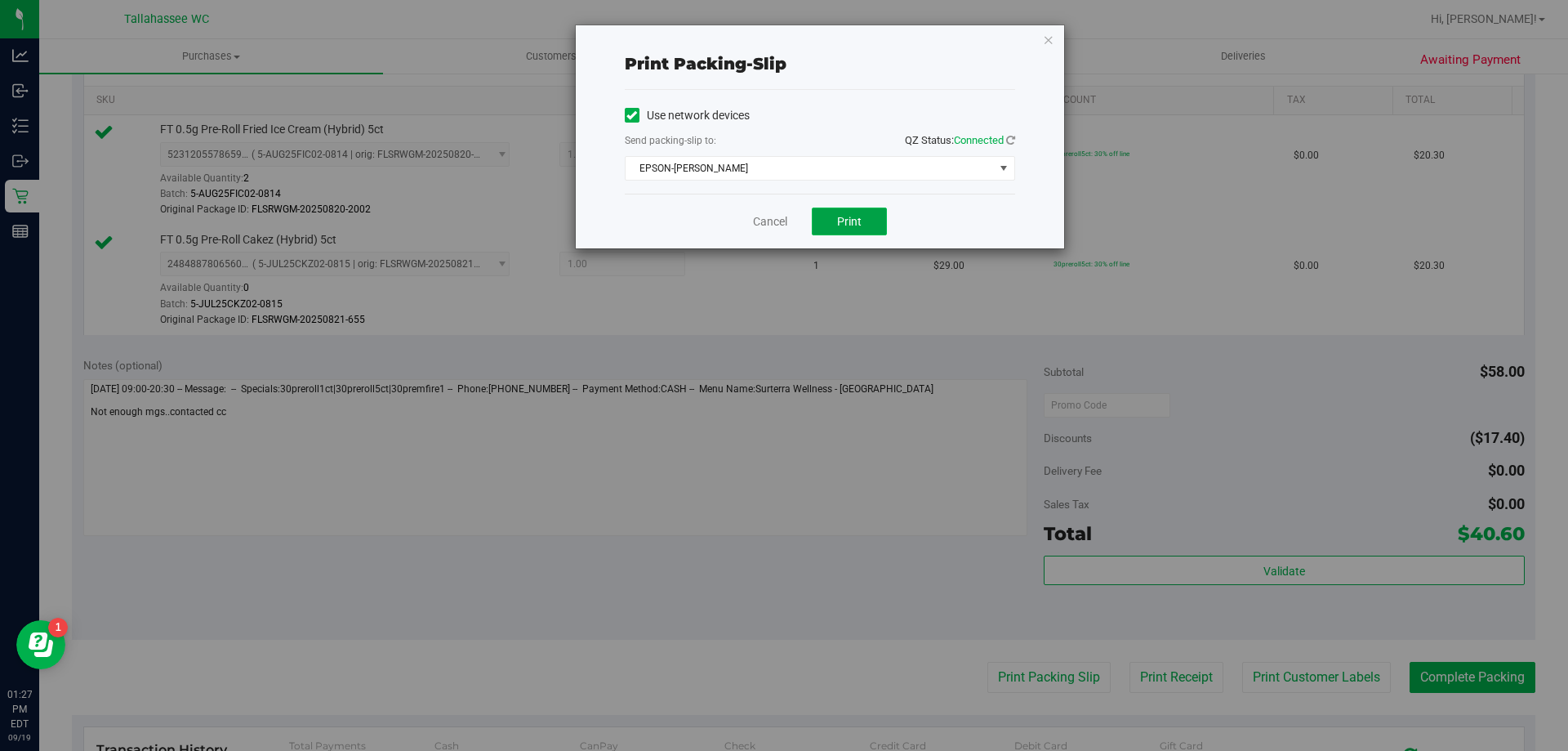
click at [842, 214] on span "Print" at bounding box center [849, 221] width 25 height 13
click at [773, 223] on link "Cancel" at bounding box center [770, 221] width 34 height 17
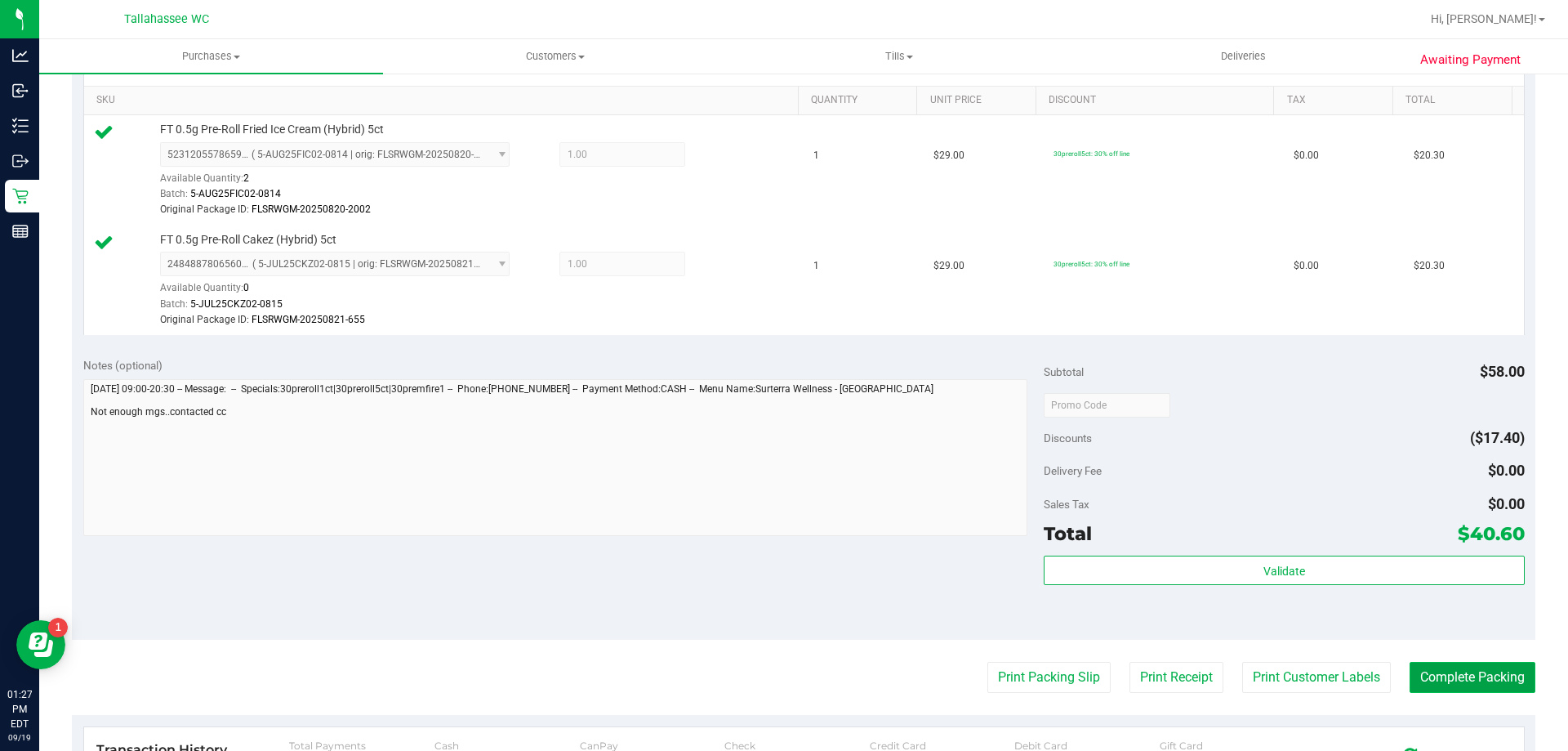
click at [1429, 690] on button "Complete Packing" at bounding box center [1473, 676] width 126 height 31
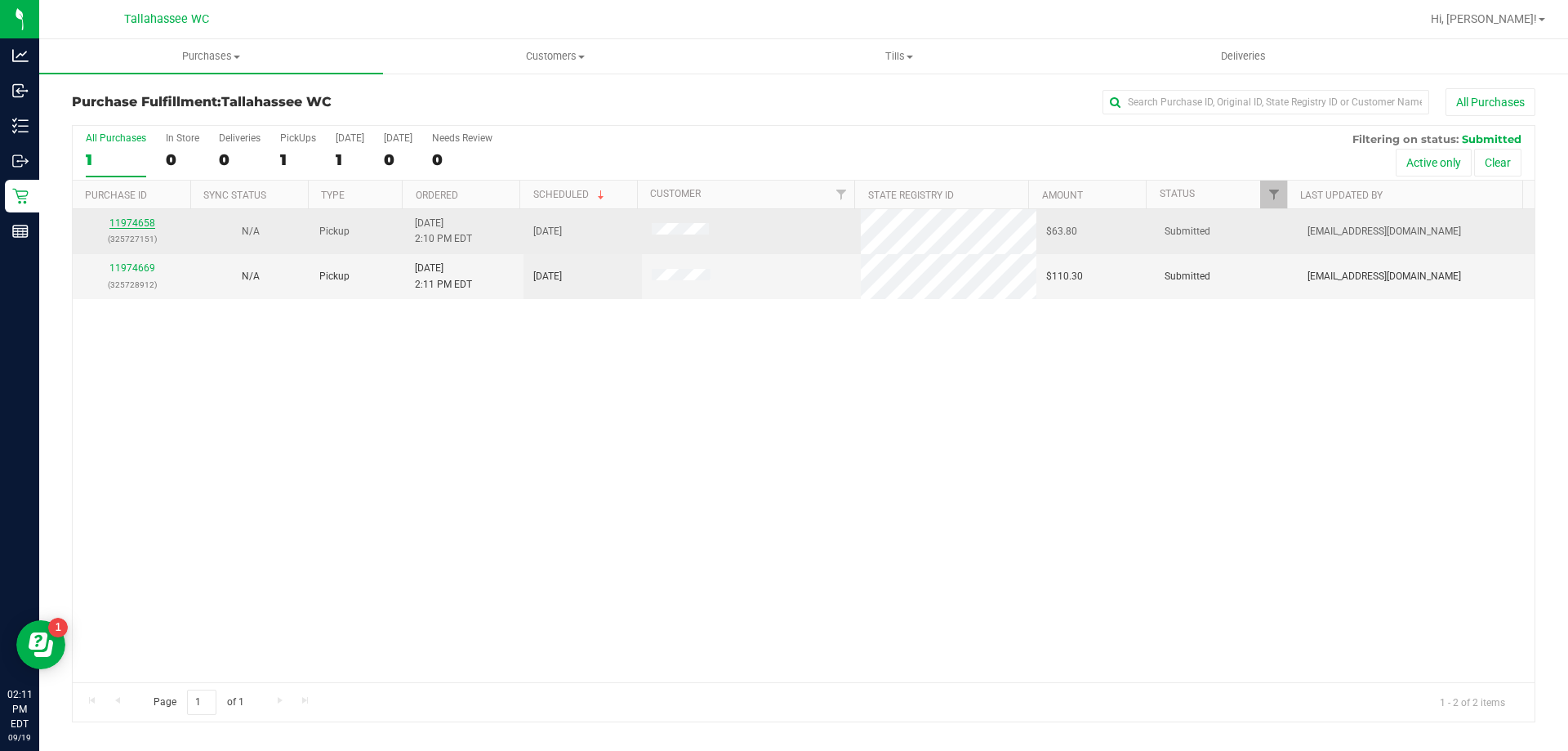
click at [123, 222] on link "11974658" at bounding box center [132, 223] width 46 height 12
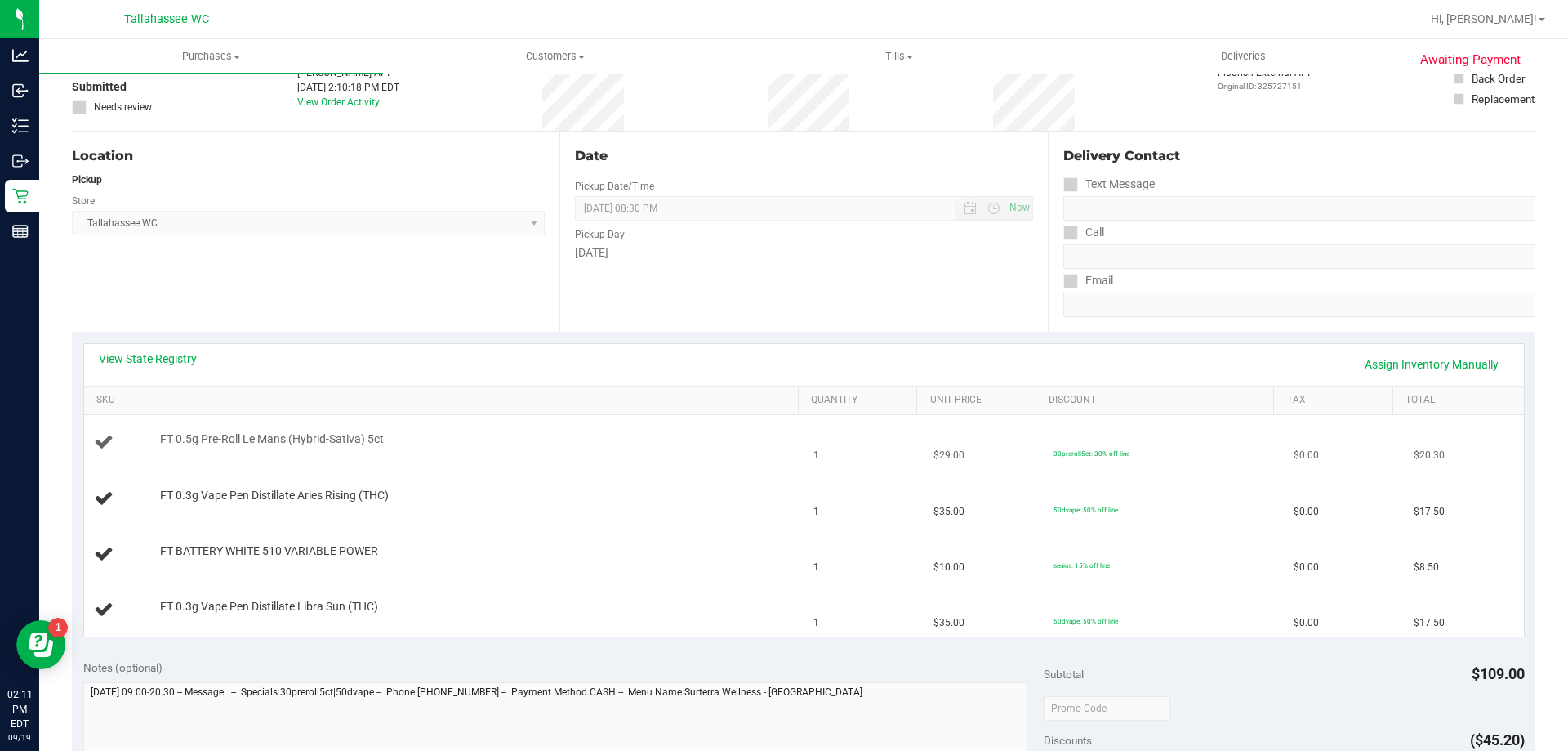
scroll to position [245, 0]
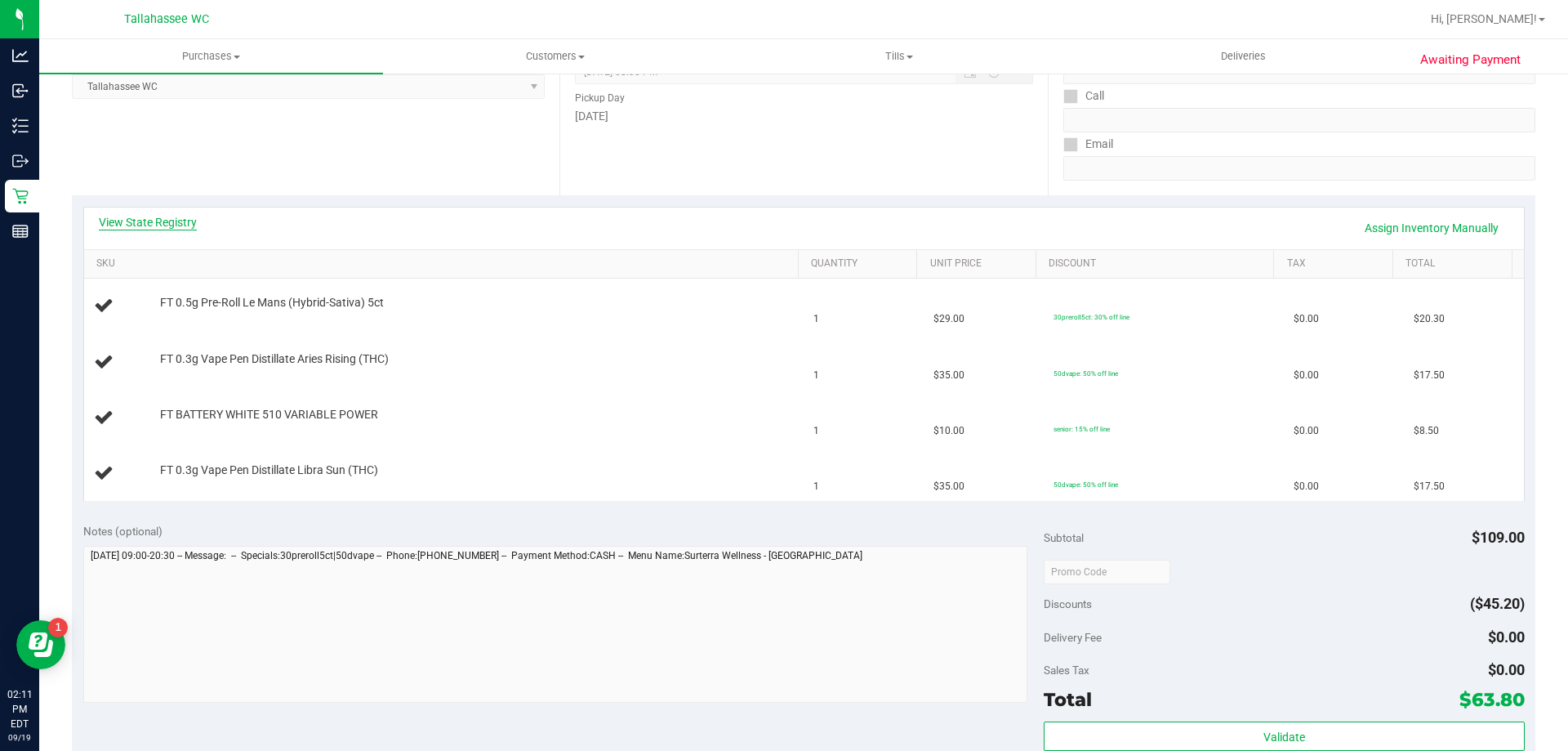
click at [158, 225] on link "View State Registry" at bounding box center [147, 222] width 98 height 17
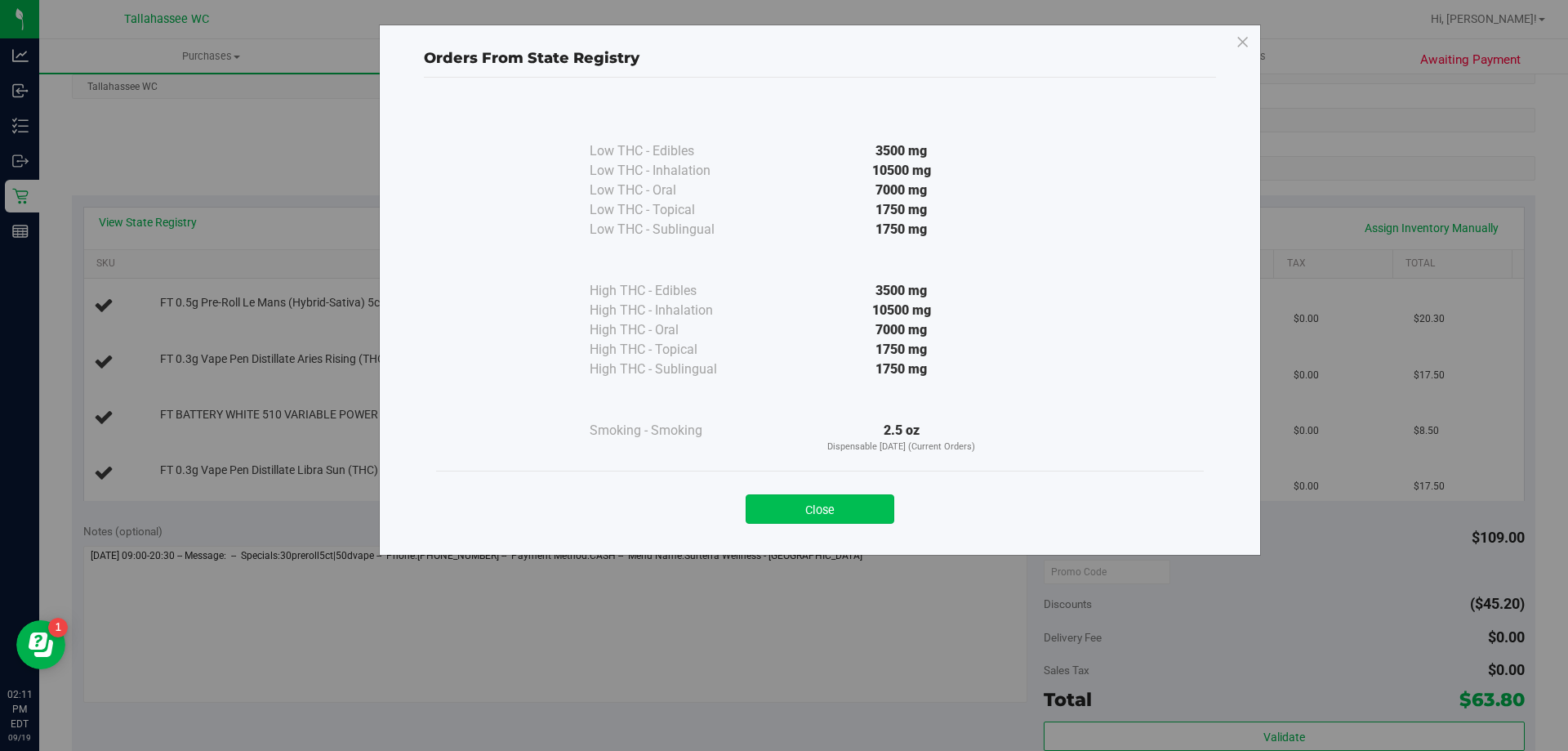
click at [814, 505] on button "Close" at bounding box center [820, 509] width 149 height 30
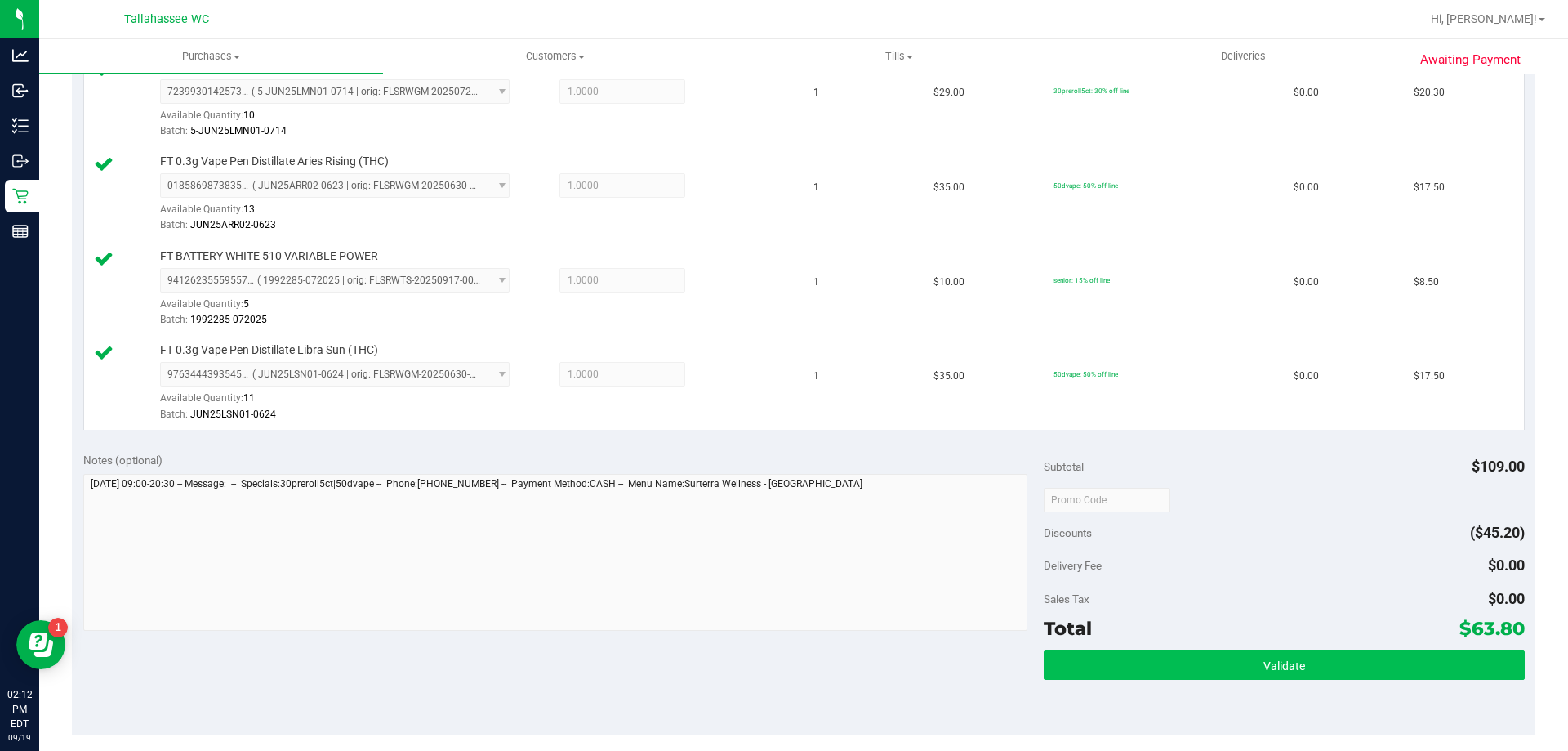
scroll to position [490, 0]
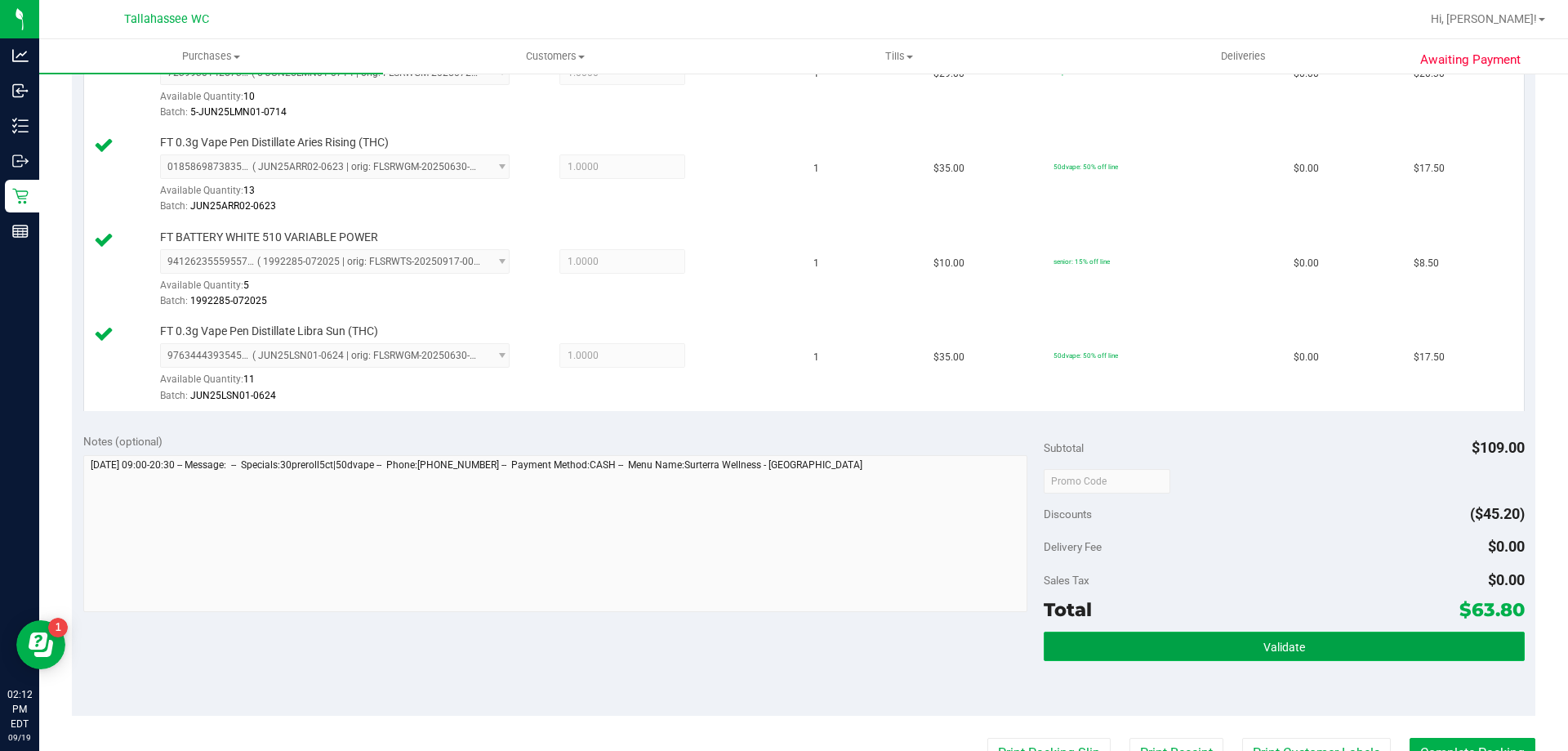
click at [1228, 646] on button "Validate" at bounding box center [1284, 647] width 480 height 30
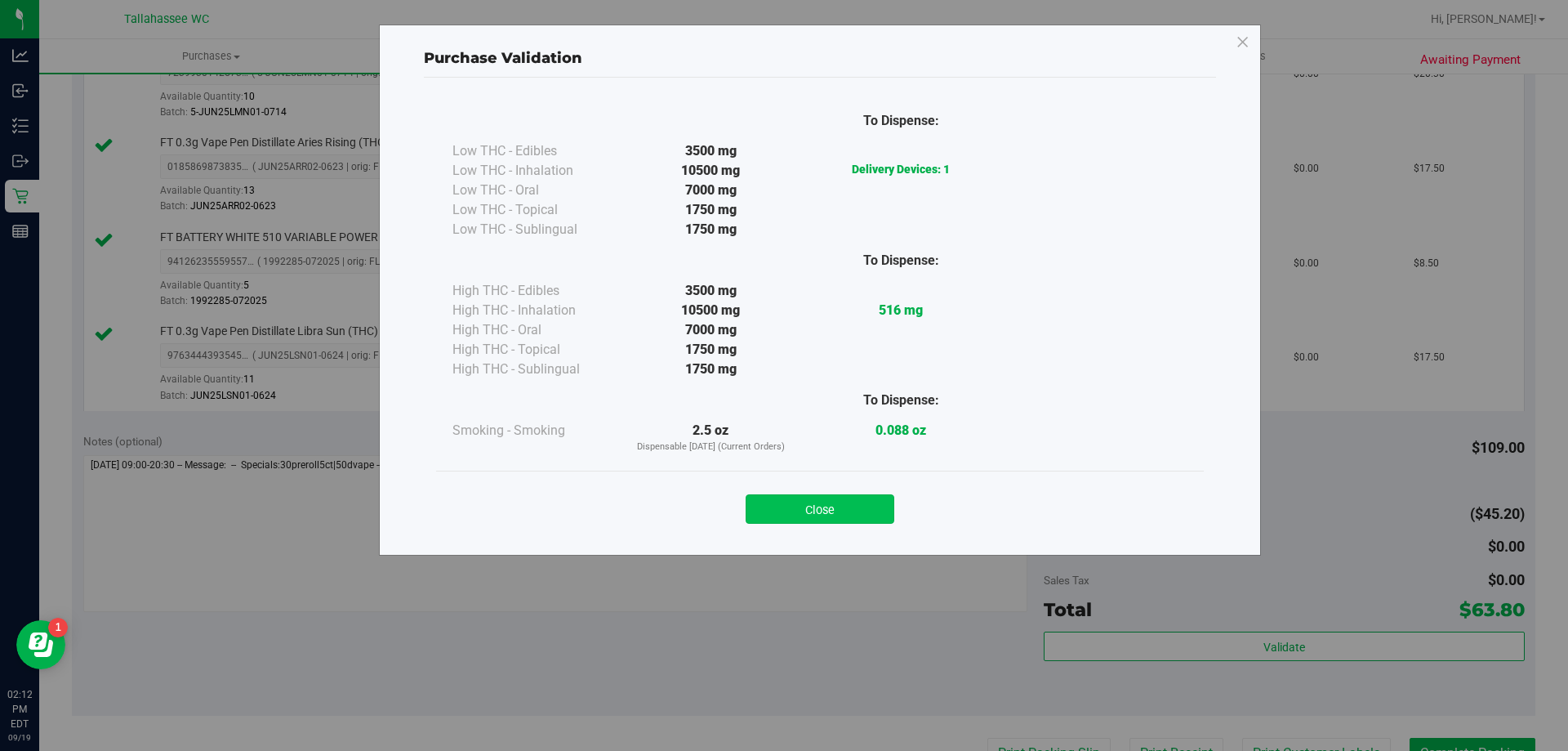
click at [870, 513] on button "Close" at bounding box center [820, 509] width 149 height 30
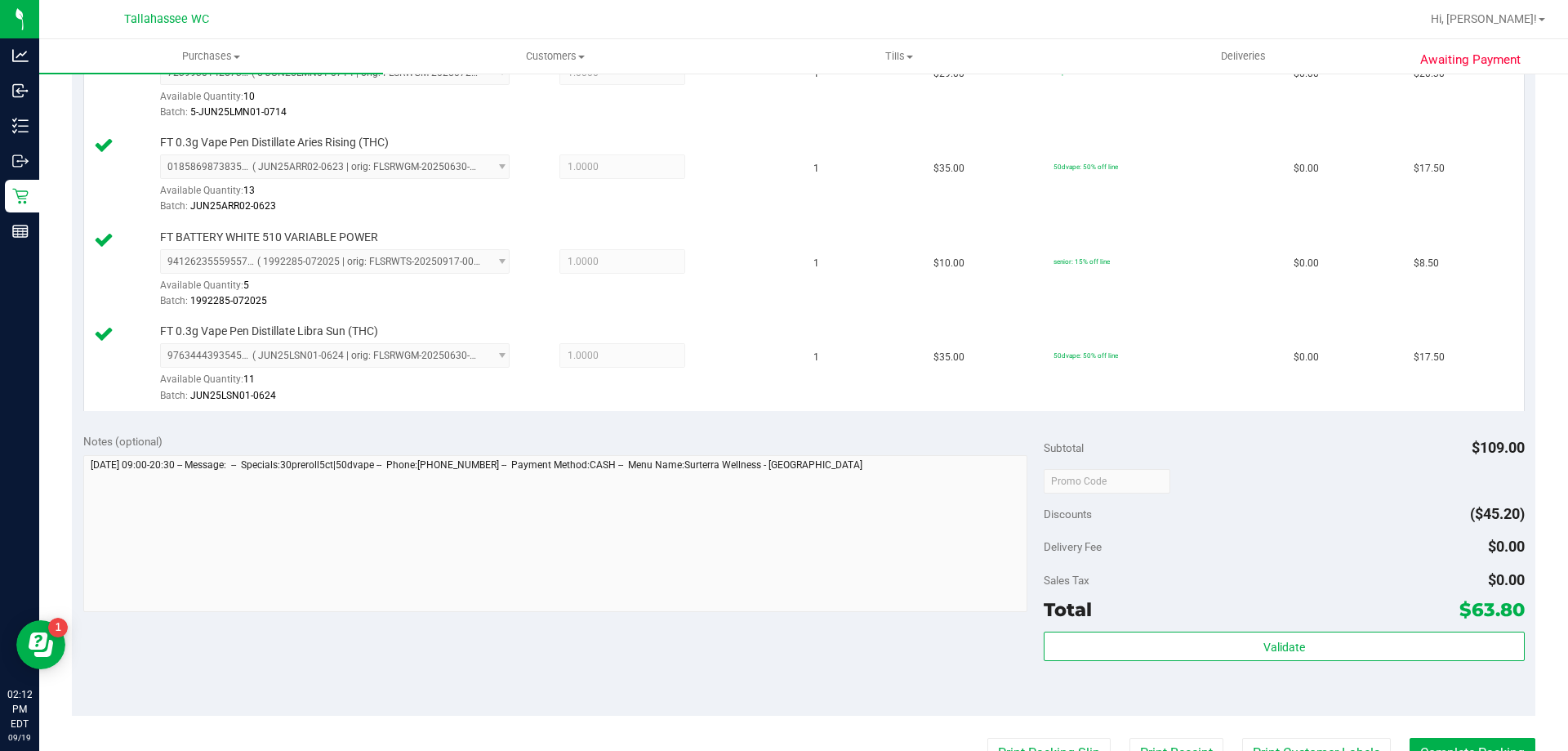
scroll to position [653, 0]
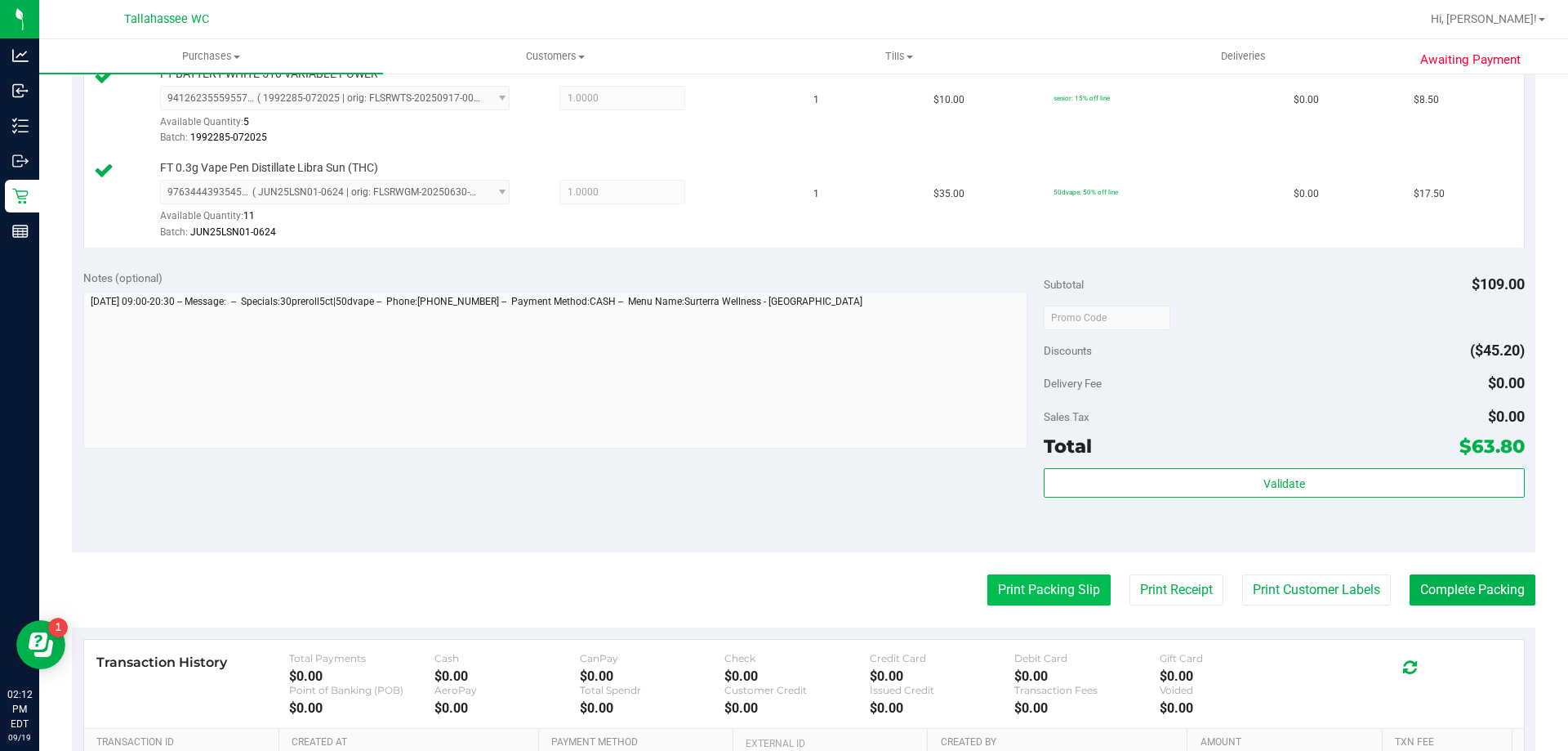
click at [1041, 577] on button "Print Packing Slip" at bounding box center [1049, 590] width 123 height 31
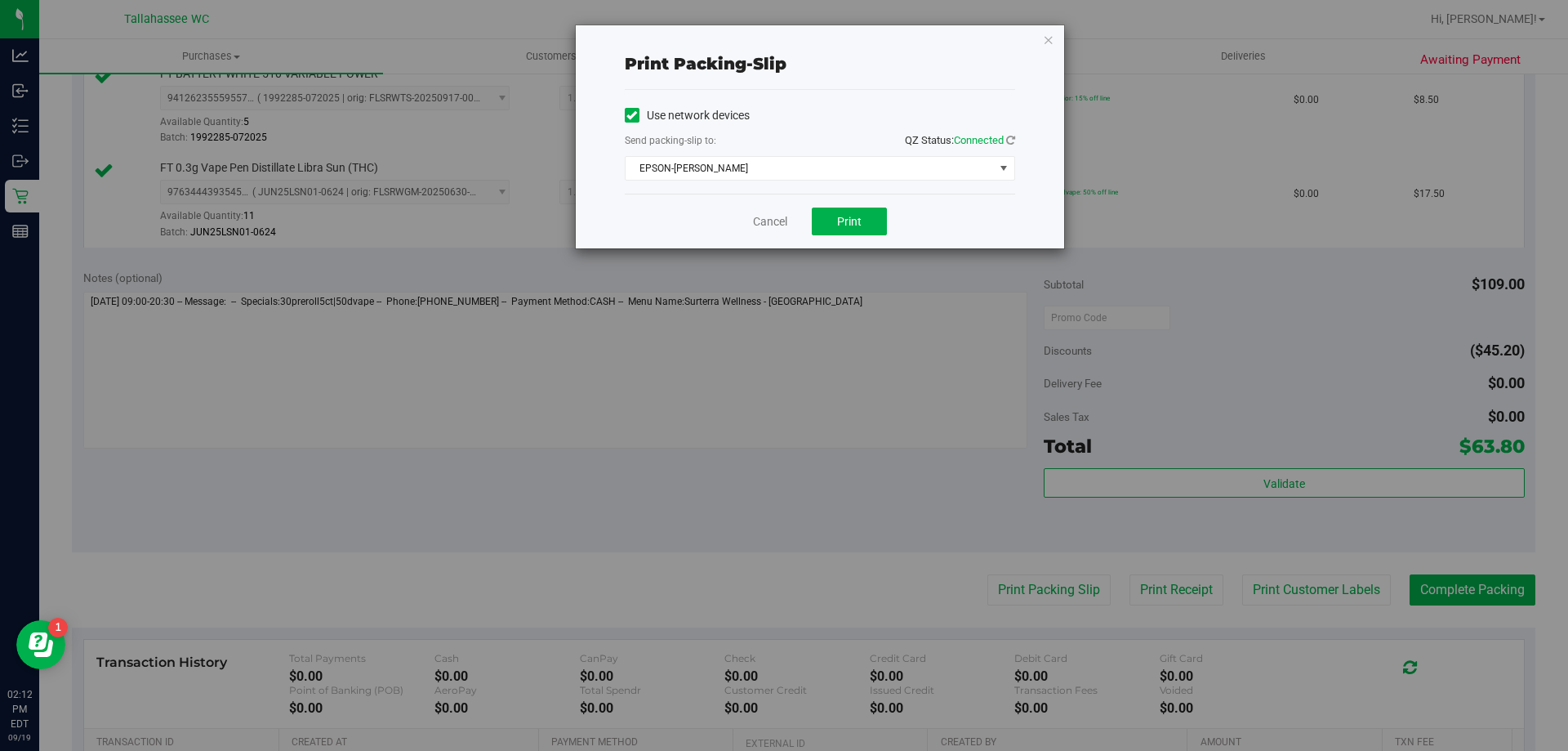
click at [847, 206] on div "Cancel Print" at bounding box center [820, 221] width 391 height 55
click at [874, 223] on button "Print" at bounding box center [849, 222] width 75 height 28
click at [763, 220] on link "Cancel" at bounding box center [770, 221] width 34 height 17
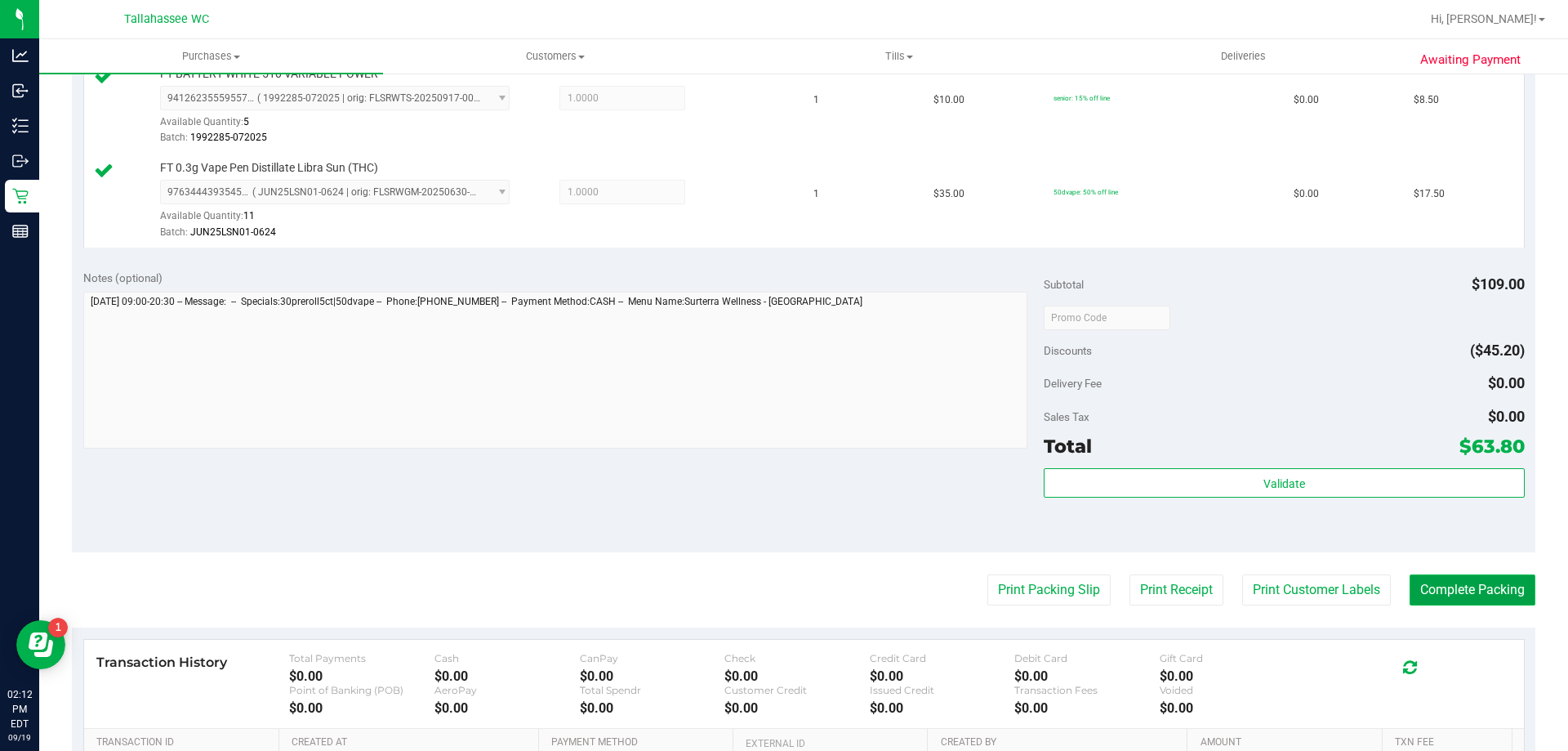
click at [1500, 579] on button "Complete Packing" at bounding box center [1473, 590] width 126 height 31
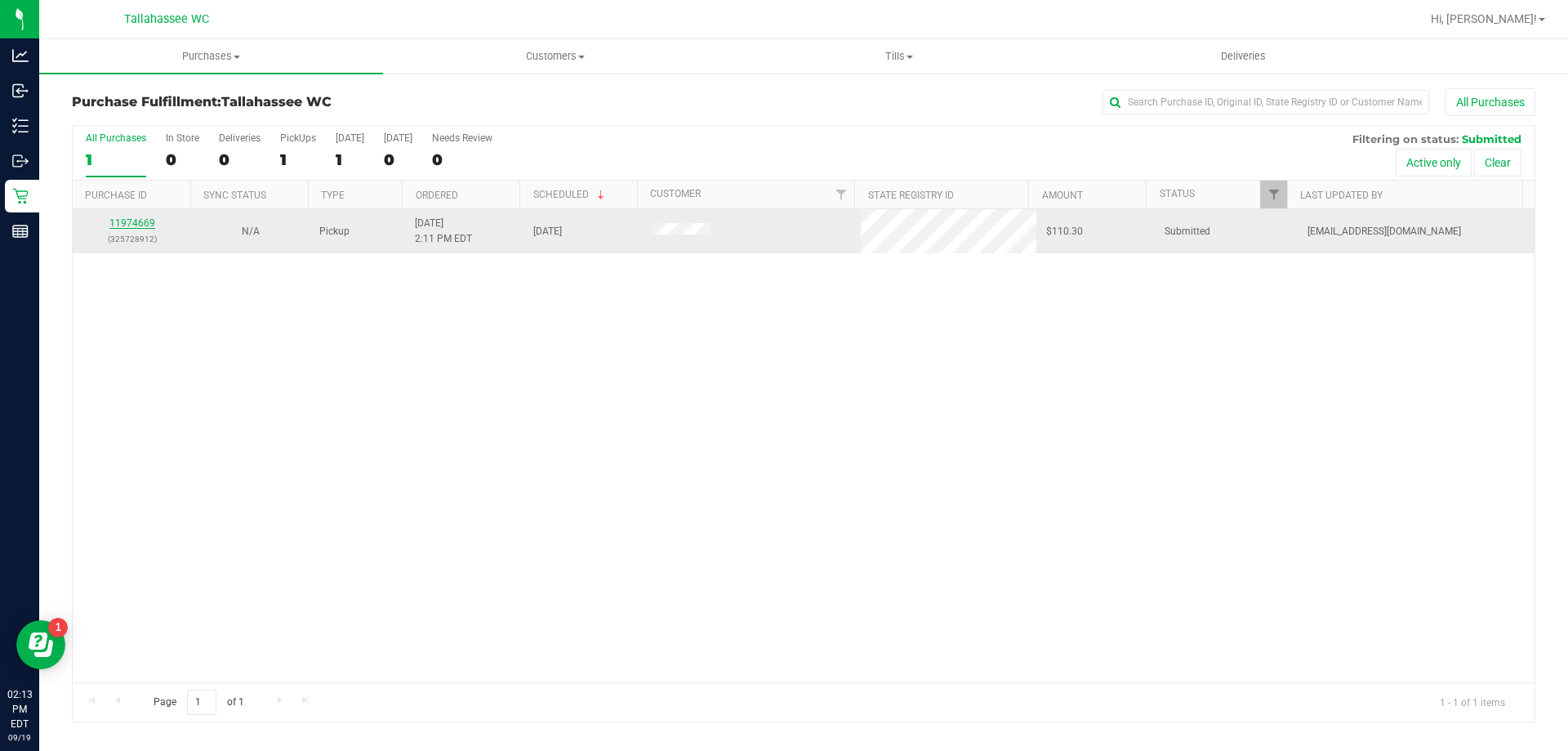
click at [145, 219] on link "11974669" at bounding box center [132, 223] width 46 height 12
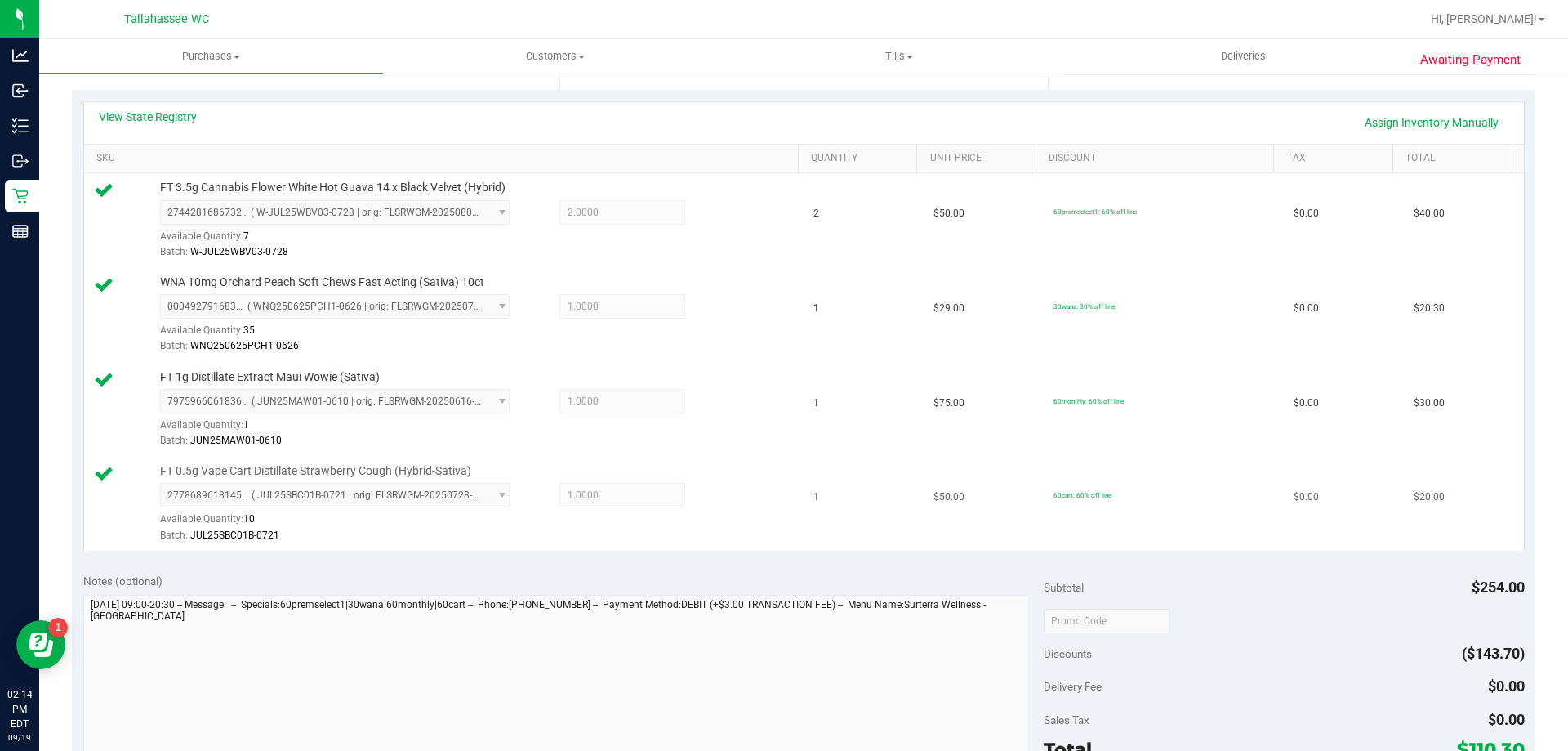
scroll to position [490, 0]
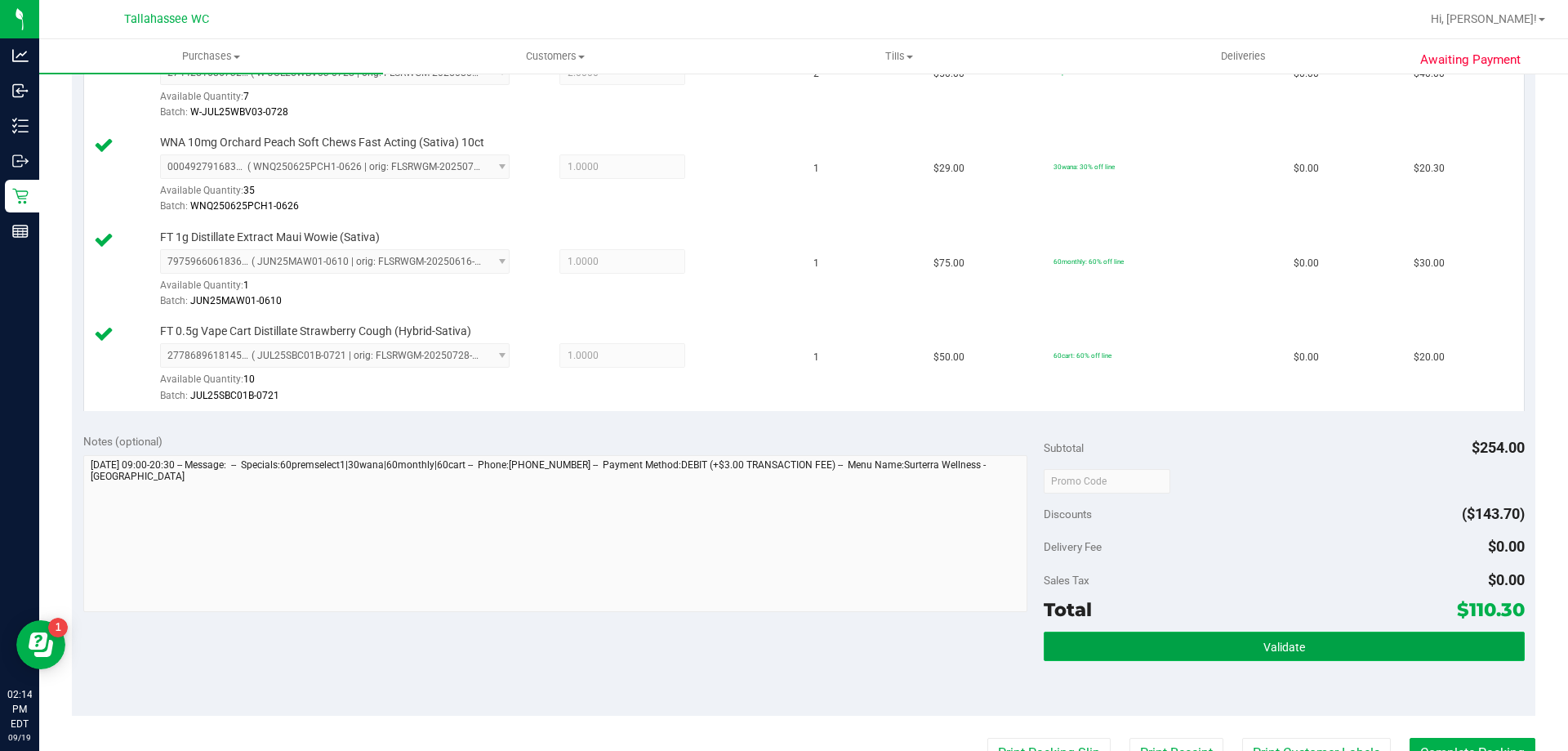
click at [1162, 638] on button "Validate" at bounding box center [1284, 647] width 480 height 30
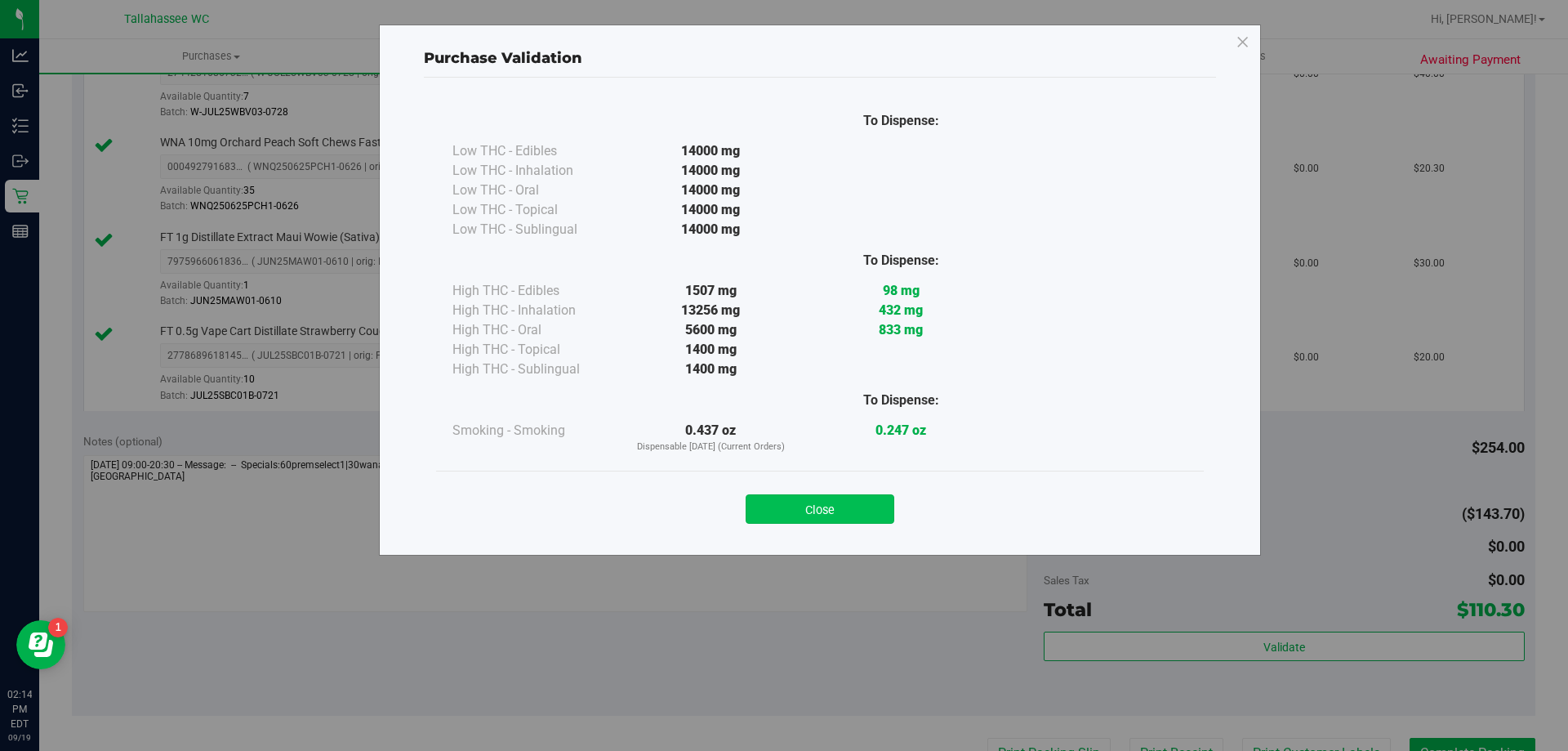
click at [869, 513] on button "Close" at bounding box center [820, 509] width 149 height 30
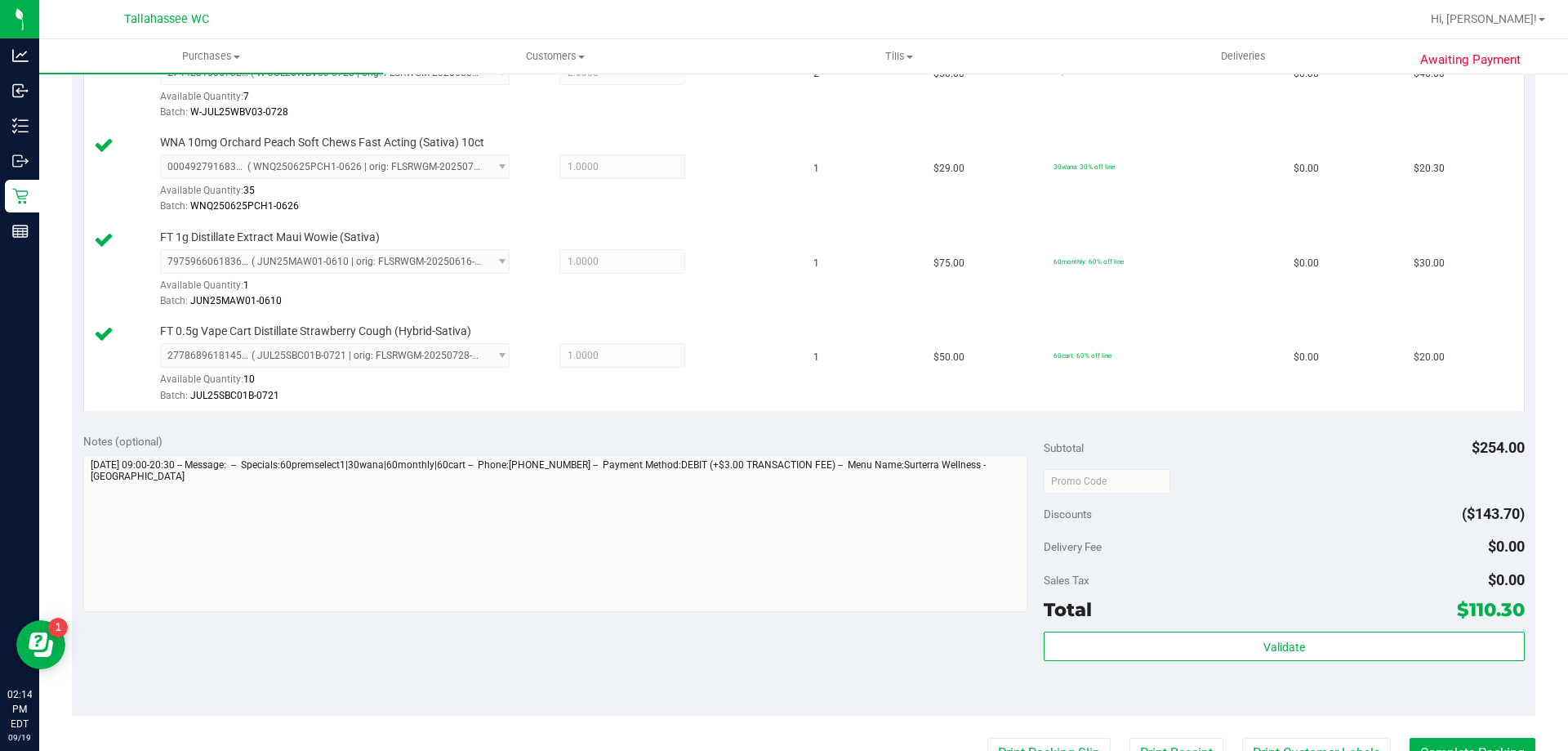
scroll to position [653, 0]
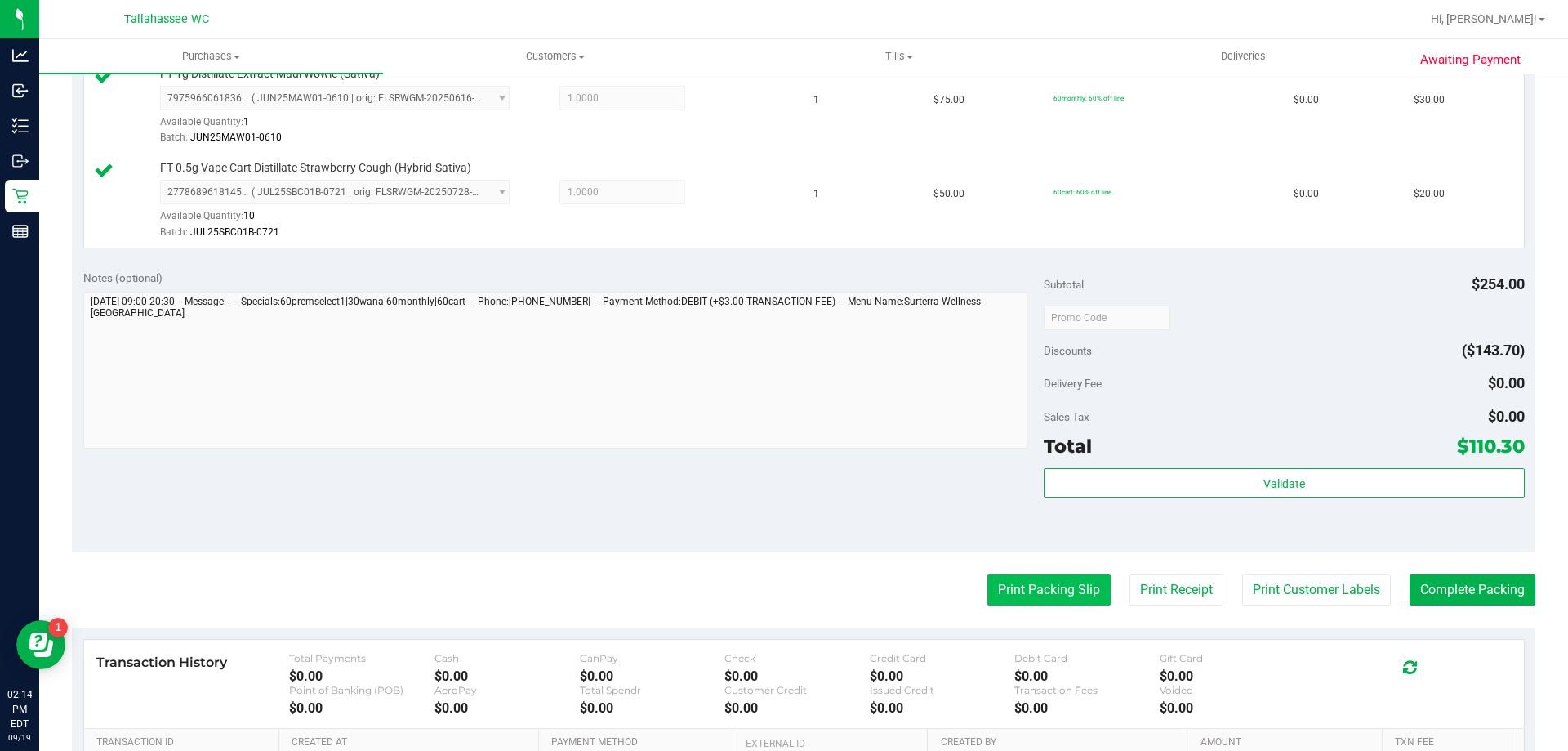
click at [1056, 577] on button "Print Packing Slip" at bounding box center [1049, 590] width 123 height 31
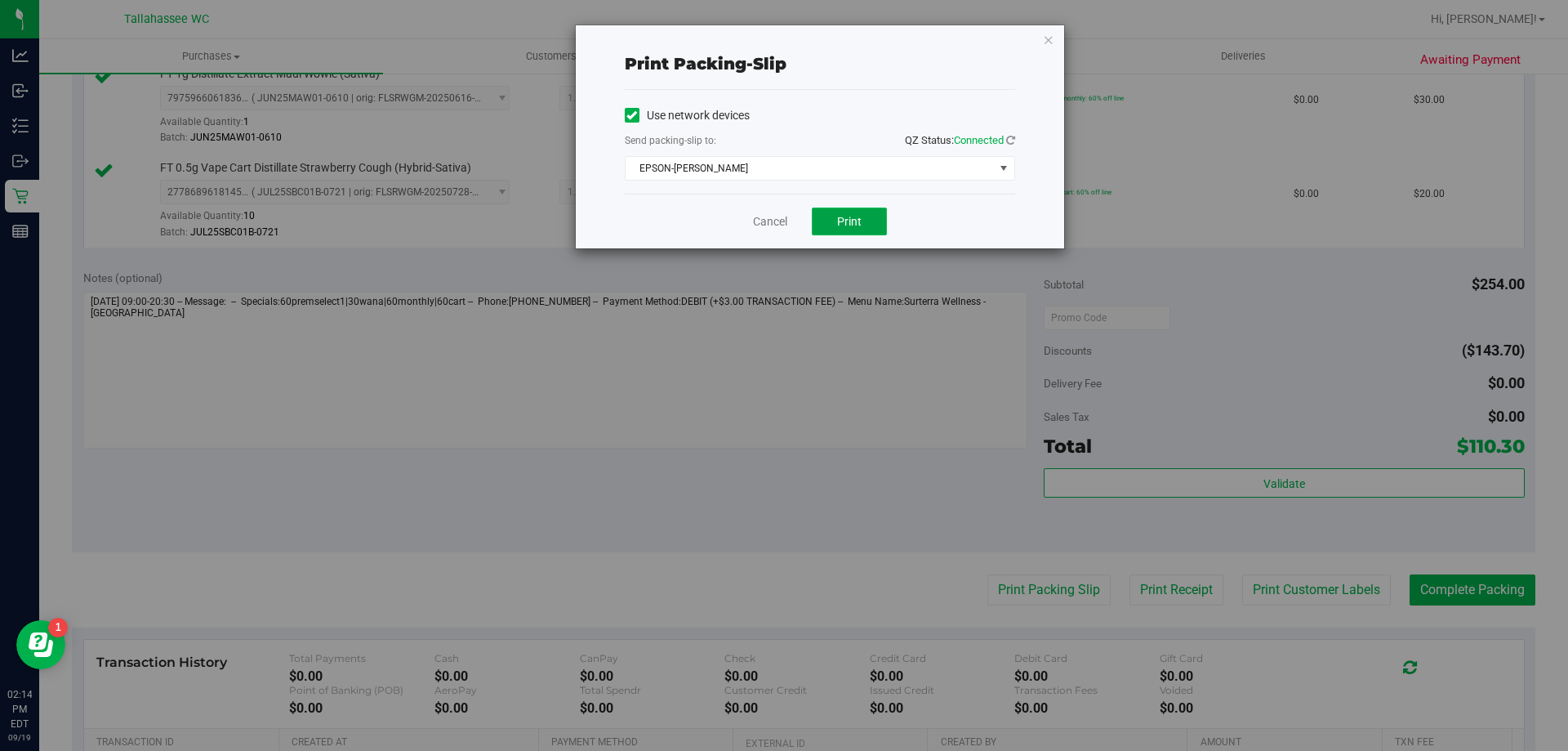
click at [873, 228] on button "Print" at bounding box center [849, 222] width 75 height 28
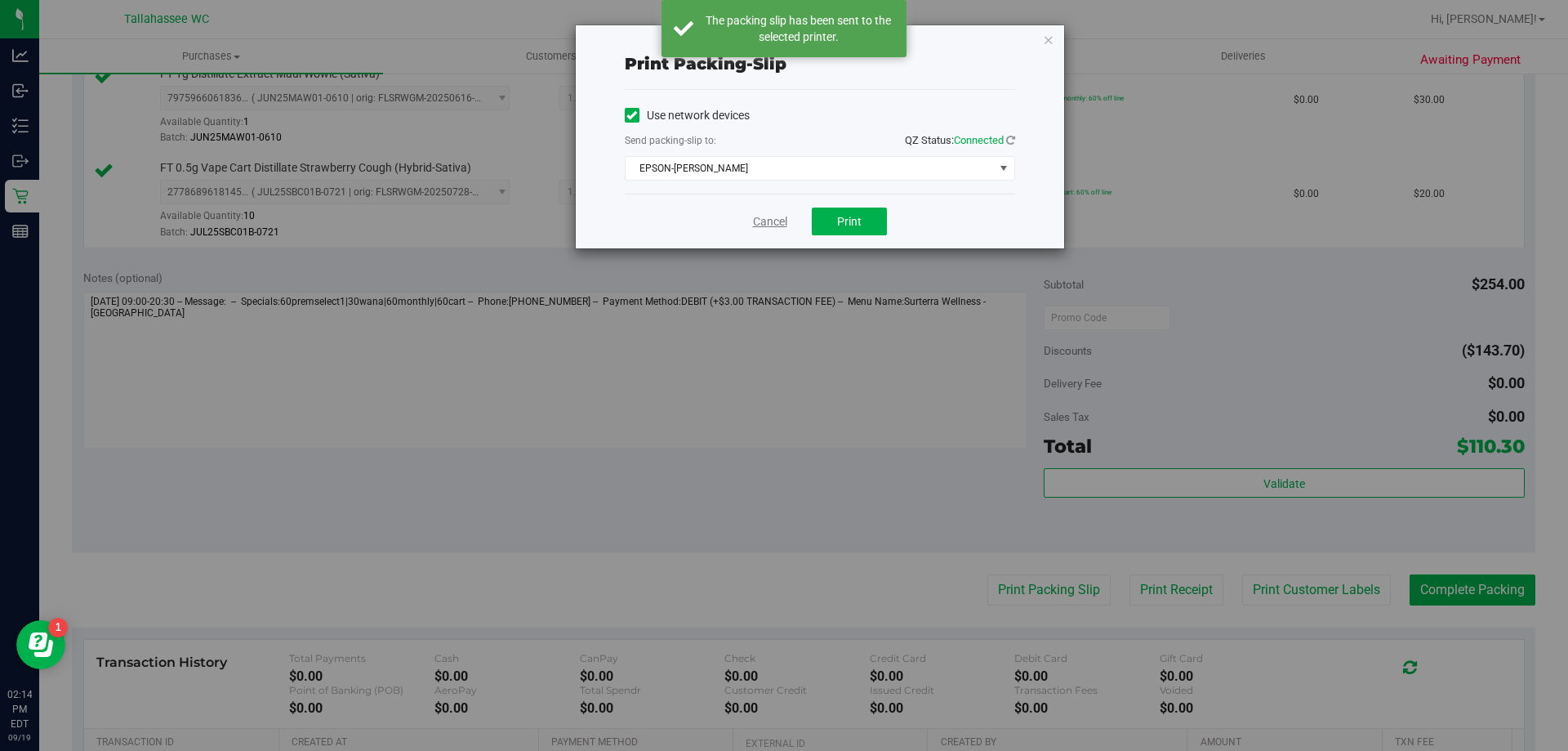
click at [769, 224] on link "Cancel" at bounding box center [770, 221] width 34 height 17
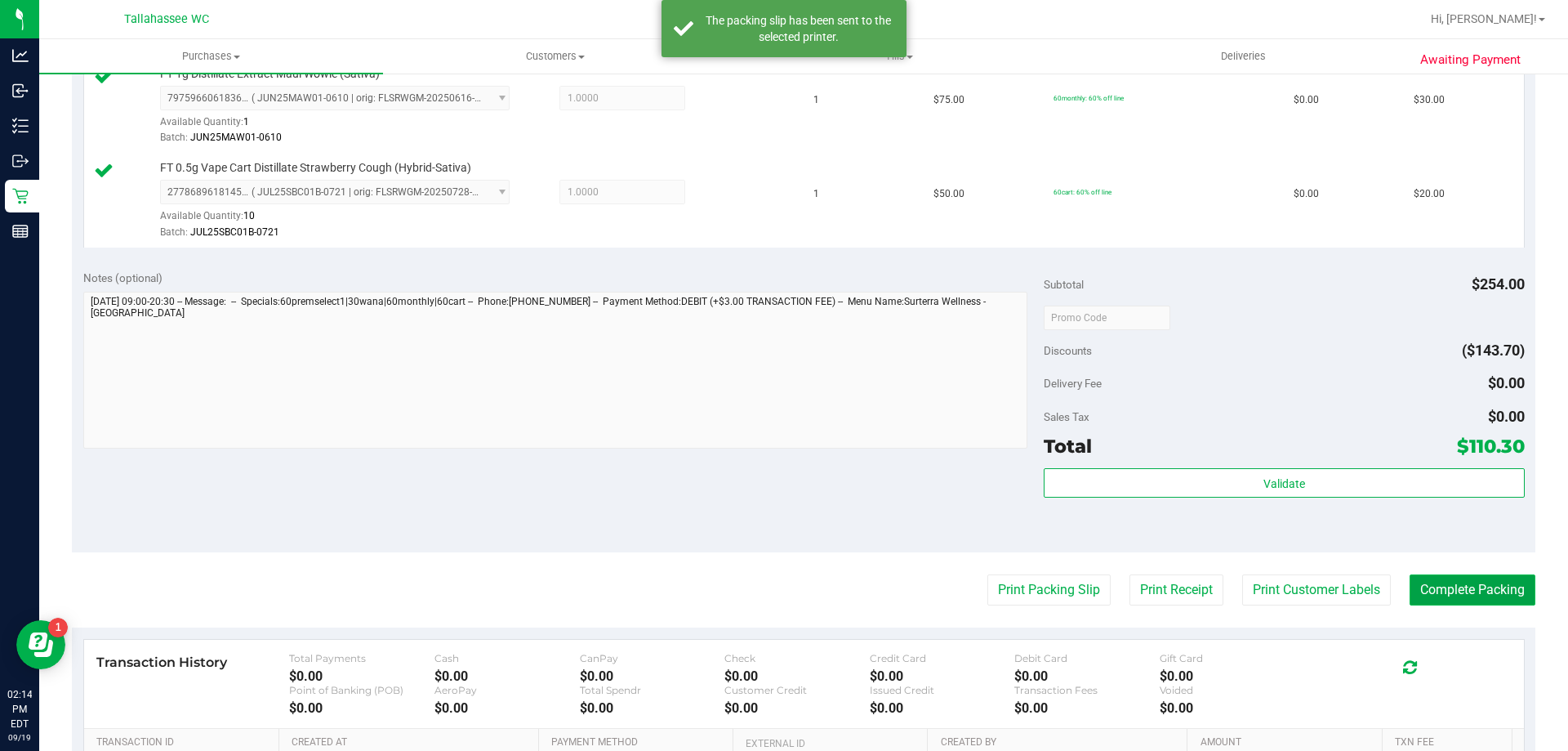
click at [1494, 601] on button "Complete Packing" at bounding box center [1473, 590] width 126 height 31
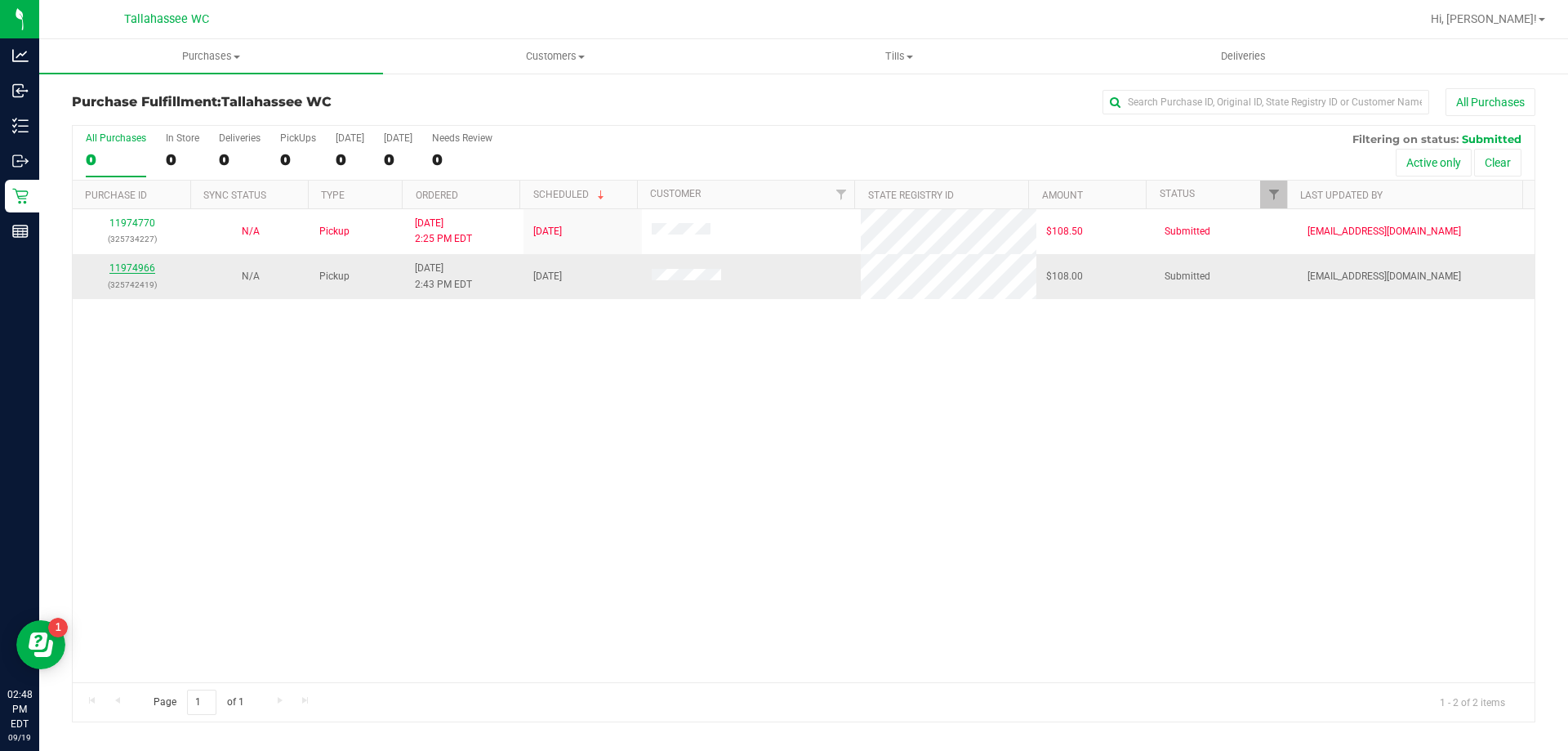
click at [137, 263] on link "11974966" at bounding box center [132, 268] width 46 height 12
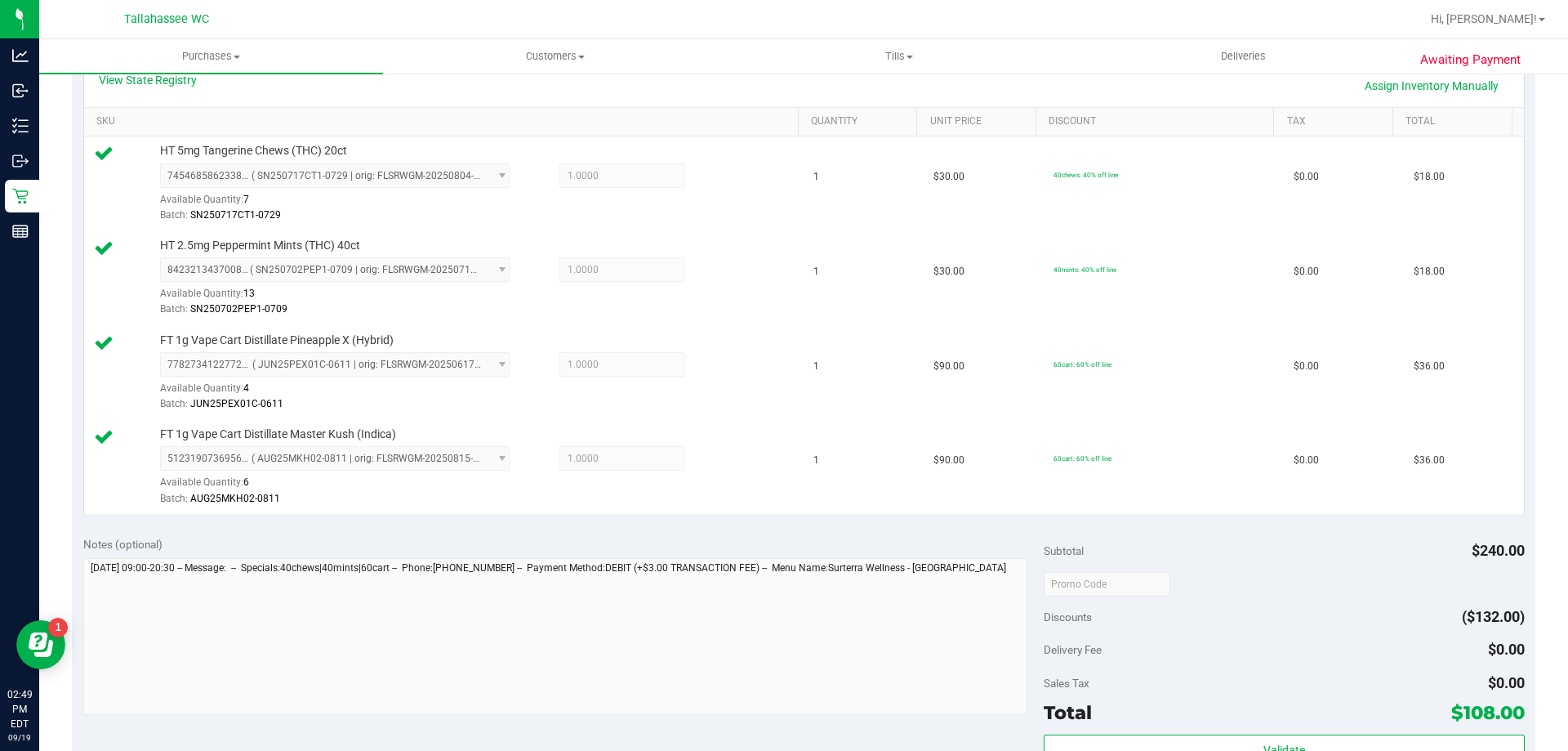
scroll to position [490, 0]
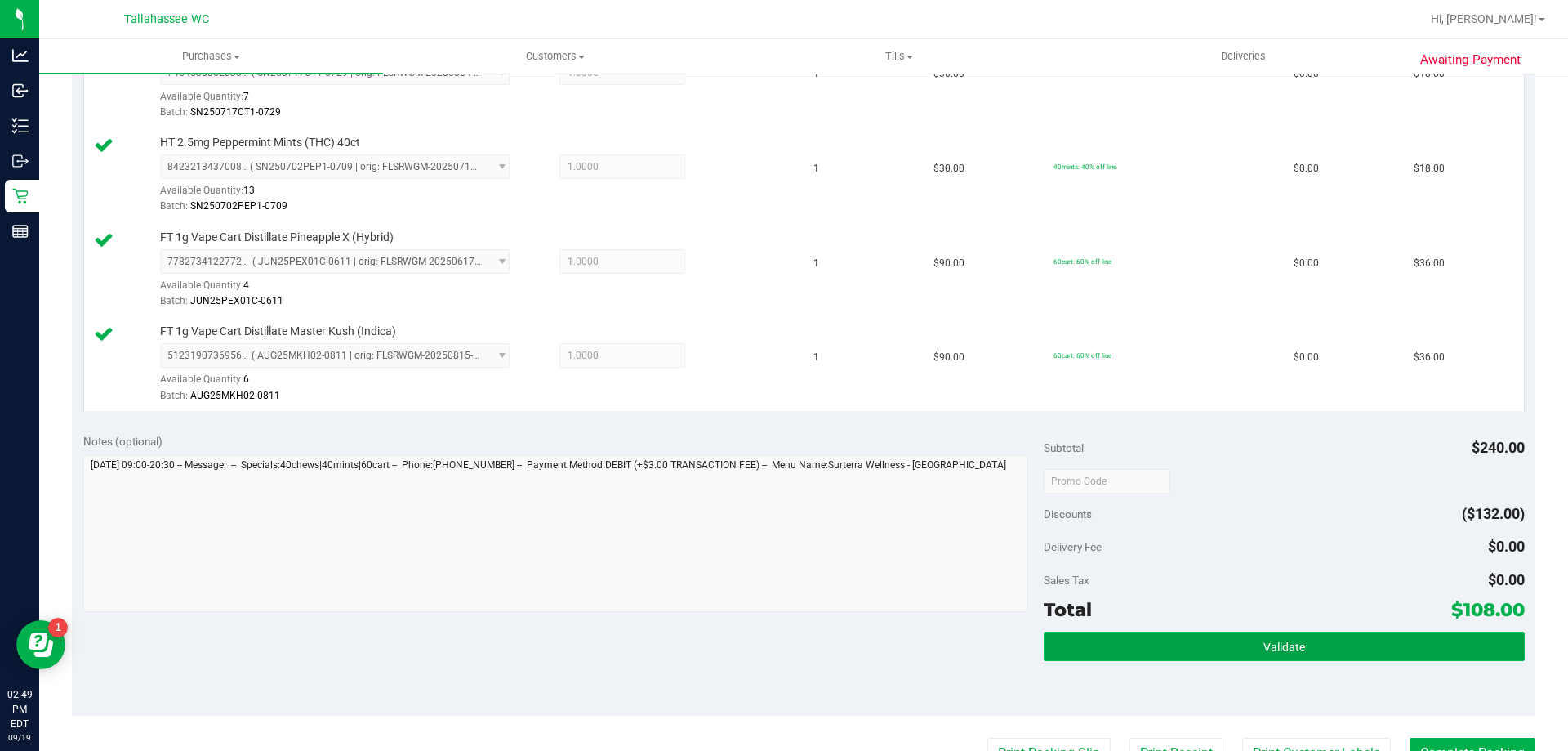
click button "Validate"
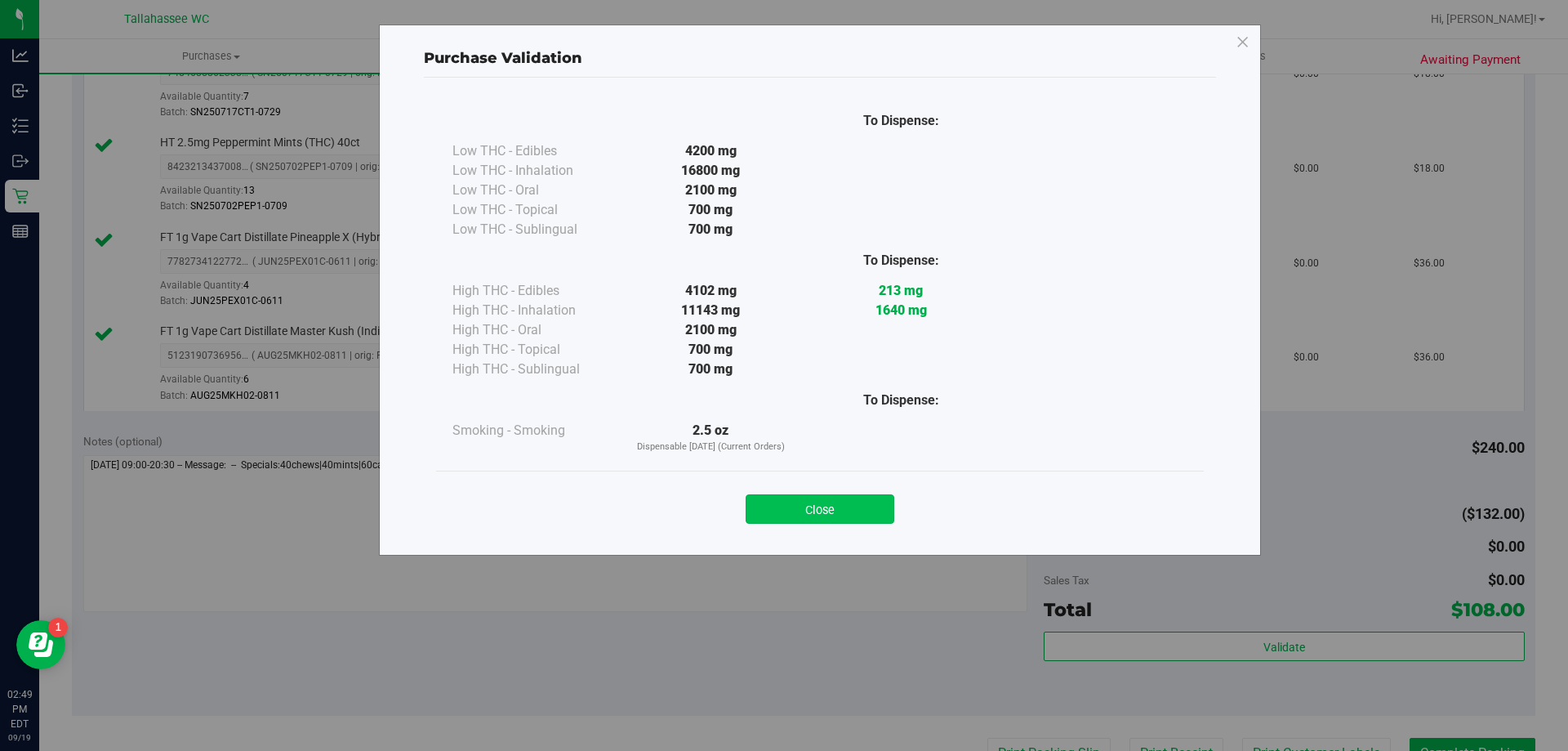
click button "Close"
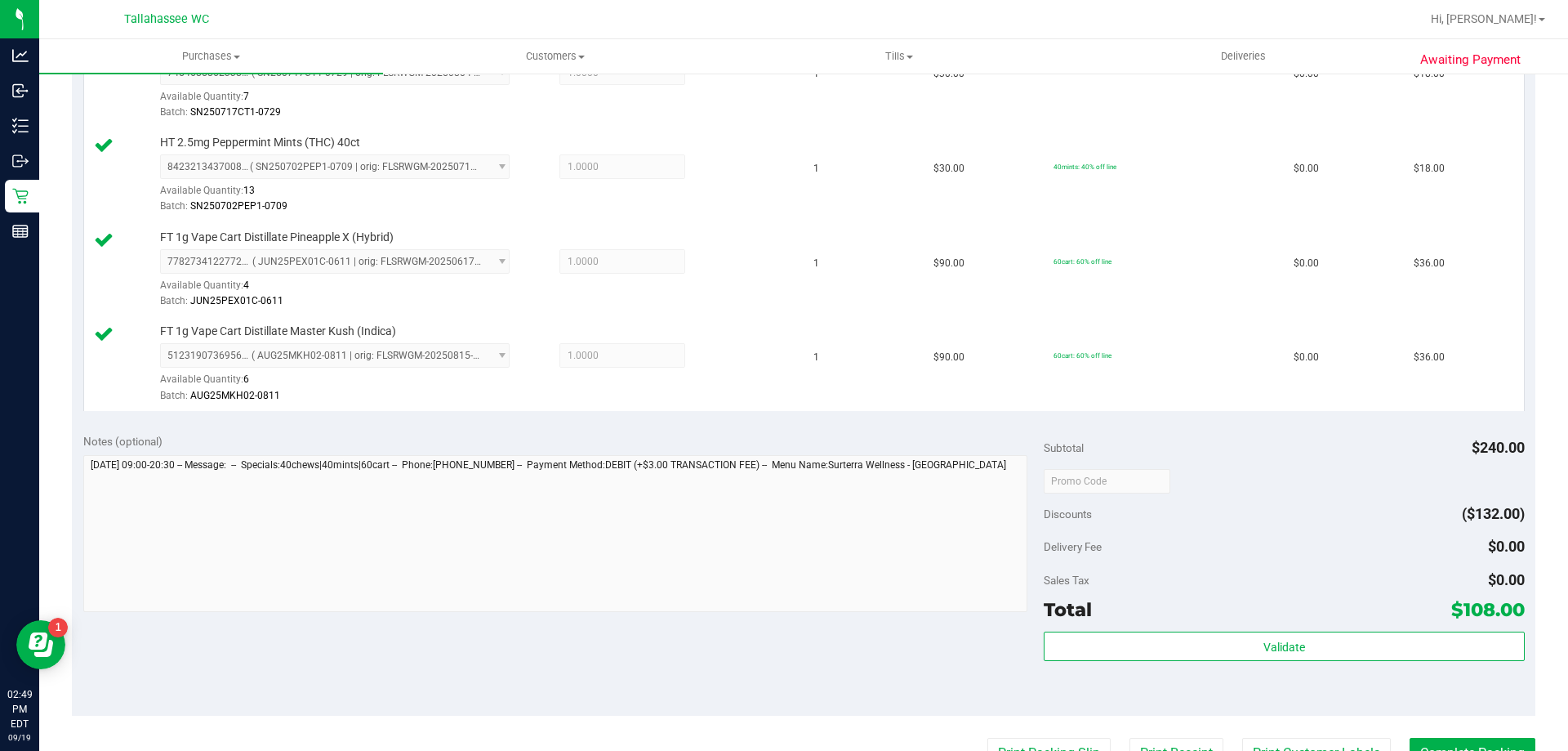
scroll to position [653, 0]
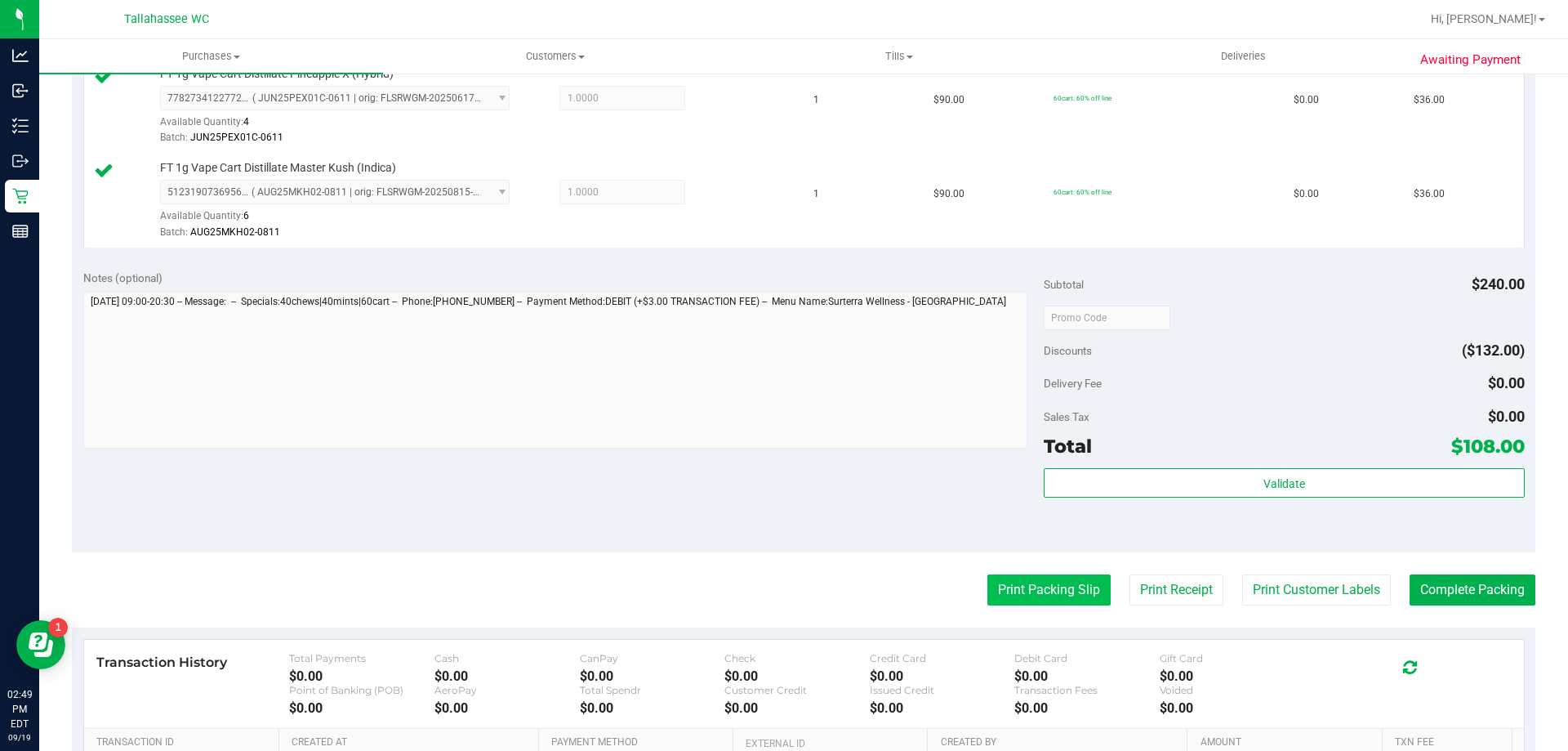
click button "Print Packing Slip"
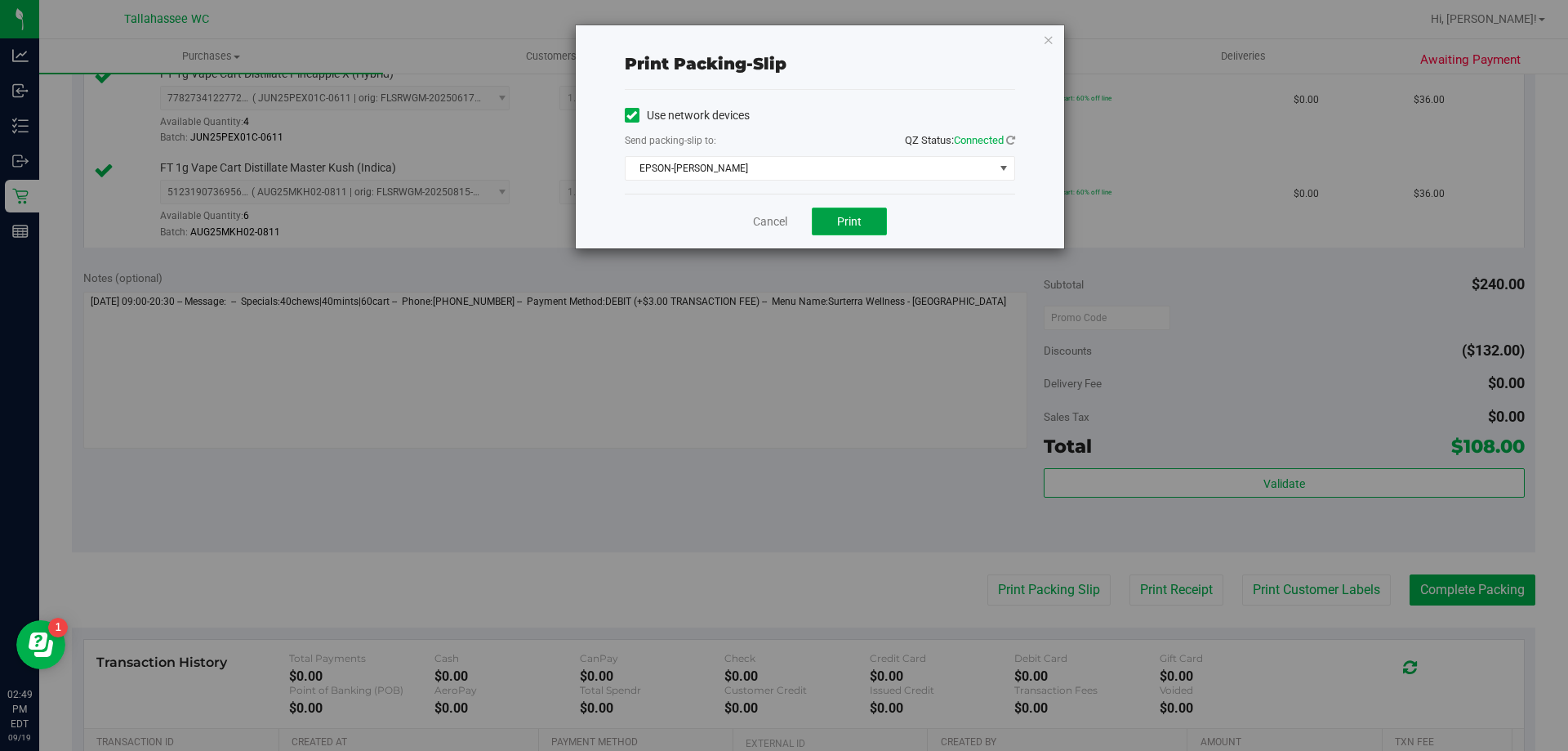
click button "Print"
click link "Cancel"
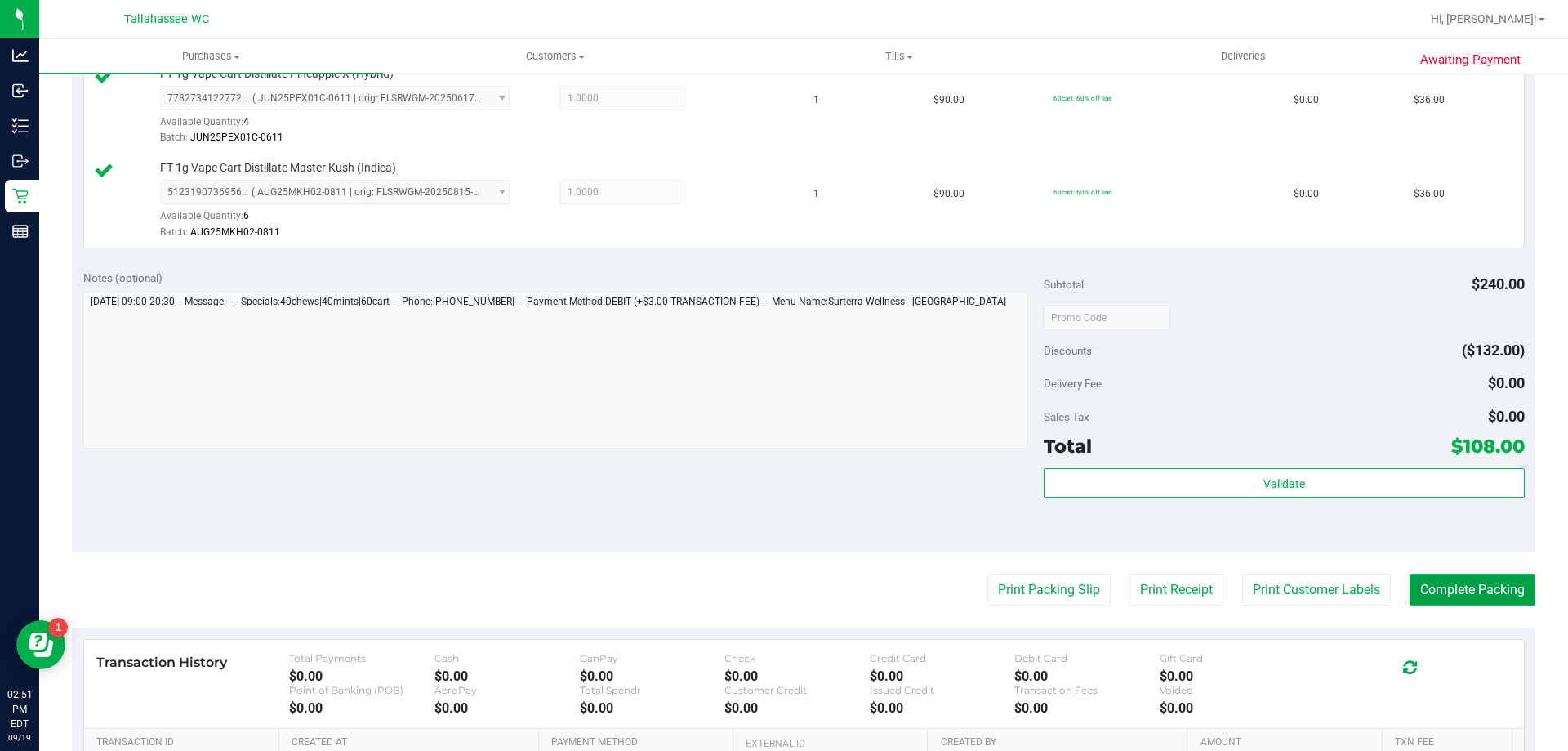
click button "Complete Packing"
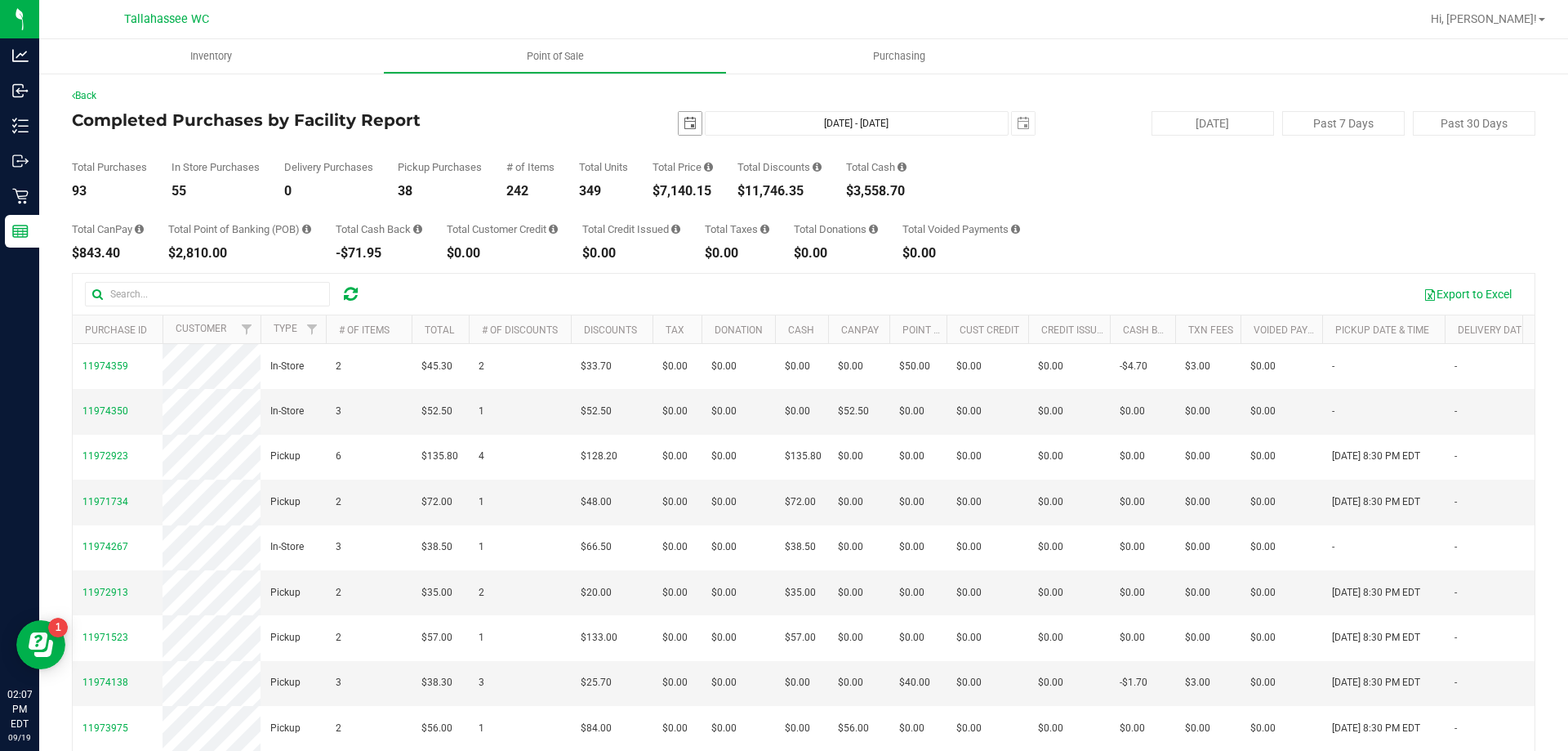
click at [688, 123] on span "select" at bounding box center [690, 123] width 13 height 13
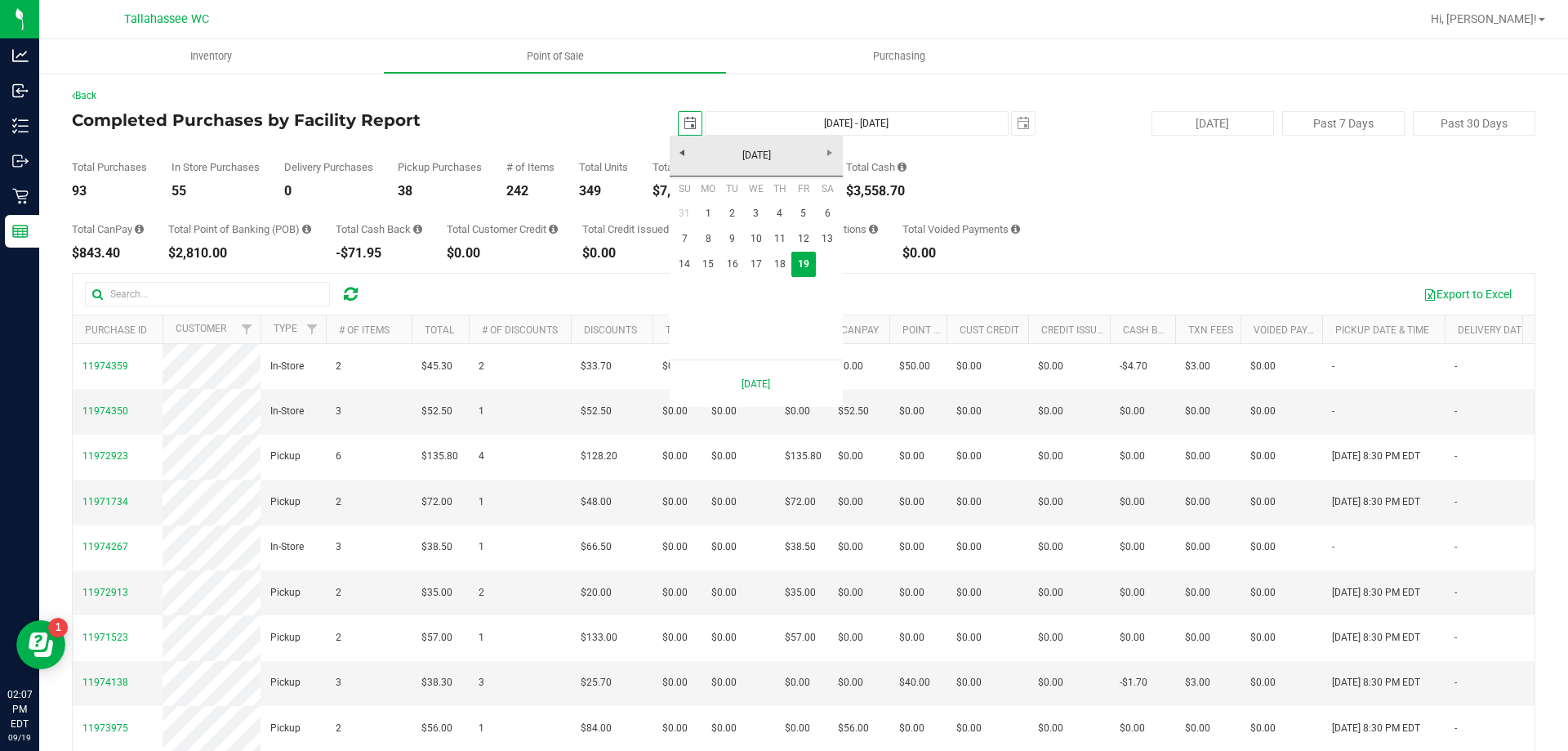
scroll to position [0, 41]
click at [680, 149] on link "September 2025" at bounding box center [757, 156] width 176 height 26
click at [699, 286] on link "Sep" at bounding box center [694, 292] width 41 height 41
click at [689, 218] on link "31" at bounding box center [685, 214] width 24 height 26
type input "2025-08-31"
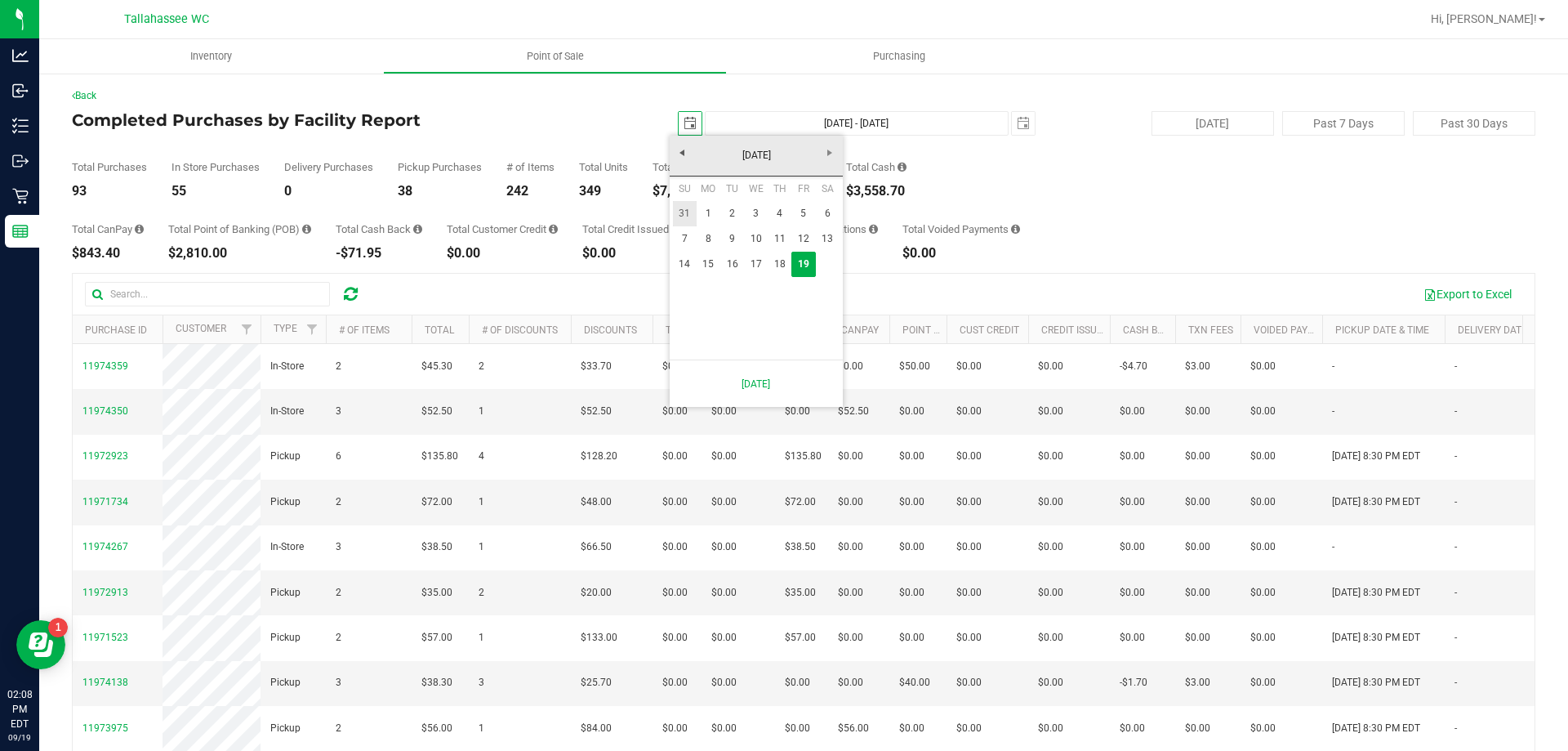
type input "Aug 31, 2025 - Sep 19, 2025"
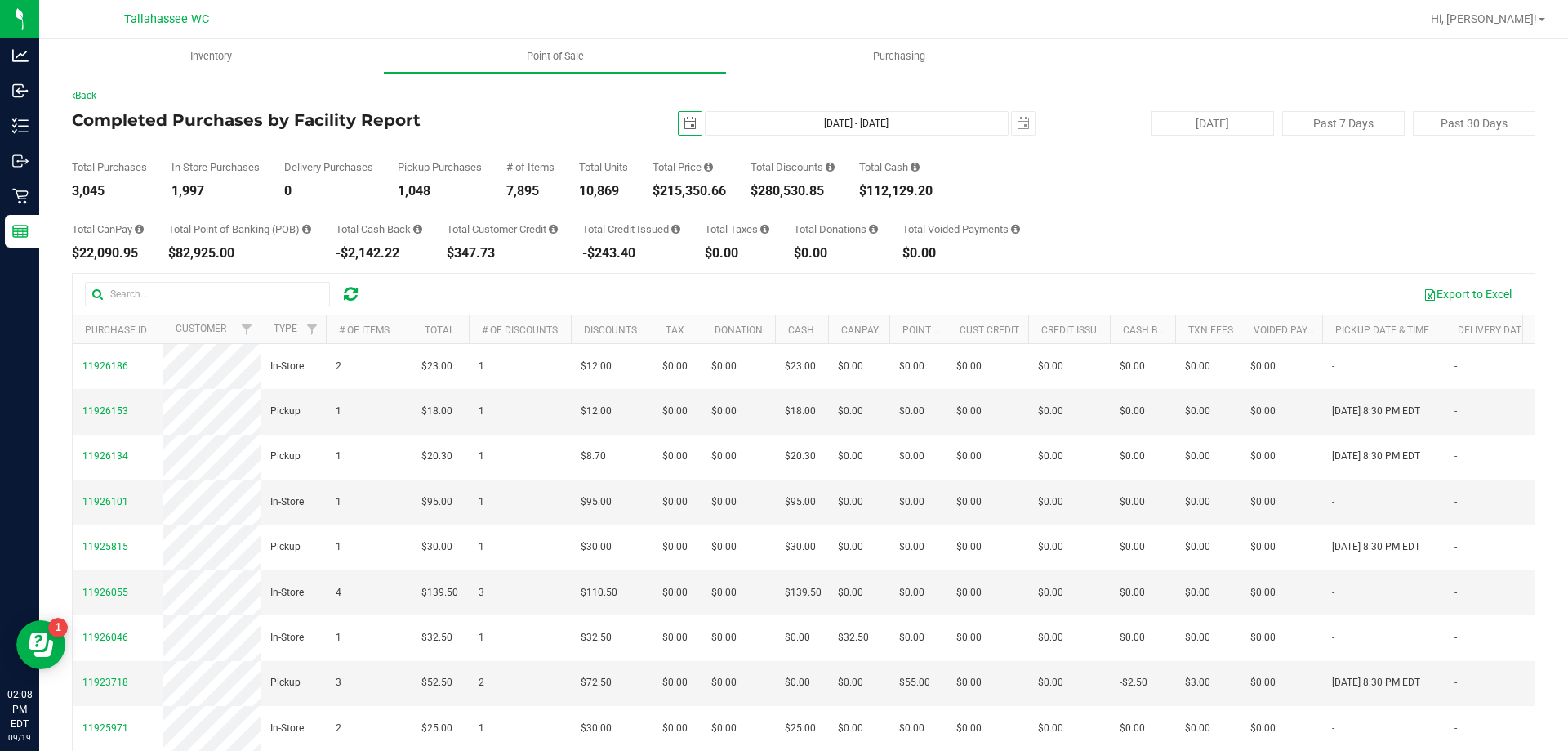
click at [687, 131] on span "select" at bounding box center [690, 123] width 23 height 23
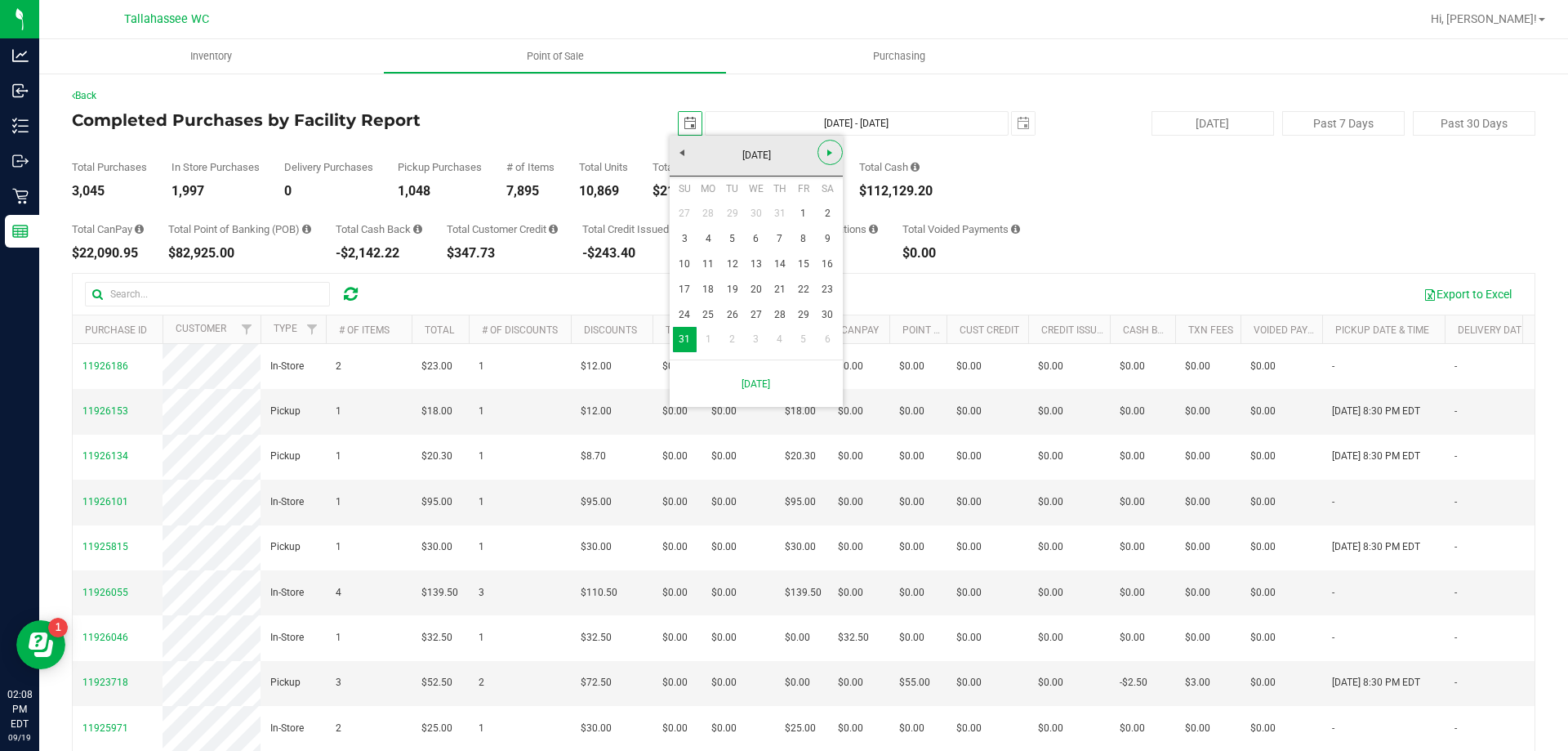
click at [825, 153] on span "Next" at bounding box center [830, 153] width 13 height 13
click at [1151, 200] on div "Total CanPay $22,090.95 Total Point of Banking (POB) $82,925.00 Total Cash Back…" at bounding box center [804, 229] width 1464 height 62
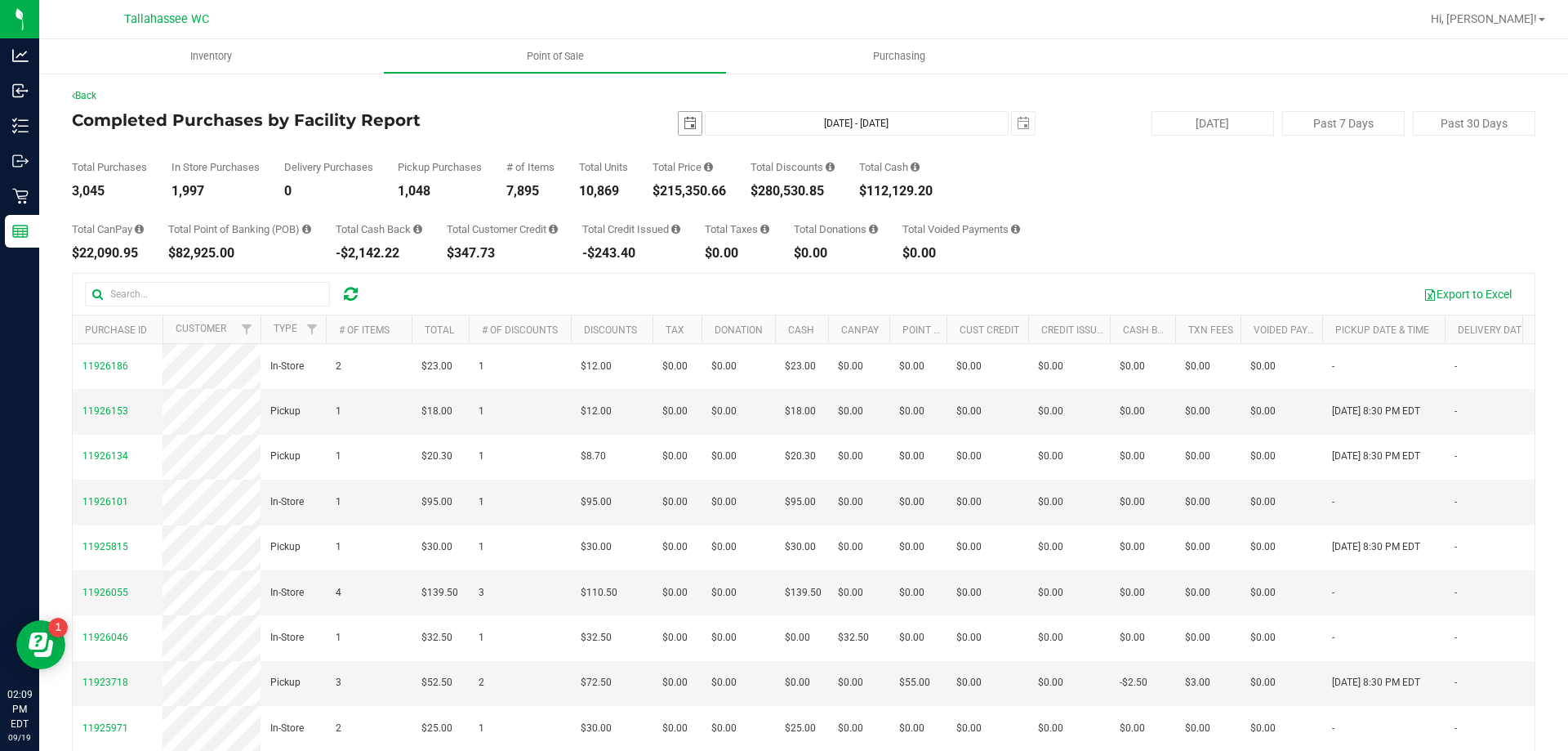
click at [679, 132] on span "select" at bounding box center [690, 123] width 23 height 23
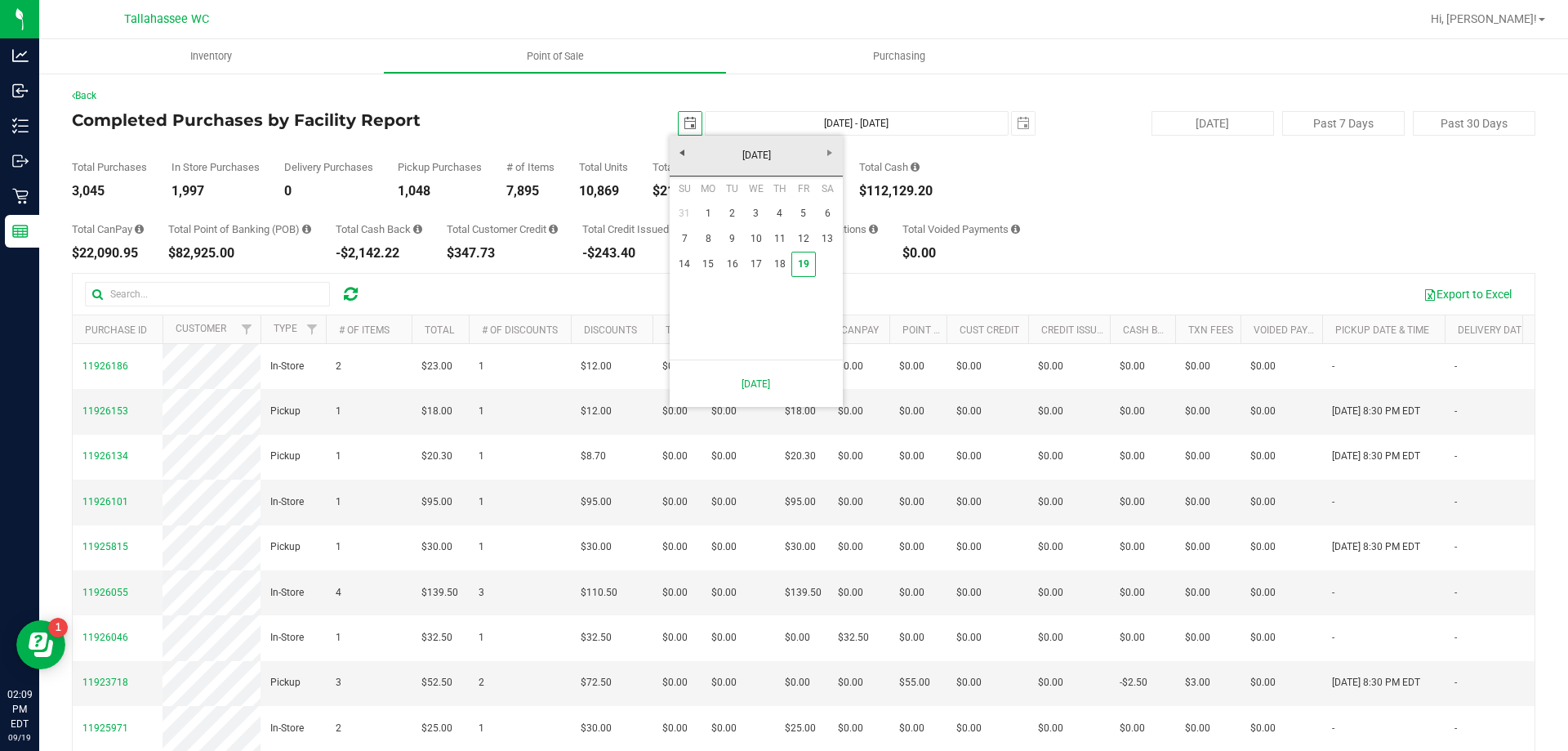
click at [684, 126] on span "select" at bounding box center [690, 123] width 13 height 13
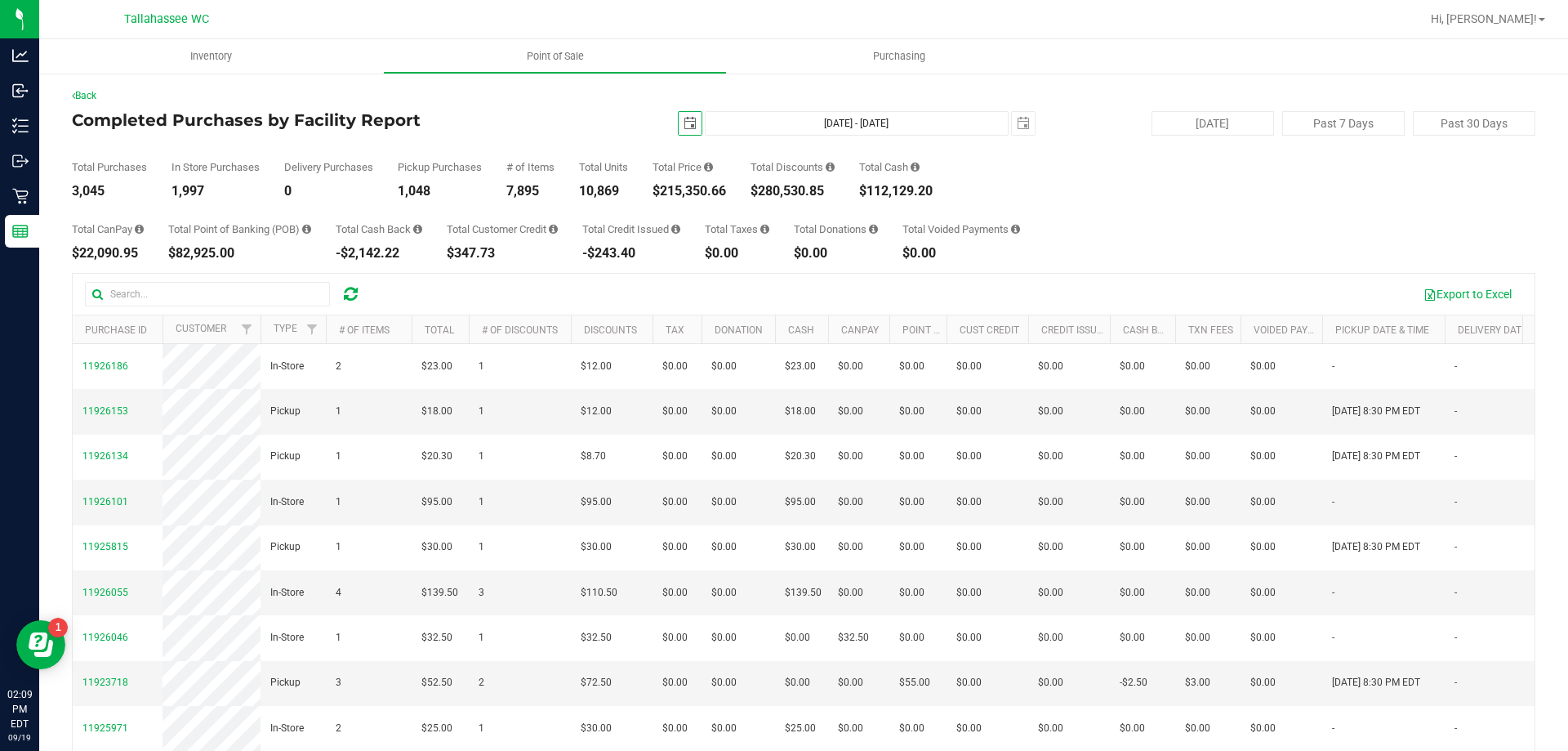
click at [684, 118] on span "select" at bounding box center [690, 123] width 13 height 13
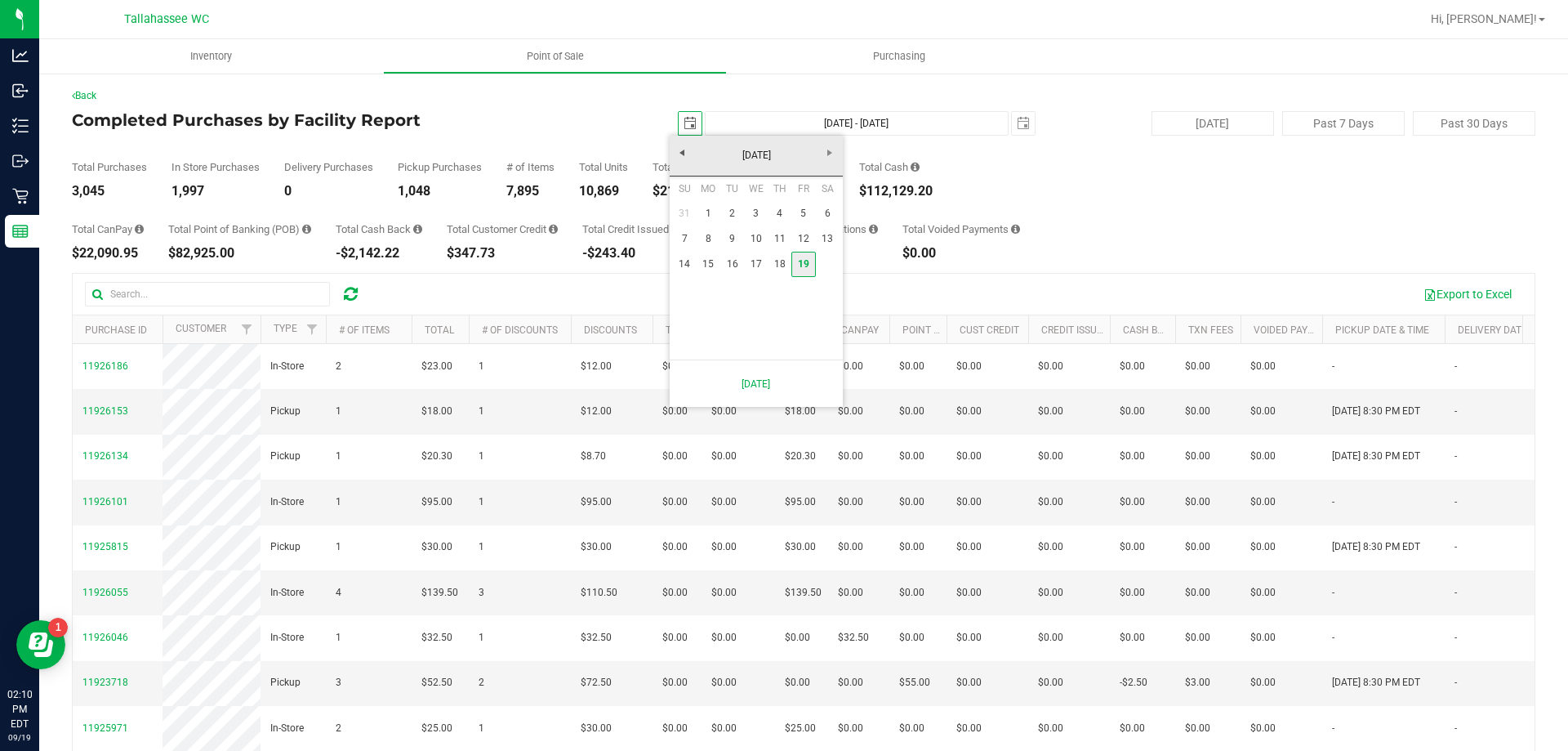
click at [806, 266] on link "19" at bounding box center [803, 264] width 24 height 26
type input "2025-09-19"
type input "Sep 19, 2025 - Sep 19, 2025"
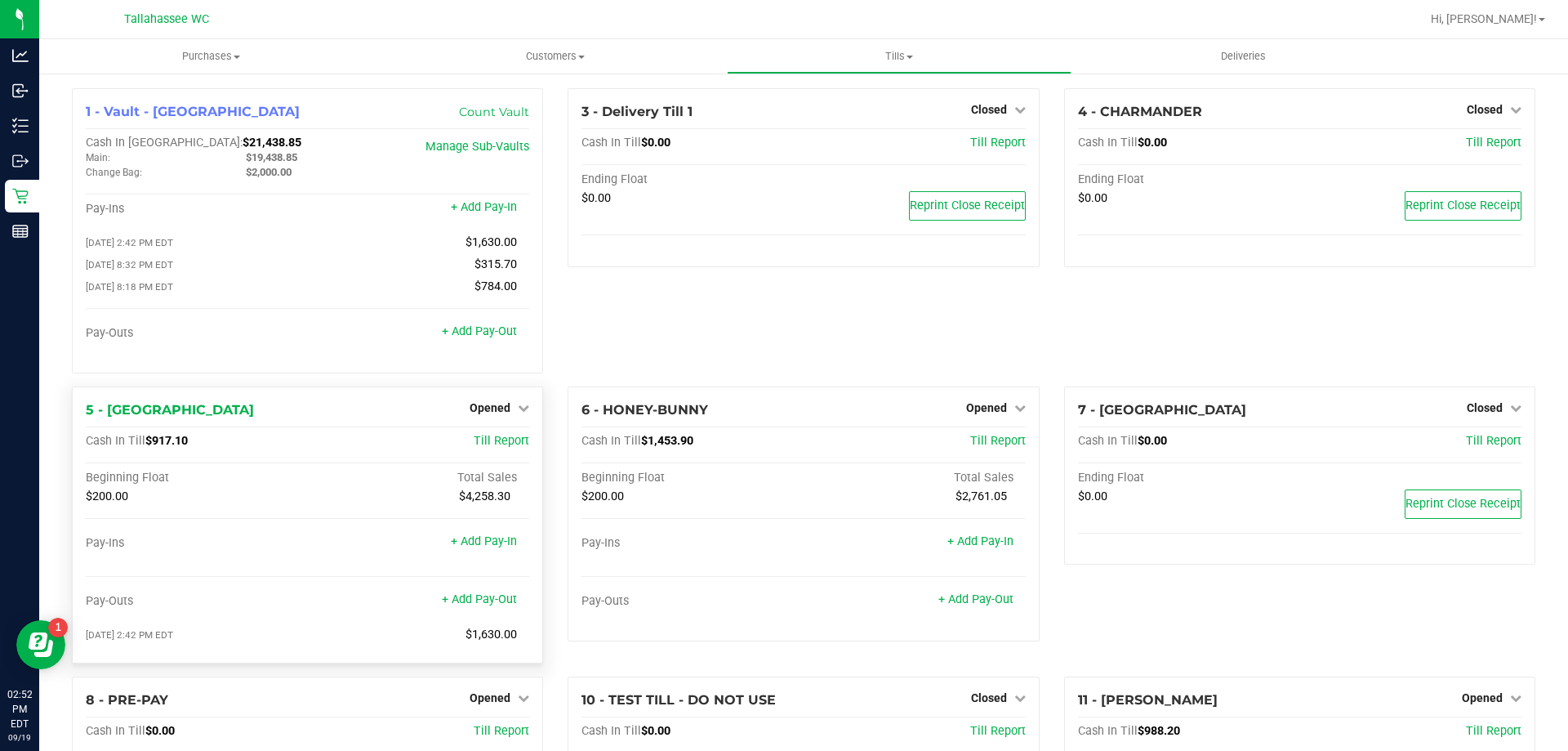
click at [152, 445] on span "$917.10" at bounding box center [166, 440] width 42 height 14
copy span "917.10"
